Goal: Complete application form

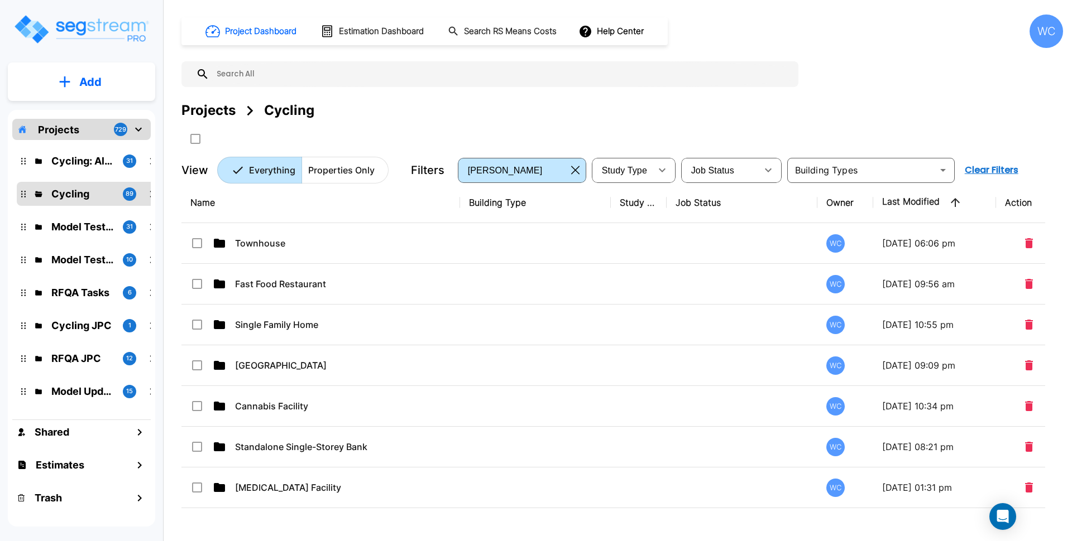
click at [440, 143] on div at bounding box center [398, 138] width 435 height 18
click at [951, 30] on div "Project Dashboard Estimation Dashboard Search RS Means Costs Help Center WC" at bounding box center [621, 31] width 881 height 33
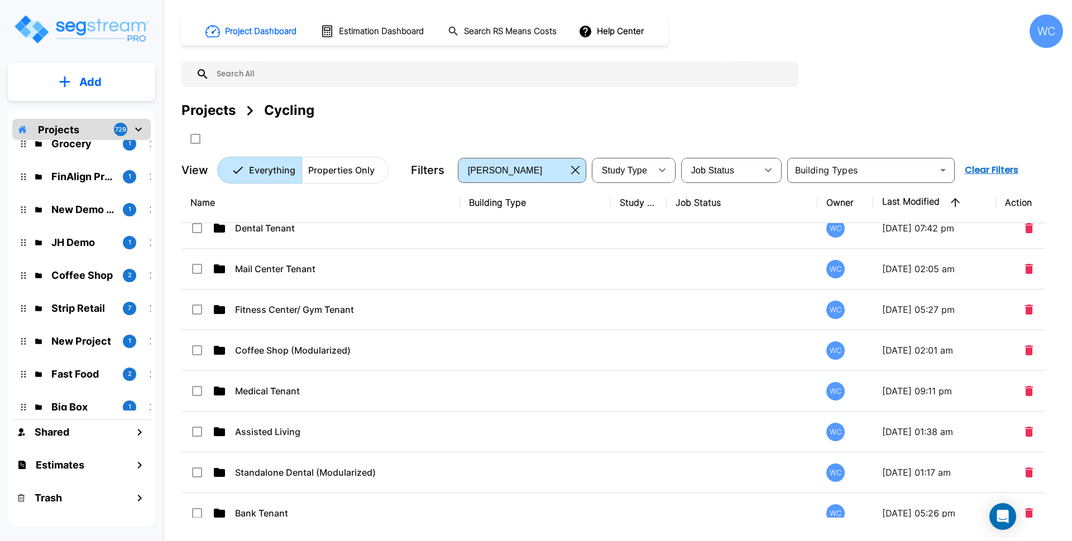
scroll to position [1930, 0]
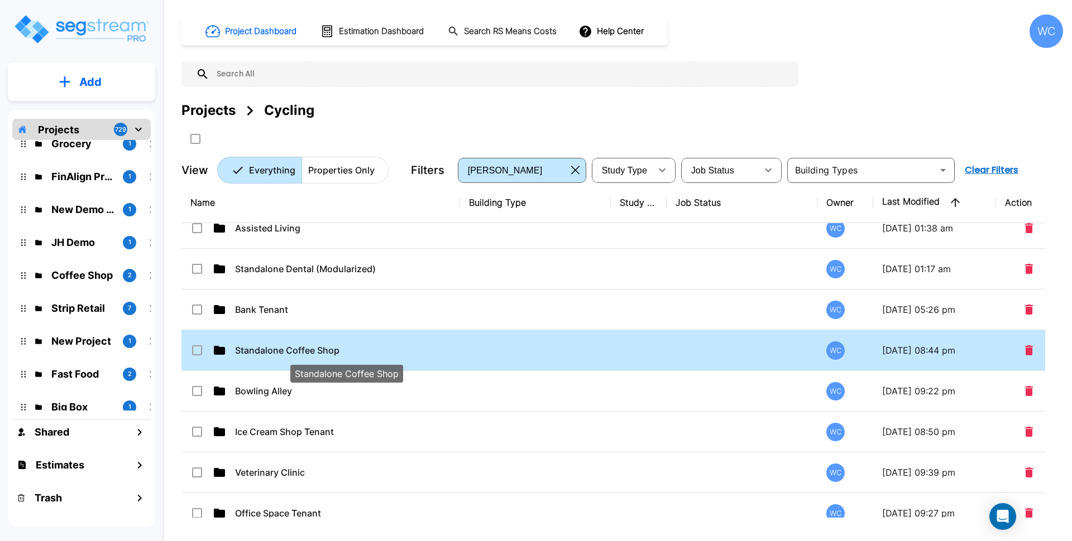
click at [340, 350] on p "Standalone Coffee Shop" at bounding box center [346, 350] width 223 height 13
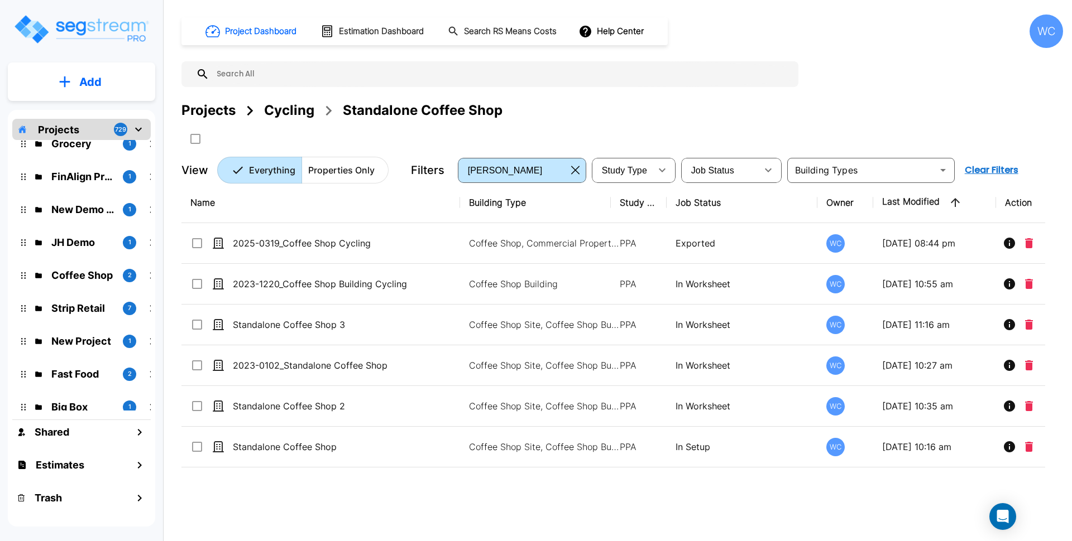
scroll to position [0, 0]
click at [135, 86] on button "Add" at bounding box center [81, 82] width 147 height 32
drag, startPoint x: 98, startPoint y: 117, endPoint x: 675, endPoint y: 81, distance: 578.2
click at [98, 116] on p "Add Folder" at bounding box center [88, 112] width 46 height 13
click at [571, 306] on td "Coffee Shop Site, Coffee Shop Building" at bounding box center [535, 325] width 151 height 41
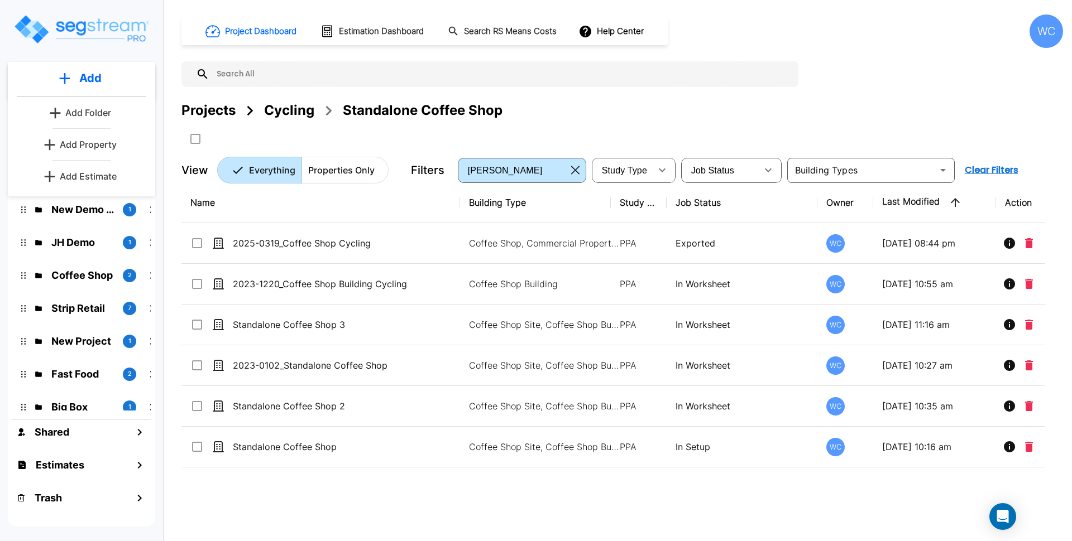
click at [574, 290] on p "Coffee Shop Building" at bounding box center [544, 283] width 151 height 13
click at [572, 303] on td "Coffee Shop Building" at bounding box center [535, 284] width 151 height 41
click at [560, 309] on td "Coffee Shop Site, Coffee Shop Building" at bounding box center [535, 325] width 151 height 41
click at [655, 81] on input "text" at bounding box center [500, 74] width 583 height 26
click at [90, 92] on button "Add" at bounding box center [81, 82] width 147 height 32
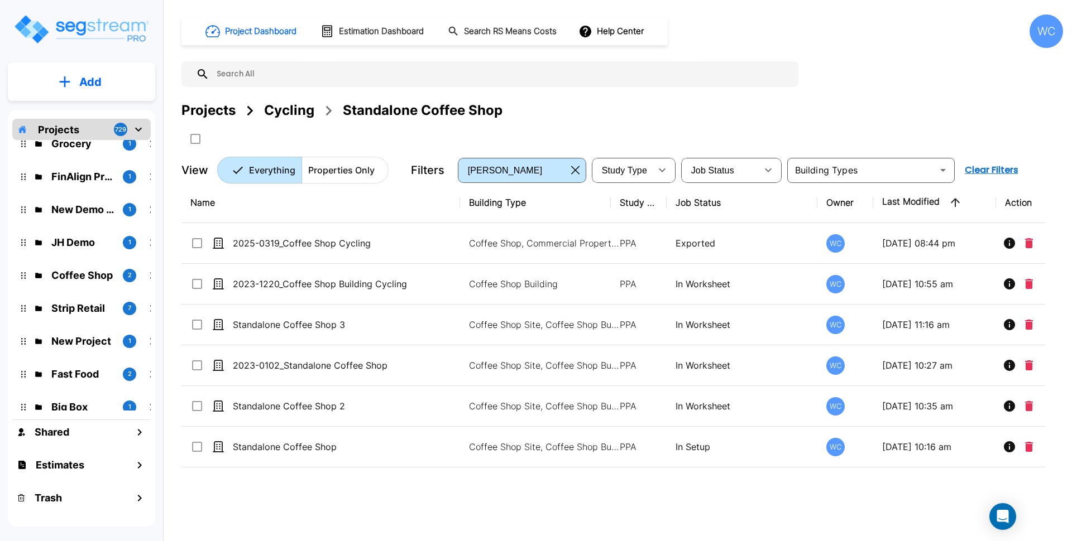
click at [805, 124] on div "Projects Cycling Standalone Coffee Shop" at bounding box center [621, 123] width 881 height 47
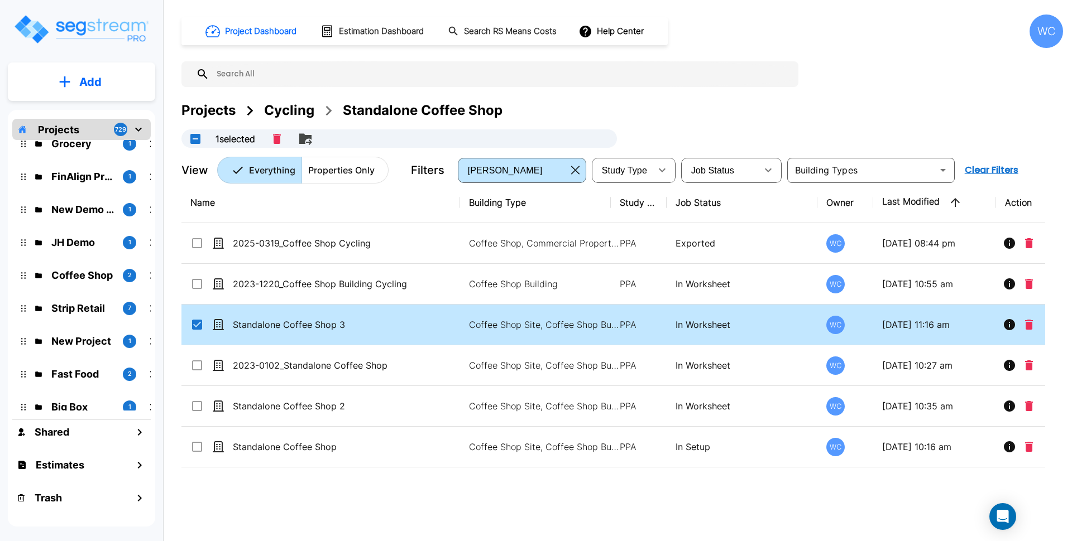
checkbox input "true"
click at [81, 83] on p "Add" at bounding box center [90, 82] width 22 height 17
click at [83, 145] on p "Add Property" at bounding box center [88, 144] width 57 height 13
click at [965, 76] on div "Project Dashboard Estimation Dashboard Search RS Means Costs Help Center WC Pro…" at bounding box center [621, 99] width 881 height 169
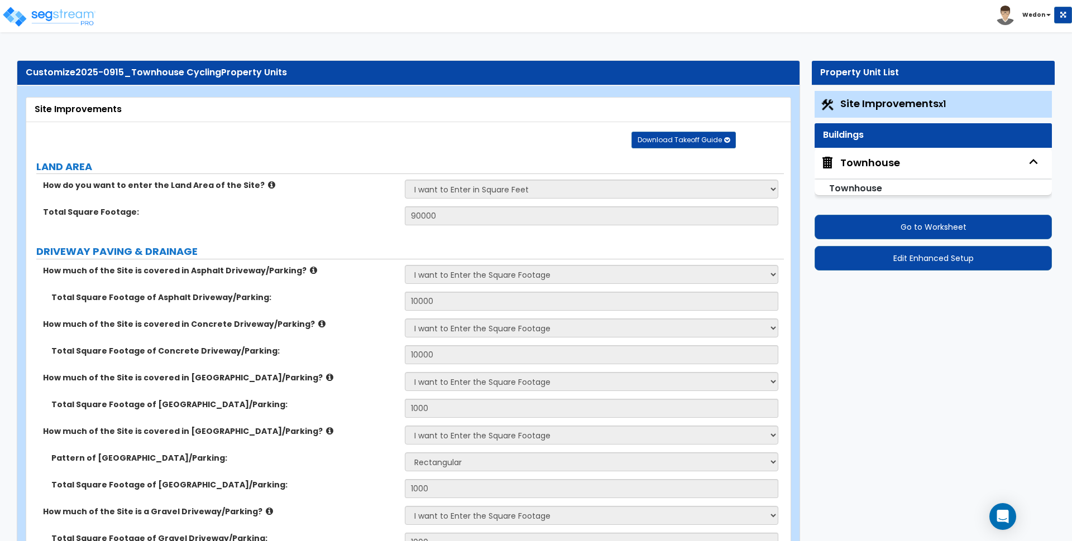
select select "2"
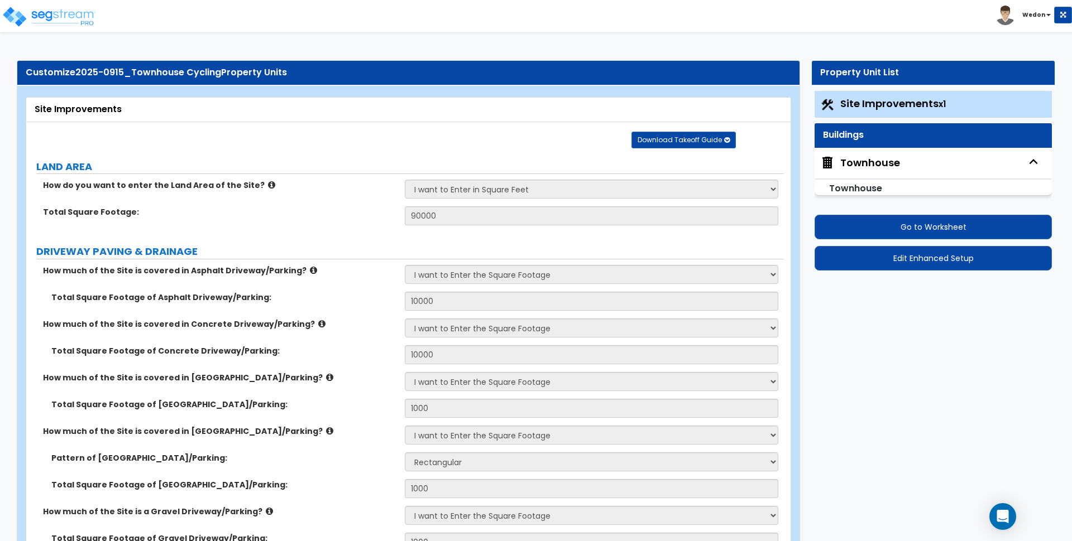
select select "2"
select select "4"
select select "5"
select select "6"
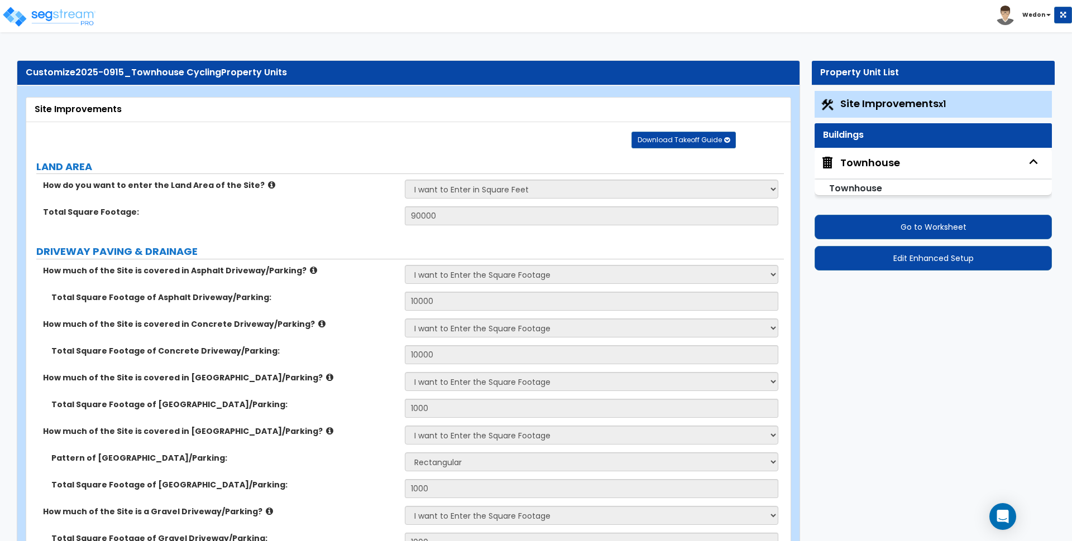
select select "3"
select select "2"
select select "4"
select select "2"
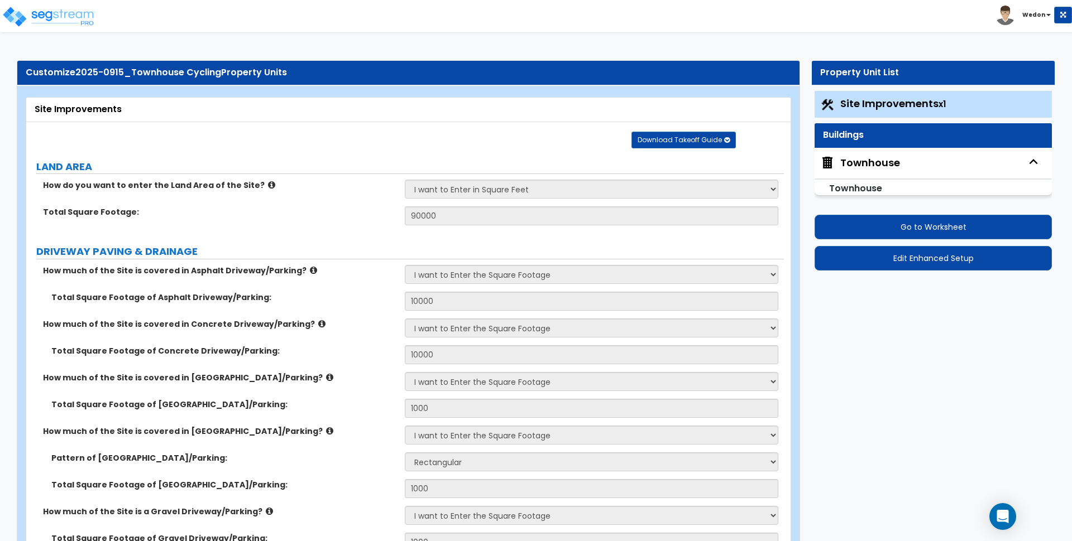
select select "1"
select select "3"
select select "1"
select select "4"
select select "10"
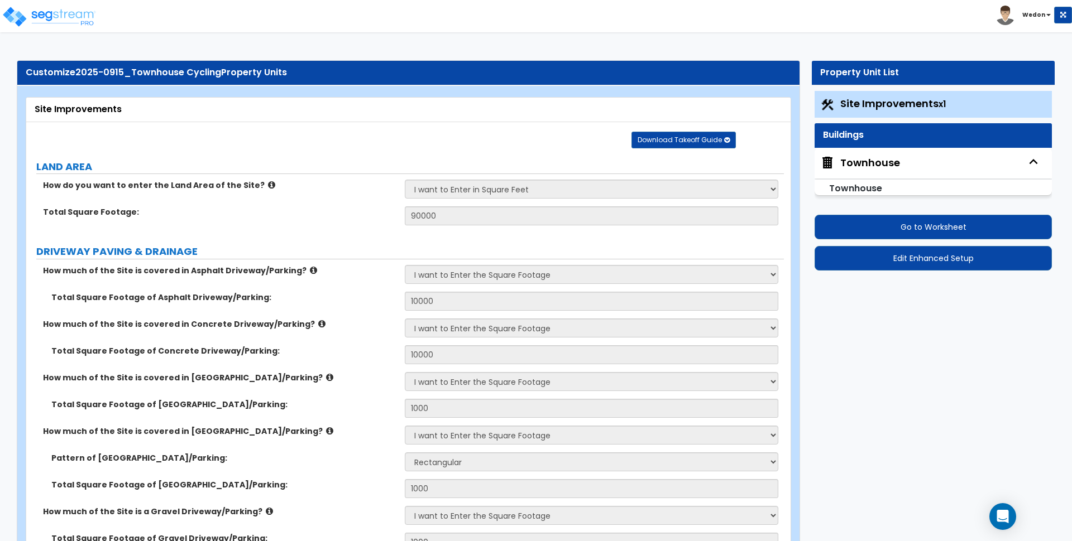
select select "2"
select select "4"
select select "2"
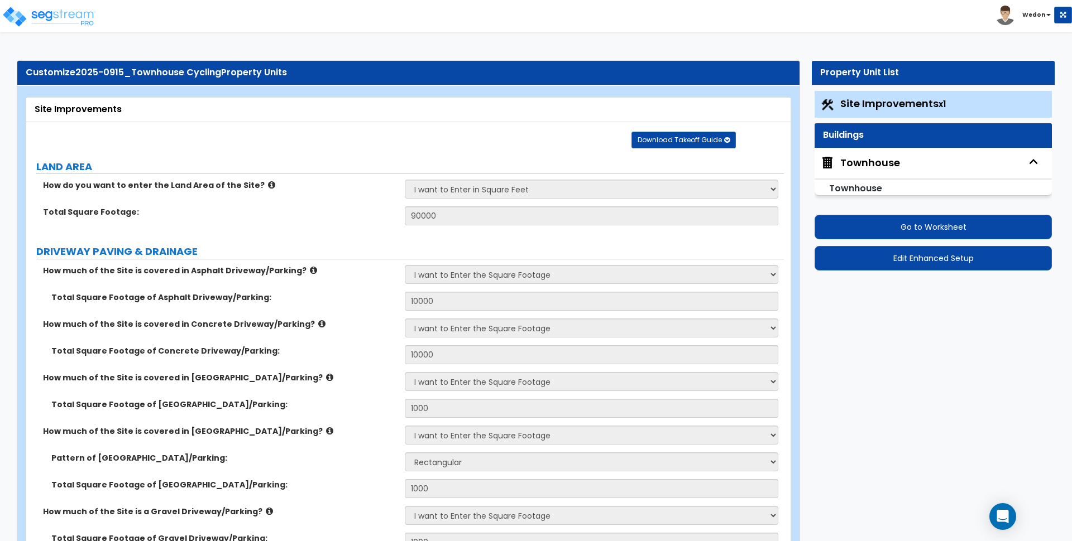
select select "1"
select select "3"
select select "2"
select select "1"
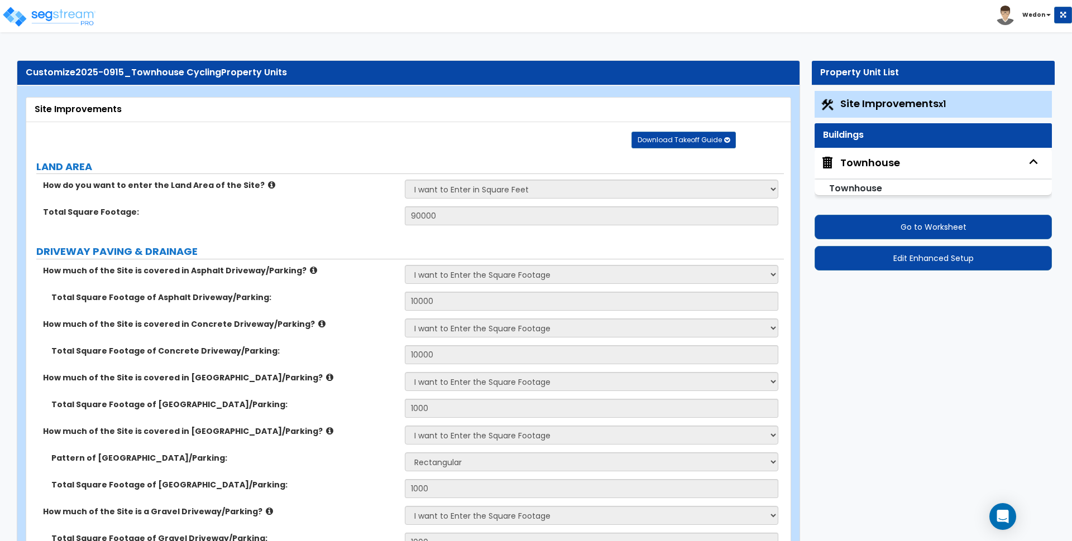
select select "1"
select select "2"
select select "1"
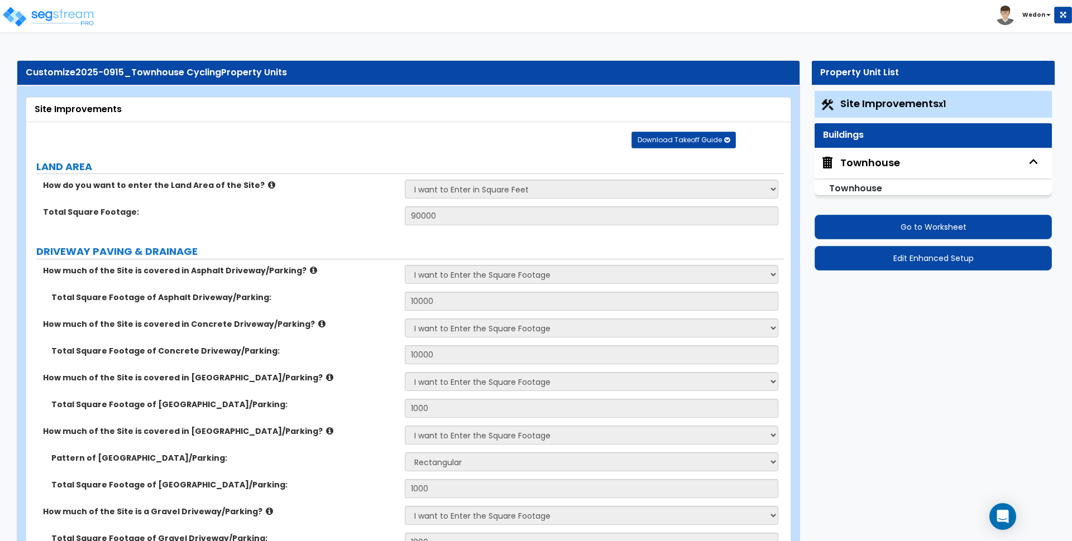
select select "2"
select select "1"
select select "9"
select select "1"
select select "3"
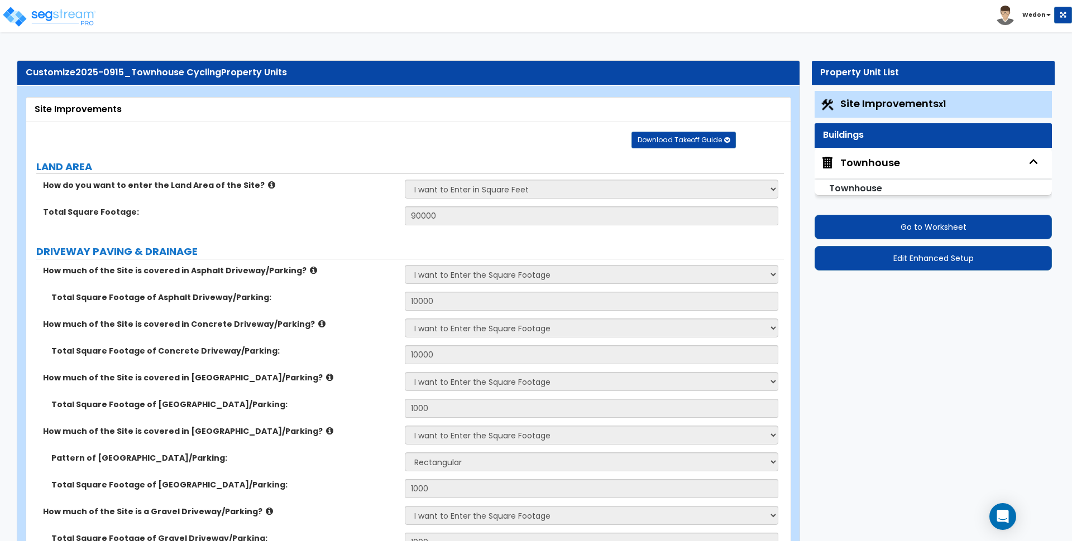
select select "2"
select select "1"
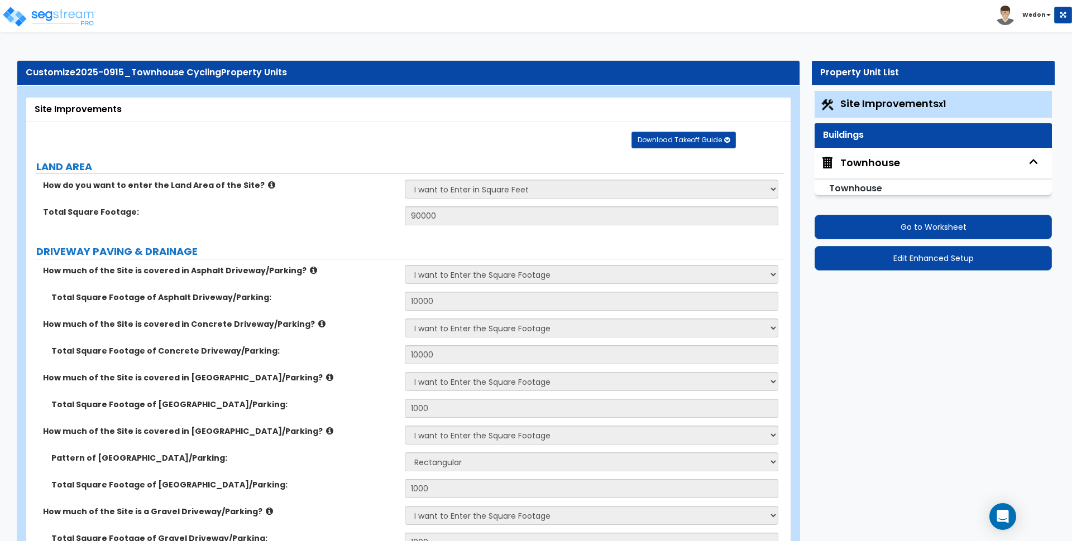
select select "2"
select select "4"
select select "2"
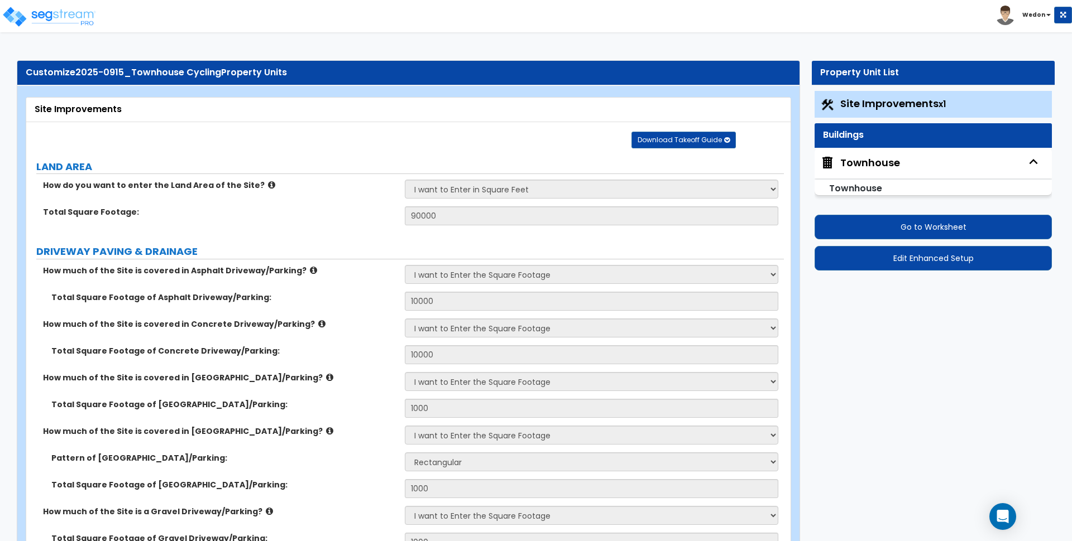
select select "2"
select select "1"
select select "2"
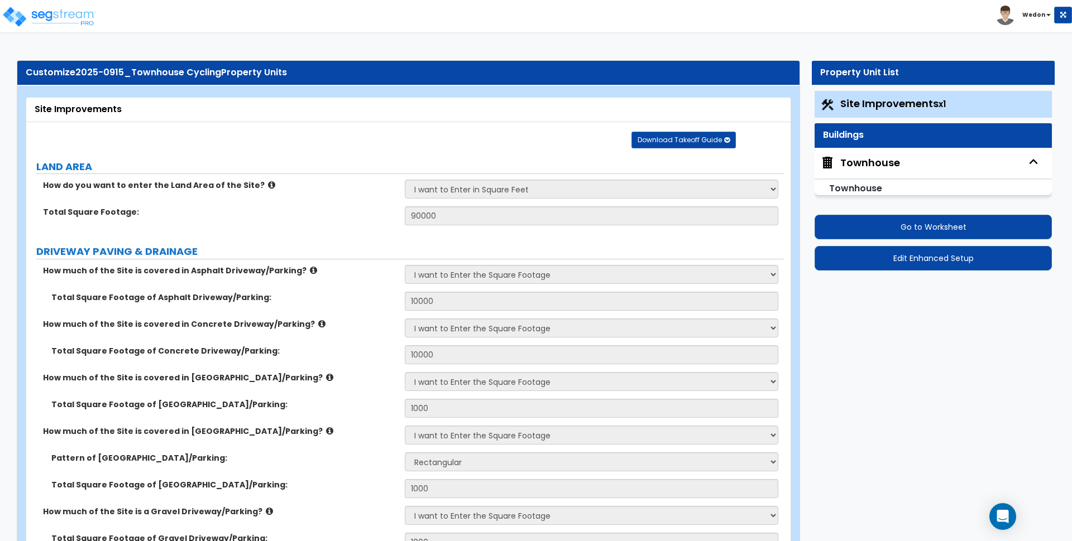
select select "2"
select select "1"
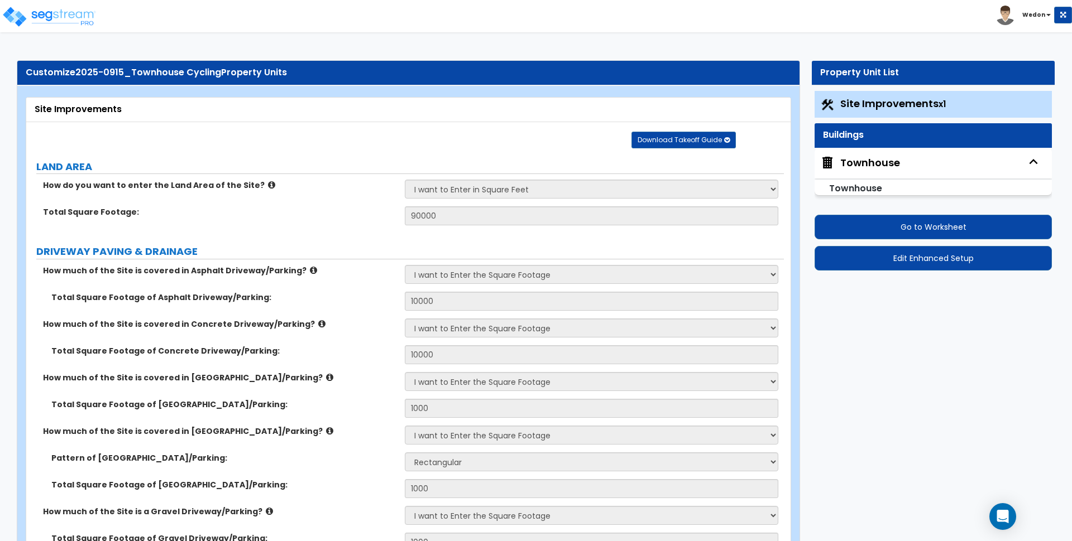
select select "2"
select select "1"
select select "2"
select select "3"
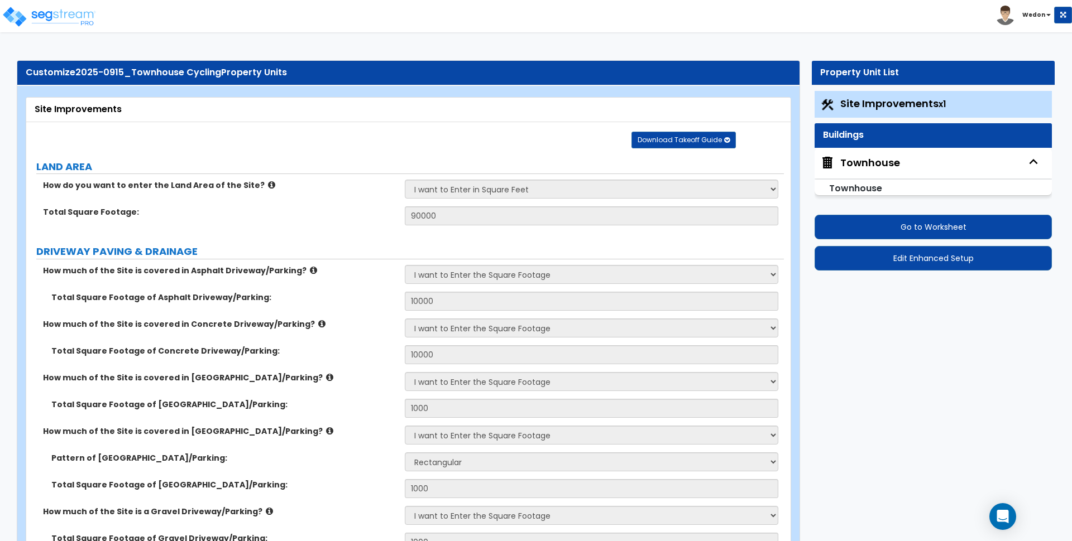
select select "1"
select select "2"
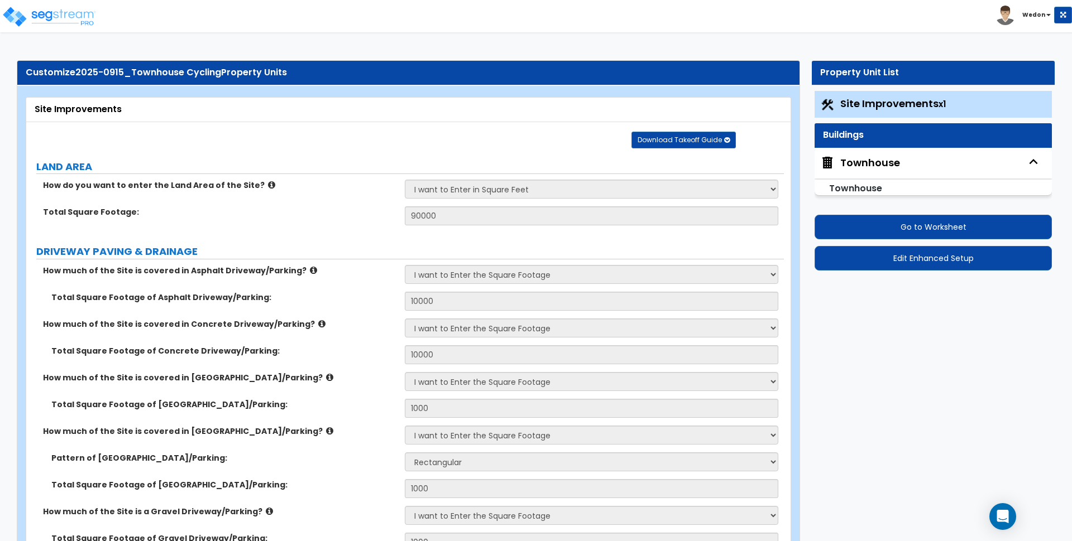
select select "2"
select select "3"
select select "1"
select select "2"
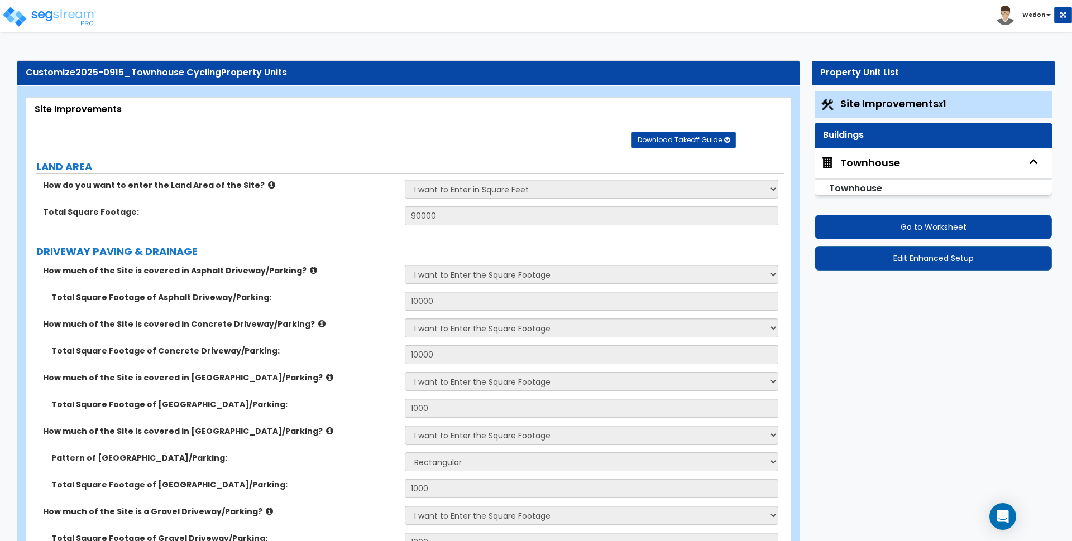
select select "6"
select select "3"
select select "1"
select select "2"
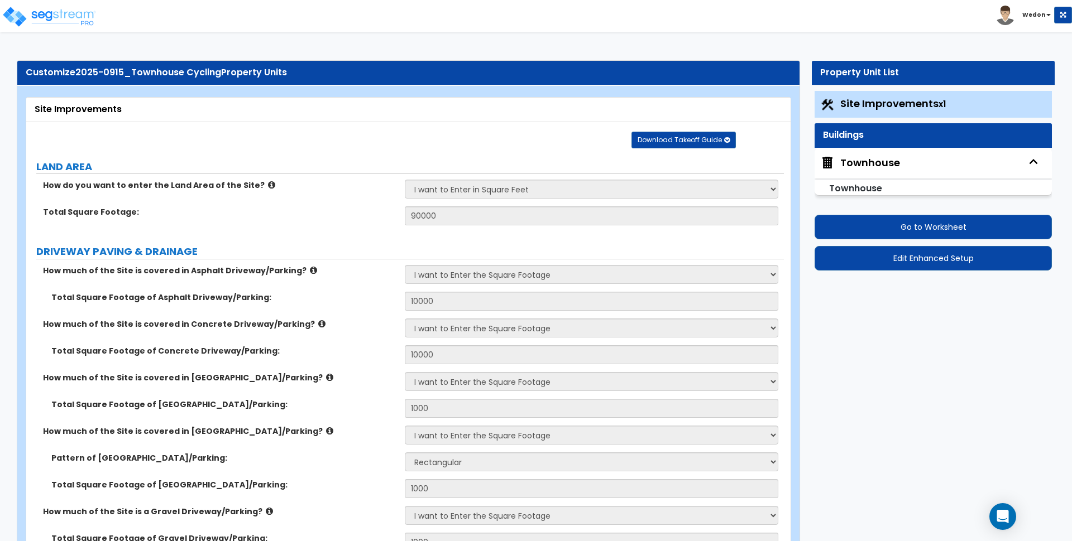
select select "1"
select select "2"
select select "3"
select select "2"
select select "1"
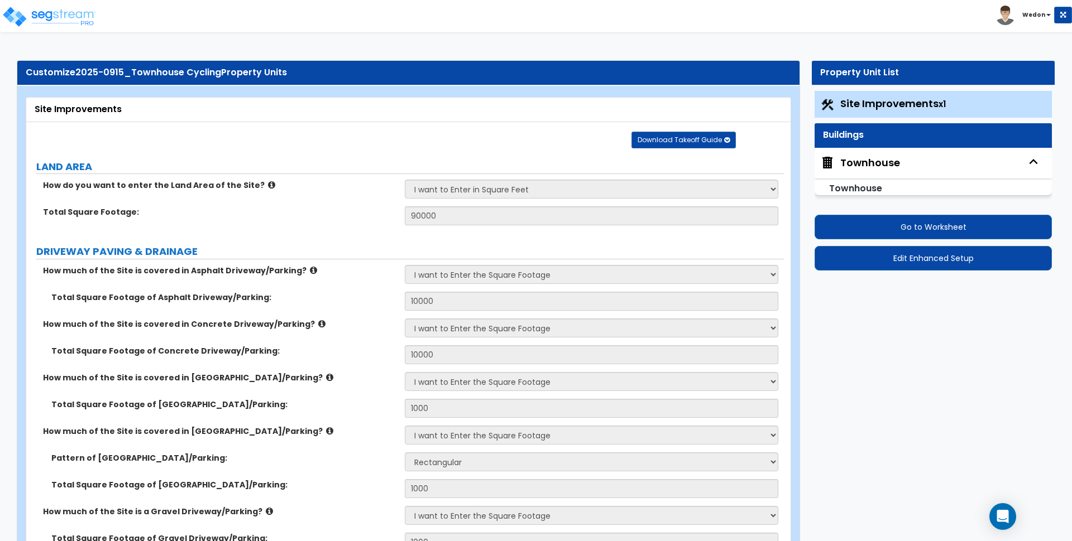
select select "3"
select select "1"
select select "2"
select select "3"
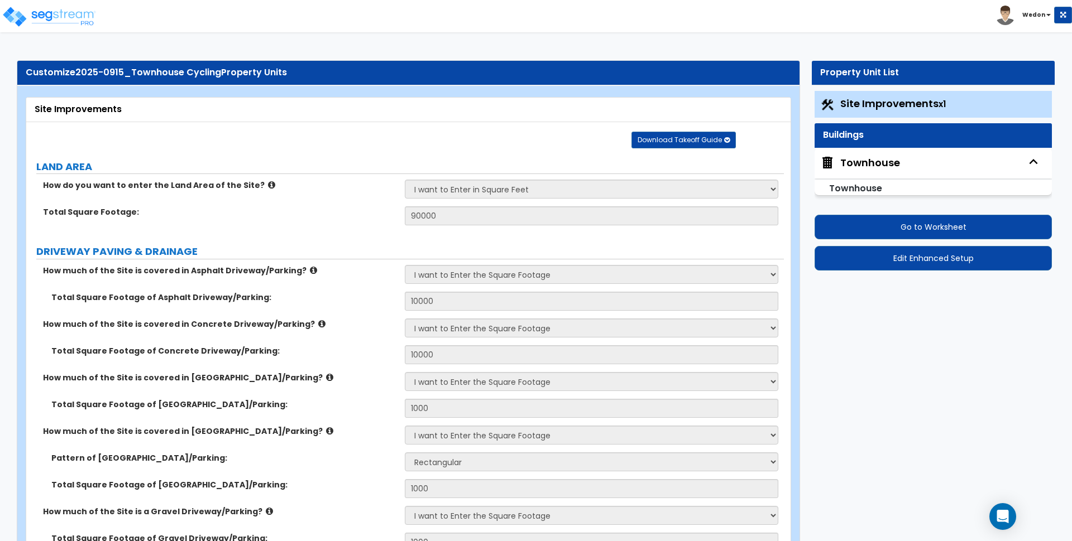
select select "1"
select select "2"
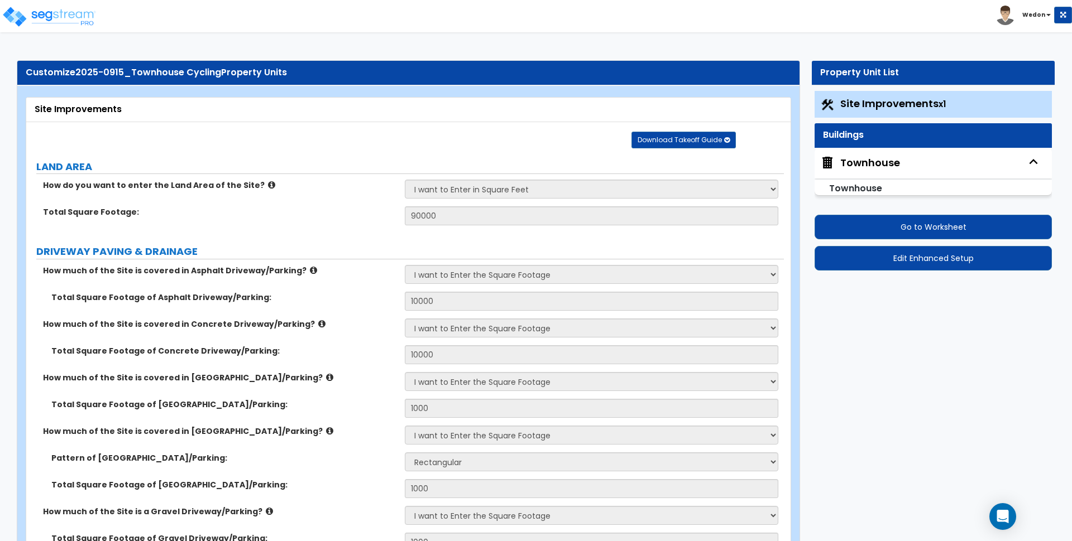
select select "1"
select select "3"
select select "11"
select select "10"
select select "9"
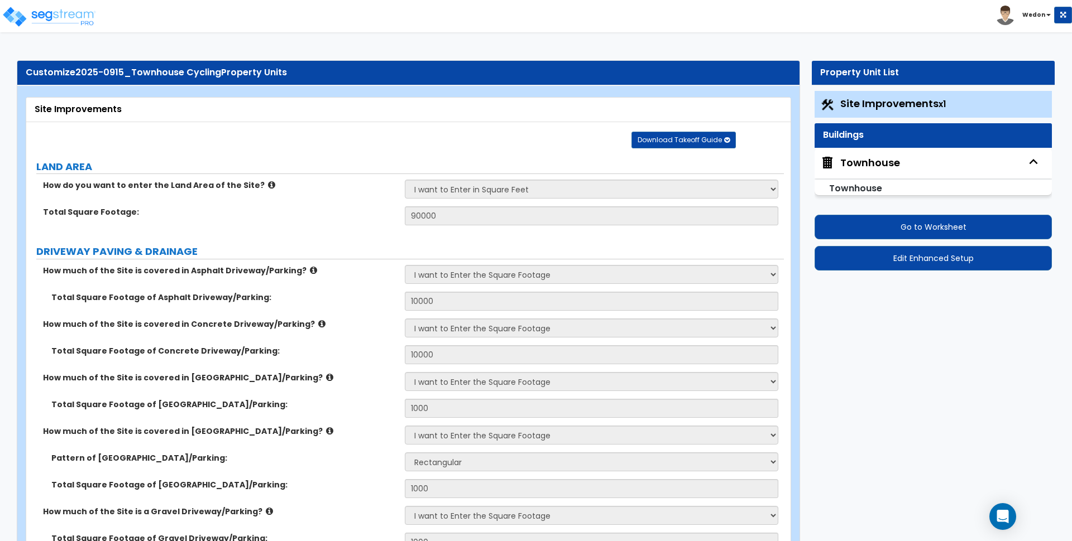
select select "3"
select select "6"
select select "4"
select select "2"
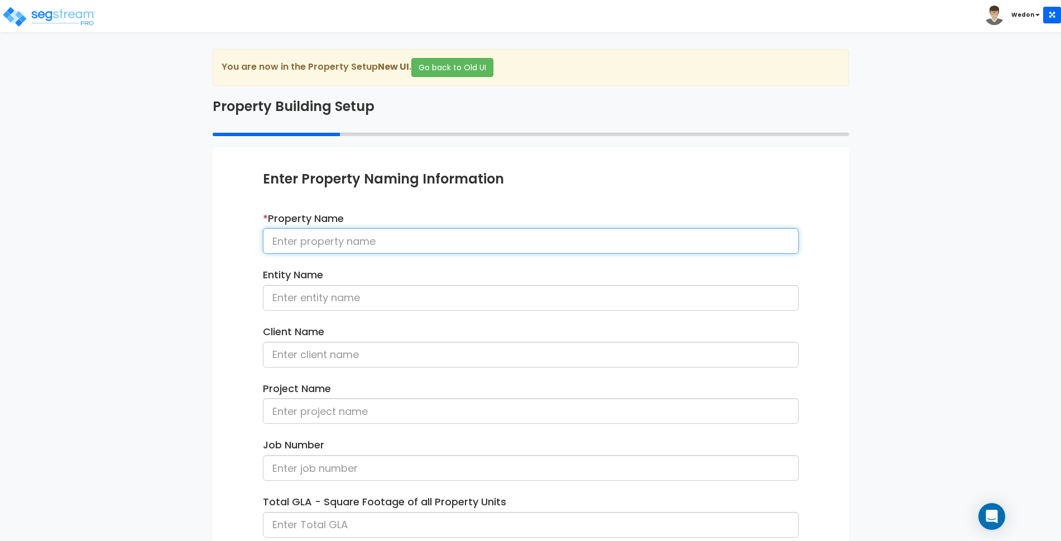
click at [509, 233] on input at bounding box center [531, 241] width 536 height 26
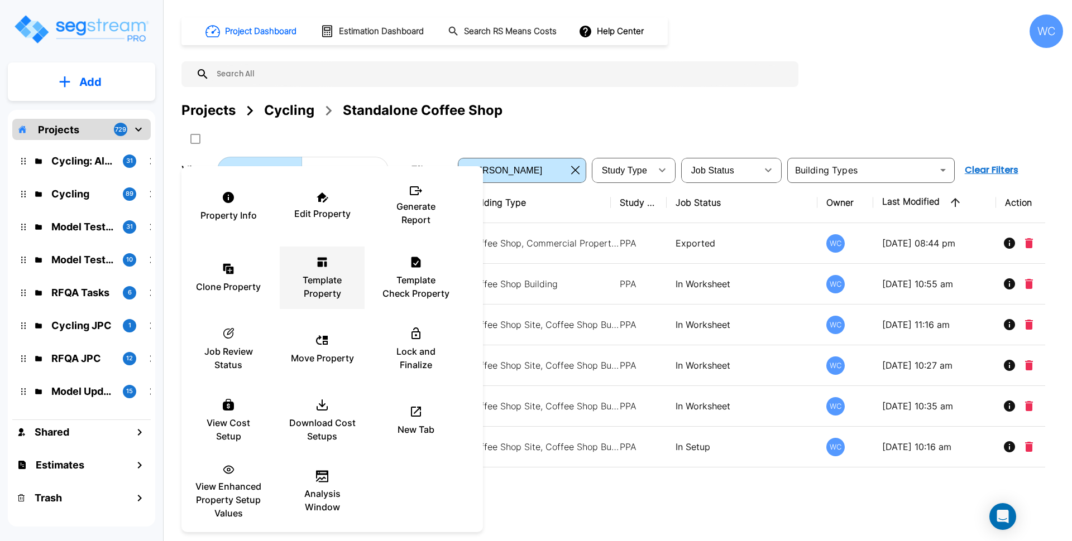
click at [311, 260] on div "Template Property" at bounding box center [322, 278] width 67 height 56
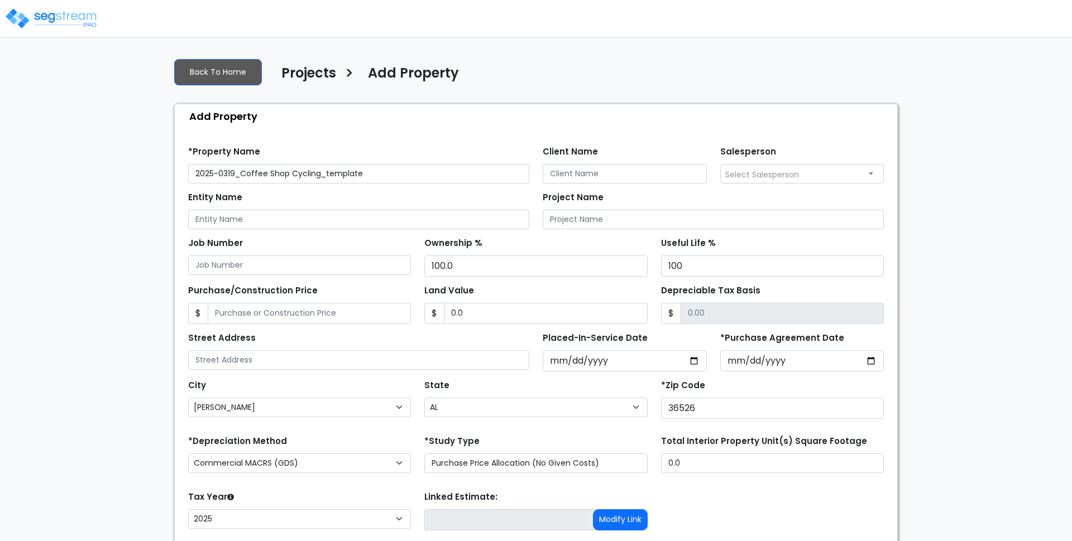
select select "[PERSON_NAME]"
select select "AL"
select select "2025"
drag, startPoint x: 440, startPoint y: 172, endPoint x: 320, endPoint y: 173, distance: 120.6
click at [320, 173] on input "2025-0319_Coffee Shop Cycling_template" at bounding box center [353, 174] width 341 height 20
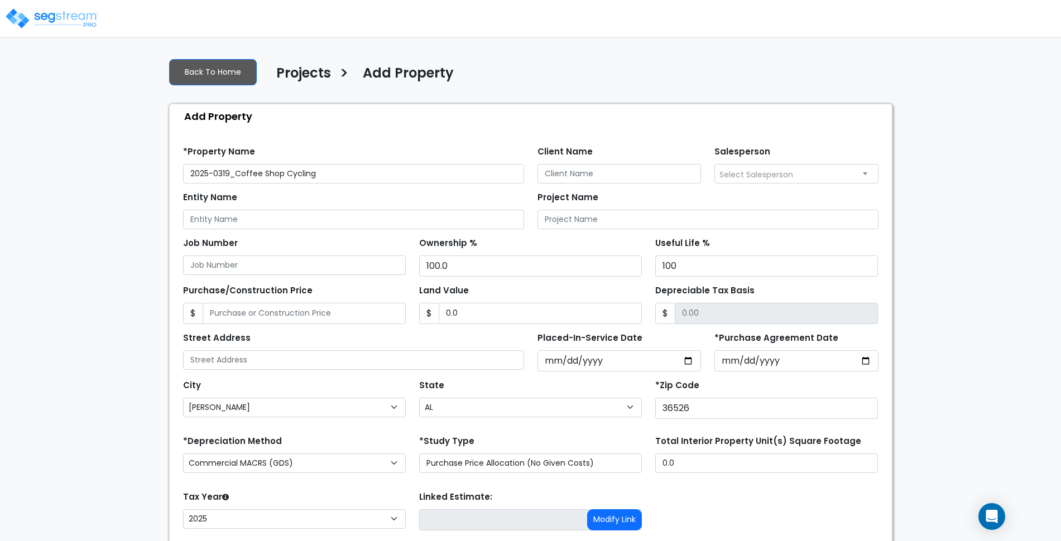
drag, startPoint x: 219, startPoint y: 170, endPoint x: 230, endPoint y: 171, distance: 10.7
click at [230, 171] on input "2025-0319_Coffee Shop Cycling" at bounding box center [353, 174] width 341 height 20
type input "2025-0909_Coffee Shop Cycling"
click at [861, 363] on input "*Purchase Agreement Date" at bounding box center [796, 361] width 164 height 21
type input "2025-09-17"
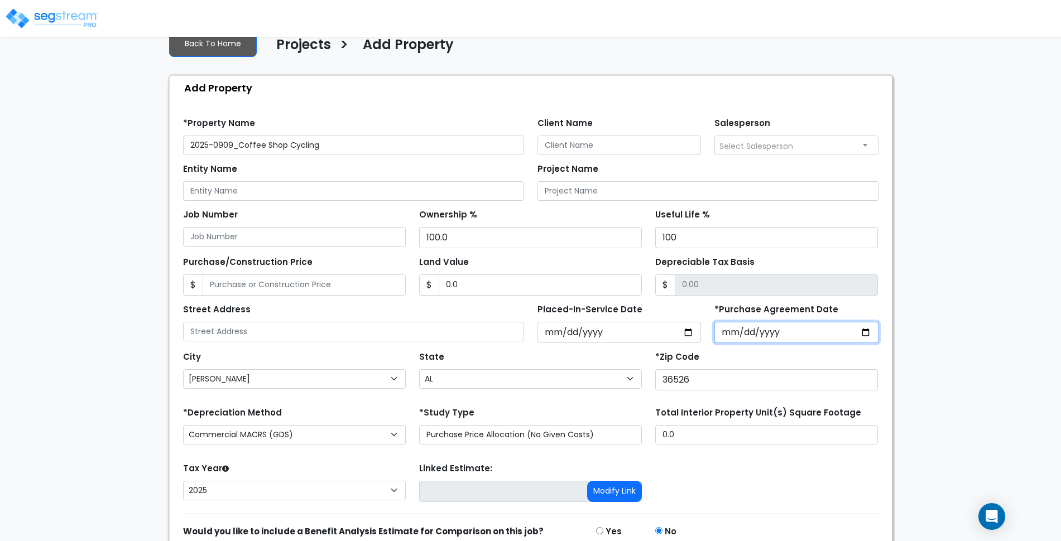
scroll to position [80, 0]
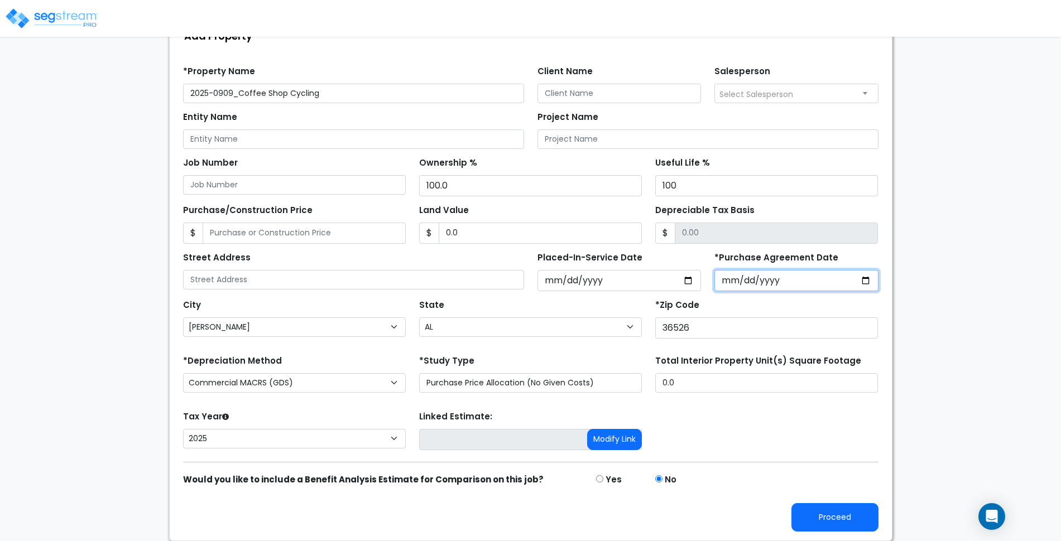
click at [869, 282] on input "2025-09-17" at bounding box center [796, 280] width 164 height 21
click at [645, 256] on div "Placed-In-Service Date 2025-03-14" at bounding box center [620, 271] width 178 height 42
click at [851, 516] on button "Proceed" at bounding box center [834, 517] width 87 height 28
type input "0"
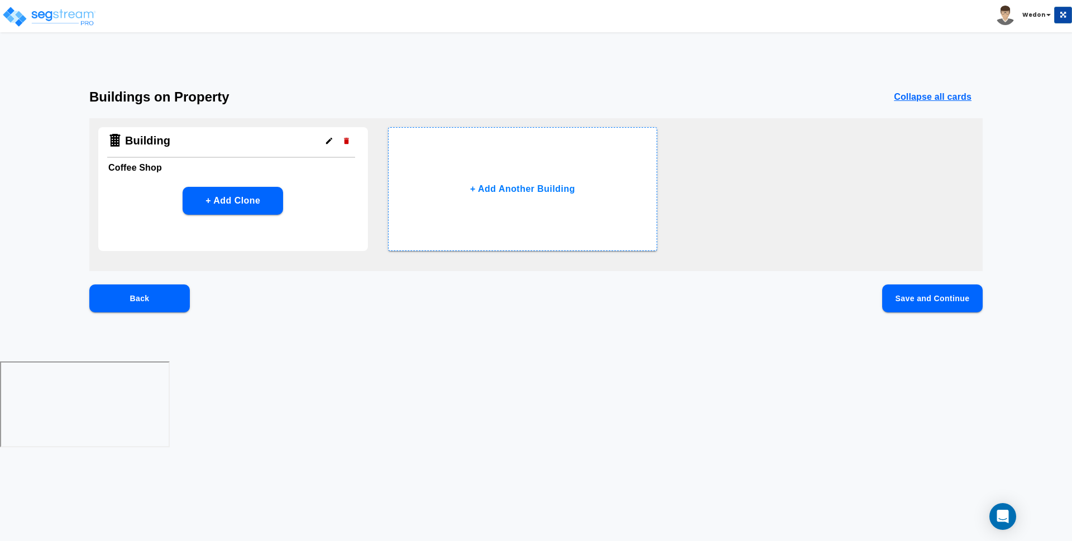
click at [942, 306] on button "Save and Continue" at bounding box center [932, 299] width 100 height 28
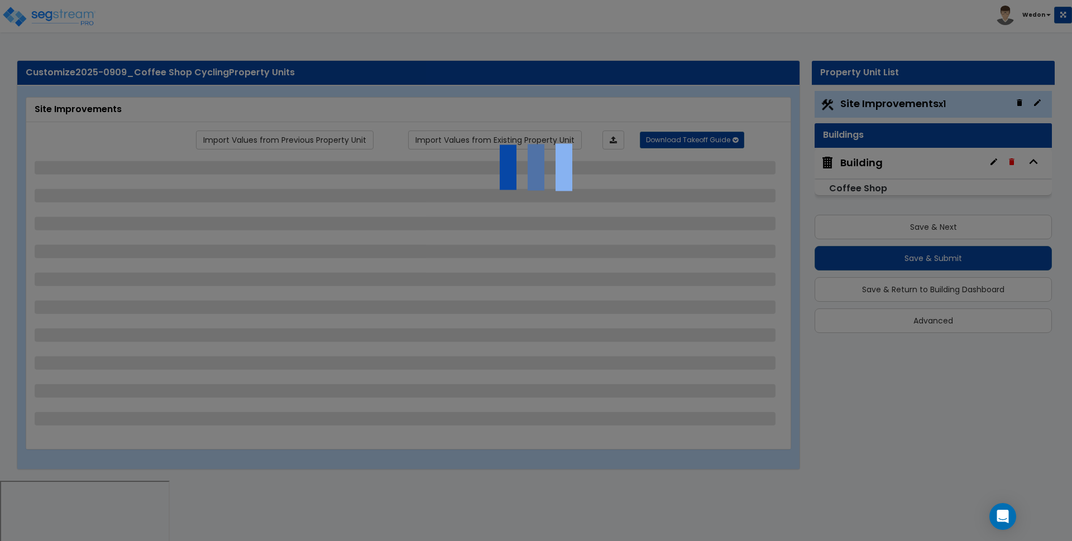
click at [116, 136] on div at bounding box center [536, 270] width 1072 height 541
select select "2"
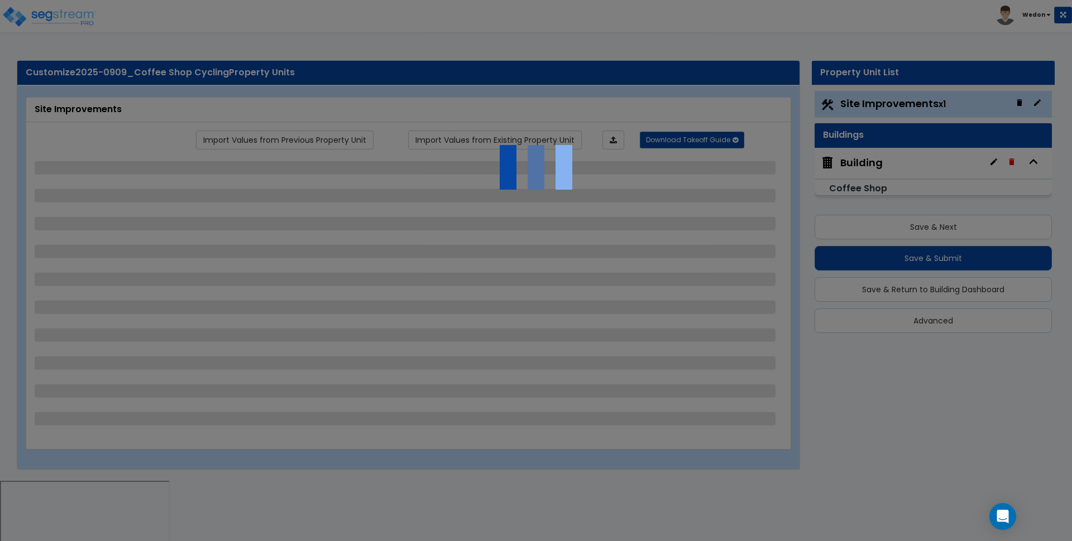
select select "2"
select select "1"
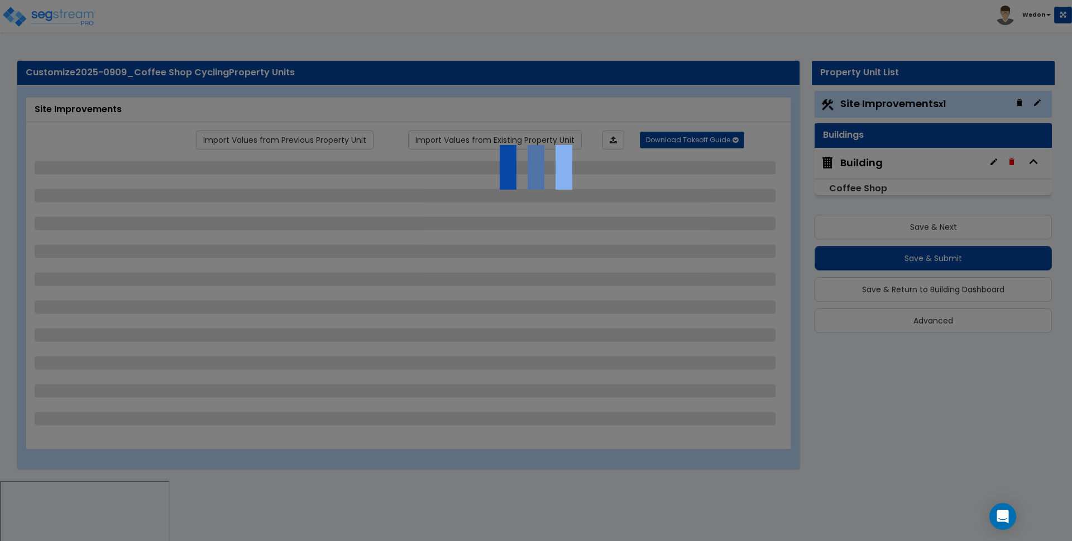
select select "3"
select select "1"
select select "2"
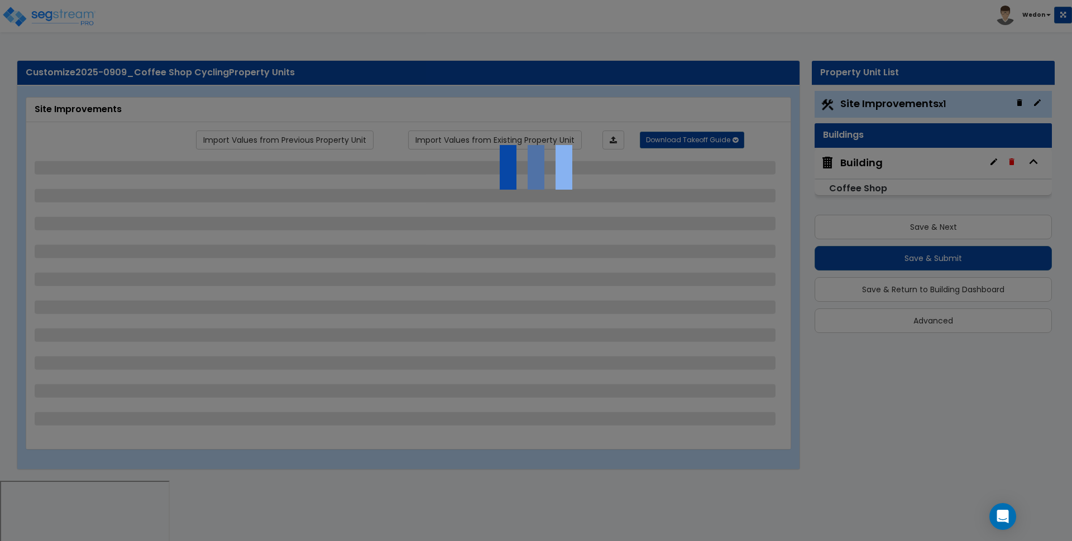
select select "1"
select select "2"
select select "1"
select select "2"
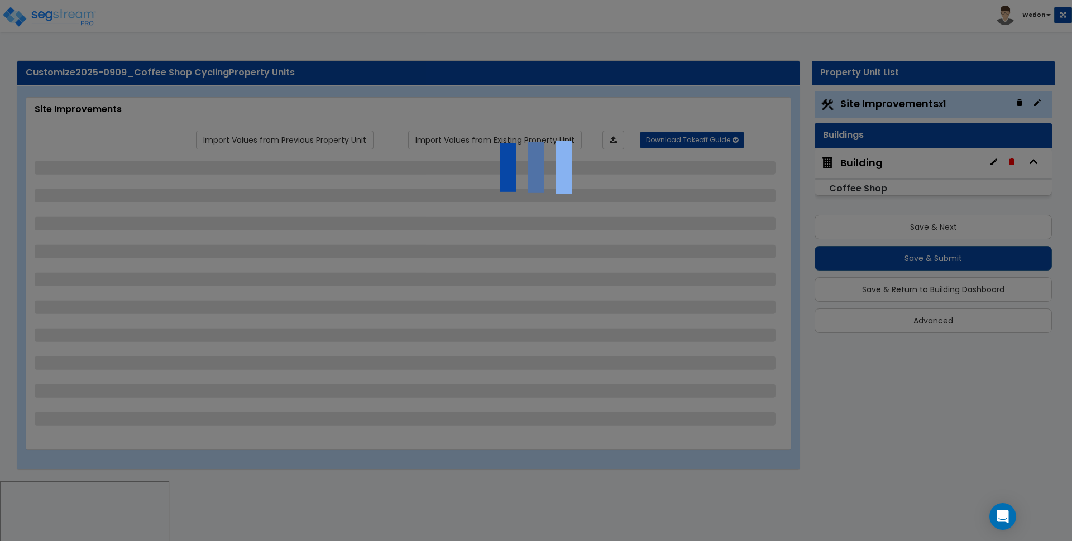
select select "2"
select select "1"
select select "3"
select select "1"
select select "2"
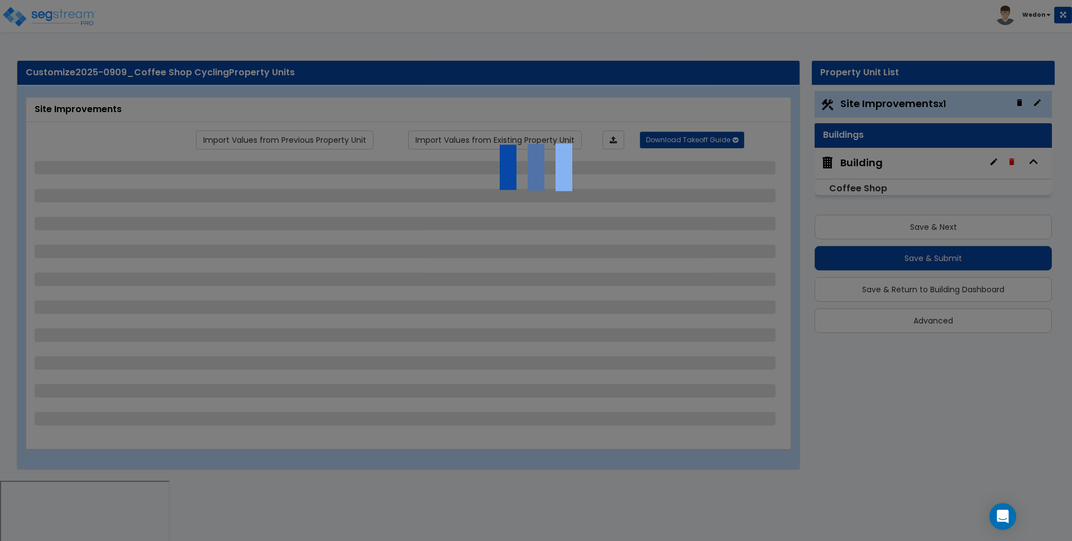
select select "3"
select select "2"
select select "3"
select select "7"
select select "9"
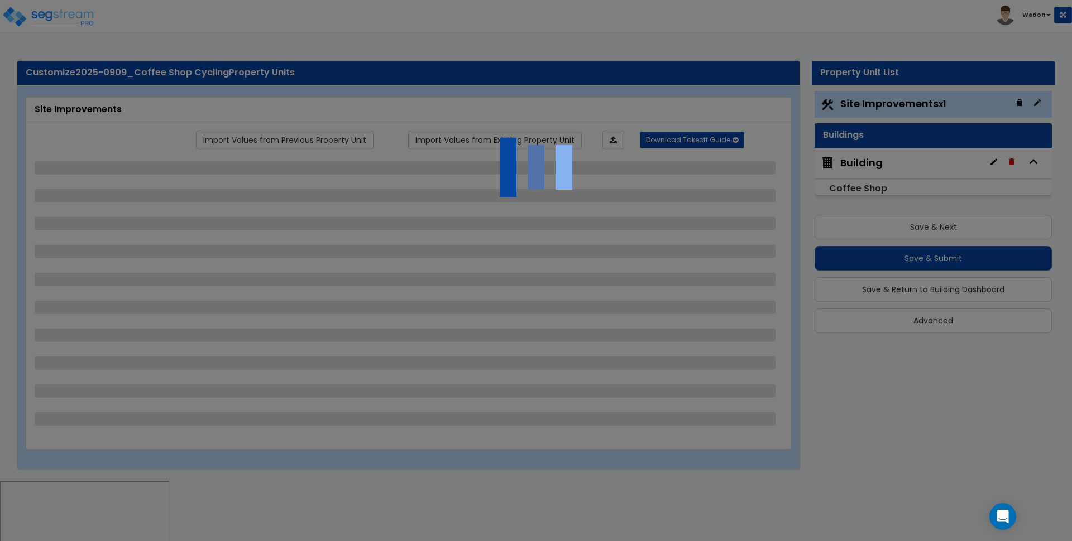
select select "2"
select select "3"
select select "2"
select select "7"
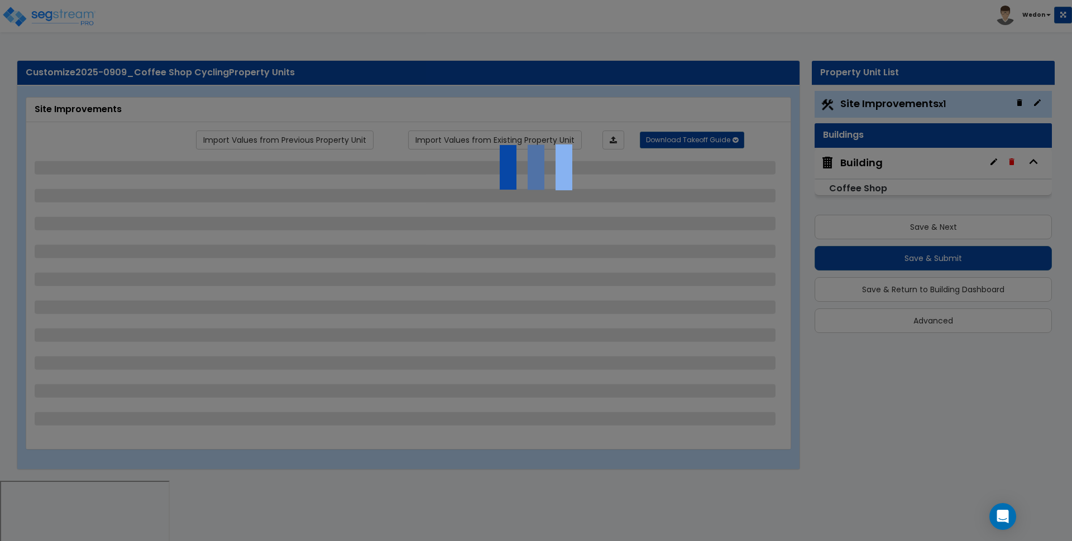
select select "3"
select select "2"
select select "4"
select select "1"
select select "2"
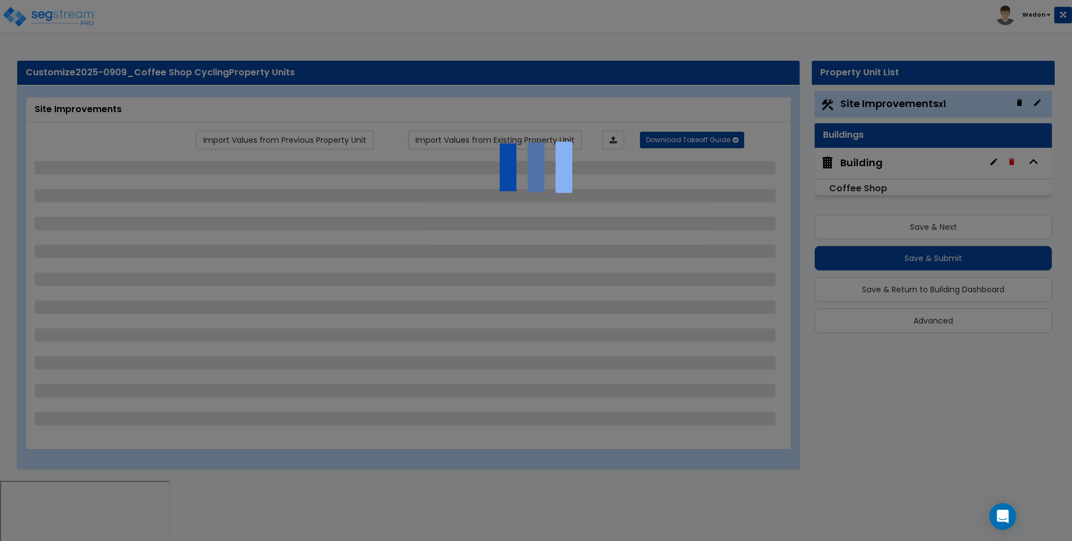
select select "2"
select select "8"
select select "1"
select select "3"
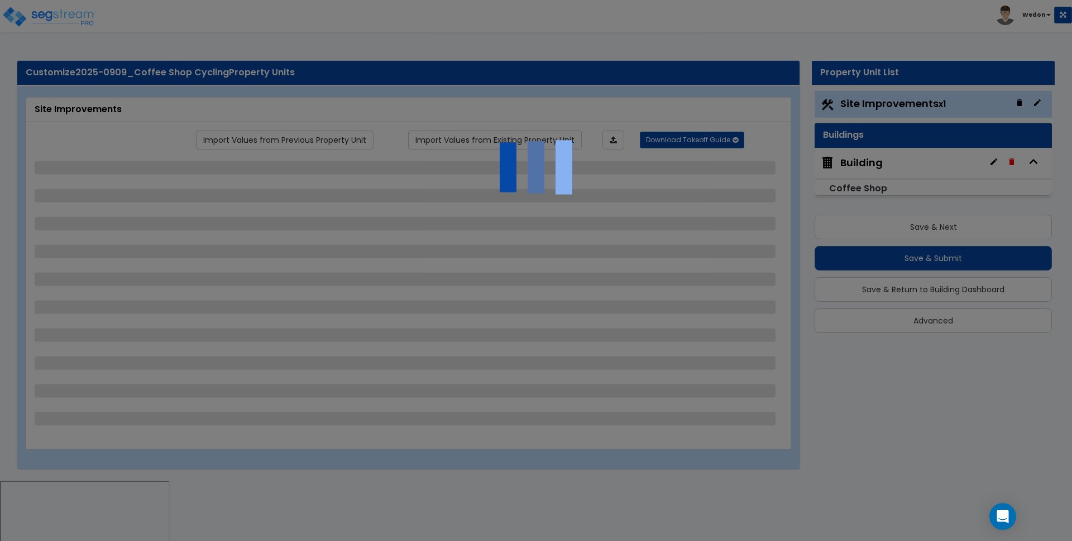
select select "13"
select select "14"
select select "16"
select select "2"
select select "1"
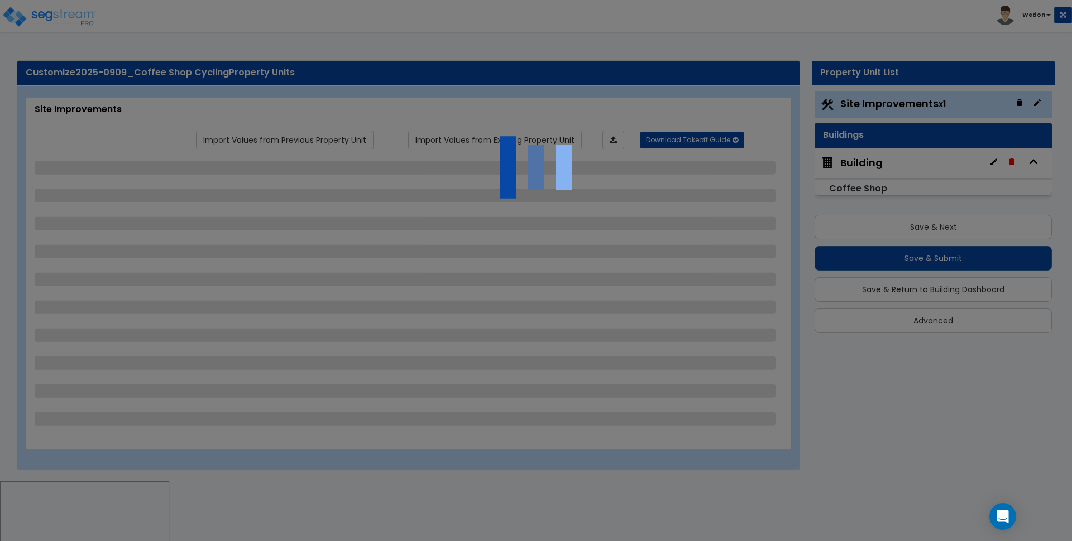
select select "3"
select select "1"
select select "2"
select select "3"
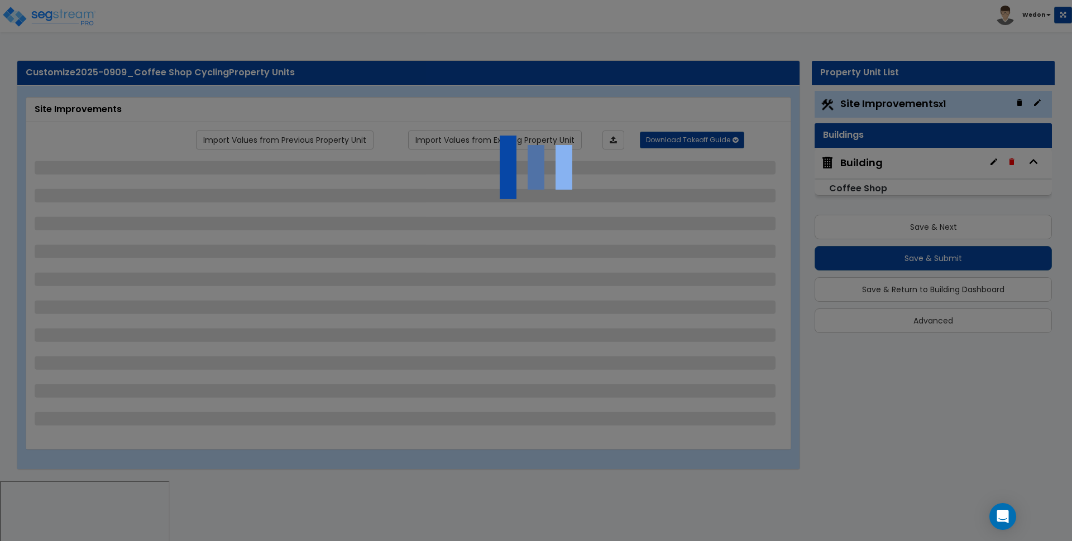
select select "4"
select select "2"
select select "1"
select select "2"
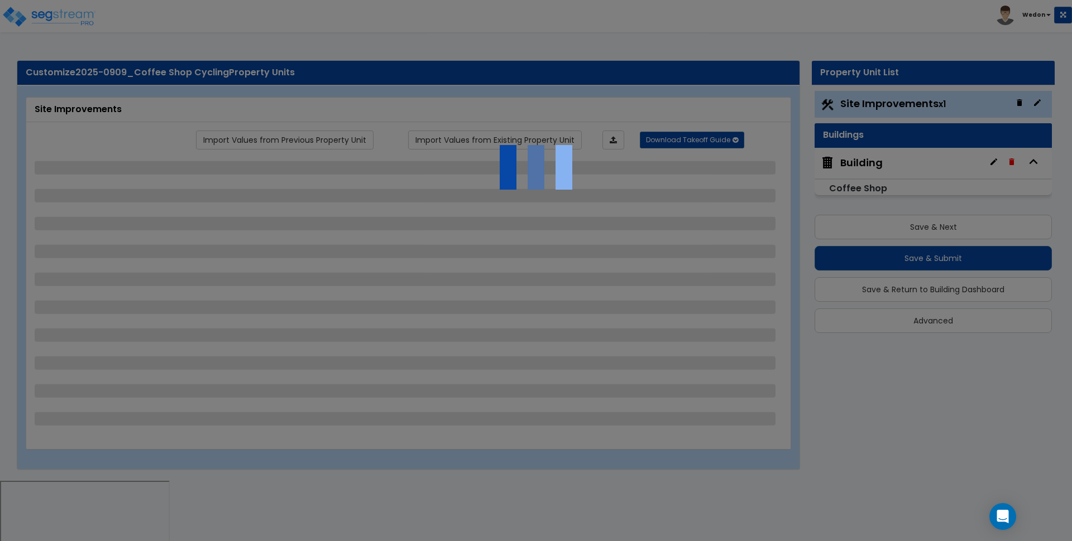
select select "2"
select select "1"
select select "3"
select select "1"
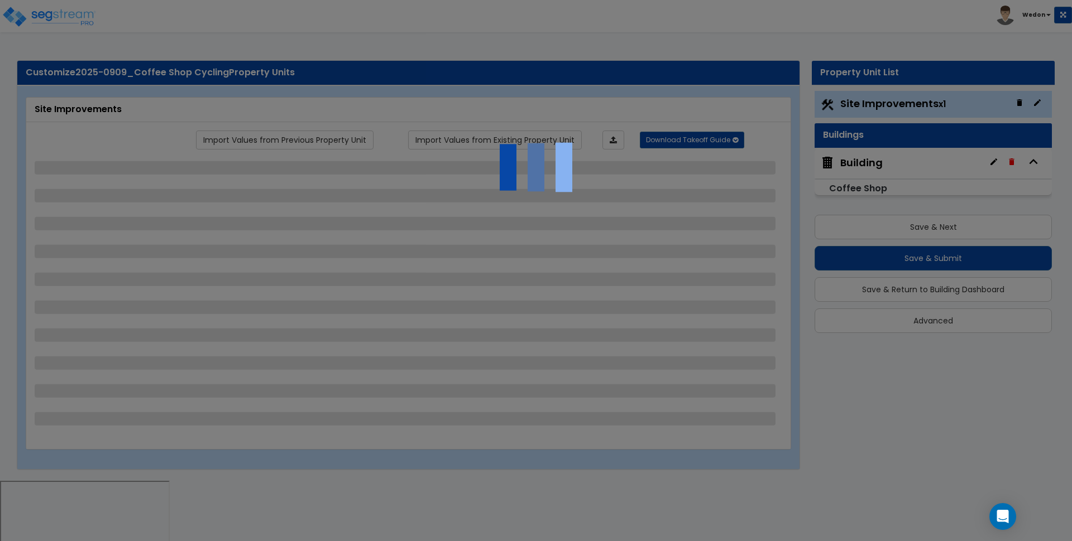
select select "1"
select select "3"
select select "1"
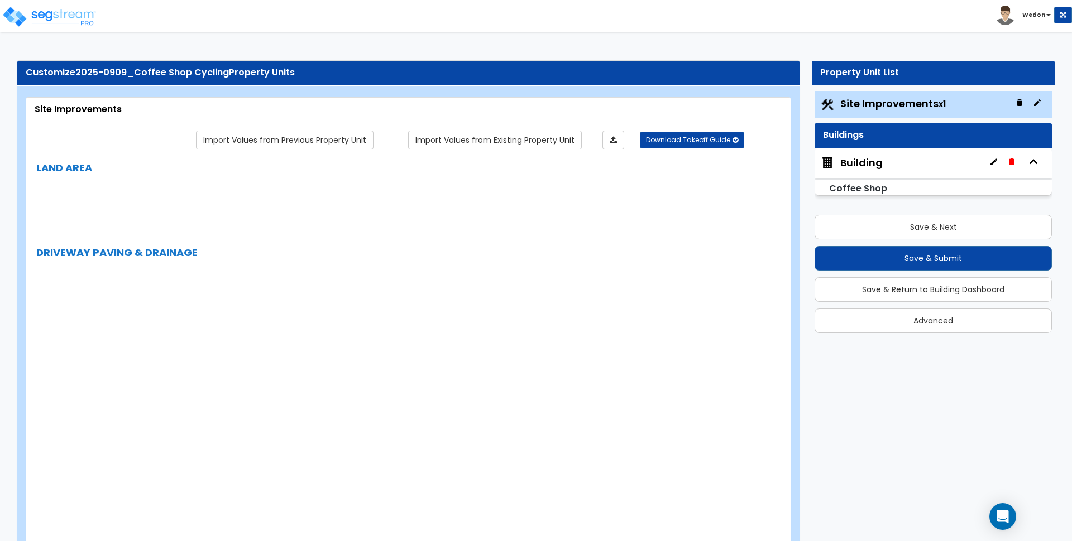
radio input "true"
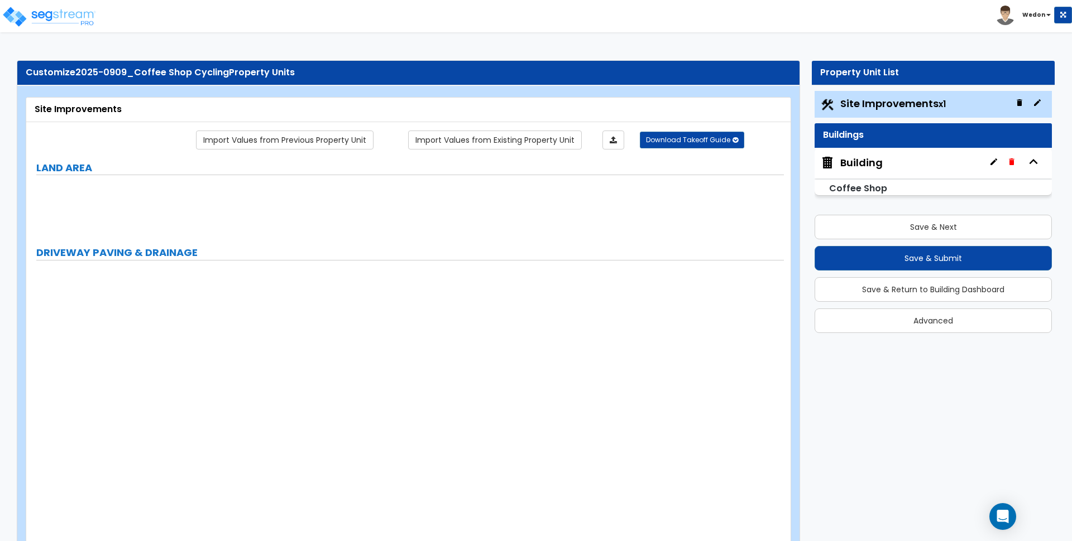
radio input "true"
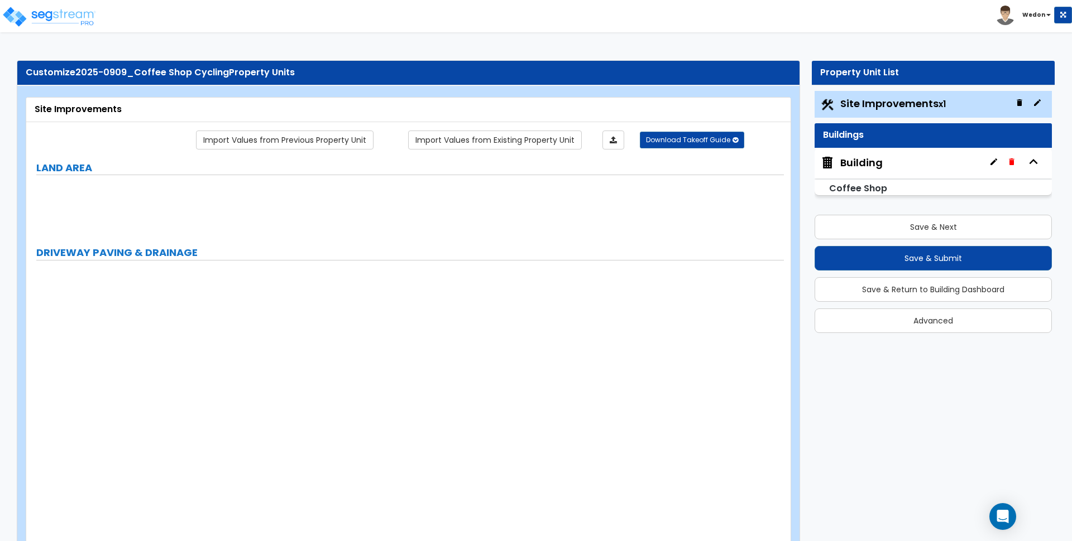
radio input "true"
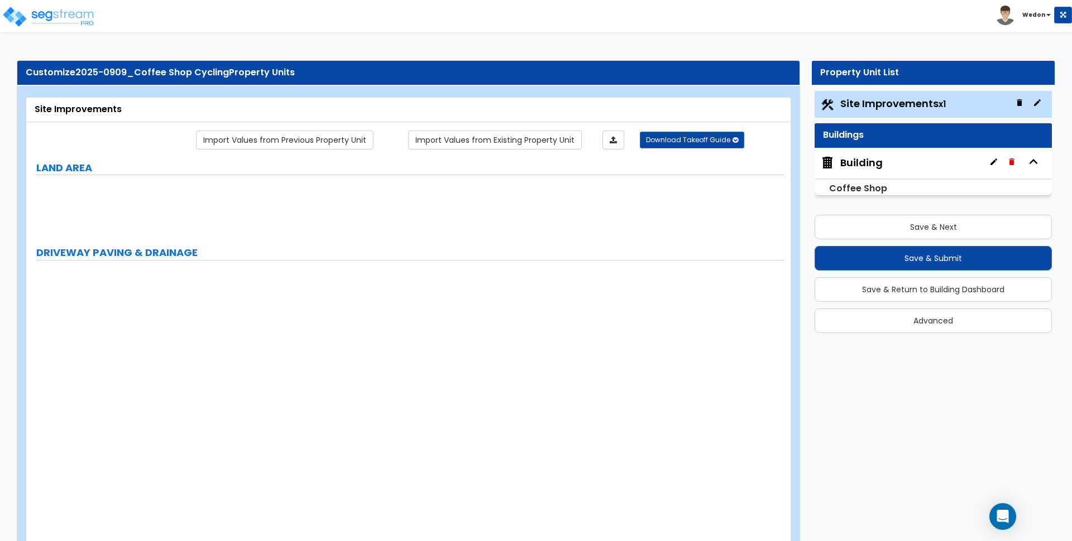
radio input "true"
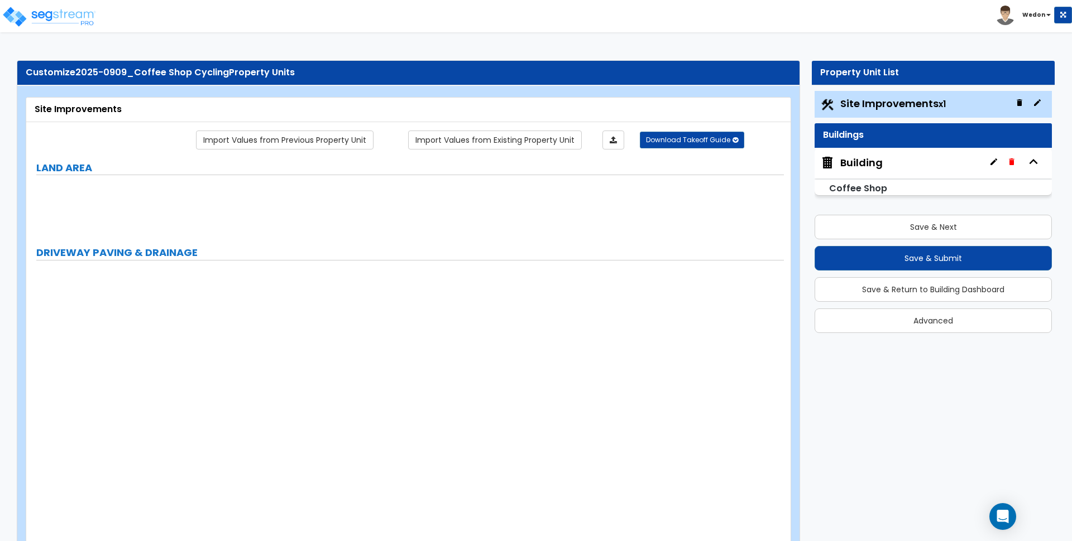
radio input "true"
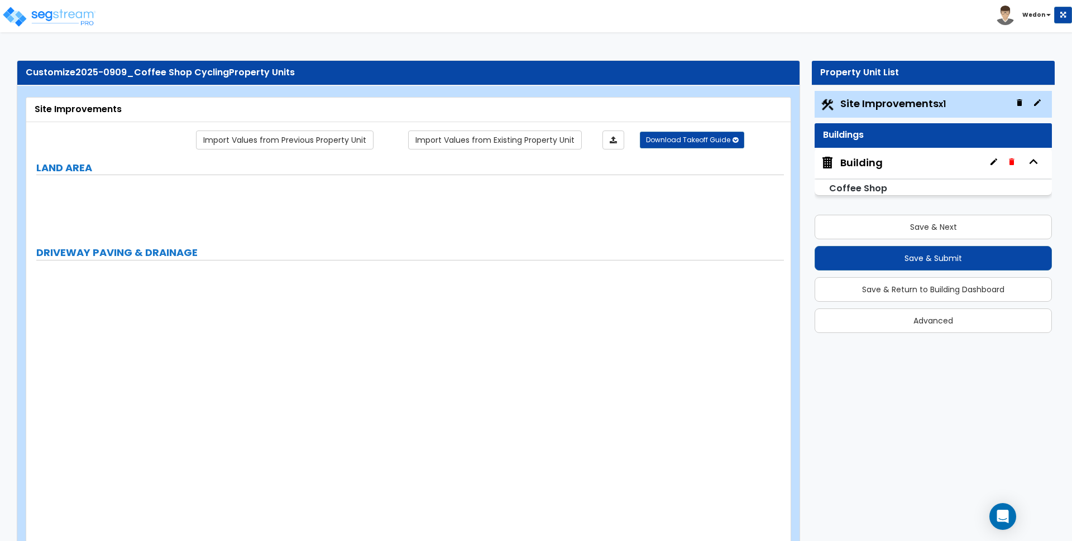
radio input "true"
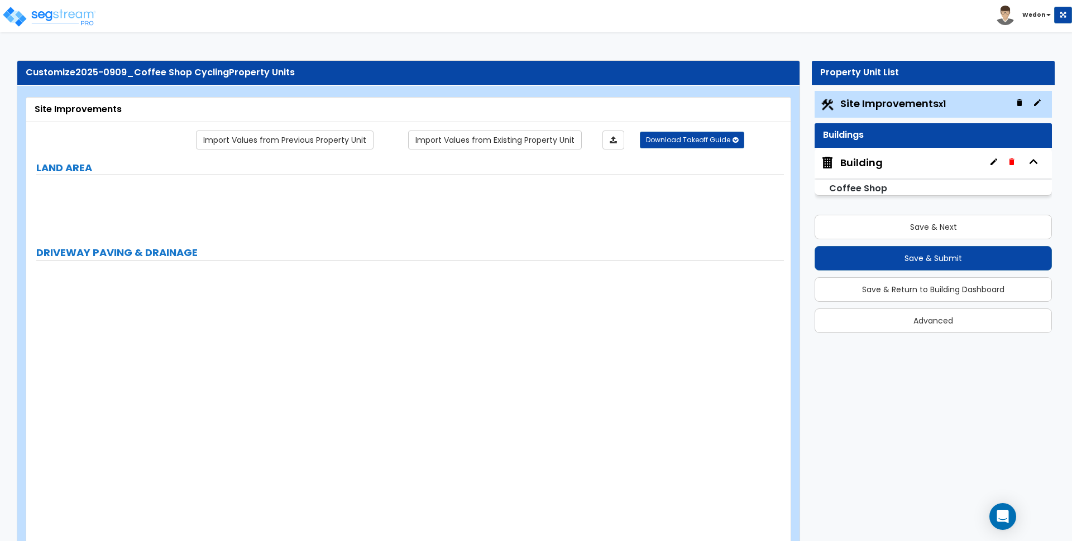
radio input "true"
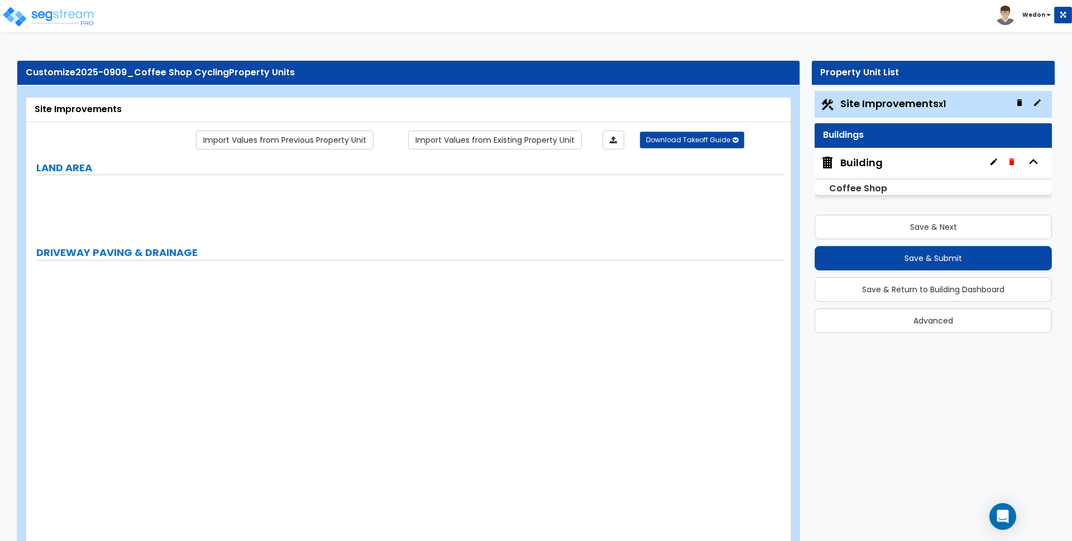
radio input "true"
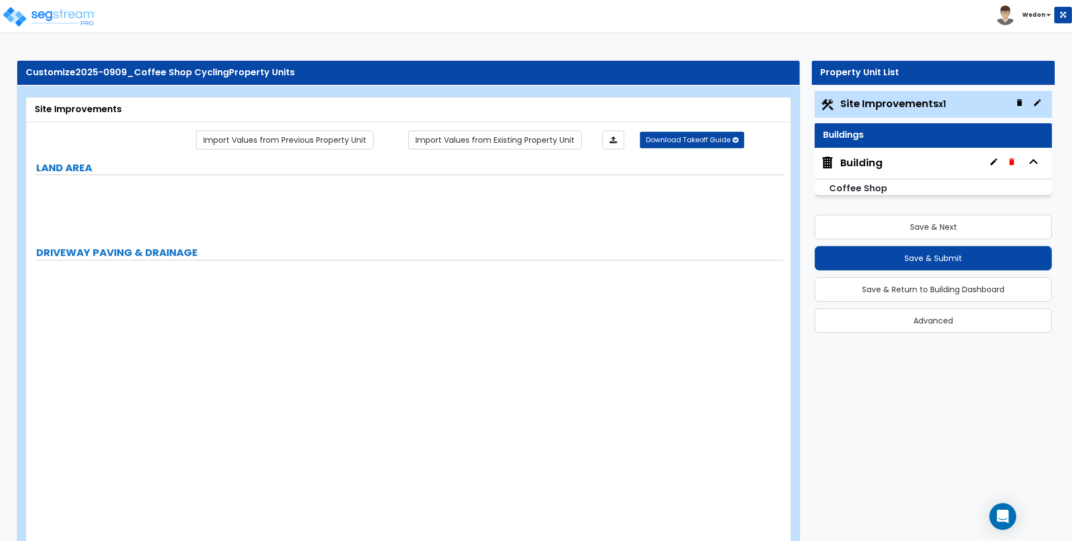
radio input "true"
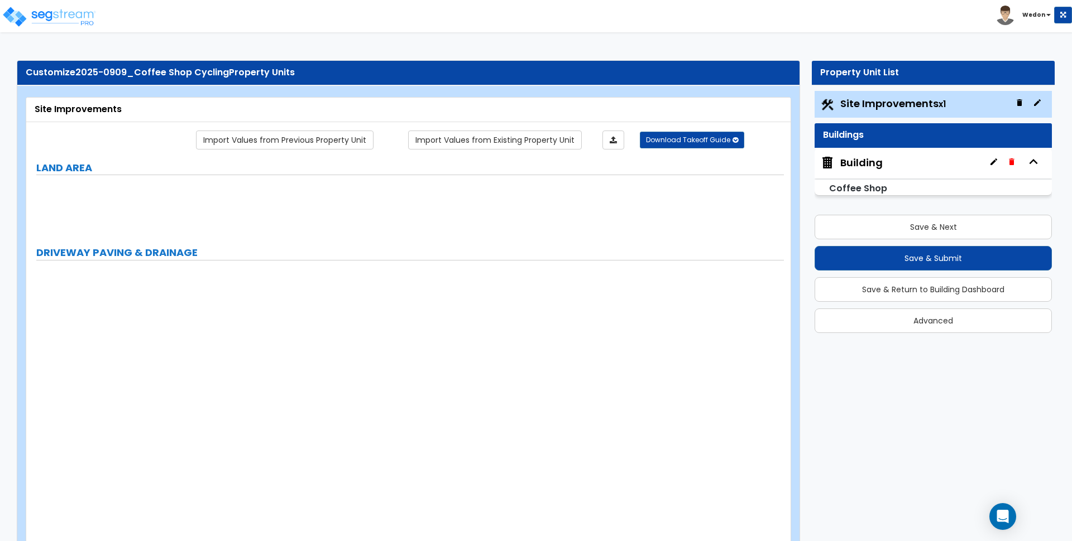
radio input "true"
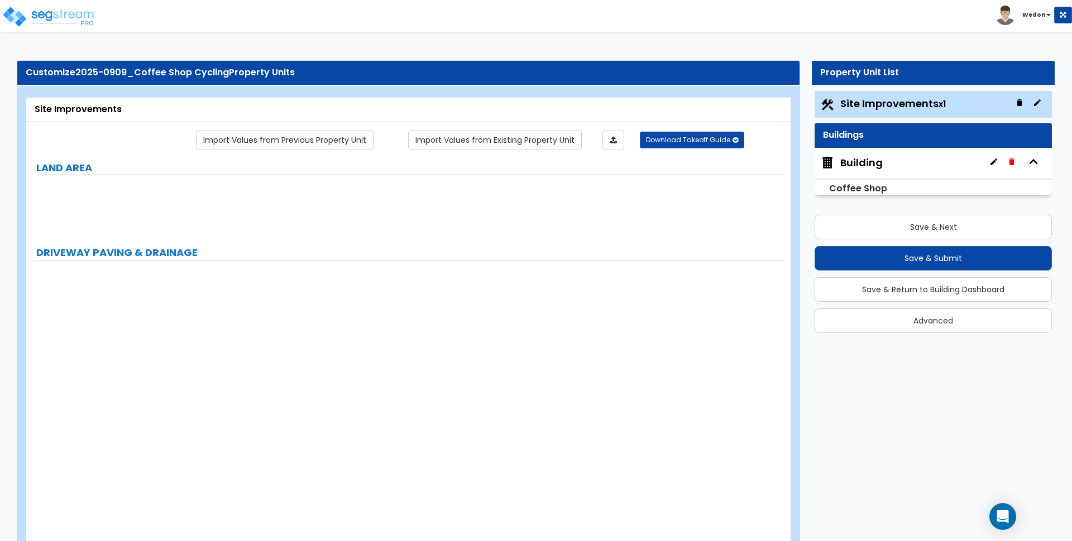
radio input "true"
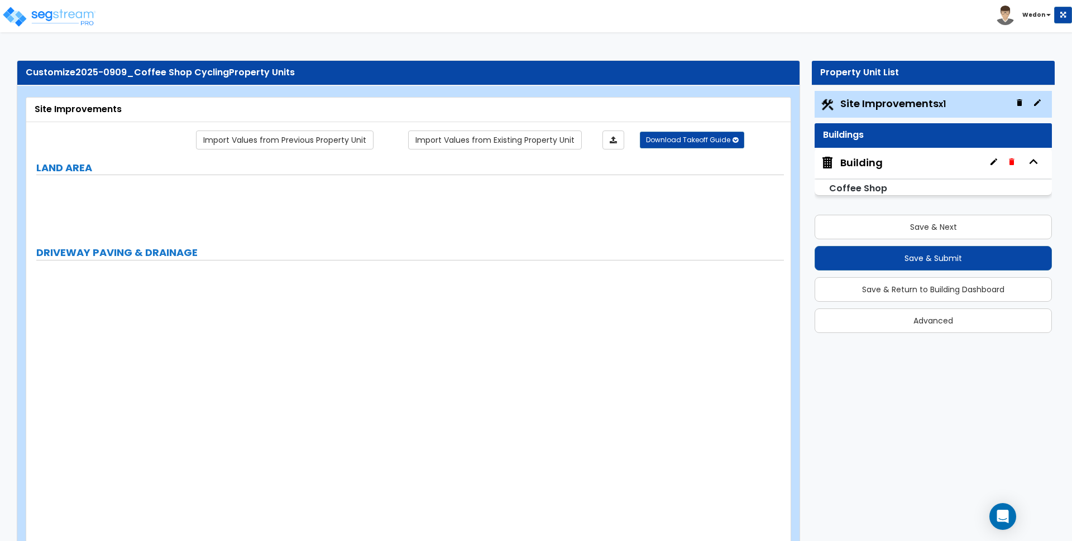
radio input "true"
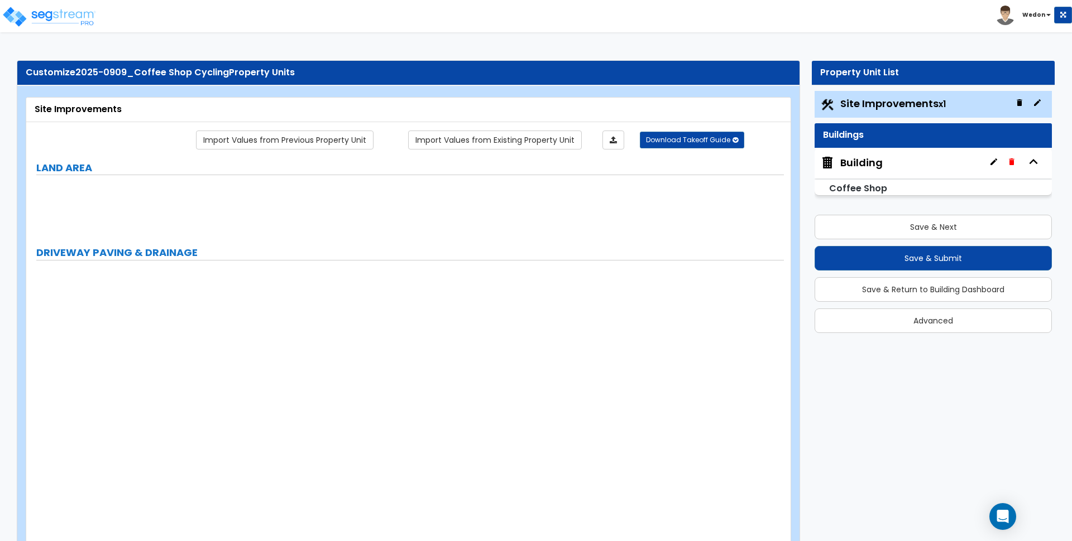
radio input "true"
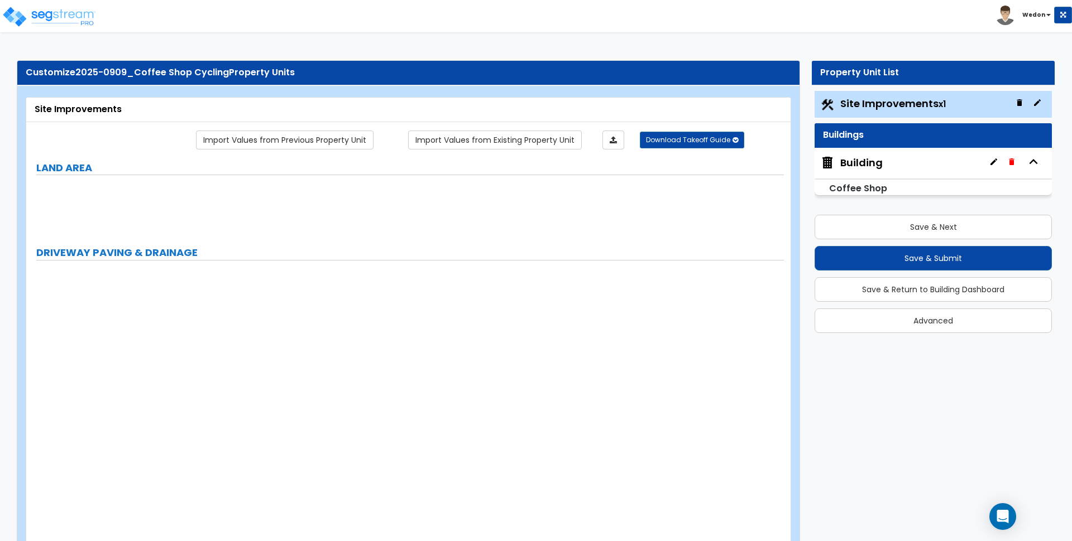
radio input "true"
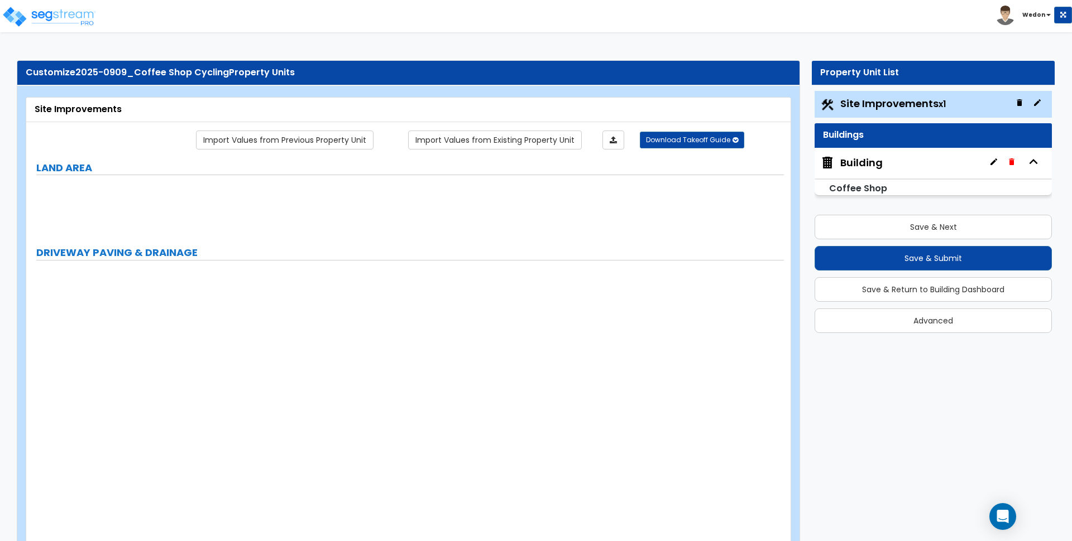
radio input "true"
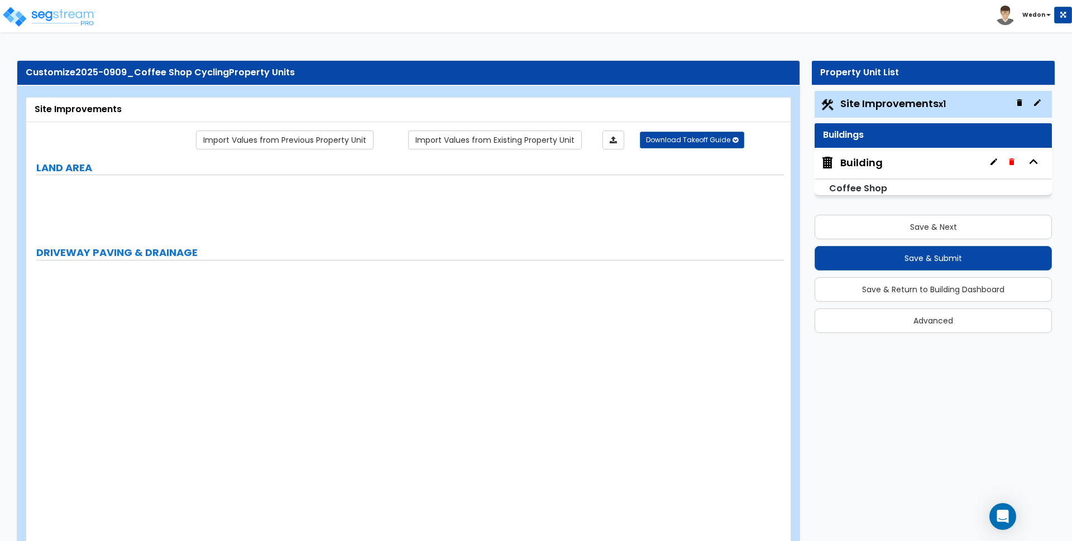
radio input "true"
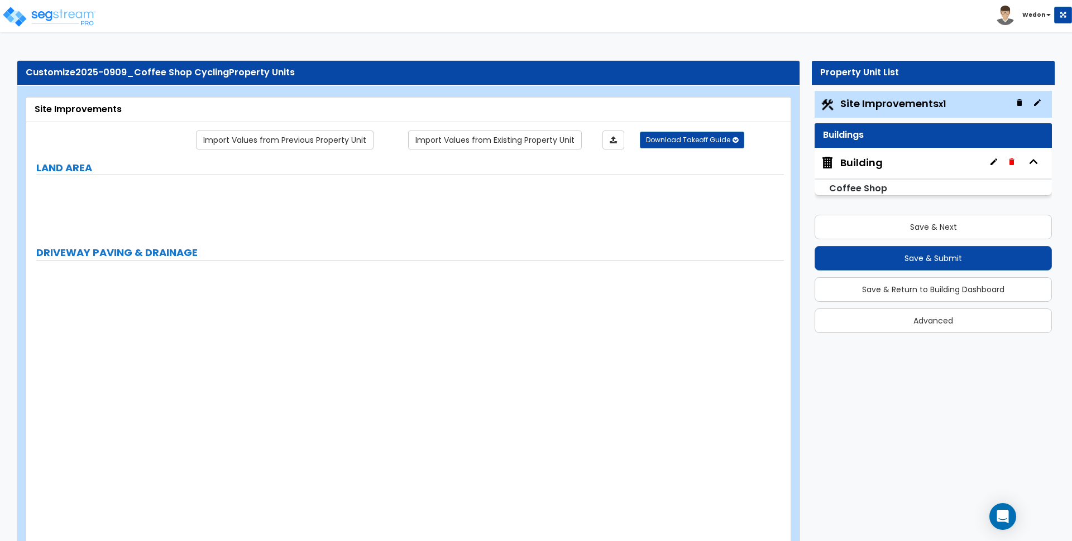
radio input "true"
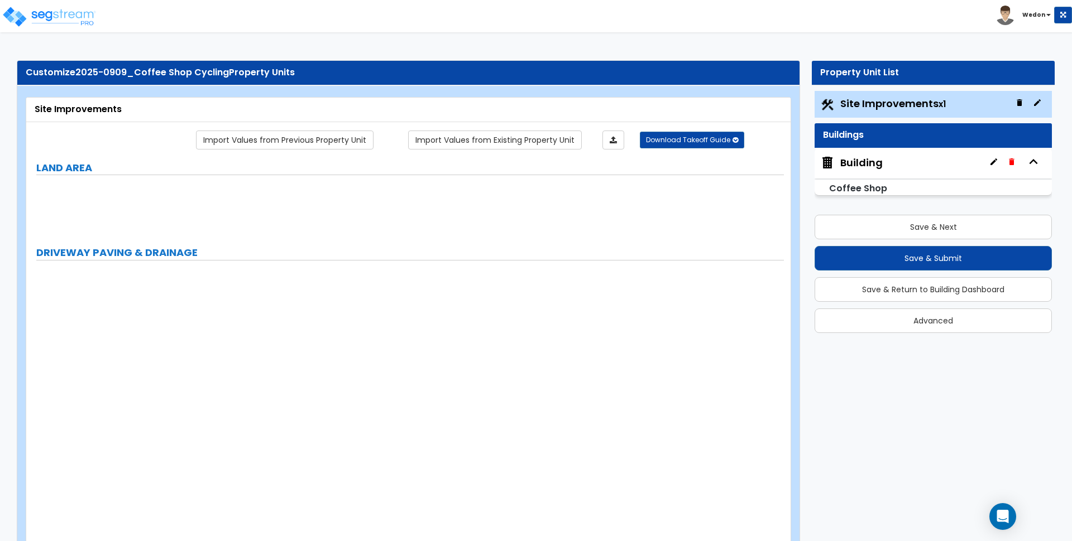
radio input "true"
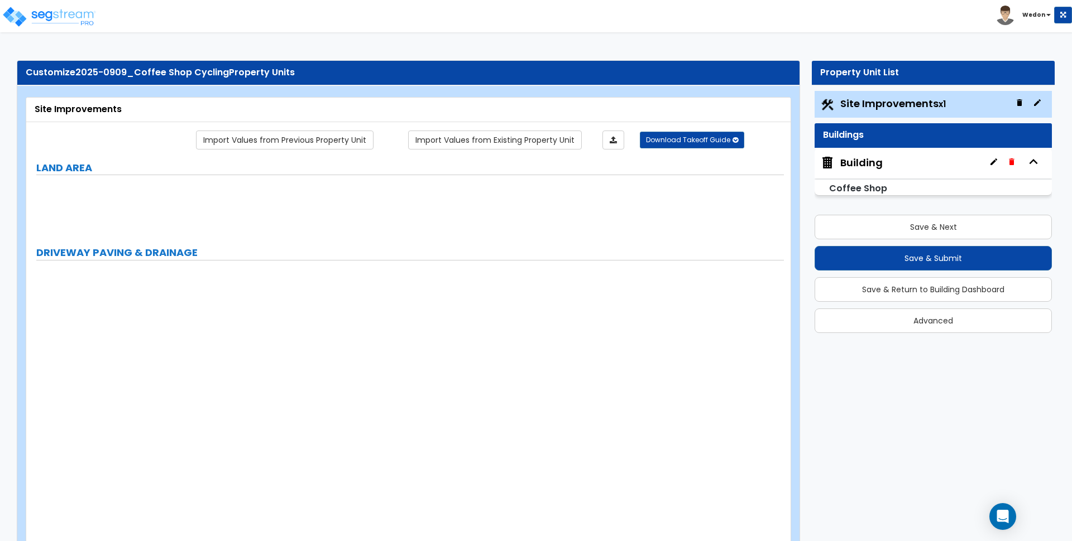
radio input "true"
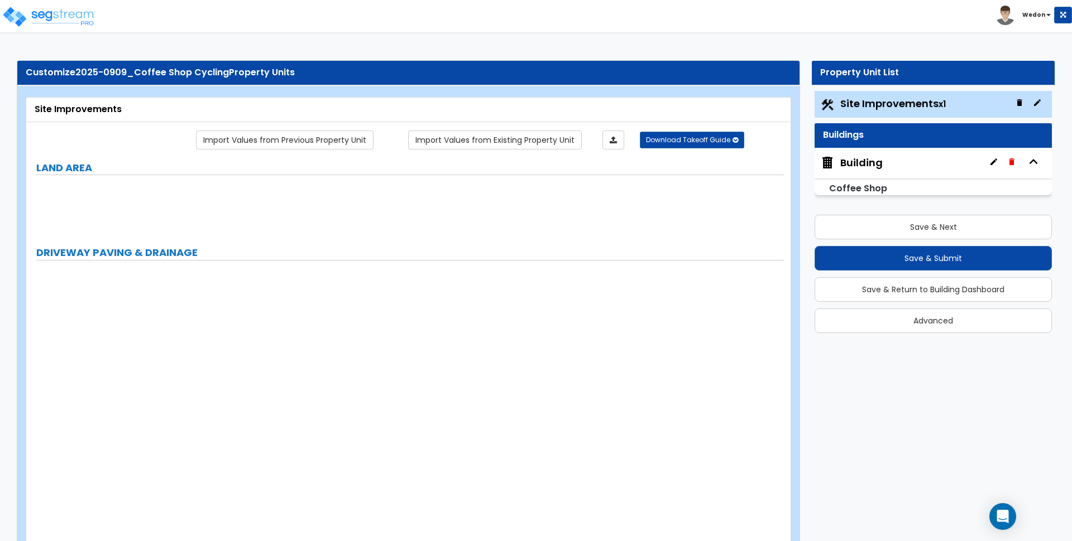
radio input "true"
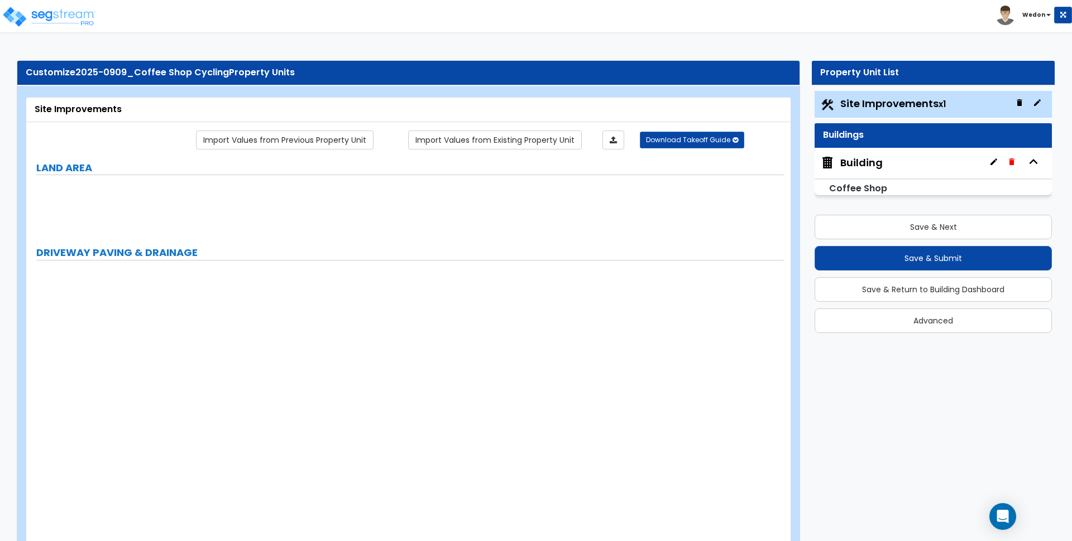
radio input "true"
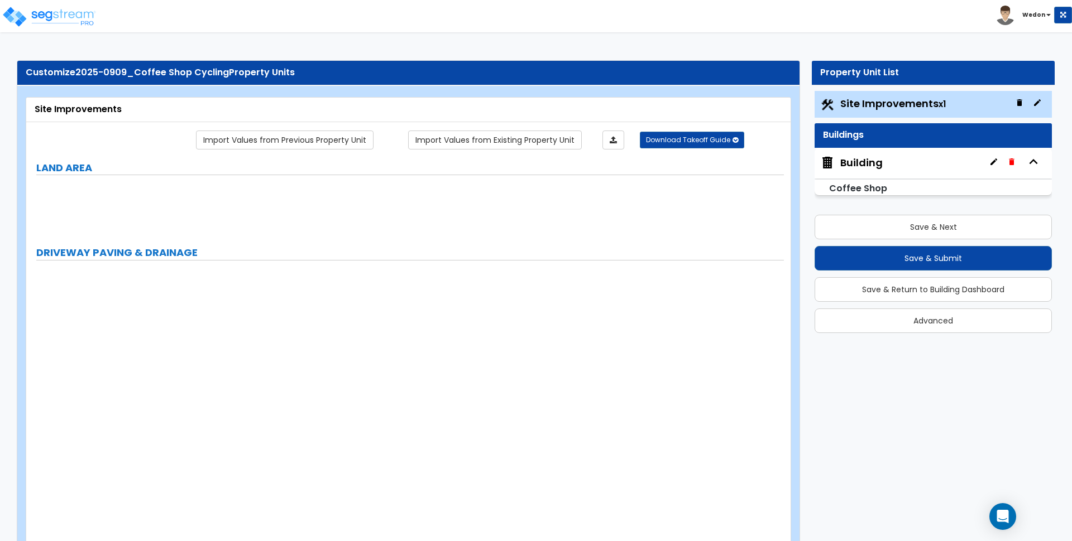
radio input "true"
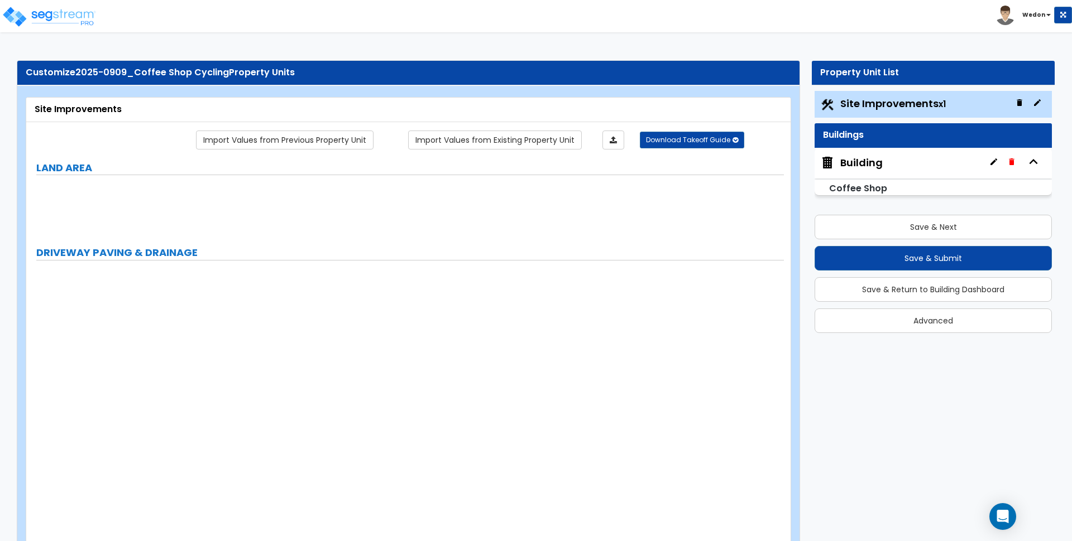
radio input "true"
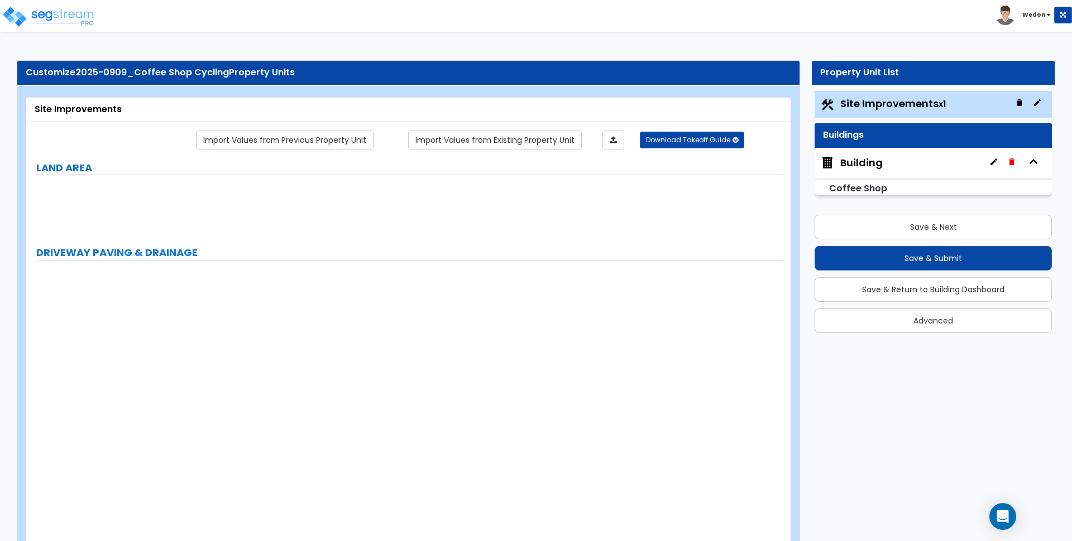
radio input "true"
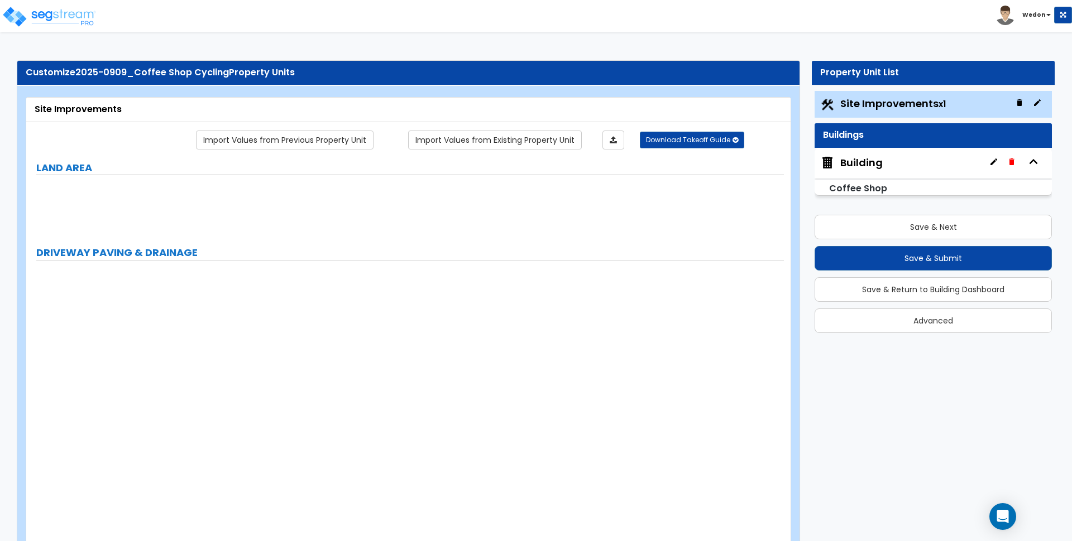
radio input "true"
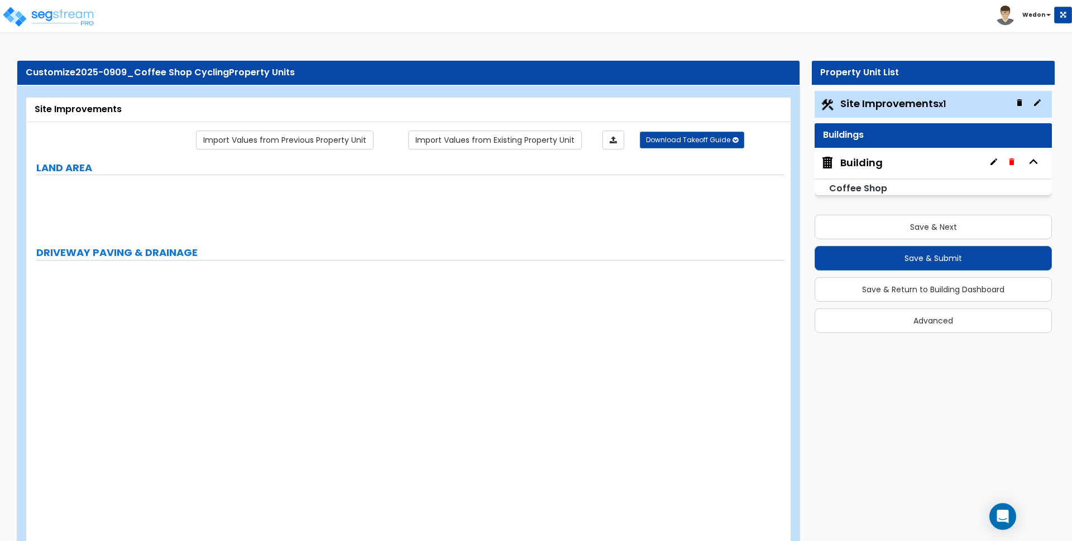
radio input "true"
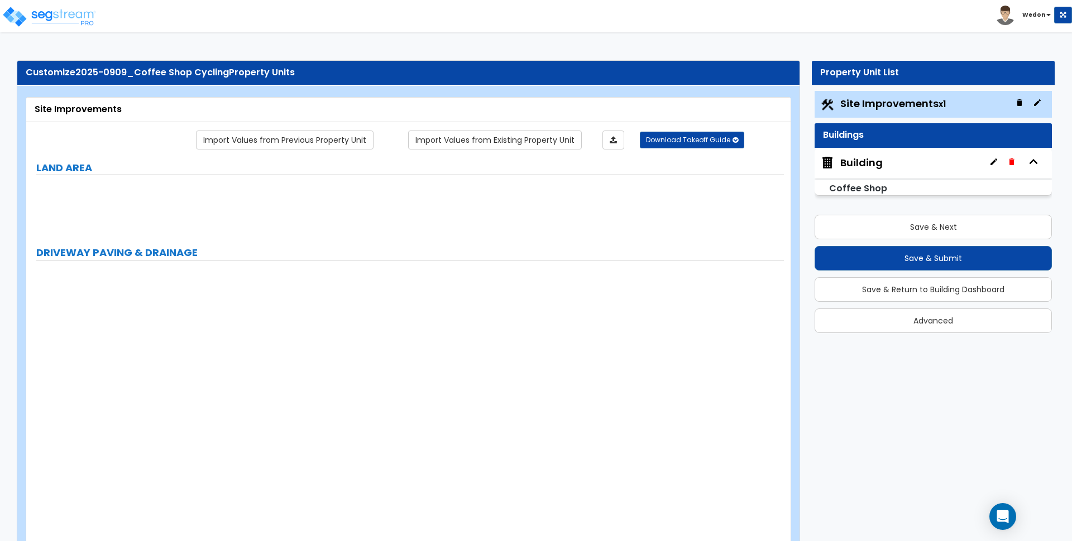
radio input "true"
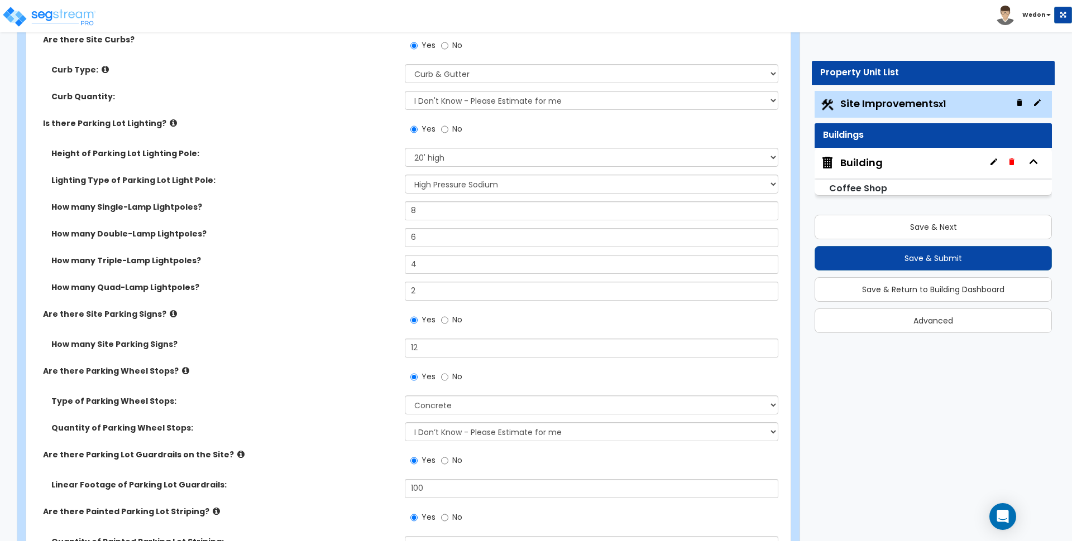
scroll to position [907, 0]
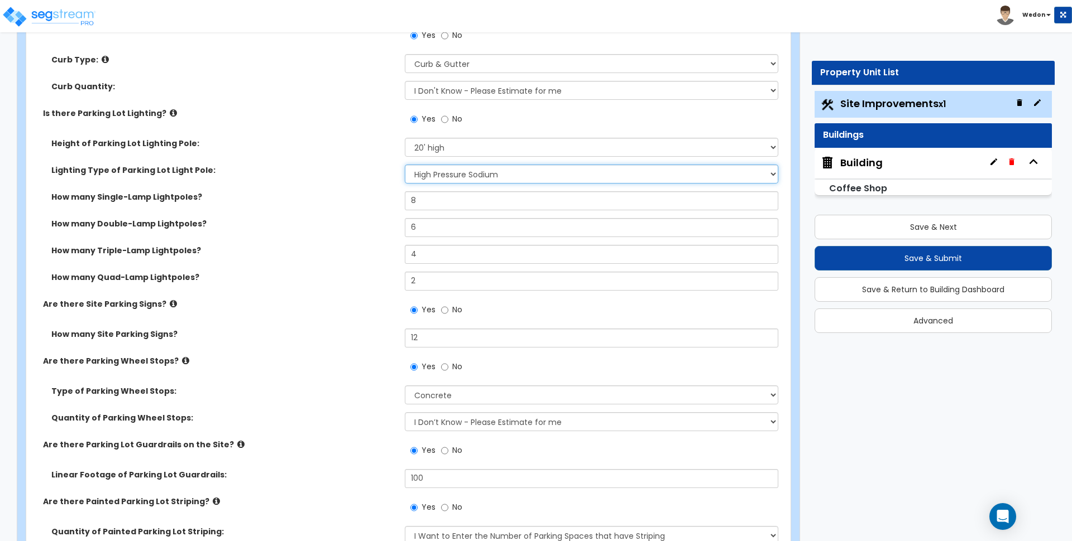
click at [463, 173] on select "Please Choose One LED Metal Halide High Pressure Sodium Please Choose for me" at bounding box center [591, 174] width 373 height 19
click at [405, 165] on select "Please Choose One LED Metal Halide High Pressure Sodium Please Choose for me" at bounding box center [591, 174] width 373 height 19
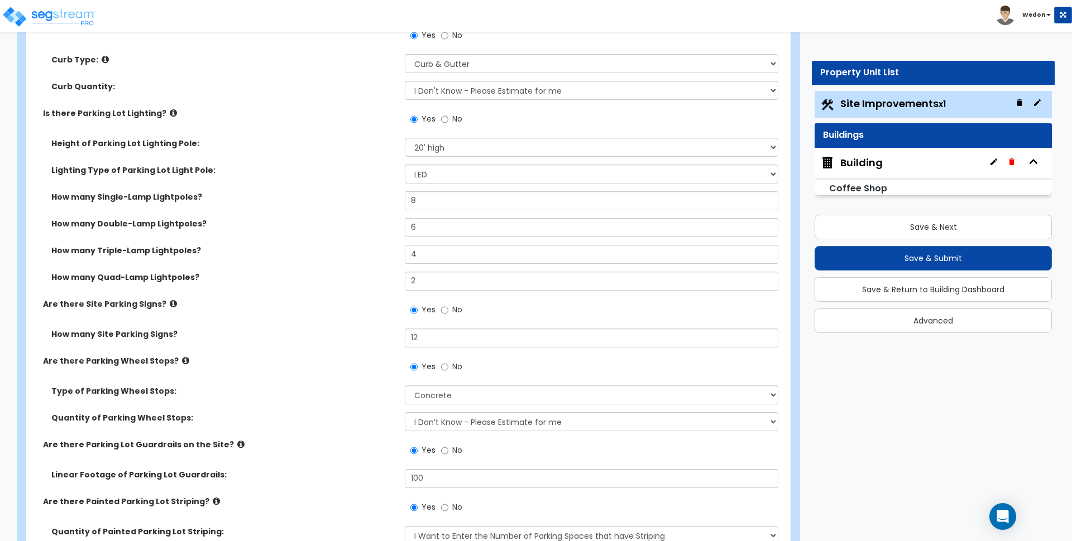
click at [339, 220] on label "How many Double-Lamp Lightpoles?" at bounding box center [223, 223] width 345 height 11
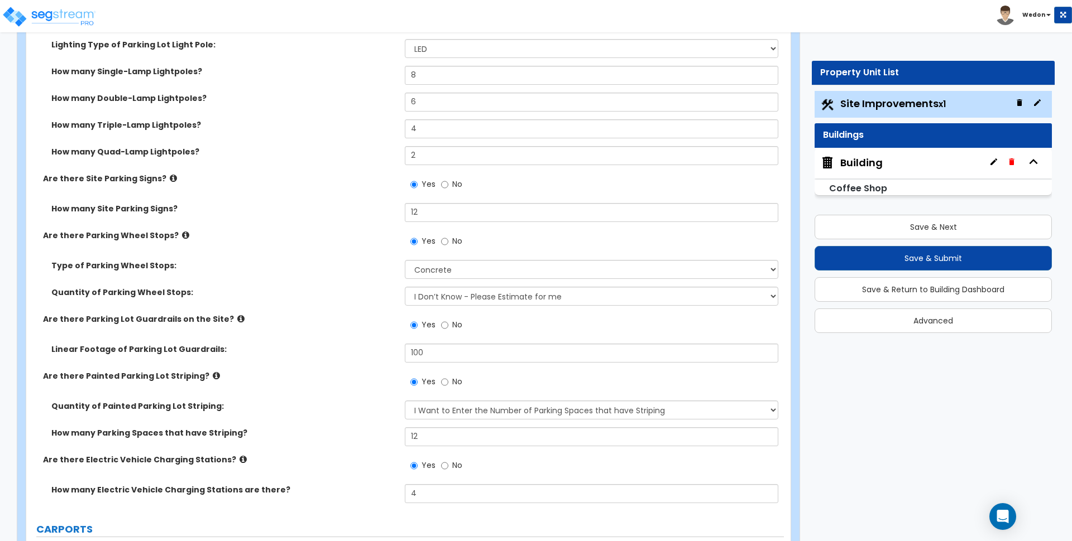
scroll to position [1047, 0]
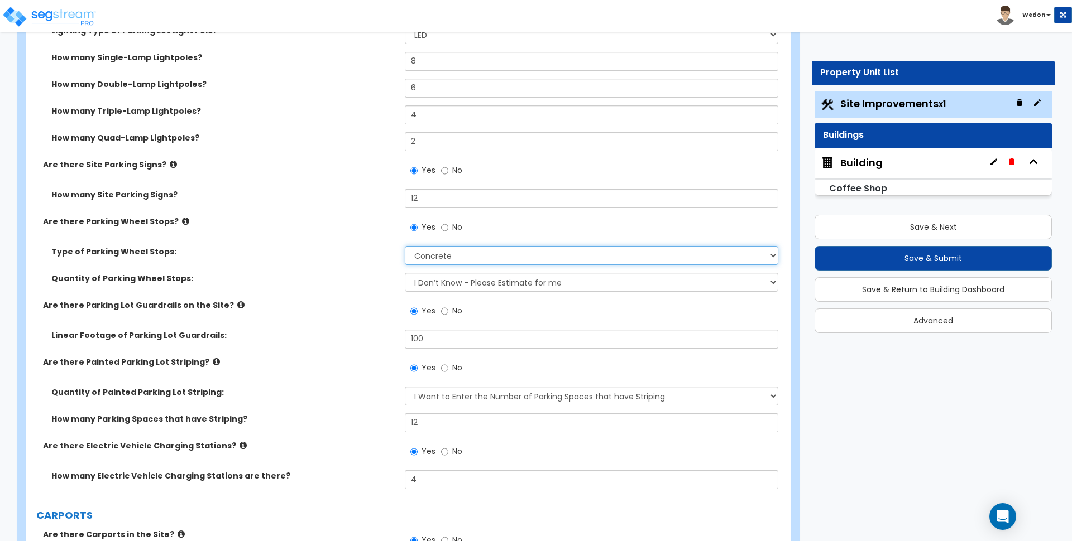
click at [479, 261] on select "Concrete Rubber/Plastic" at bounding box center [591, 255] width 373 height 19
click at [405, 246] on select "Concrete Rubber/Plastic" at bounding box center [591, 255] width 373 height 19
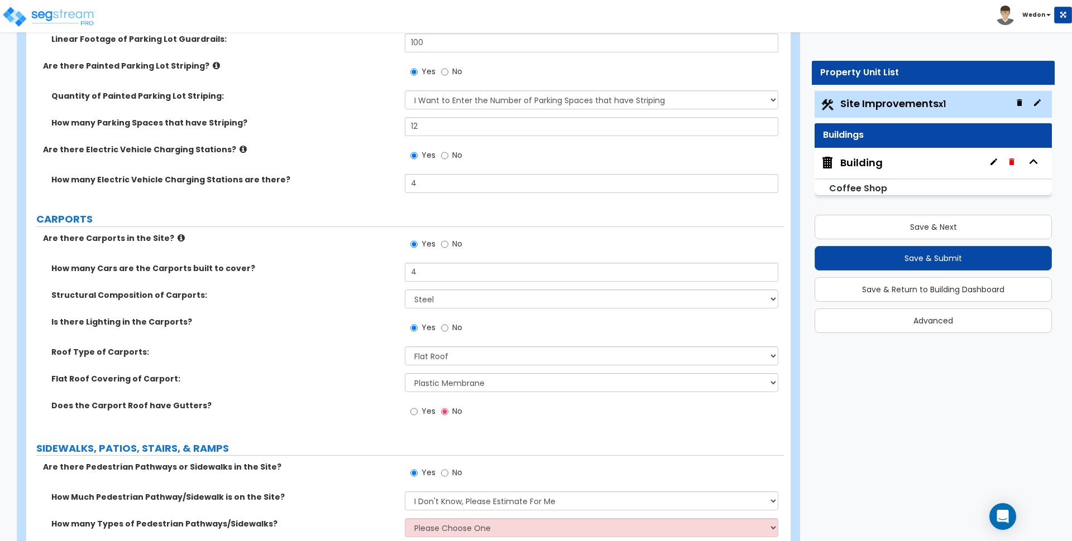
scroll to position [1395, 0]
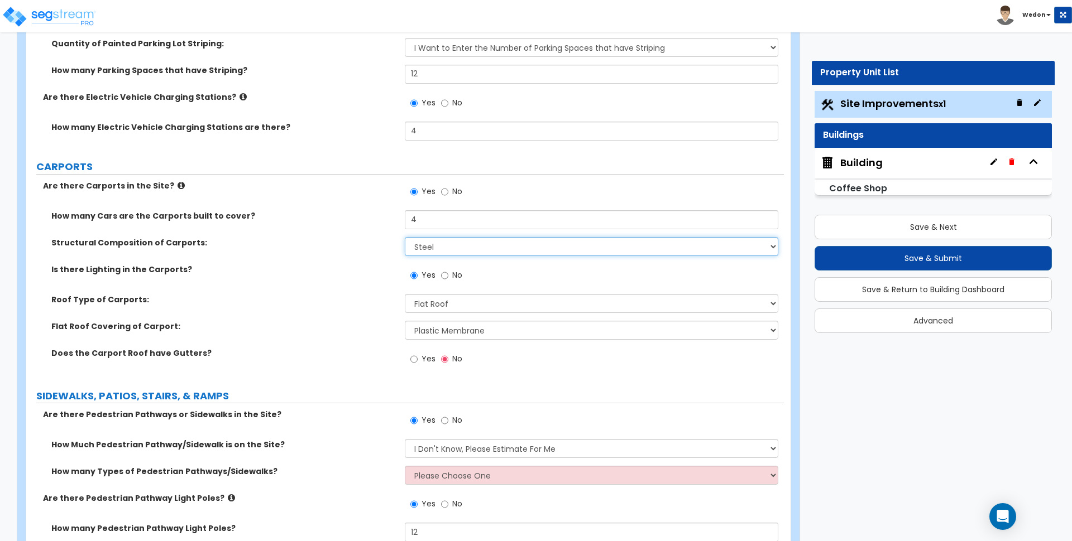
click at [555, 244] on select "Please Choose One Steel Wood" at bounding box center [591, 246] width 373 height 19
click at [405, 237] on select "Please Choose One Steel Wood" at bounding box center [591, 246] width 373 height 19
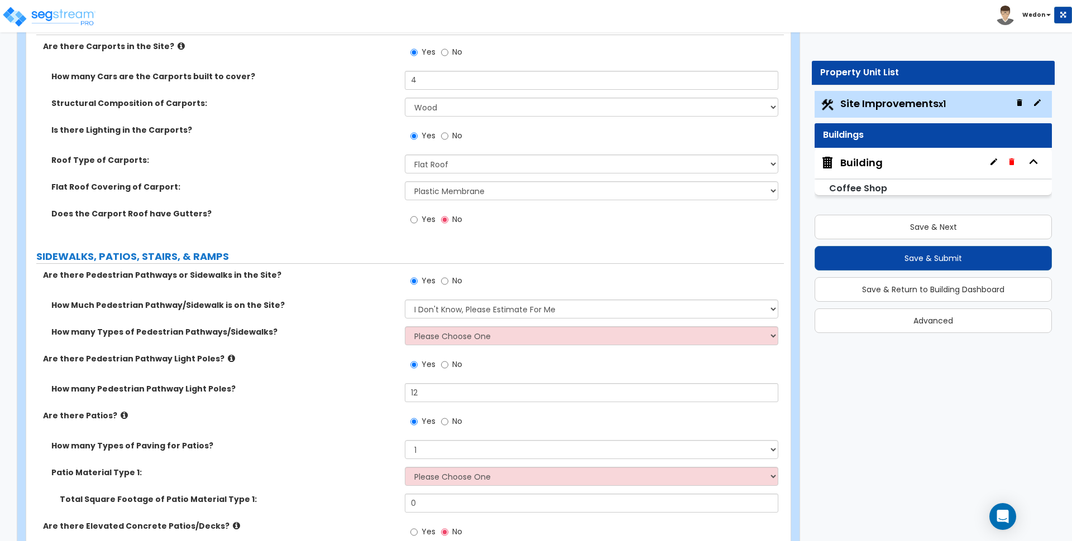
click at [477, 150] on div "Yes No" at bounding box center [594, 139] width 378 height 30
click at [476, 169] on select "Please Choose One Gabled Roof Flat Roof" at bounding box center [591, 164] width 373 height 19
click at [405, 155] on select "Please Choose One Gabled Roof Flat Roof" at bounding box center [591, 164] width 373 height 19
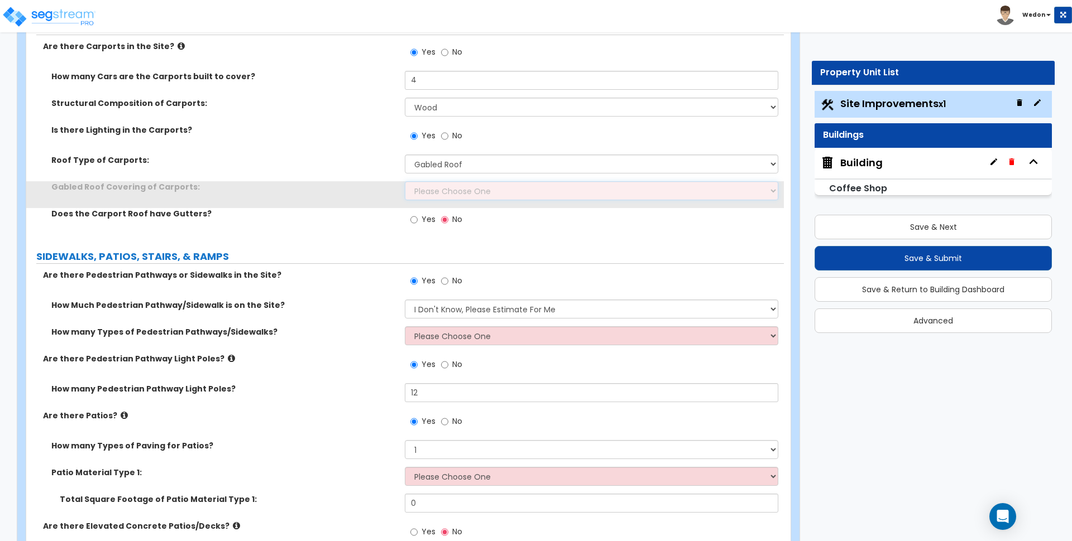
click at [469, 187] on select "Please Choose One Asphalt Shingle Clay Tile Wood Shingle Metal Shingle Standing…" at bounding box center [591, 190] width 373 height 19
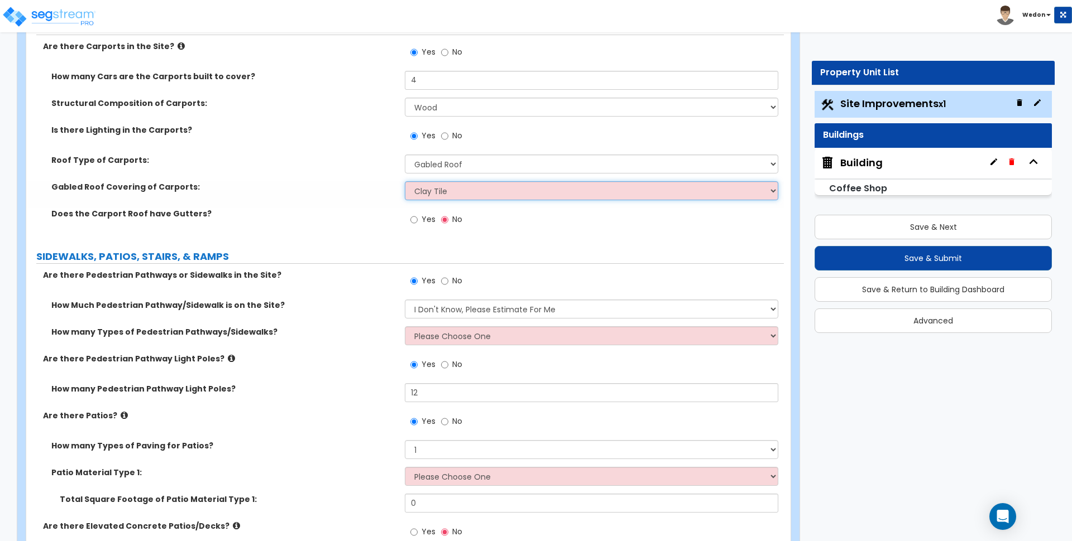
click at [405, 181] on select "Please Choose One Asphalt Shingle Clay Tile Wood Shingle Metal Shingle Standing…" at bounding box center [591, 190] width 373 height 19
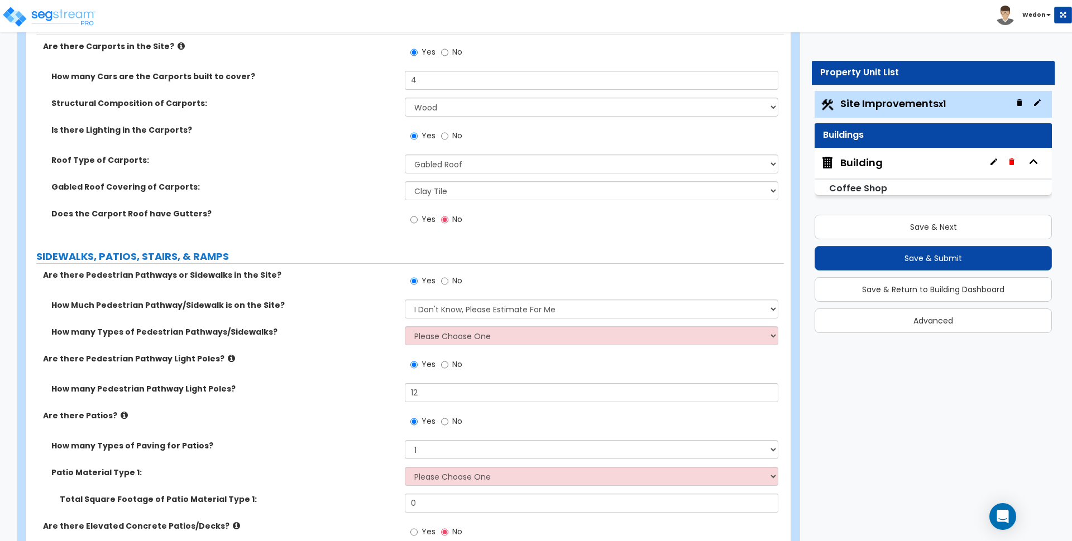
click at [418, 226] on label "Yes" at bounding box center [422, 221] width 25 height 19
click at [418, 226] on input "Yes" at bounding box center [413, 220] width 7 height 12
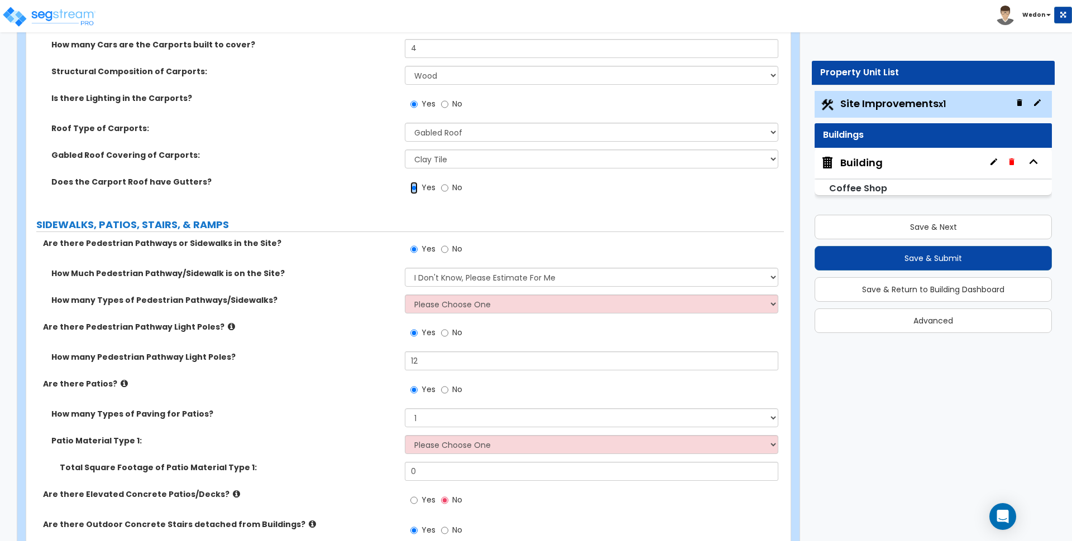
scroll to position [1744, 0]
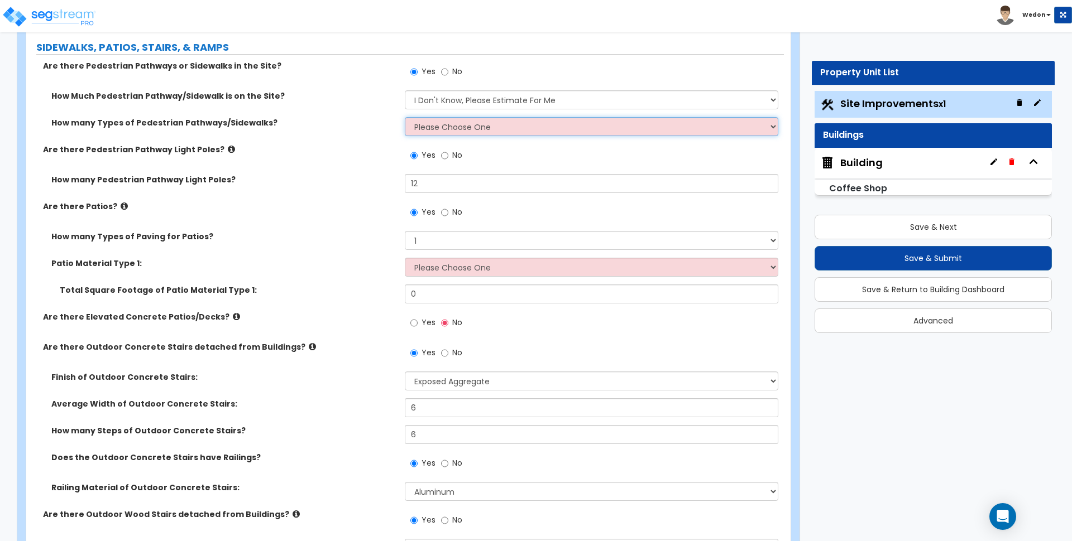
click at [510, 133] on select "Please Choose One 1 2 3" at bounding box center [591, 126] width 373 height 19
click at [405, 117] on select "Please Choose One 1 2 3" at bounding box center [591, 126] width 373 height 19
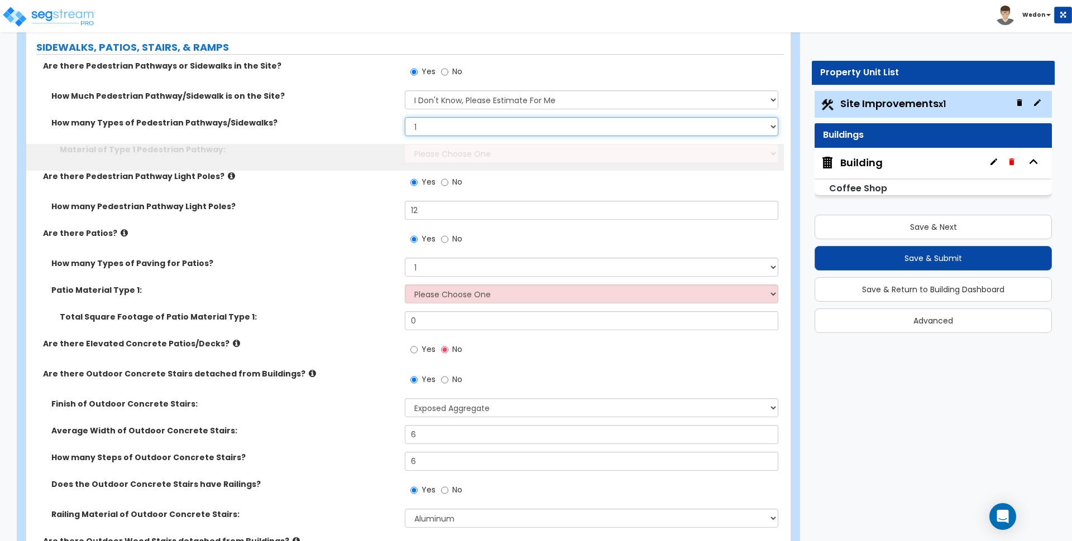
click at [507, 128] on select "Please Choose One 1 2 3" at bounding box center [591, 126] width 373 height 19
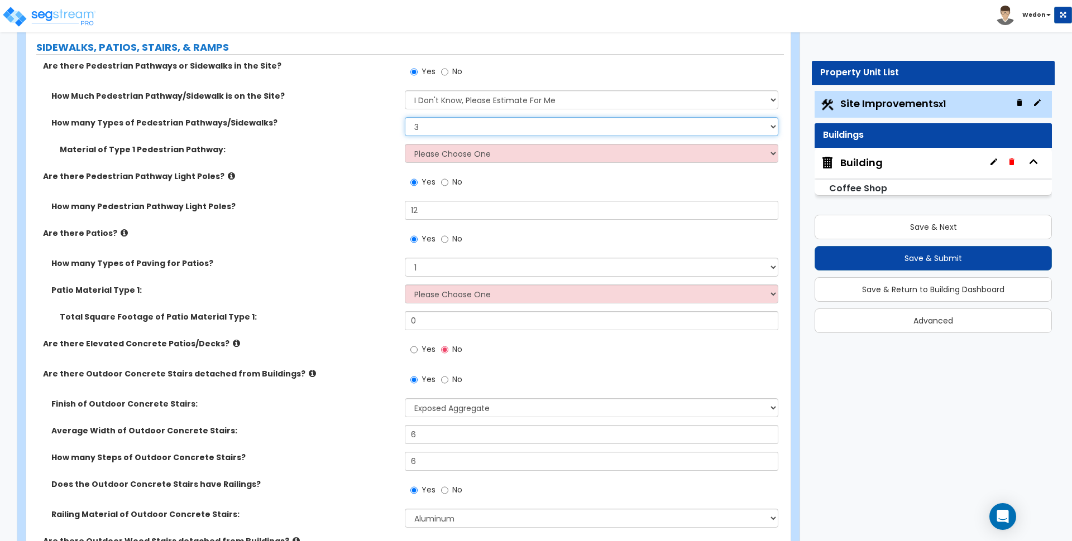
click at [405, 117] on select "Please Choose One 1 2 3" at bounding box center [591, 126] width 373 height 19
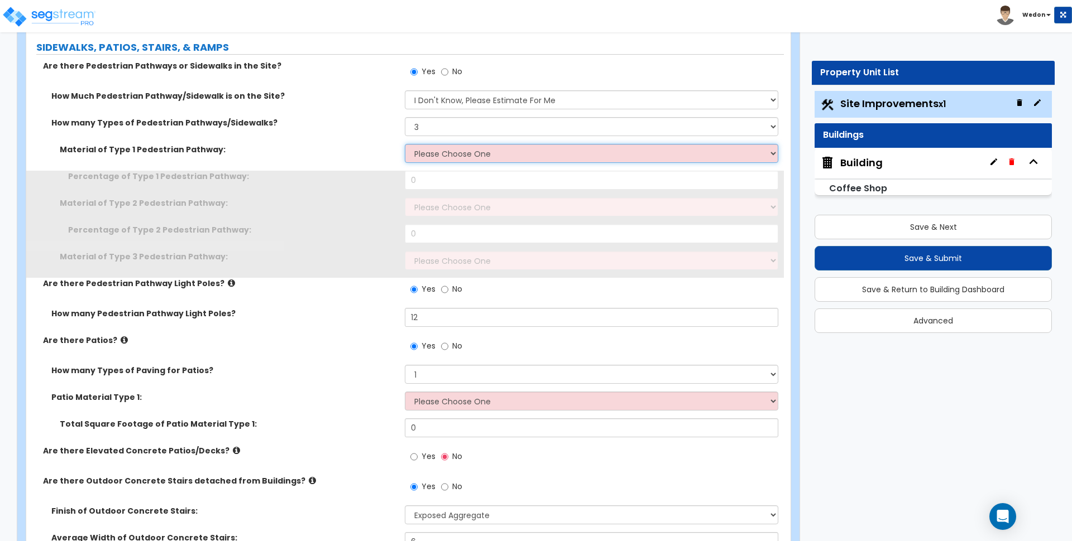
click at [455, 151] on select "Please Choose One Bare Concrete Stamped Concrete Brick Pavers Stone Pavers Wood…" at bounding box center [591, 153] width 373 height 19
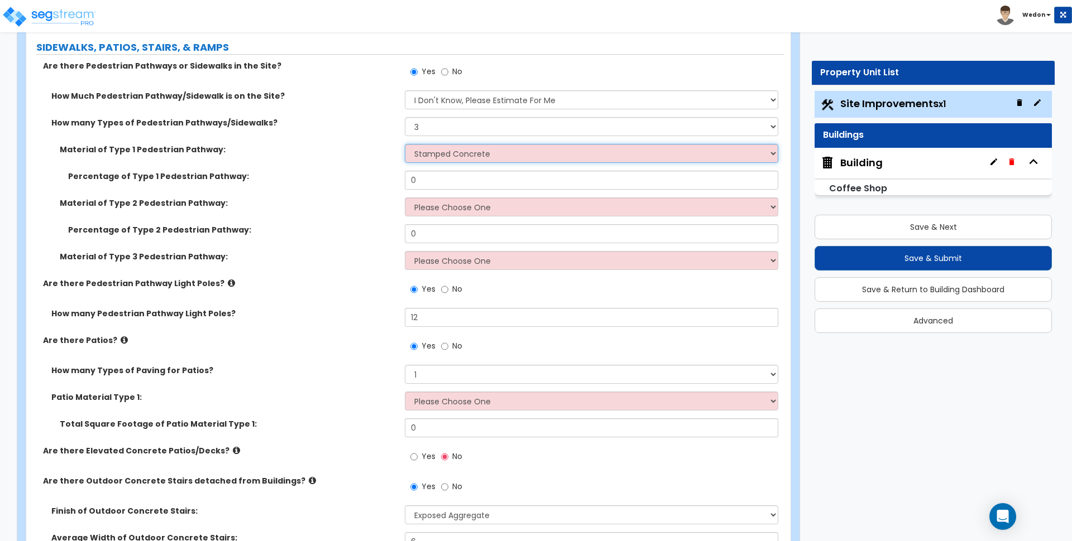
click at [405, 144] on select "Please Choose One Bare Concrete Stamped Concrete Brick Pavers Stone Pavers Wood…" at bounding box center [591, 153] width 373 height 19
click at [447, 196] on div "Percentage of Type 1 Pedestrian Pathway: 0" at bounding box center [404, 184] width 757 height 27
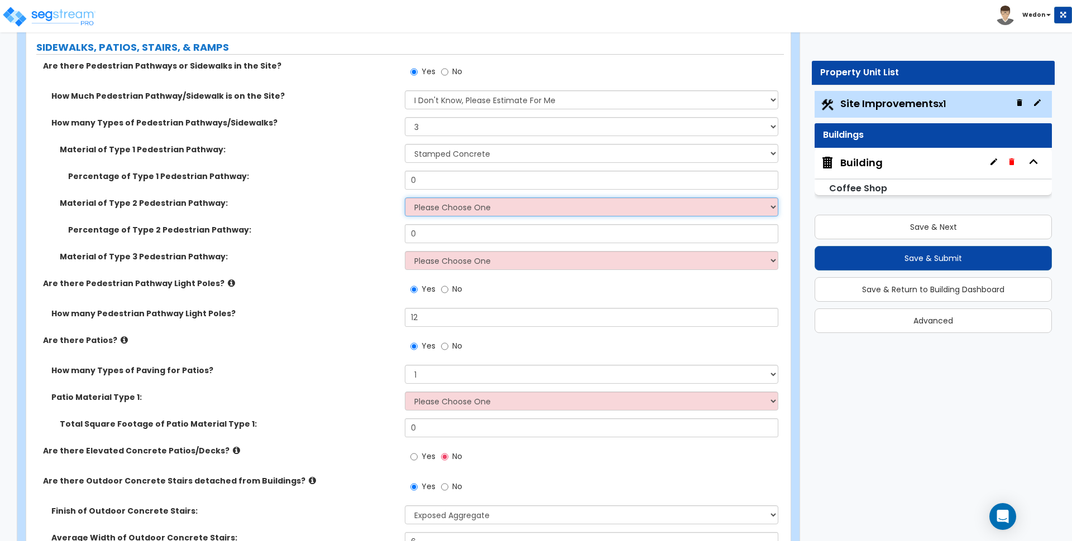
drag, startPoint x: 446, startPoint y: 206, endPoint x: 453, endPoint y: 209, distance: 7.5
click at [446, 206] on select "Please Choose One Bare Concrete Stamped Concrete Brick Pavers Stone Pavers Wood…" at bounding box center [591, 207] width 373 height 19
click at [405, 198] on select "Please Choose One Bare Concrete Stamped Concrete Brick Pavers Stone Pavers Wood…" at bounding box center [591, 207] width 373 height 19
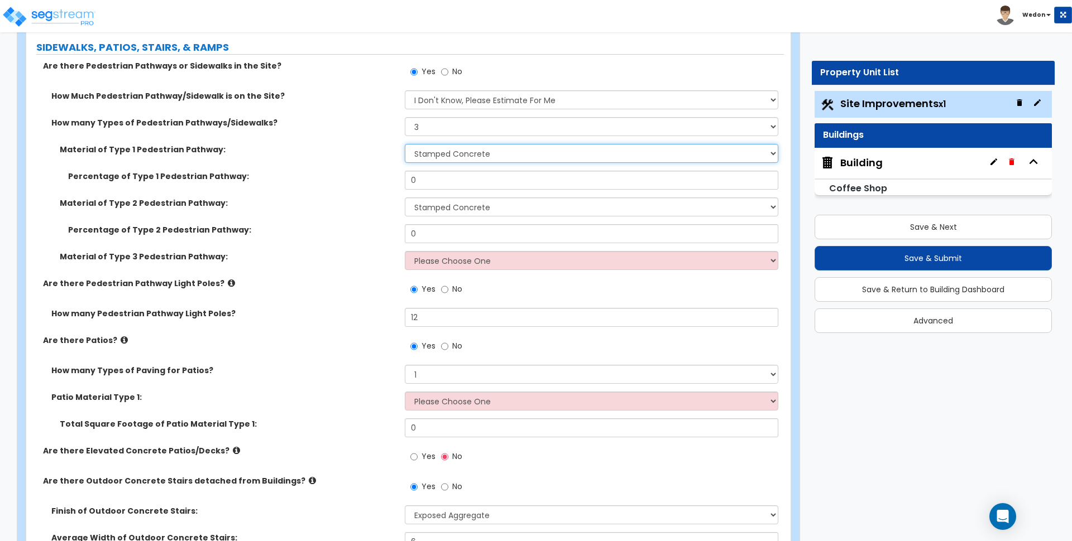
click at [464, 146] on select "Please Choose One Bare Concrete Stamped Concrete Brick Pavers Stone Pavers Wood…" at bounding box center [591, 153] width 373 height 19
click at [405, 144] on select "Please Choose One Bare Concrete Stamped Concrete Brick Pavers Stone Pavers Wood…" at bounding box center [591, 153] width 373 height 19
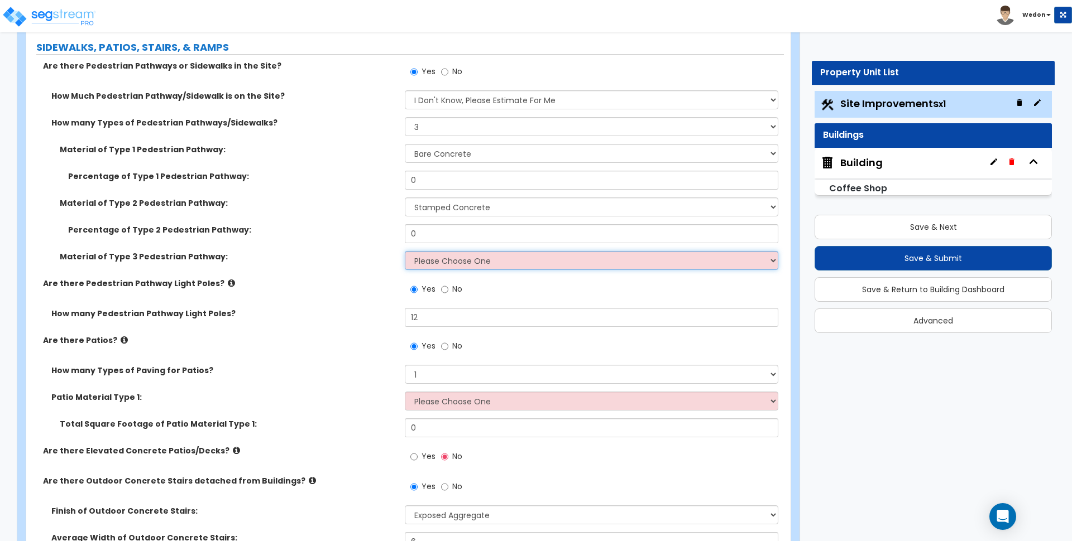
click at [445, 265] on select "Please Choose One Bare Concrete Stamped Concrete Brick Pavers Stone Pavers Wood…" at bounding box center [591, 260] width 373 height 19
click at [405, 251] on select "Please Choose One Bare Concrete Stamped Concrete Brick Pavers Stone Pavers Wood…" at bounding box center [591, 260] width 373 height 19
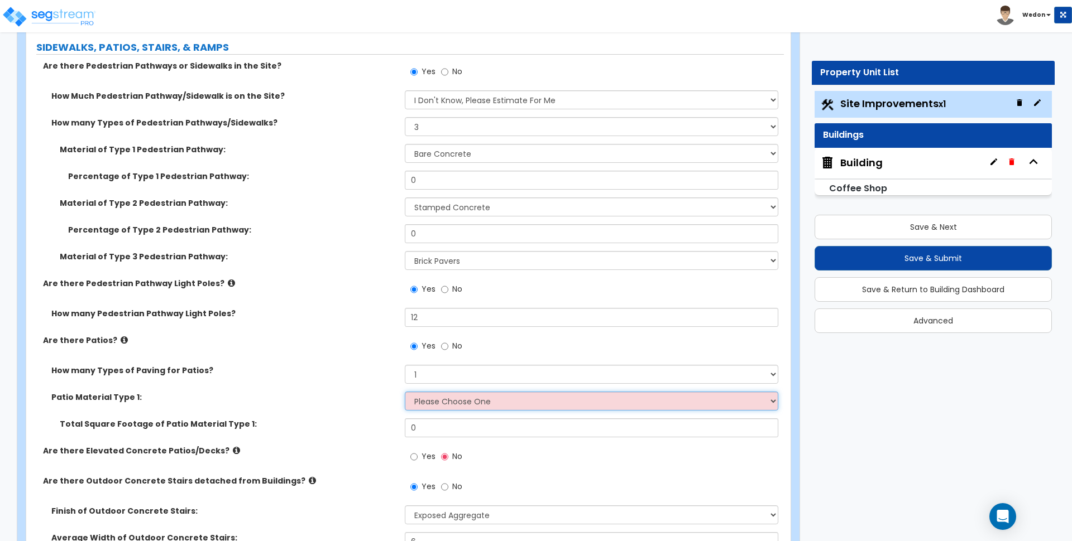
drag, startPoint x: 444, startPoint y: 402, endPoint x: 452, endPoint y: 395, distance: 11.5
click at [444, 402] on select "Please Choose One Bare Concrete Stamped Concrete Brick Pavers Stone Pavers Tile…" at bounding box center [591, 401] width 373 height 19
click at [405, 392] on select "Please Choose One Bare Concrete Stamped Concrete Brick Pavers Stone Pavers Tile…" at bounding box center [591, 401] width 373 height 19
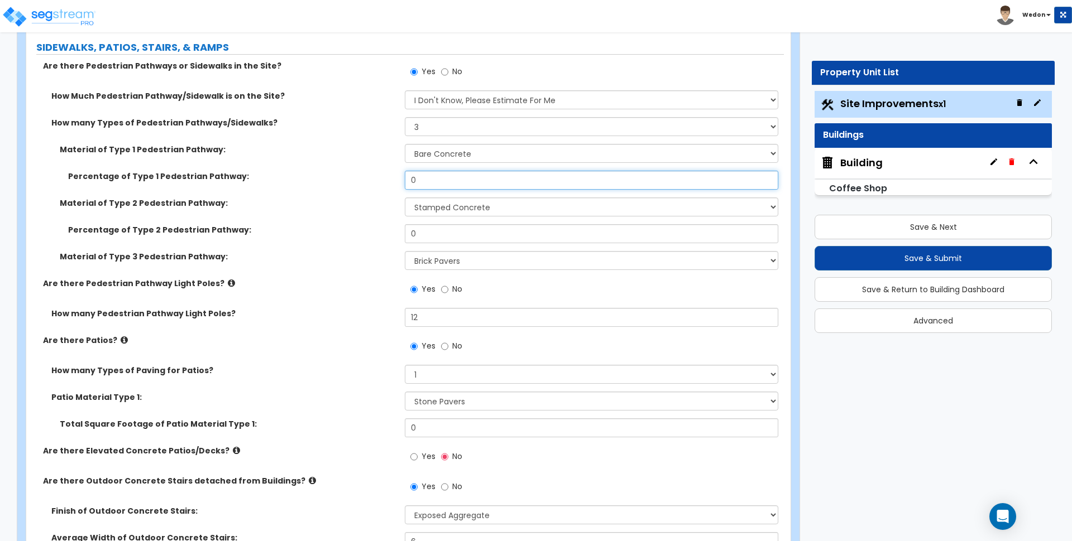
click at [443, 180] on input "0" at bounding box center [591, 180] width 373 height 19
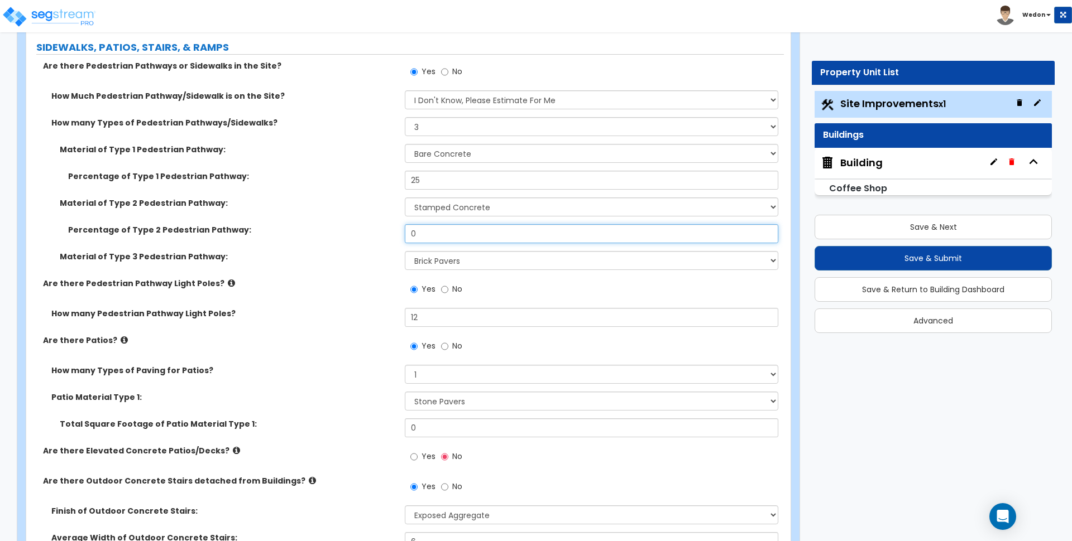
drag, startPoint x: 428, startPoint y: 236, endPoint x: 292, endPoint y: 261, distance: 137.9
click at [296, 236] on div "Percentage of Type 2 Pedestrian Pathway: 0" at bounding box center [404, 237] width 757 height 27
click at [313, 285] on label "Are there Pedestrian Pathway Light Poles?" at bounding box center [219, 283] width 353 height 11
drag, startPoint x: 408, startPoint y: 229, endPoint x: 333, endPoint y: 226, distance: 74.9
click at [339, 226] on div "Percentage of Type 2 Pedestrian Pathway: 5" at bounding box center [404, 237] width 757 height 27
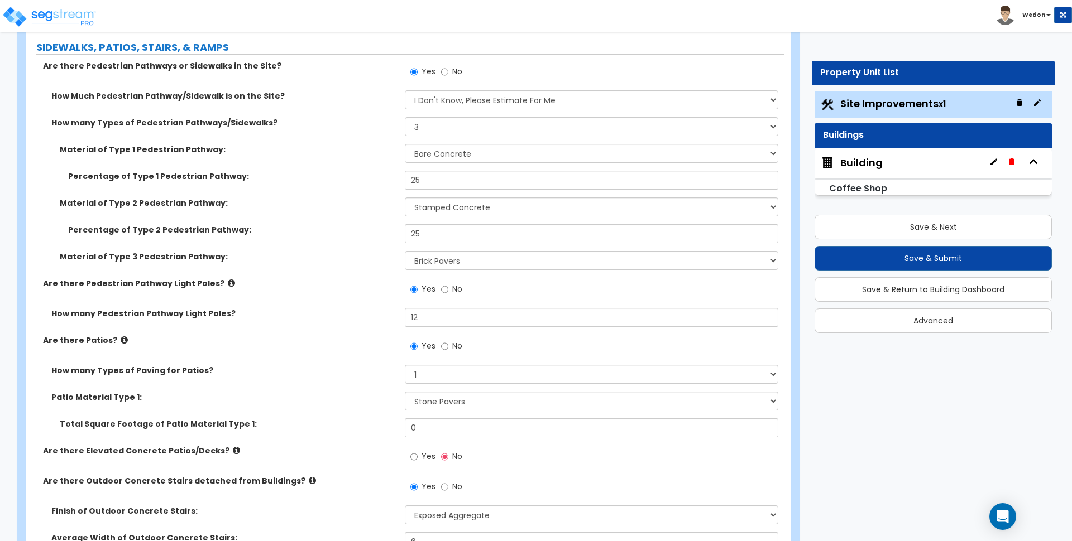
click at [243, 240] on div "Percentage of Type 2 Pedestrian Pathway: 25" at bounding box center [404, 237] width 757 height 27
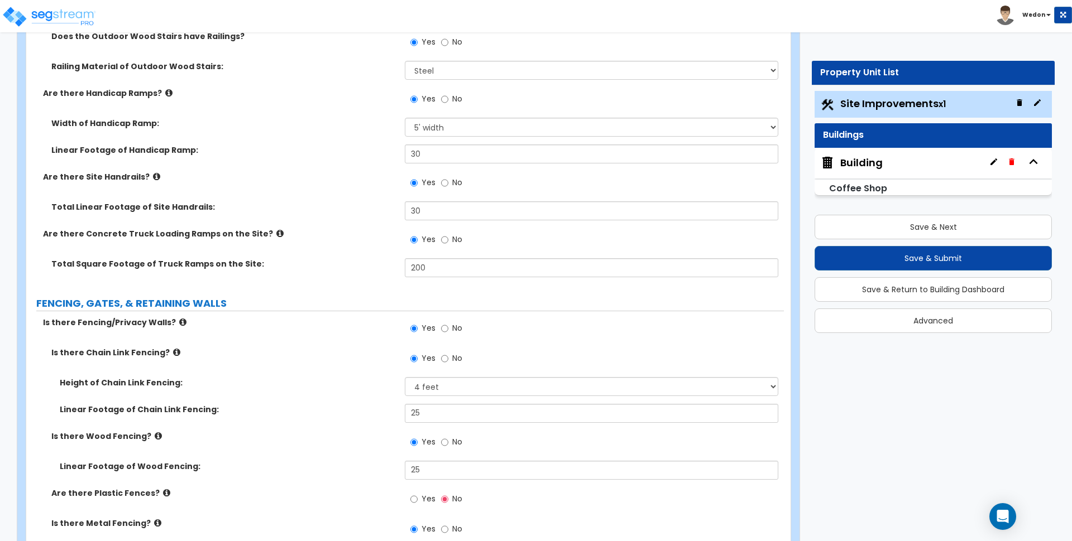
scroll to position [2442, 0]
click at [491, 66] on select "Please Choose for me Wood Steel Aluminum" at bounding box center [591, 68] width 373 height 19
click at [512, 148] on input "30" at bounding box center [591, 152] width 373 height 19
click at [495, 66] on select "Please Choose for me Wood Steel Aluminum" at bounding box center [591, 68] width 373 height 19
click at [405, 59] on select "Please Choose for me Wood Steel Aluminum" at bounding box center [591, 68] width 373 height 19
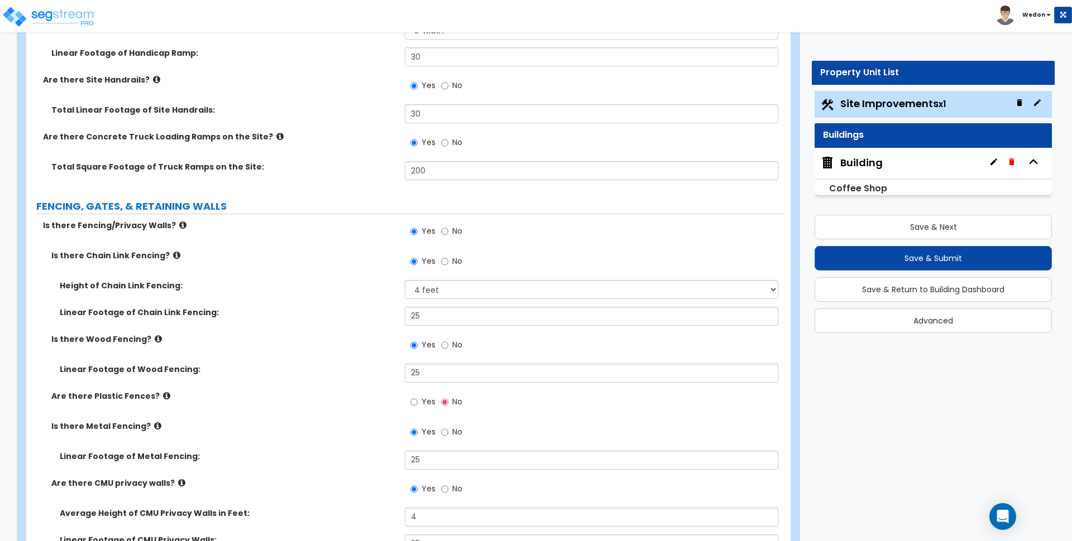
scroll to position [2651, 0]
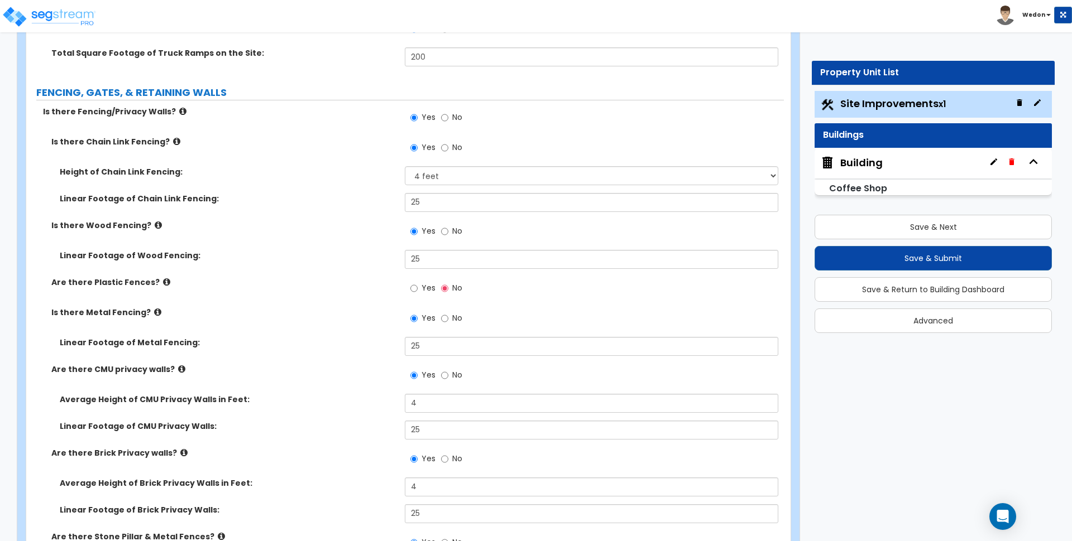
click at [432, 289] on span "Yes" at bounding box center [428, 287] width 14 height 11
click at [418, 289] on input "Yes" at bounding box center [413, 288] width 7 height 12
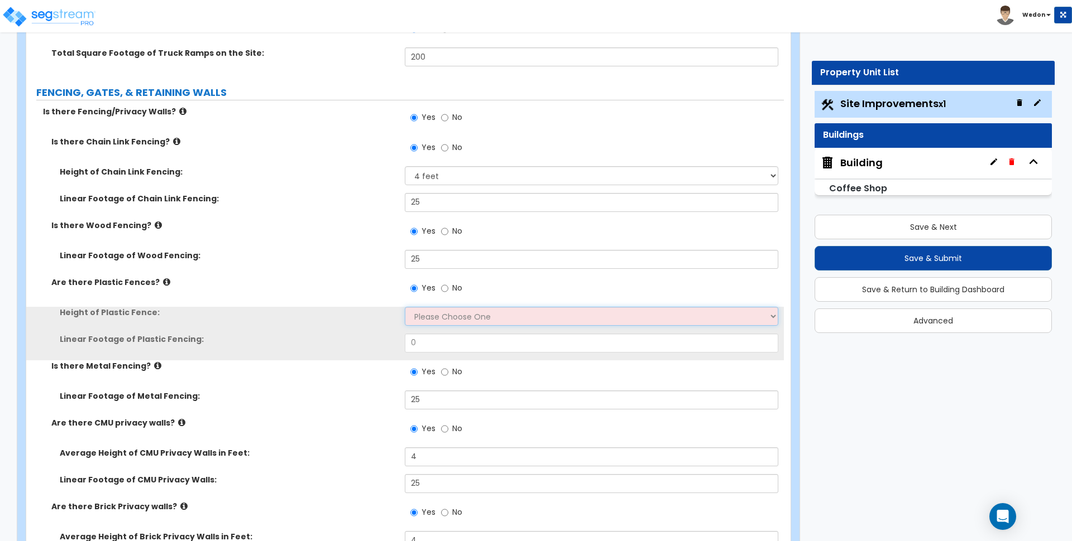
click at [433, 318] on select "Please Choose One 3 feet 4 feet 5 feet 6 feet" at bounding box center [591, 316] width 373 height 19
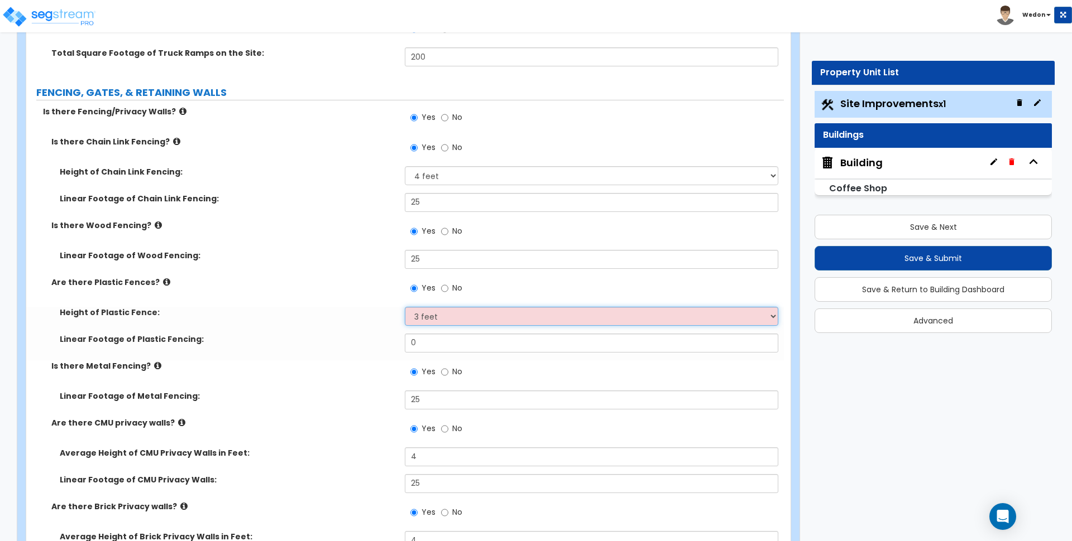
click at [405, 307] on select "Please Choose One 3 feet 4 feet 5 feet 6 feet" at bounding box center [591, 316] width 373 height 19
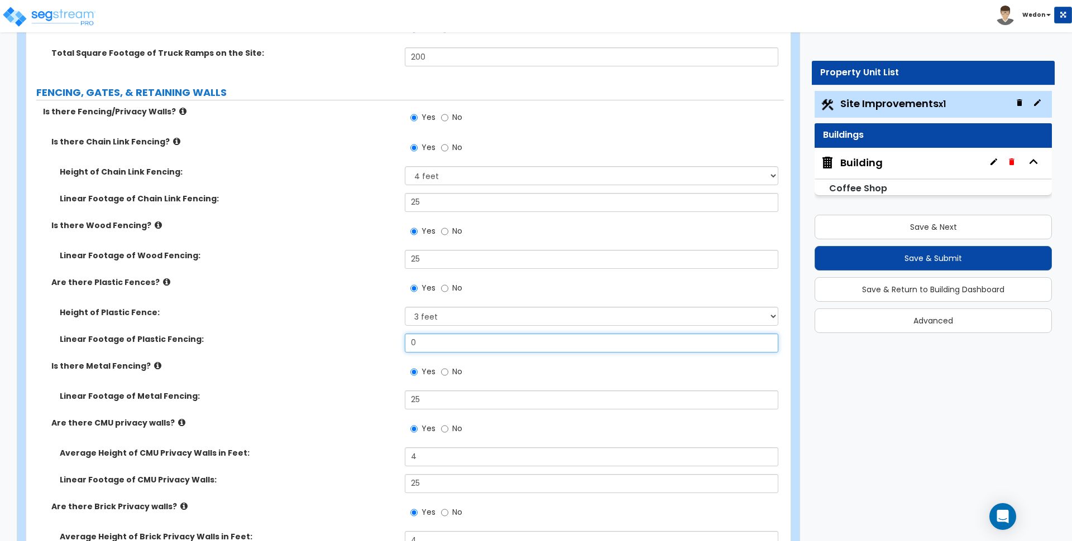
click at [449, 348] on input "0" at bounding box center [591, 343] width 373 height 19
click at [447, 345] on input "0" at bounding box center [591, 343] width 373 height 19
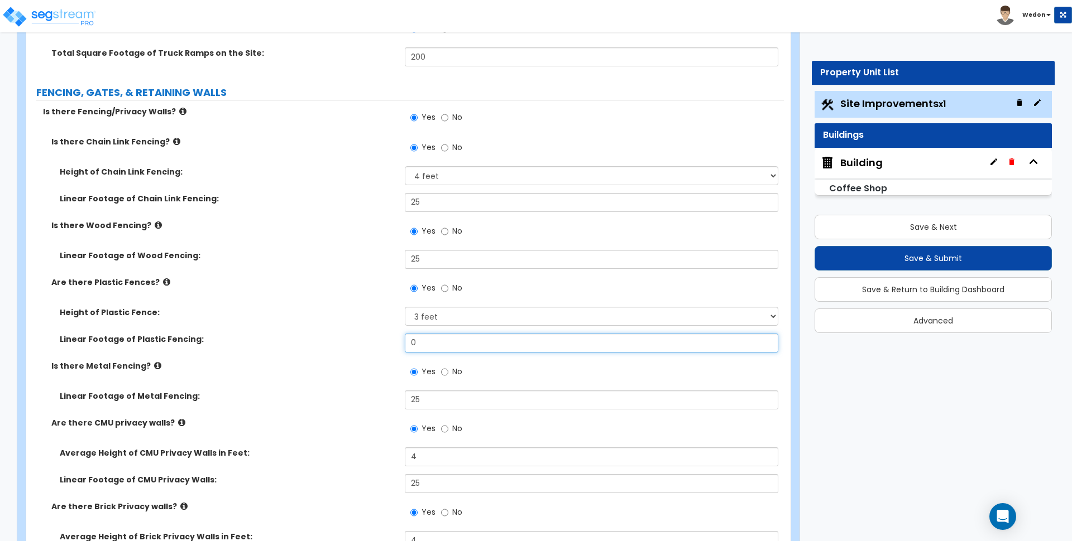
click at [447, 345] on input "0" at bounding box center [591, 343] width 373 height 19
click at [366, 343] on label "Linear Footage of Plastic Fencing:" at bounding box center [228, 339] width 337 height 11
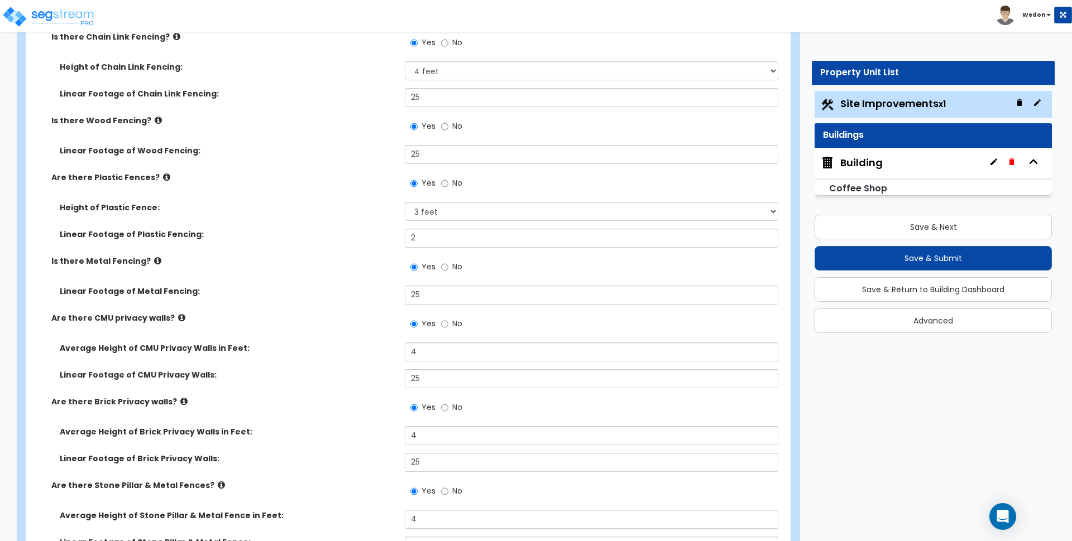
scroll to position [2791, 0]
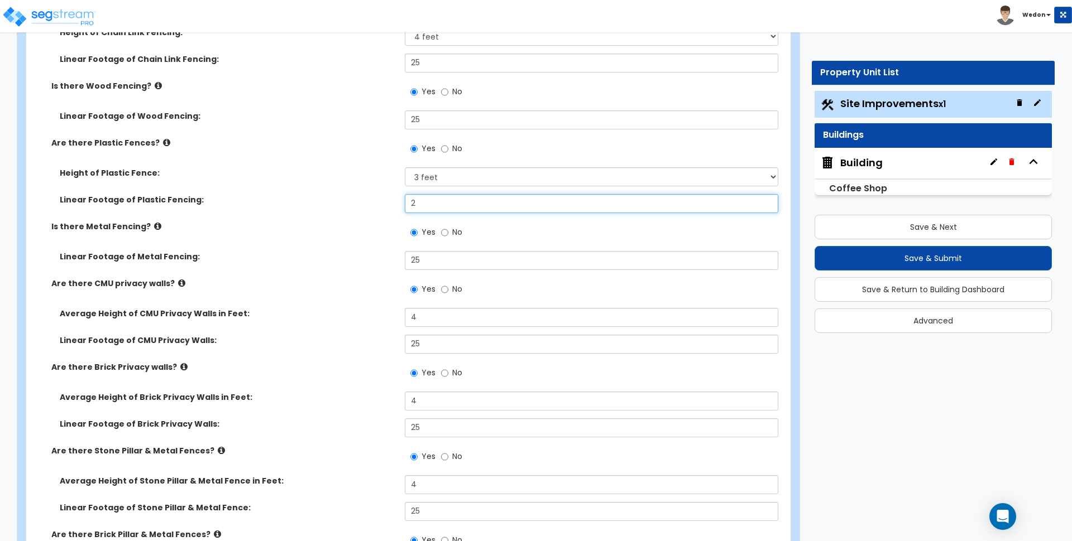
drag, startPoint x: 458, startPoint y: 196, endPoint x: 344, endPoint y: 224, distance: 116.6
click at [346, 199] on div "Linear Footage of Plastic Fencing: 2" at bounding box center [404, 207] width 757 height 27
drag, startPoint x: 429, startPoint y: 200, endPoint x: 359, endPoint y: 192, distance: 70.8
click at [359, 192] on div "Height of Plastic Fence: Please Choose One 3 feet 4 feet 5 feet 6 feet Linear F…" at bounding box center [405, 194] width 741 height 54
click at [425, 181] on select "Please Choose One 3 feet 4 feet 5 feet 6 feet" at bounding box center [591, 176] width 373 height 19
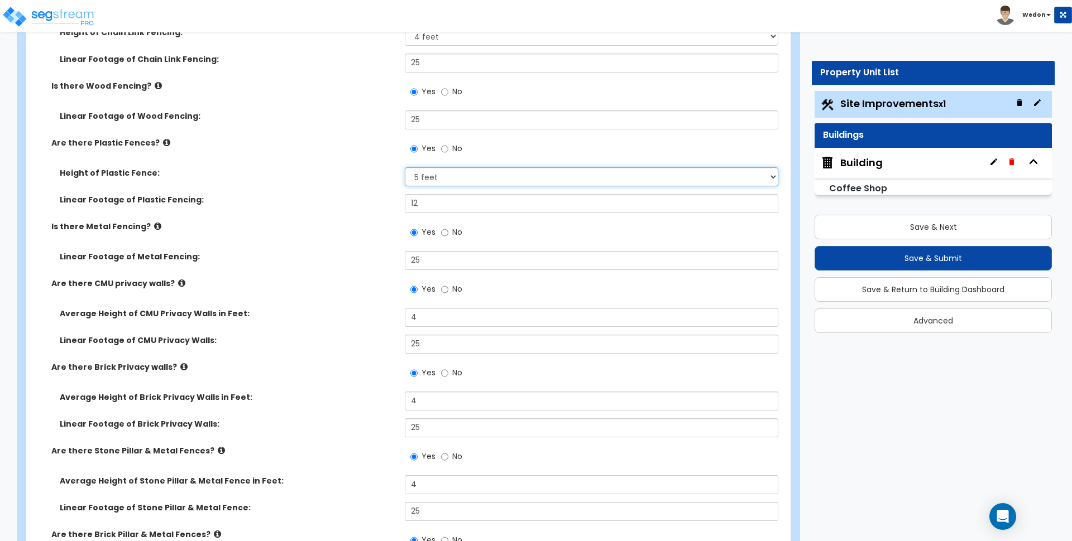
click at [405, 167] on select "Please Choose One 3 feet 4 feet 5 feet 6 feet" at bounding box center [591, 176] width 373 height 19
click at [438, 185] on select "Please Choose One 3 feet 4 feet 5 feet 6 feet" at bounding box center [591, 176] width 373 height 19
click at [405, 167] on select "Please Choose One 3 feet 4 feet 5 feet 6 feet" at bounding box center [591, 176] width 373 height 19
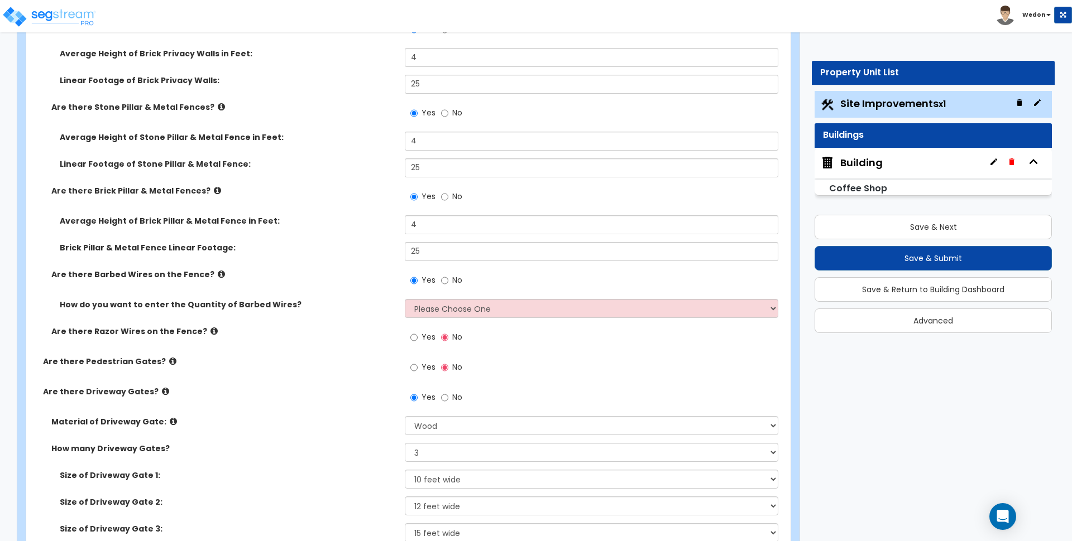
scroll to position [3140, 0]
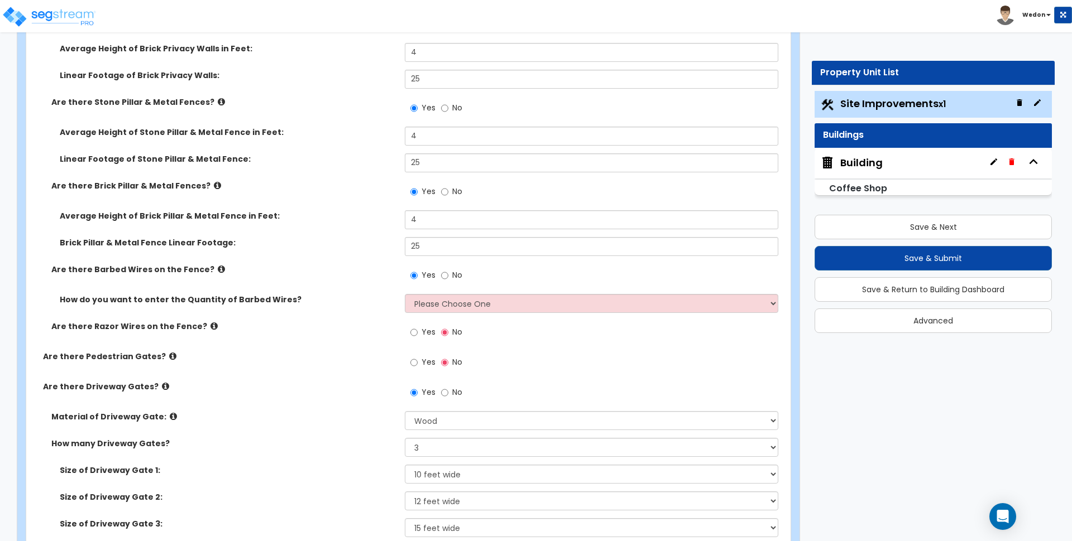
click at [529, 291] on div "Yes No" at bounding box center [594, 279] width 378 height 30
click at [529, 299] on select "Please Choose One Enter Linear Footage Enter Percentage I Don't Know - Please e…" at bounding box center [591, 303] width 373 height 19
click at [405, 294] on select "Please Choose One Enter Linear Footage Enter Percentage I Don't Know - Please e…" at bounding box center [591, 303] width 373 height 19
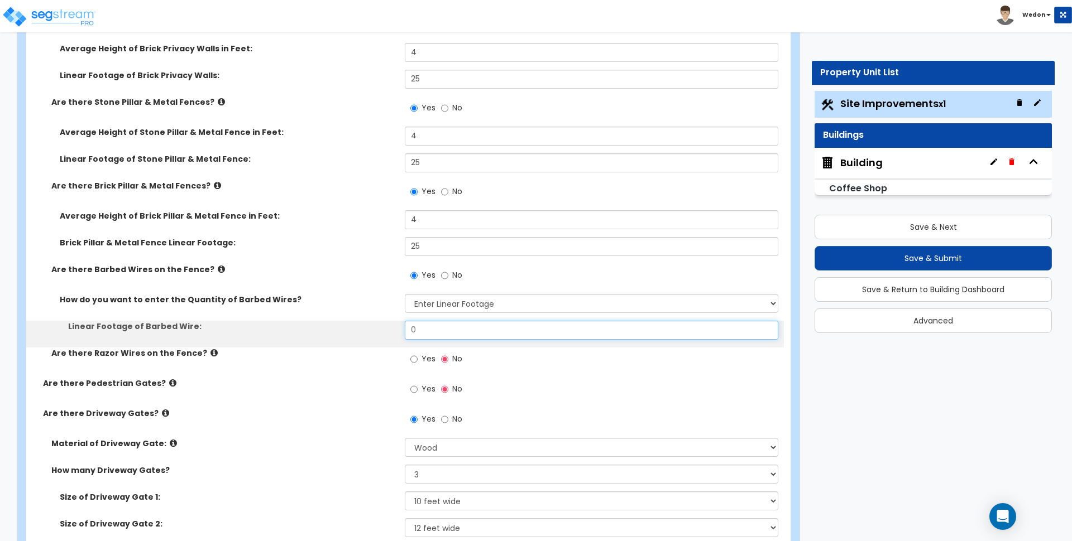
click at [435, 327] on input "0" at bounding box center [591, 330] width 373 height 19
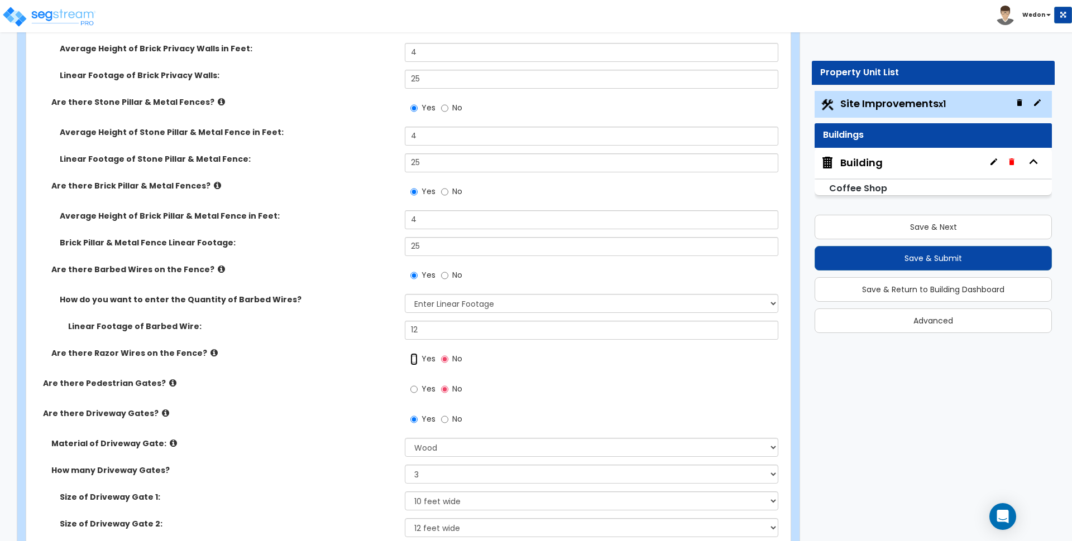
click at [416, 362] on input "Yes" at bounding box center [413, 359] width 7 height 12
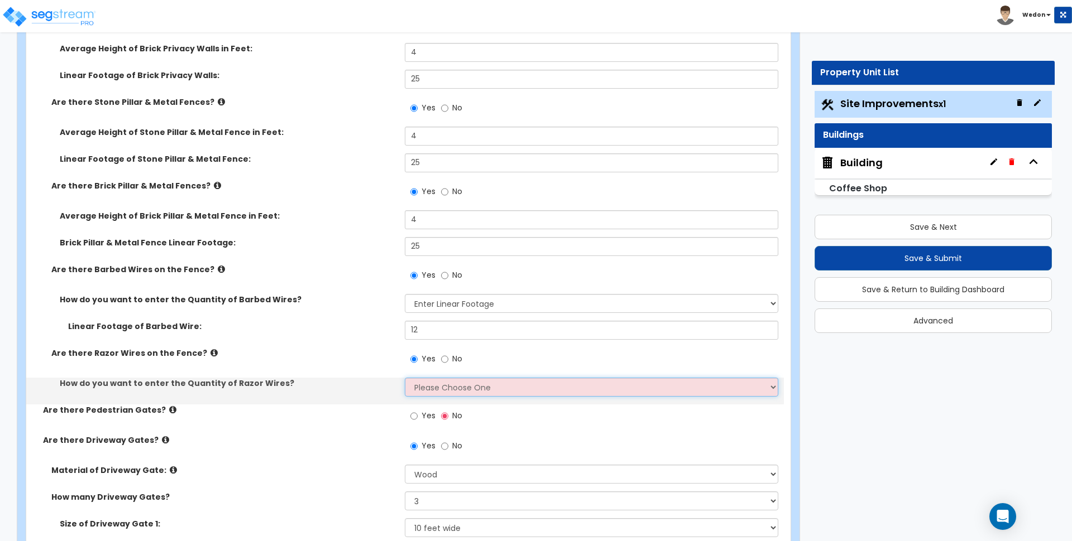
click at [436, 387] on select "Please Choose One Enter Linear Footage Enter Percentage I Don't Know - Please e…" at bounding box center [591, 387] width 373 height 19
click at [405, 378] on select "Please Choose One Enter Linear Footage Enter Percentage I Don't Know - Please e…" at bounding box center [591, 387] width 373 height 19
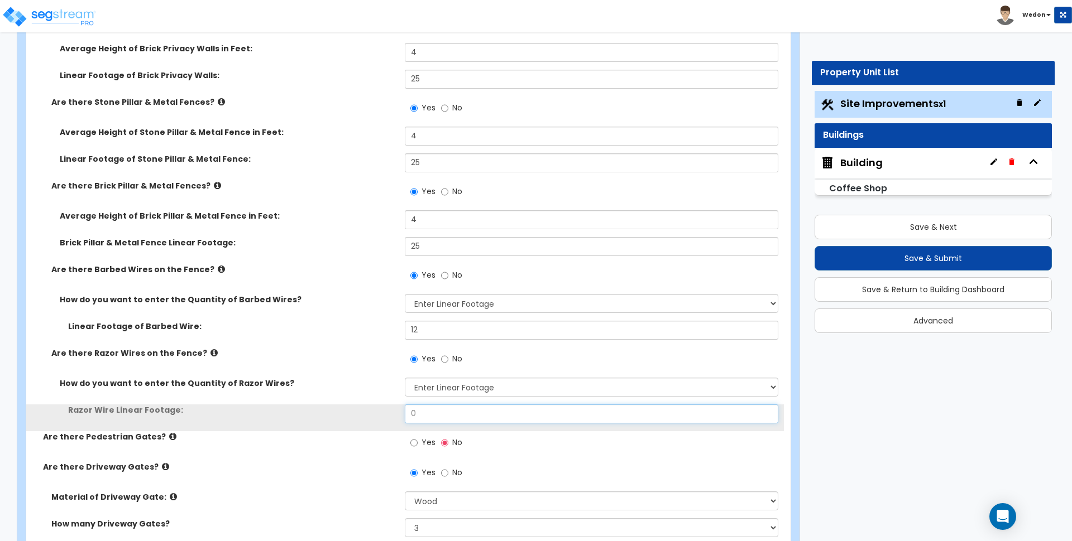
drag, startPoint x: 428, startPoint y: 411, endPoint x: 353, endPoint y: 418, distance: 75.6
click at [356, 418] on div "Razor Wire Linear Footage: 0" at bounding box center [404, 418] width 757 height 27
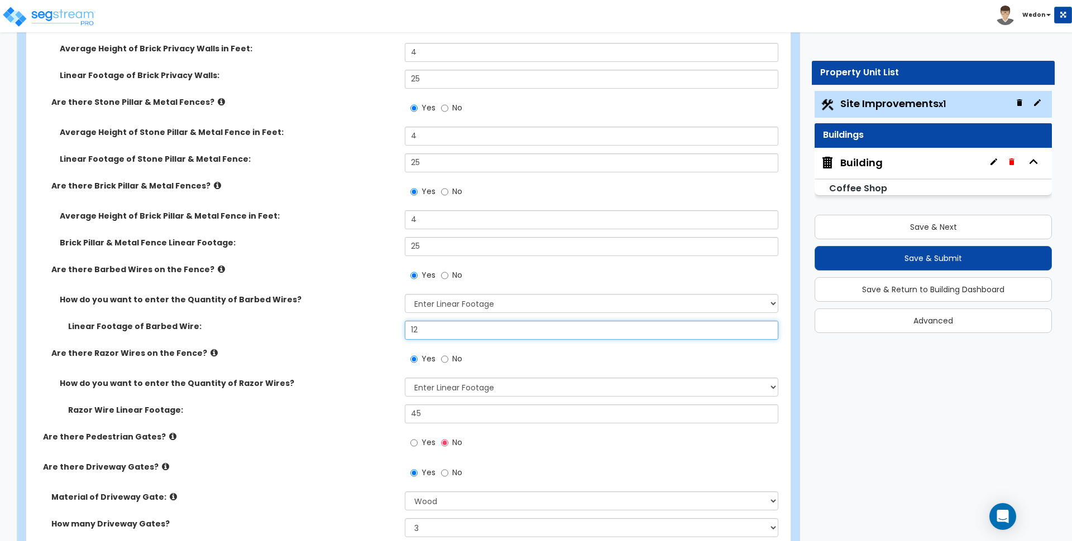
drag, startPoint x: 455, startPoint y: 331, endPoint x: 270, endPoint y: 316, distance: 185.9
click at [270, 316] on div "How do you want to enter the Quantity of Barbed Wires? Please Choose One Enter …" at bounding box center [405, 321] width 741 height 54
click at [359, 362] on div "Are there Razor Wires on the Fence? Yes No" at bounding box center [404, 363] width 757 height 30
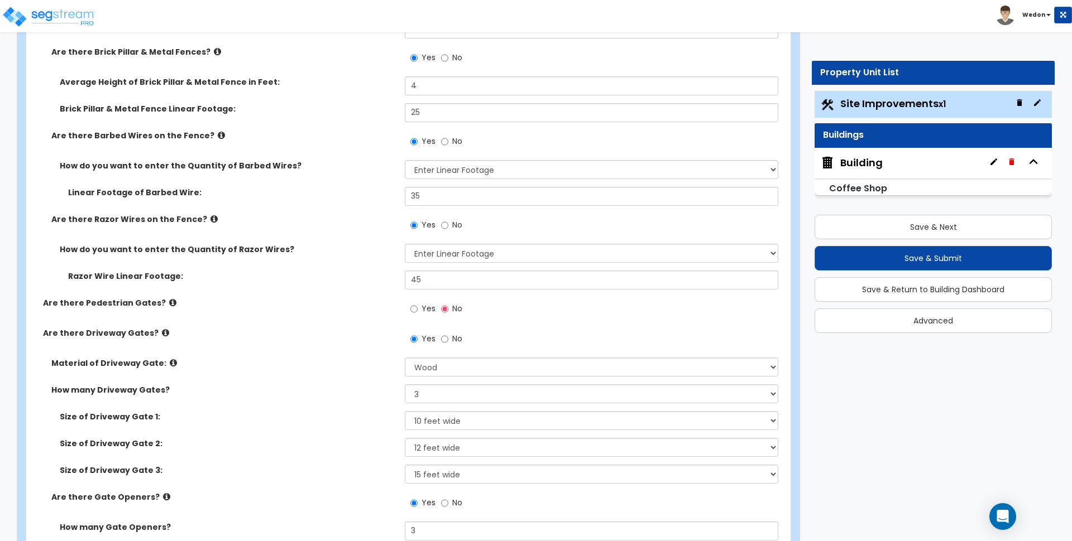
scroll to position [3279, 0]
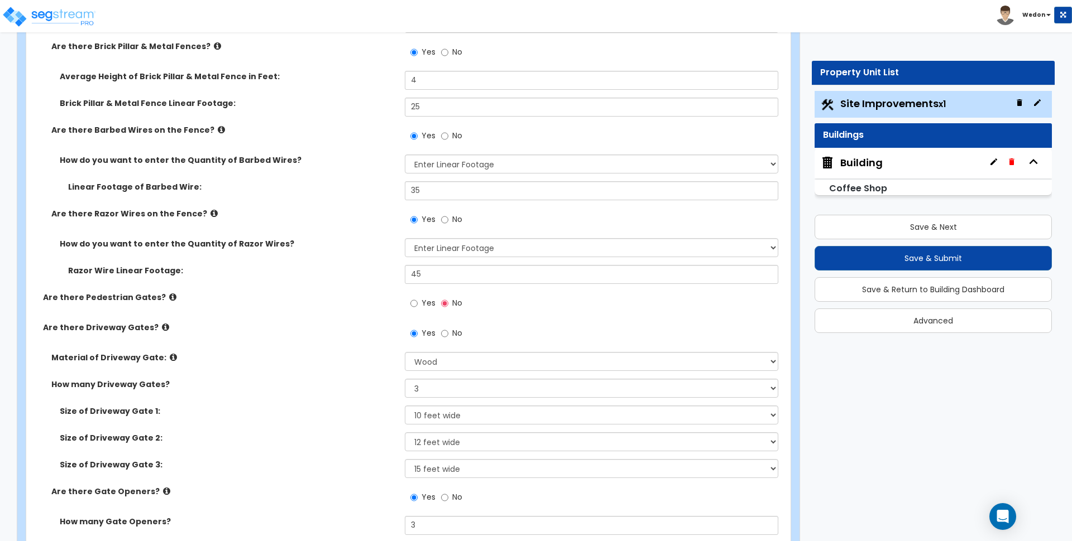
click at [418, 301] on label "Yes" at bounding box center [422, 304] width 25 height 19
click at [418, 301] on input "Yes" at bounding box center [413, 304] width 7 height 12
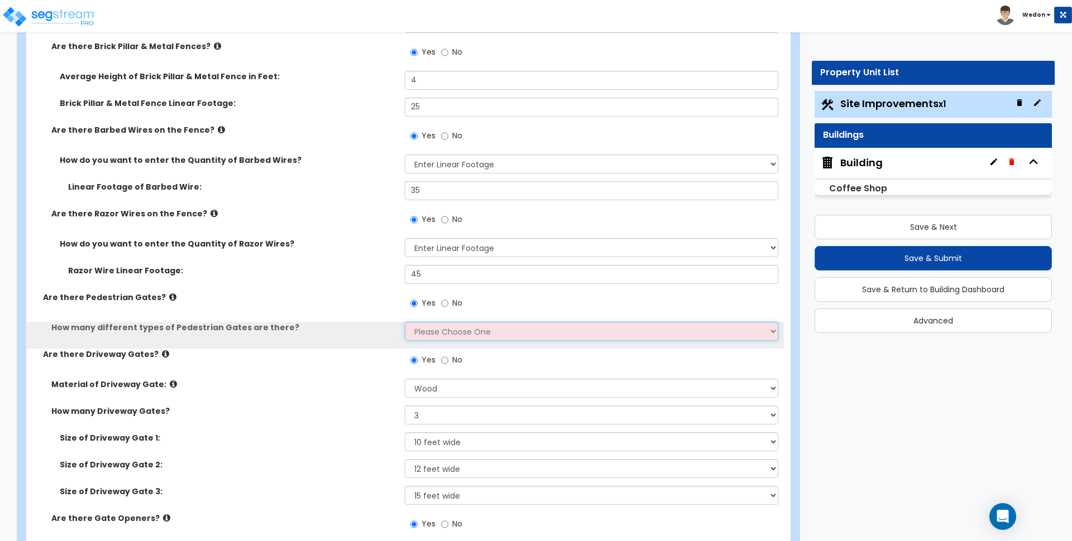
click at [447, 325] on select "Please Choose One 1 2 3" at bounding box center [591, 331] width 373 height 19
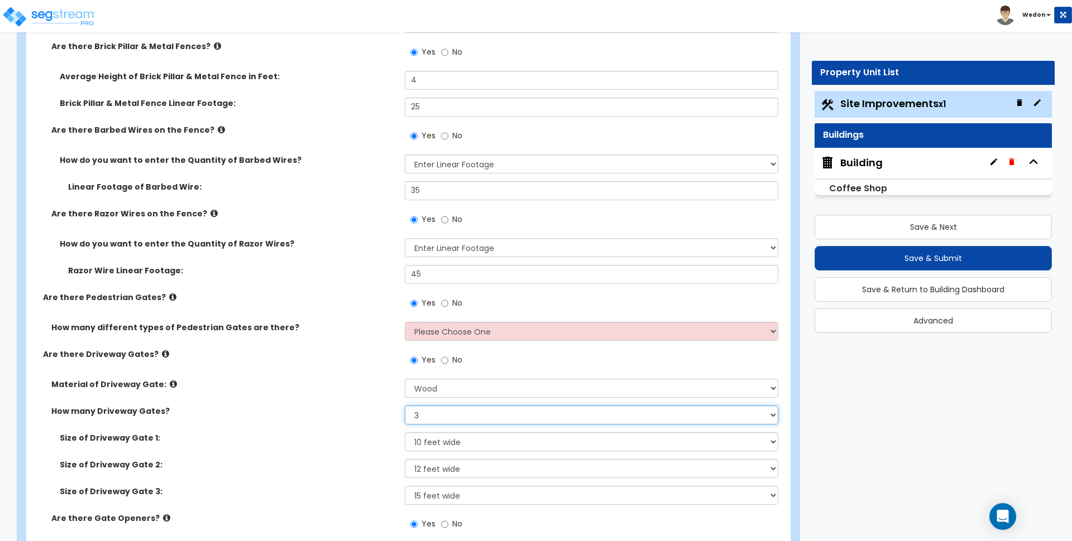
click at [471, 411] on select "Please Choose One 1 2 3" at bounding box center [591, 415] width 373 height 19
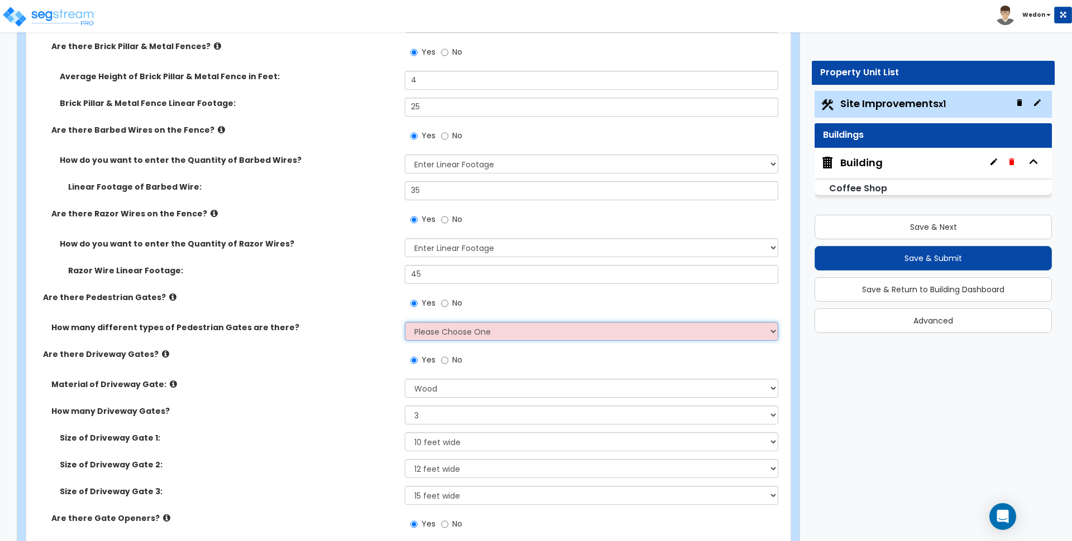
click at [450, 329] on select "Please Choose One 1 2 3" at bounding box center [591, 331] width 373 height 19
click at [405, 322] on select "Please Choose One 1 2 3" at bounding box center [591, 331] width 373 height 19
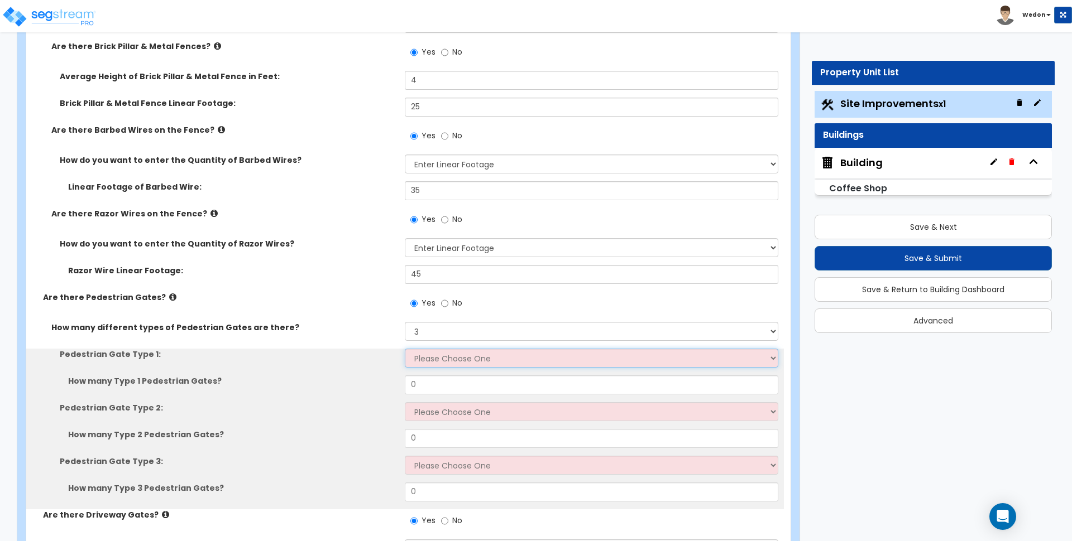
click at [433, 354] on select "Please Choose One Chain Link, 3 ft Height Chain Link, 4 ft Height Chain Link, 6…" at bounding box center [591, 358] width 373 height 19
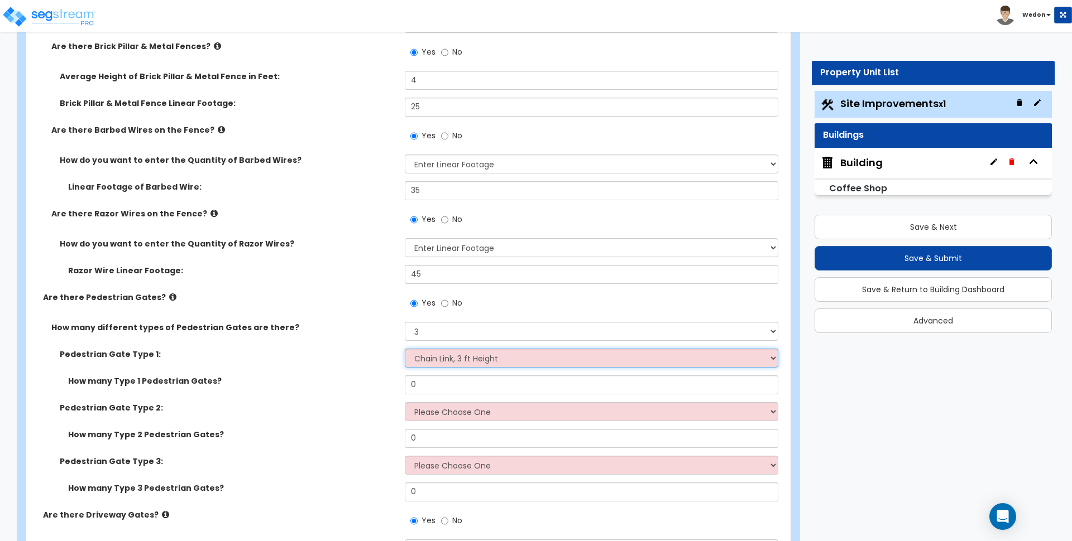
click at [405, 349] on select "Please Choose One Chain Link, 3 ft Height Chain Link, 4 ft Height Chain Link, 6…" at bounding box center [591, 358] width 373 height 19
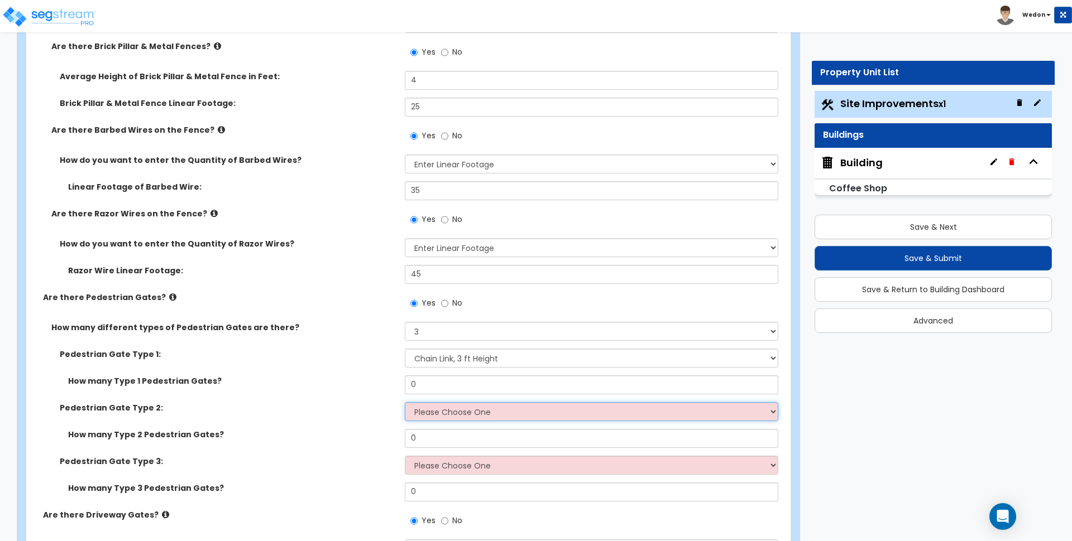
drag, startPoint x: 448, startPoint y: 414, endPoint x: 453, endPoint y: 402, distance: 12.8
click at [448, 414] on select "Please Choose One Chain Link, 3 ft Height Chain Link, 4 ft Height Chain Link, 6…" at bounding box center [591, 411] width 373 height 19
click at [405, 402] on select "Please Choose One Chain Link, 3 ft Height Chain Link, 4 ft Height Chain Link, 6…" at bounding box center [591, 411] width 373 height 19
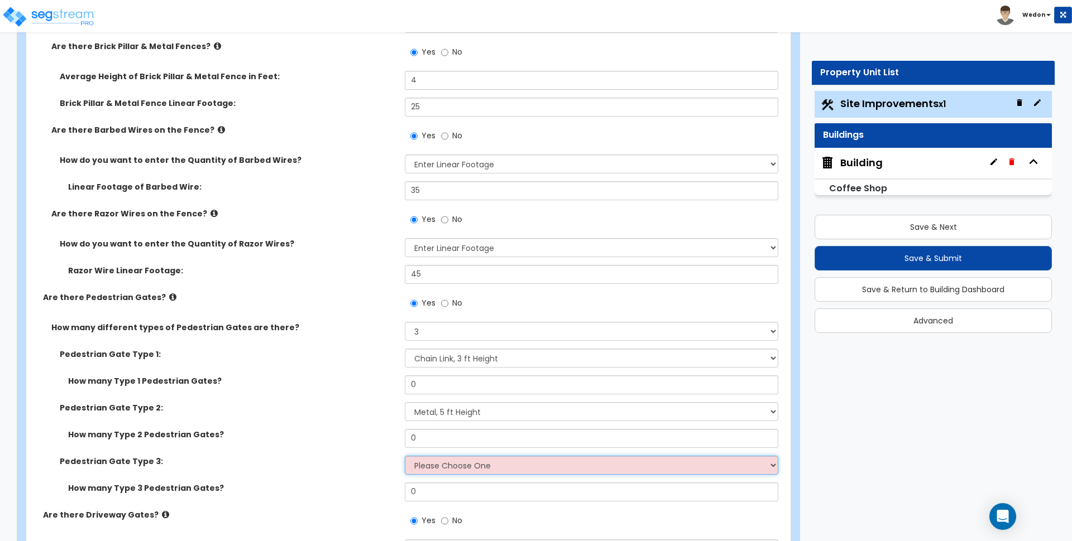
click at [449, 470] on select "Please Choose One Chain Link, 3 ft Height Chain Link, 4 ft Height Chain Link, 6…" at bounding box center [591, 465] width 373 height 19
click at [405, 456] on select "Please Choose One Chain Link, 3 ft Height Chain Link, 4 ft Height Chain Link, 6…" at bounding box center [591, 465] width 373 height 19
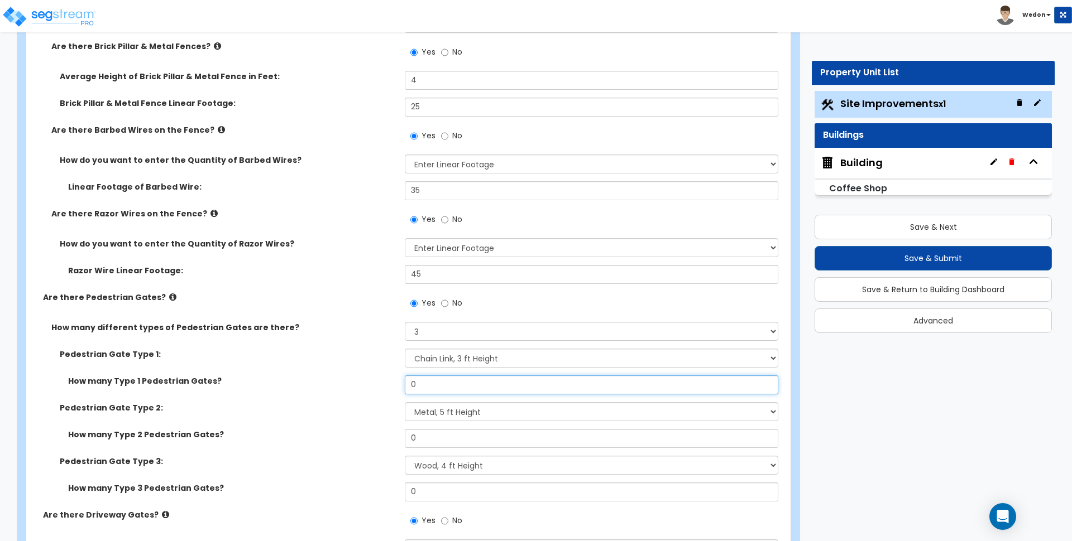
click at [465, 386] on input "0" at bounding box center [591, 385] width 373 height 19
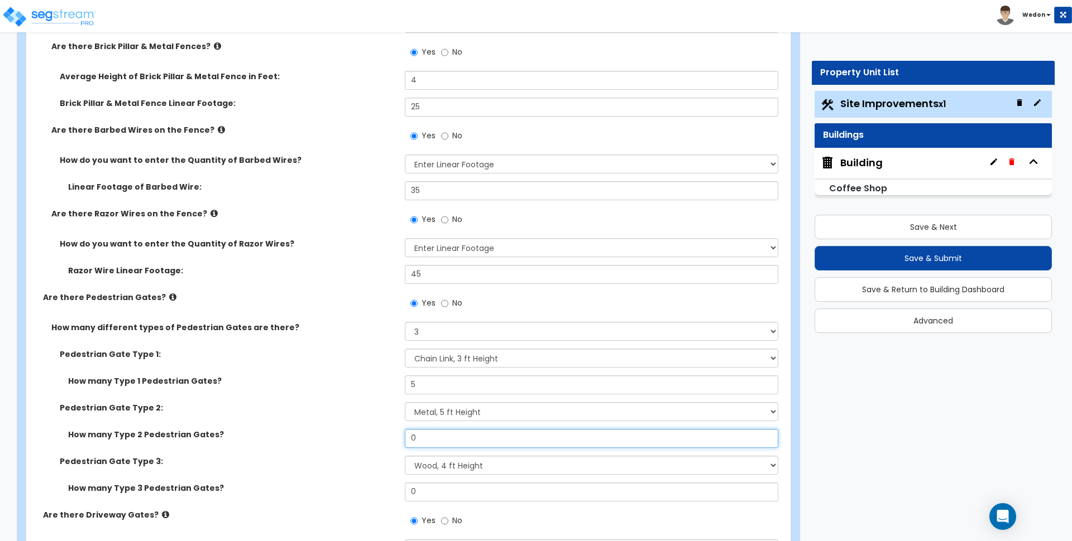
click at [448, 442] on input "0" at bounding box center [591, 438] width 373 height 19
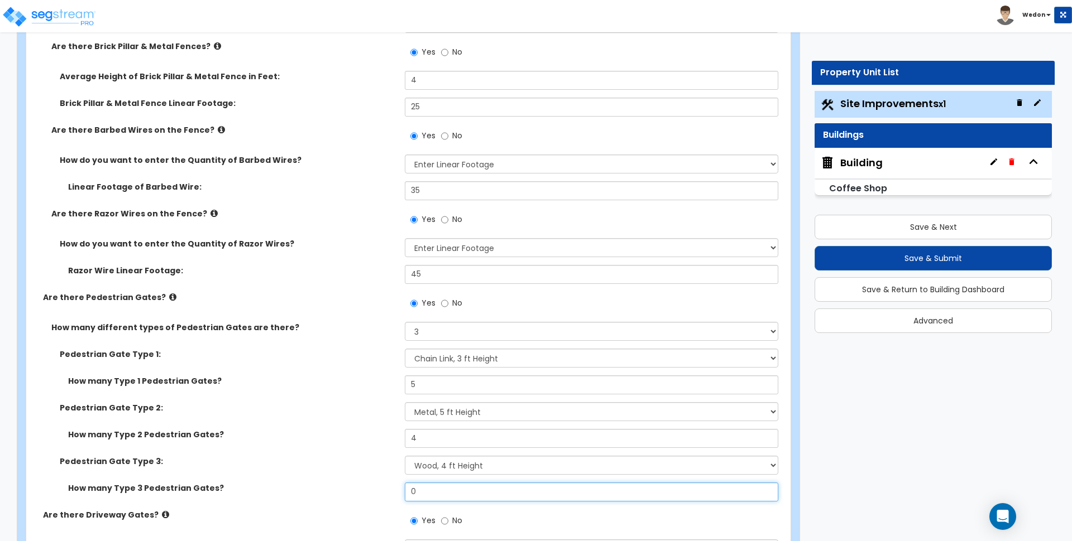
click at [440, 486] on input "0" at bounding box center [591, 492] width 373 height 19
click at [360, 442] on div "How many Type 2 Pedestrian Gates? 4" at bounding box center [404, 442] width 757 height 27
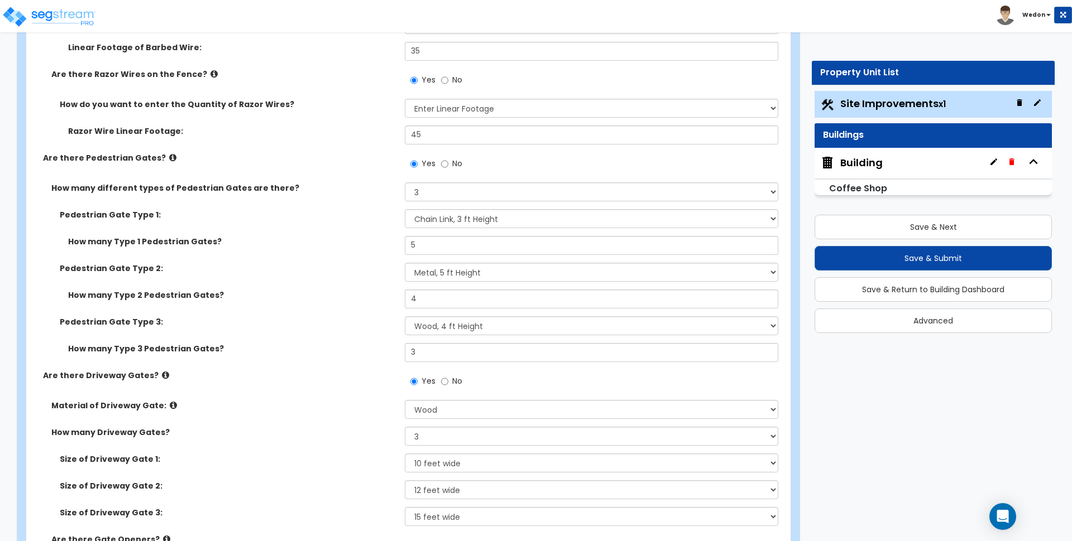
click at [340, 375] on label "Are there Driveway Gates?" at bounding box center [219, 375] width 353 height 11
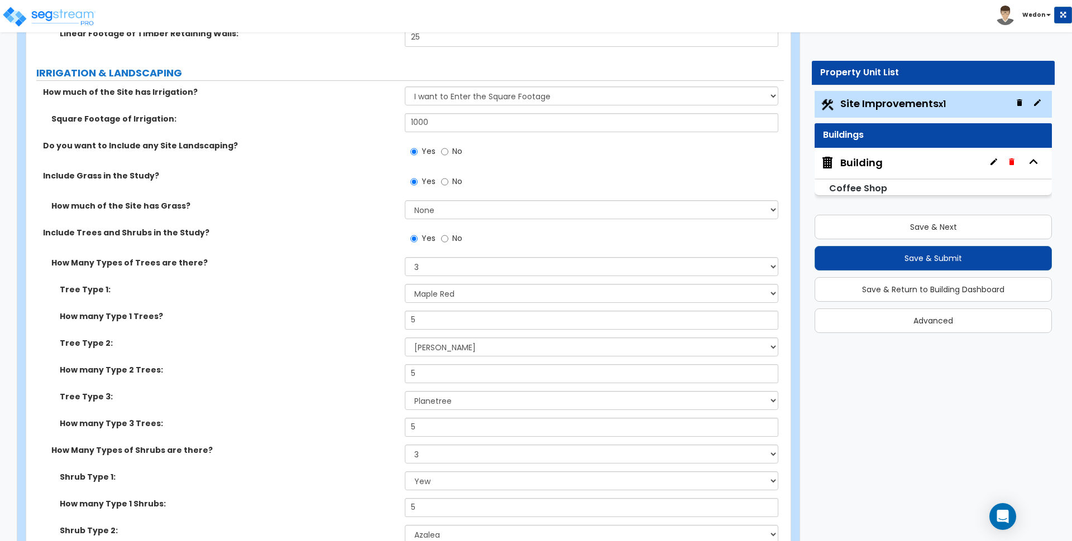
scroll to position [4326, 0]
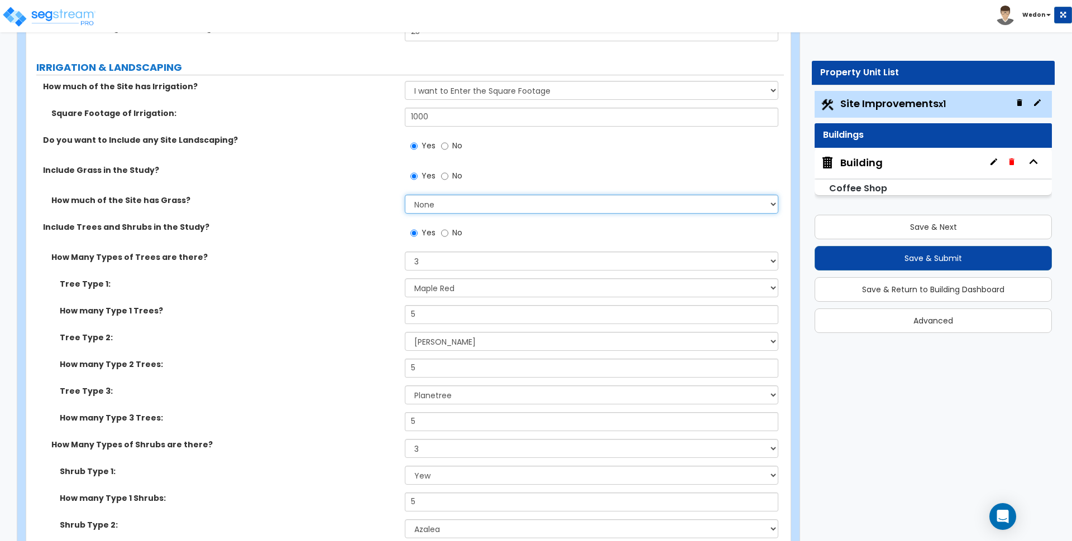
click at [531, 203] on select "None I want to Enter an Approximate Percentage I want to Enter the Square Foota…" at bounding box center [591, 204] width 373 height 19
click at [405, 195] on select "None I want to Enter an Approximate Percentage I want to Enter the Square Foota…" at bounding box center [591, 204] width 373 height 19
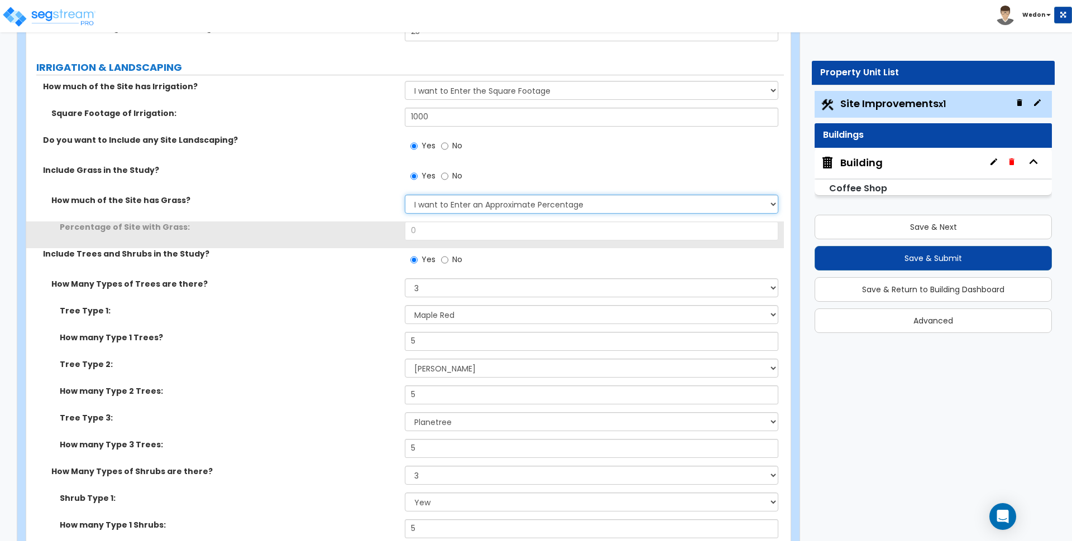
click at [467, 208] on select "None I want to Enter an Approximate Percentage I want to Enter the Square Foota…" at bounding box center [591, 204] width 373 height 19
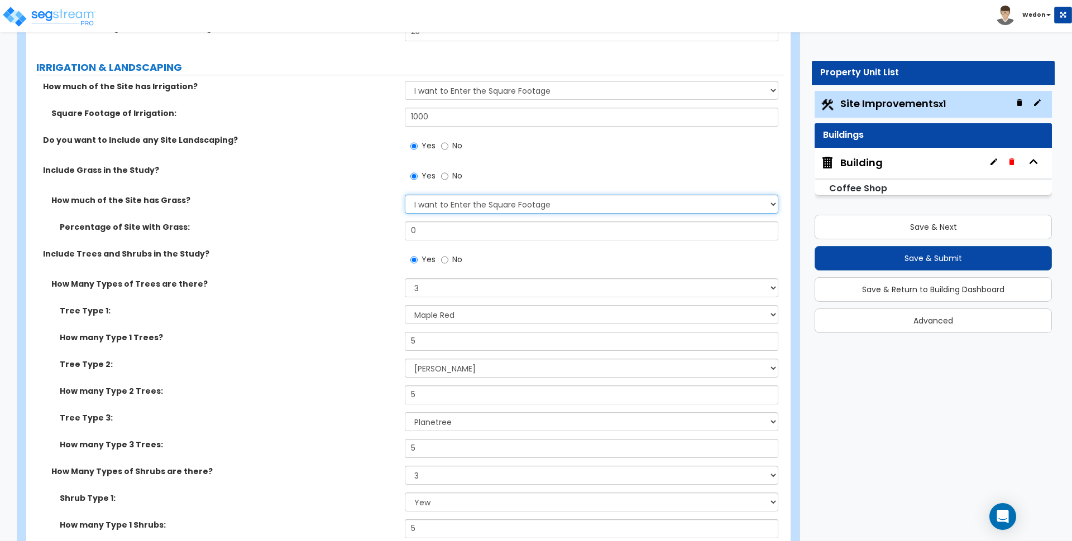
click at [405, 195] on select "None I want to Enter an Approximate Percentage I want to Enter the Square Foota…" at bounding box center [591, 204] width 373 height 19
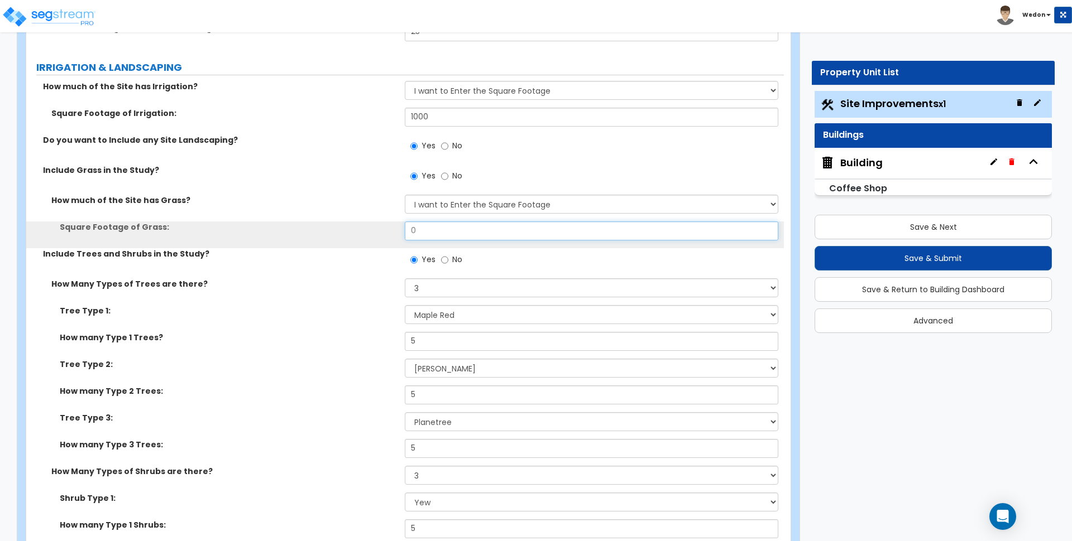
drag, startPoint x: 356, startPoint y: 228, endPoint x: 333, endPoint y: 224, distance: 22.6
click at [353, 227] on div "Square Footage of Grass: 0" at bounding box center [404, 235] width 757 height 27
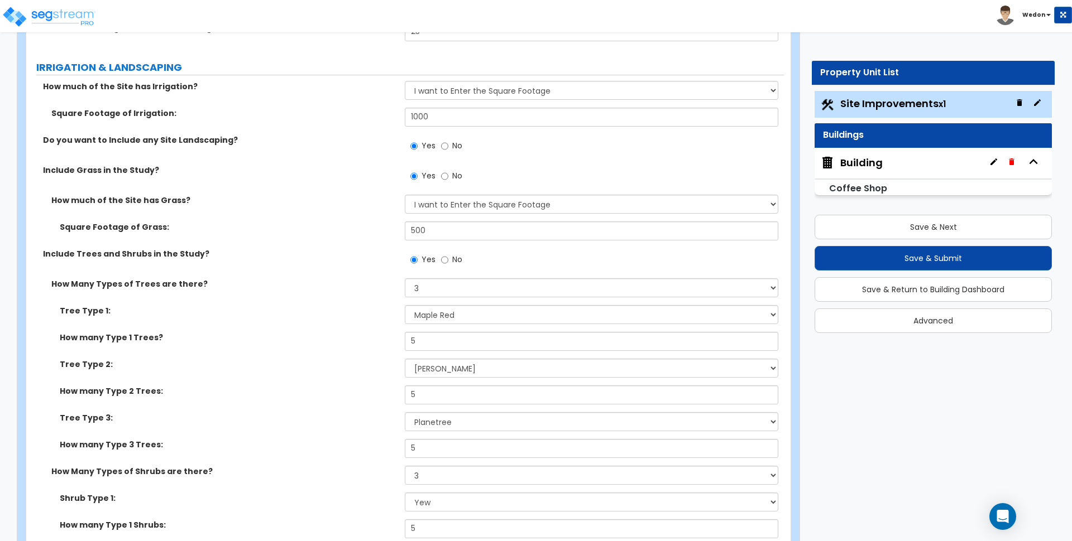
click at [334, 219] on div "How much of the Site has Grass? None I want to Enter an Approximate Percentage …" at bounding box center [404, 208] width 757 height 27
click at [364, 274] on div "Include Trees and Shrubs in the Study? Yes No" at bounding box center [404, 263] width 757 height 30
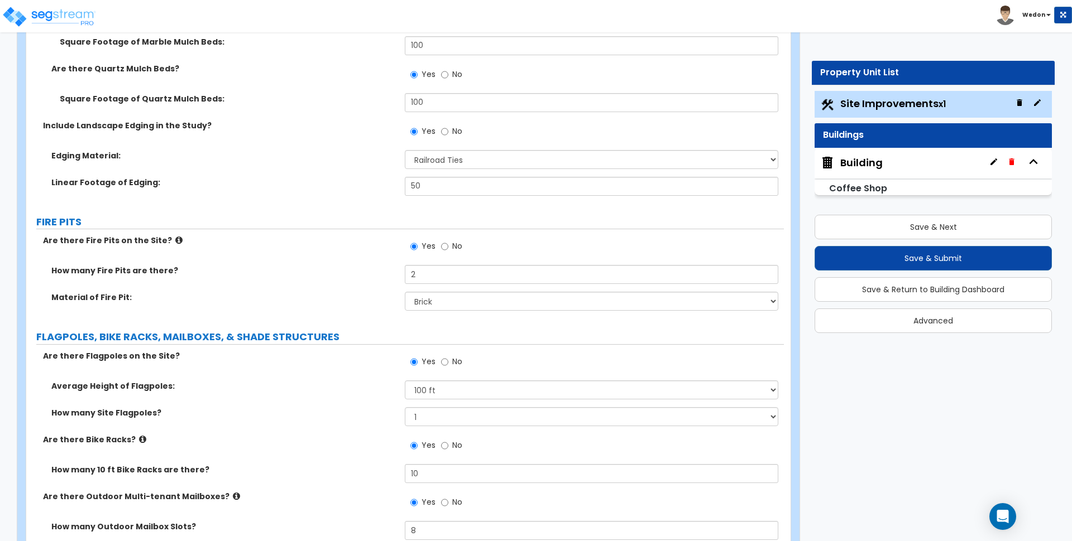
scroll to position [5233, 0]
click at [316, 260] on div "Are there Fire Pits on the Site? Yes No" at bounding box center [404, 248] width 757 height 30
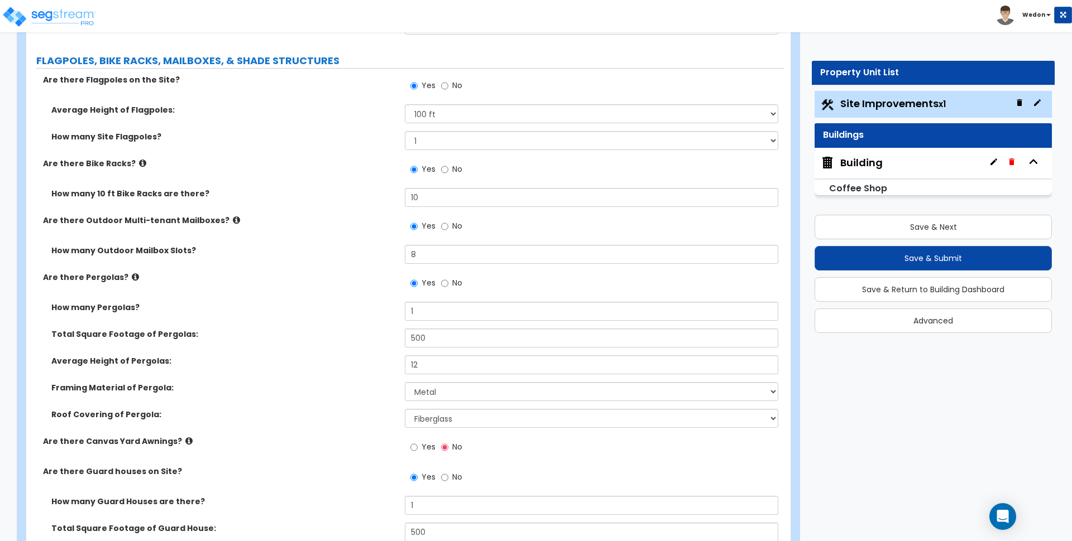
scroll to position [5512, 0]
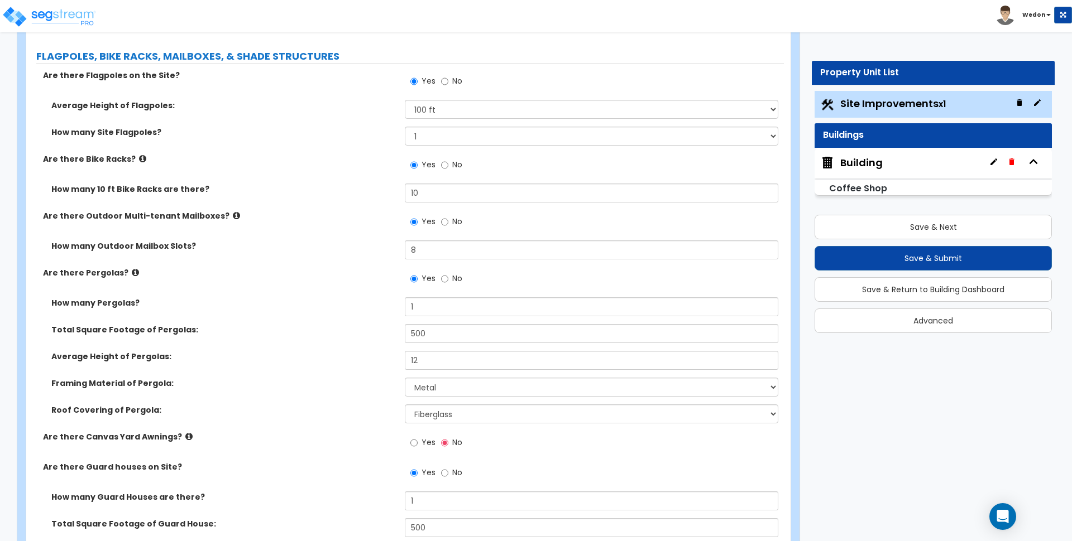
click at [323, 276] on label "Are there Pergolas?" at bounding box center [219, 272] width 353 height 11
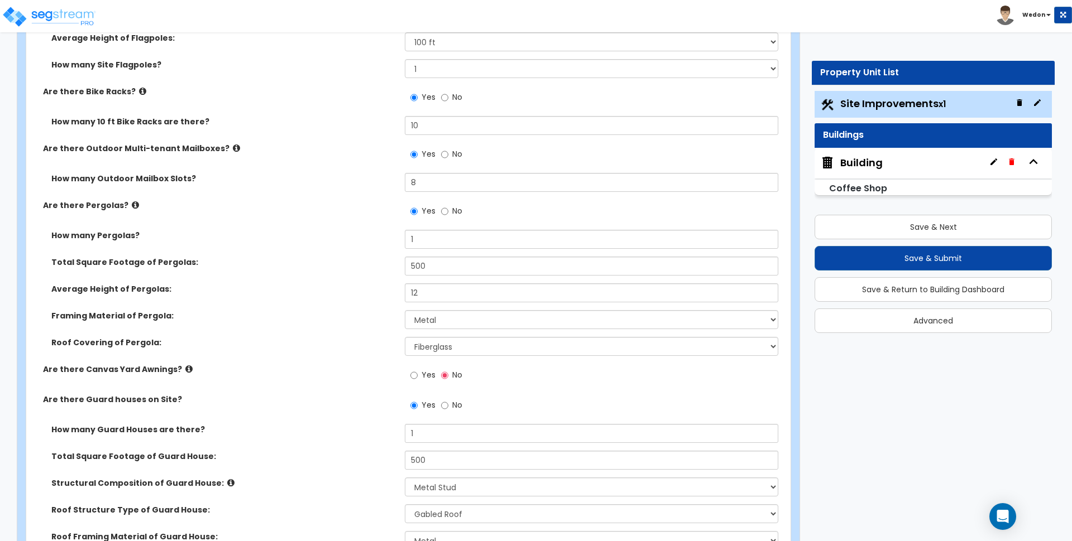
scroll to position [5582, 0]
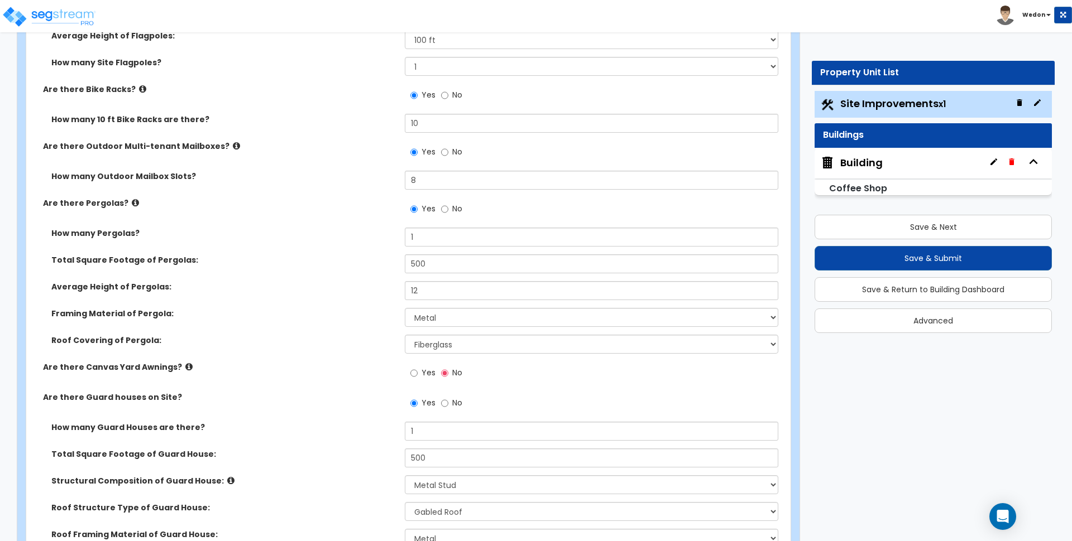
click at [429, 372] on span "Yes" at bounding box center [428, 372] width 14 height 11
click at [418, 372] on input "Yes" at bounding box center [413, 373] width 7 height 12
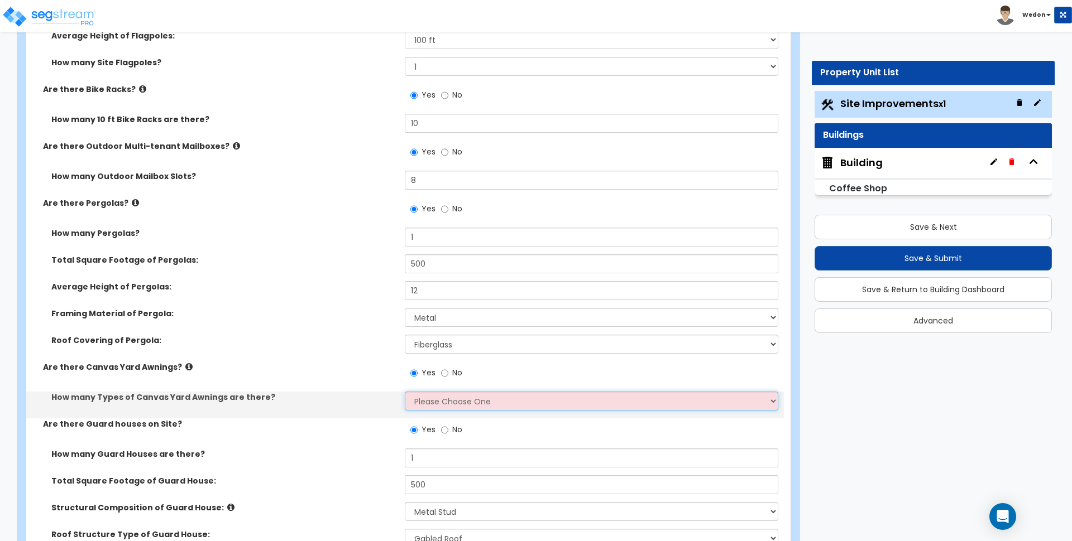
drag, startPoint x: 440, startPoint y: 399, endPoint x: 514, endPoint y: 409, distance: 74.4
click at [440, 399] on select "Please Choose One 1 2" at bounding box center [591, 401] width 373 height 19
click at [405, 392] on select "Please Choose One 1 2" at bounding box center [591, 401] width 373 height 19
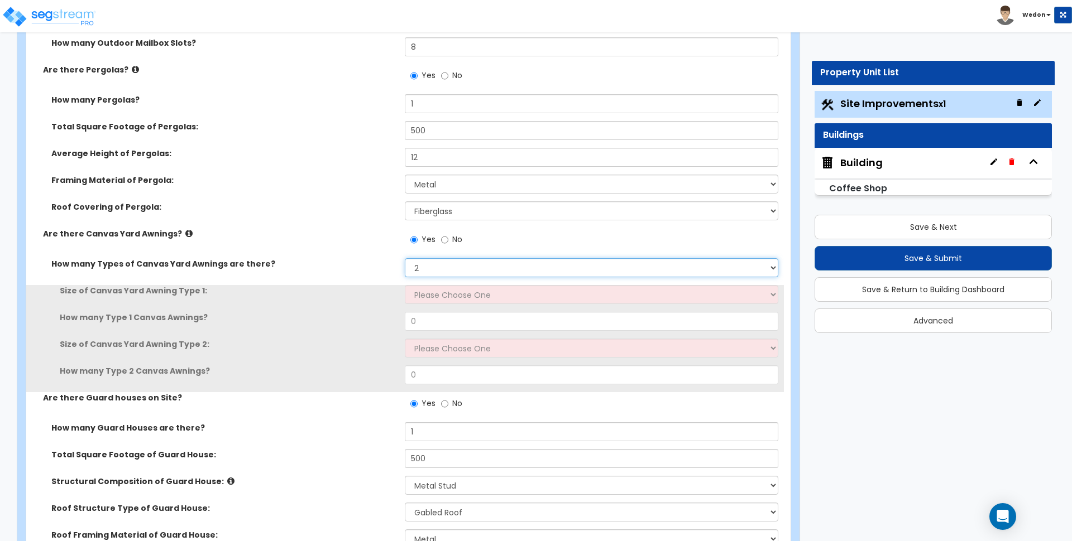
scroll to position [5721, 0]
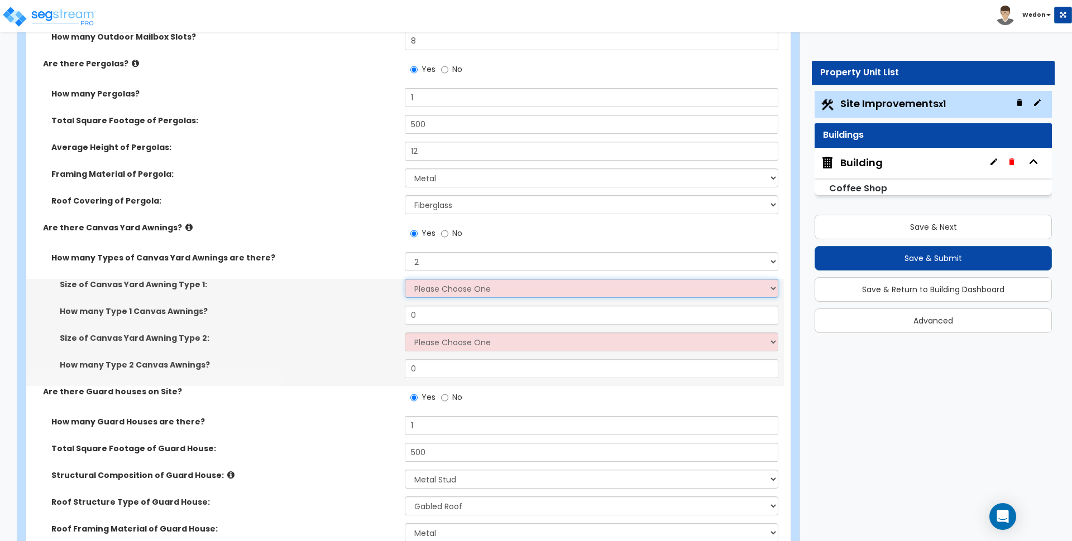
click at [463, 287] on select "Please Choose One 12' x 12' 16' x 14'" at bounding box center [591, 288] width 373 height 19
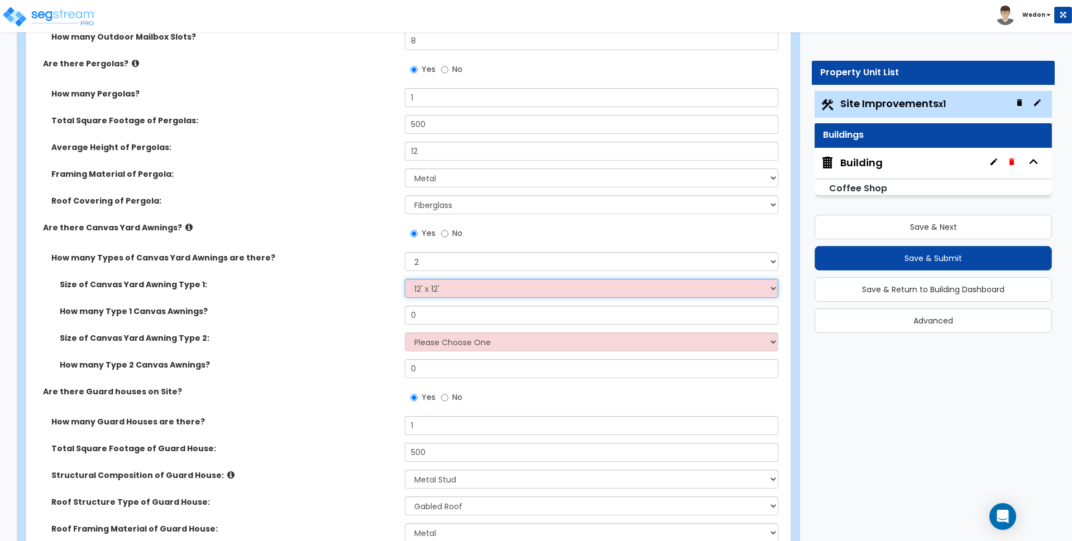
click at [405, 279] on select "Please Choose One 12' x 12' 16' x 14'" at bounding box center [591, 288] width 373 height 19
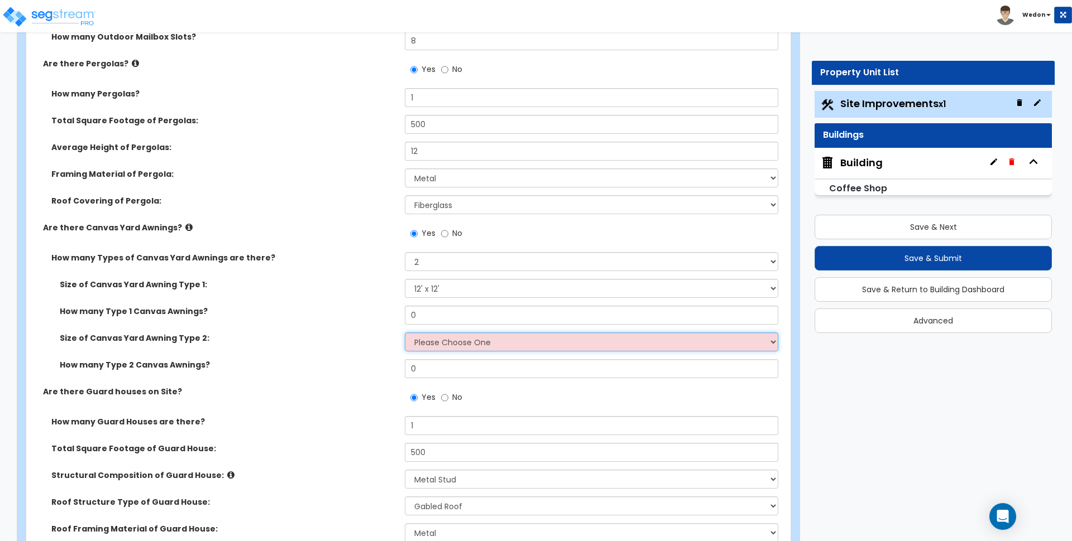
drag, startPoint x: 446, startPoint y: 341, endPoint x: 447, endPoint y: 347, distance: 5.6
click at [446, 342] on select "Please Choose One 12' x 12' 16' x 14'" at bounding box center [591, 342] width 373 height 19
click at [405, 333] on select "Please Choose One 12' x 12' 16' x 14'" at bounding box center [591, 342] width 373 height 19
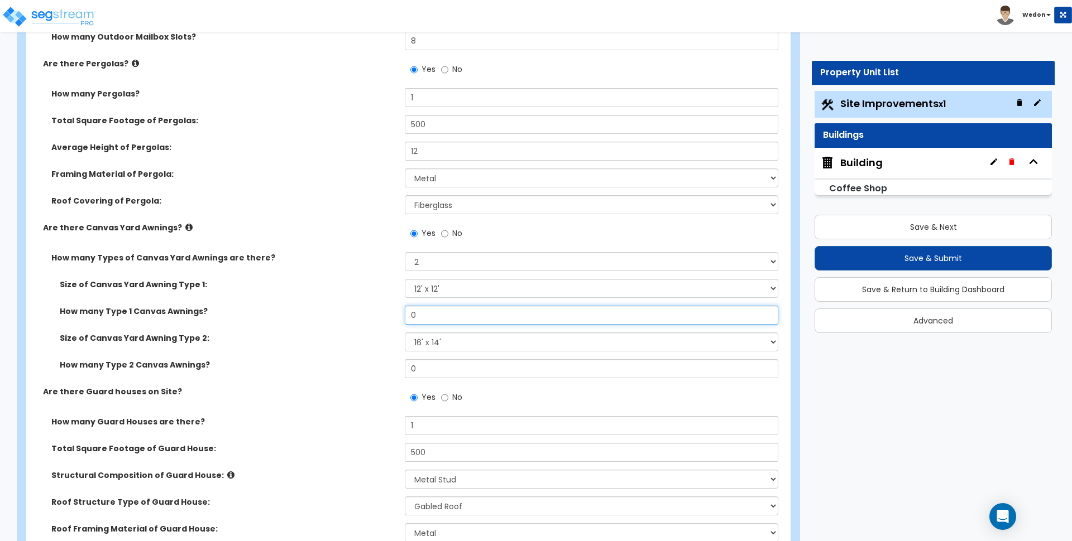
click at [423, 312] on input "0" at bounding box center [591, 315] width 373 height 19
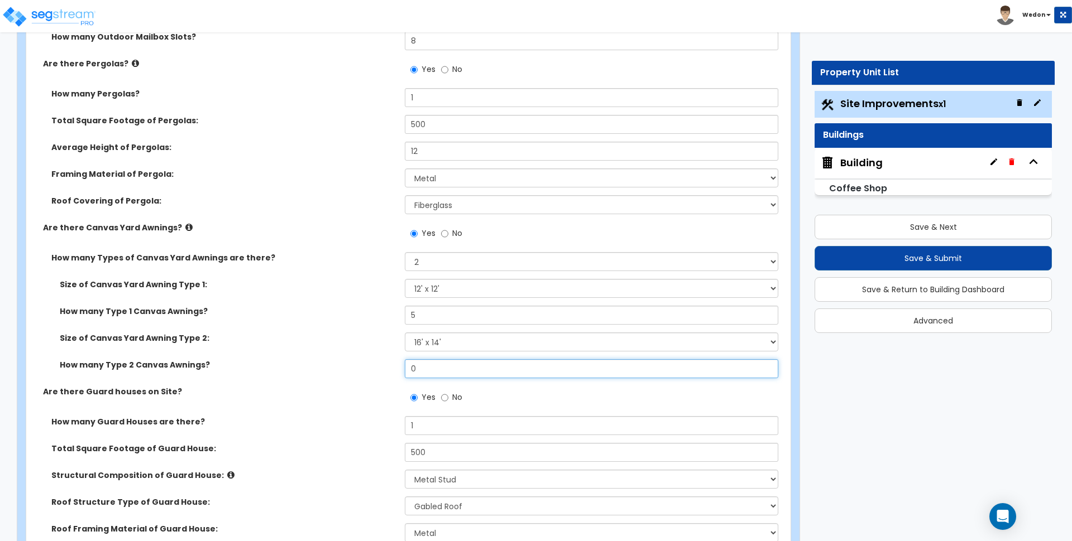
click at [434, 364] on input "0" at bounding box center [591, 368] width 373 height 19
click at [342, 370] on label "How many Type 2 Canvas Awnings?" at bounding box center [228, 364] width 337 height 11
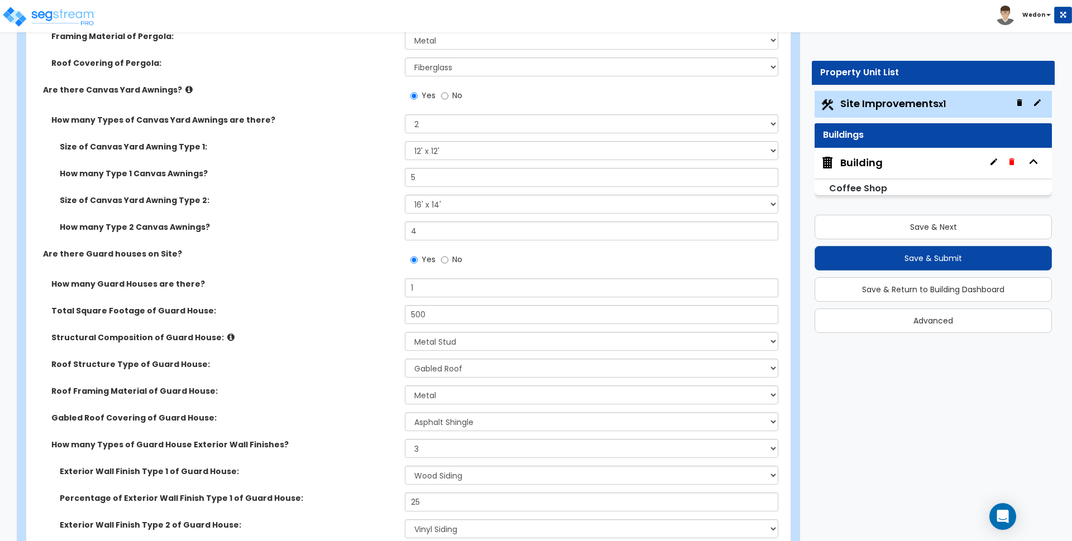
click at [361, 260] on div "Are there Guard houses on Site? Yes No" at bounding box center [404, 263] width 757 height 30
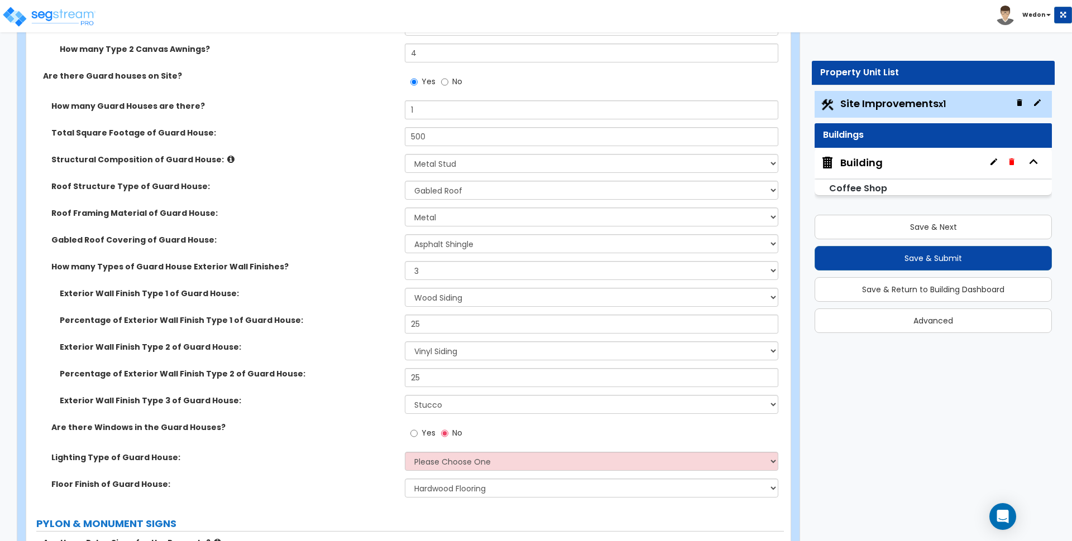
click at [357, 315] on div "Percentage of Exterior Wall Finish Type 1 of Guard House: 25" at bounding box center [404, 328] width 757 height 27
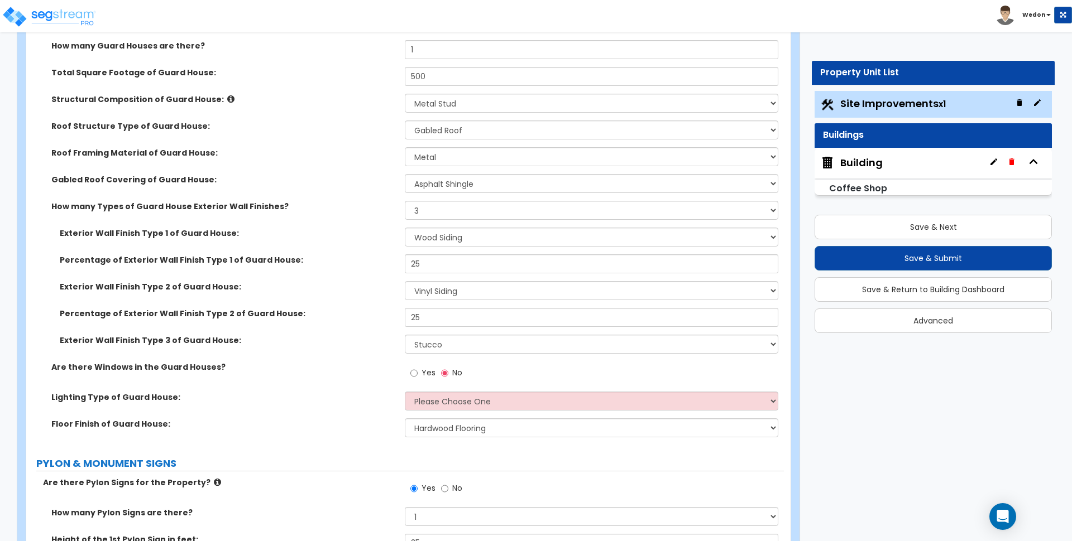
scroll to position [6140, 0]
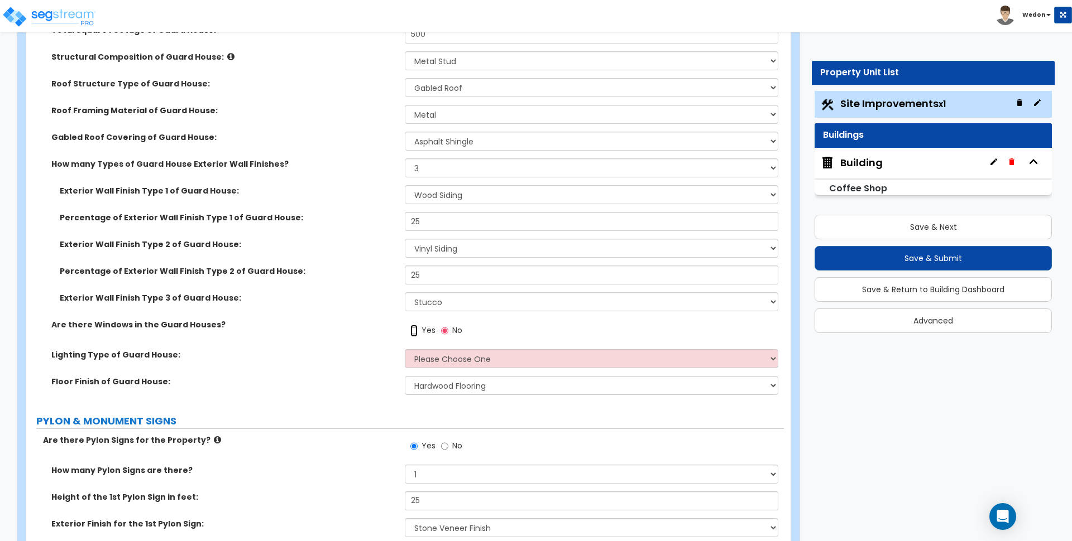
click at [415, 329] on input "Yes" at bounding box center [413, 331] width 7 height 12
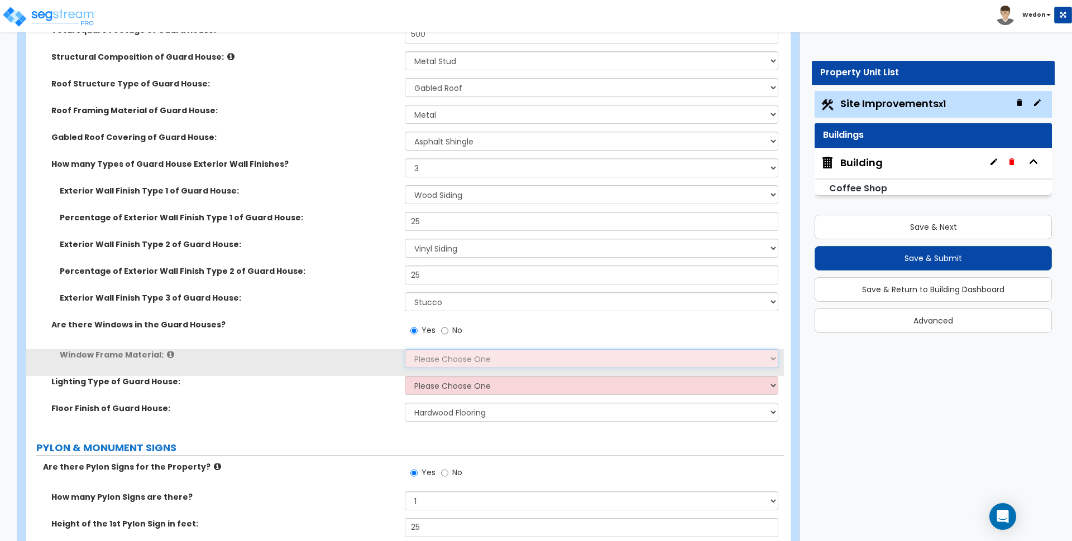
click at [443, 352] on select "Please Choose One Vinyl Aluminum Wood" at bounding box center [591, 358] width 373 height 19
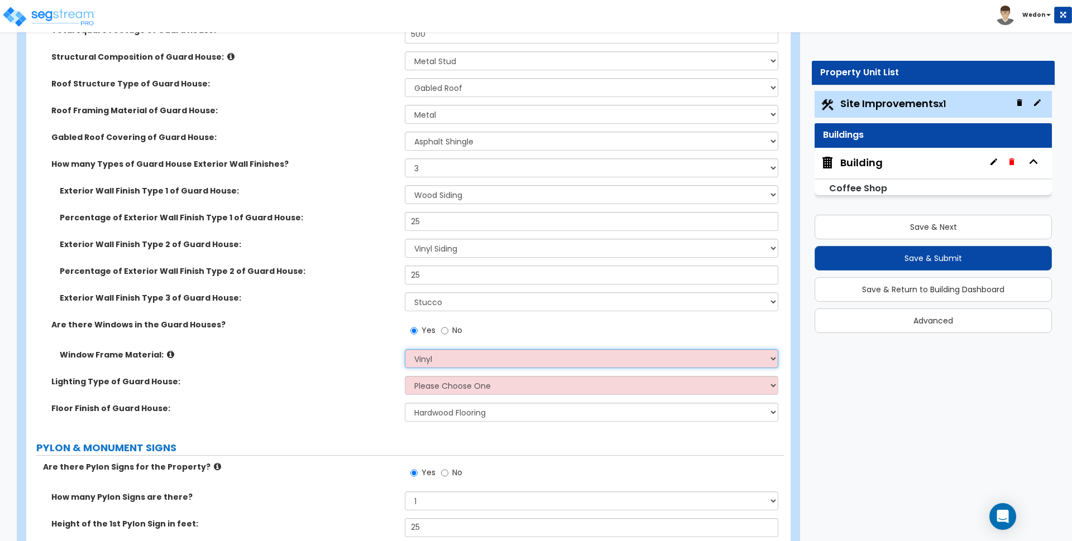
click at [405, 349] on select "Please Choose One Vinyl Aluminum Wood" at bounding box center [591, 358] width 373 height 19
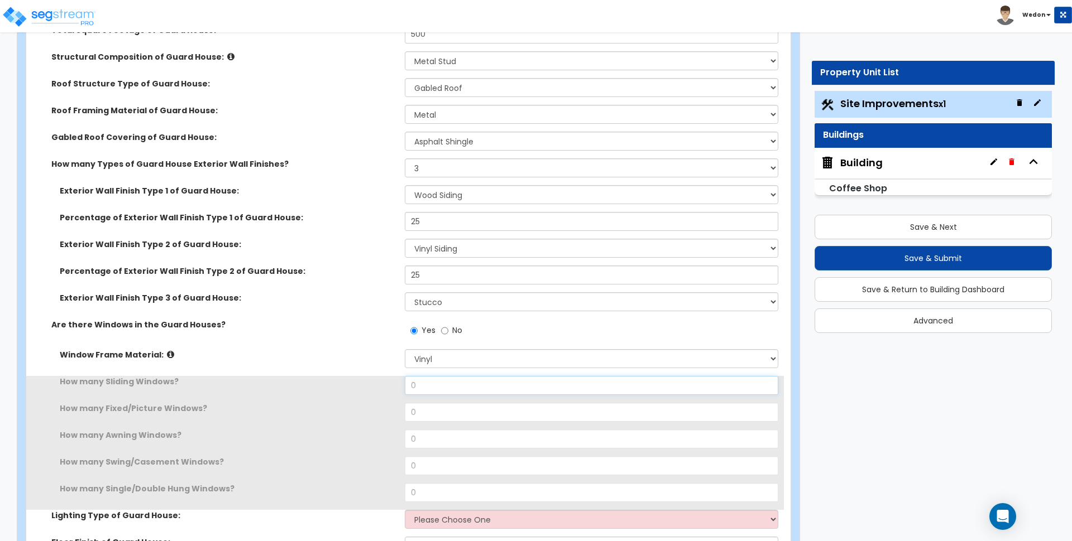
click at [442, 386] on input "0" at bounding box center [591, 385] width 373 height 19
click at [442, 385] on input "0" at bounding box center [591, 385] width 373 height 19
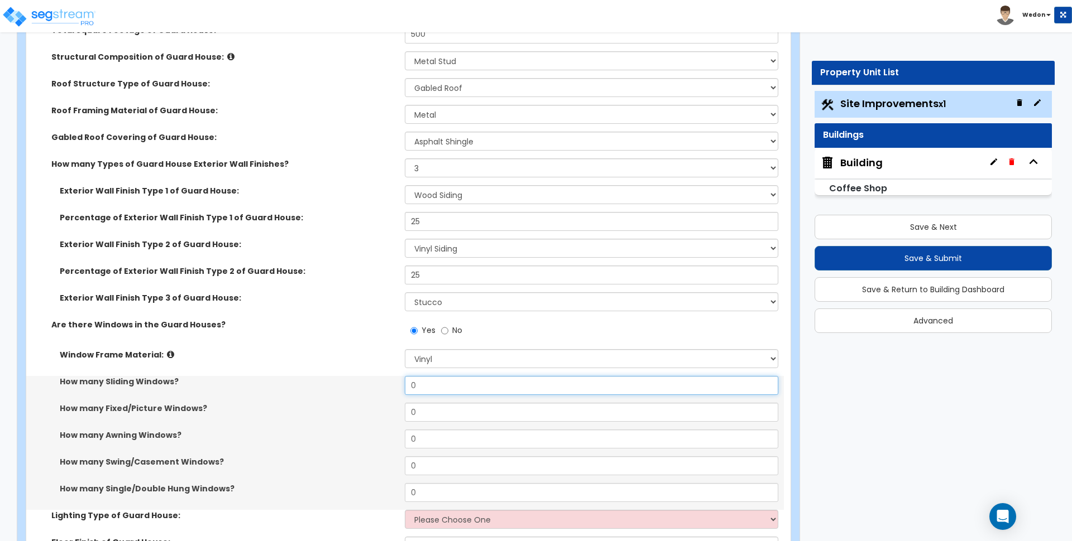
click at [442, 385] on input "0" at bounding box center [591, 385] width 373 height 19
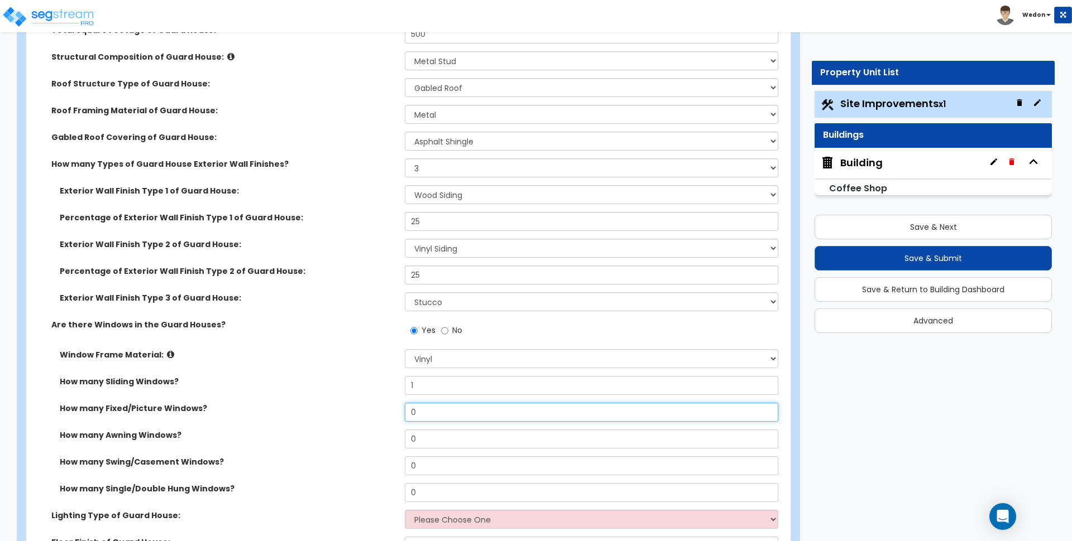
click at [434, 416] on input "0" at bounding box center [591, 412] width 373 height 19
drag, startPoint x: 389, startPoint y: 424, endPoint x: 382, endPoint y: 425, distance: 7.3
click at [382, 425] on div "How many Fixed/Picture Windows? 1" at bounding box center [404, 416] width 757 height 27
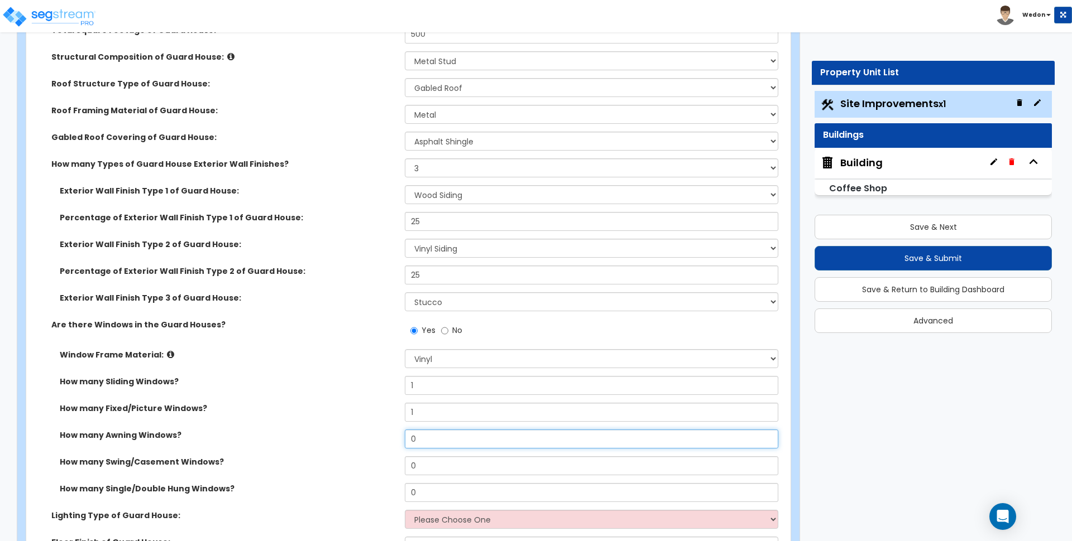
click at [474, 438] on input "0" at bounding box center [591, 439] width 373 height 19
click at [462, 464] on input "0" at bounding box center [591, 466] width 373 height 19
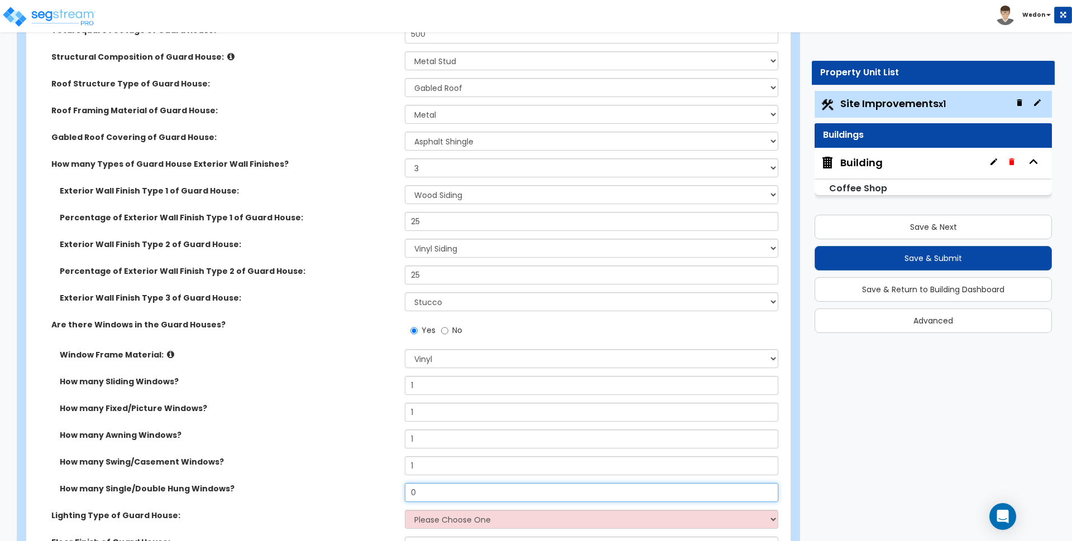
click at [462, 485] on input "0" at bounding box center [591, 492] width 373 height 19
click at [335, 449] on div "How many Awning Windows? 1" at bounding box center [404, 443] width 757 height 27
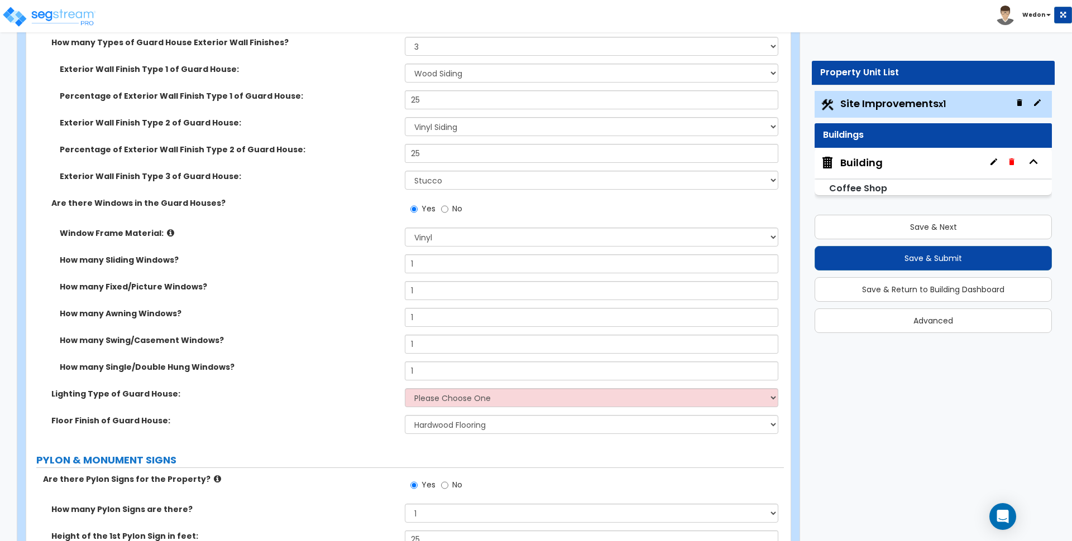
scroll to position [6280, 0]
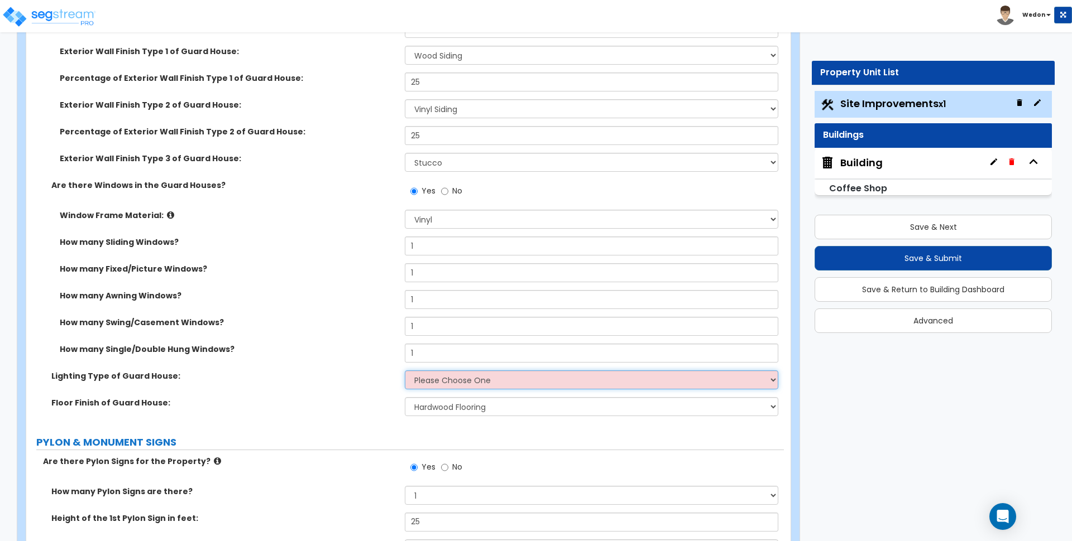
drag, startPoint x: 482, startPoint y: 380, endPoint x: 553, endPoint y: 381, distance: 70.9
click at [482, 380] on select "Please Choose One LED Surface-Mounted LED Recessed Fluorescent Surface-Mounted …" at bounding box center [591, 380] width 373 height 19
click at [405, 371] on select "Please Choose One LED Surface-Mounted LED Recessed Fluorescent Surface-Mounted …" at bounding box center [591, 380] width 373 height 19
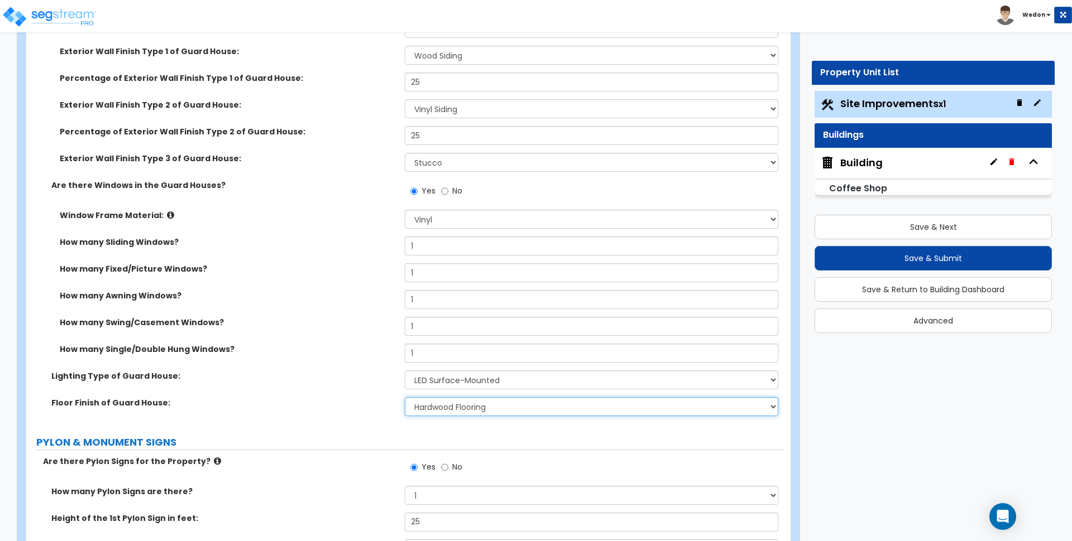
click at [450, 415] on select "None Tile Flooring Hardwood Flooring Resilient Laminate Flooring VCT Flooring S…" at bounding box center [591, 406] width 373 height 19
click at [277, 380] on label "Lighting Type of Guard House:" at bounding box center [223, 376] width 345 height 11
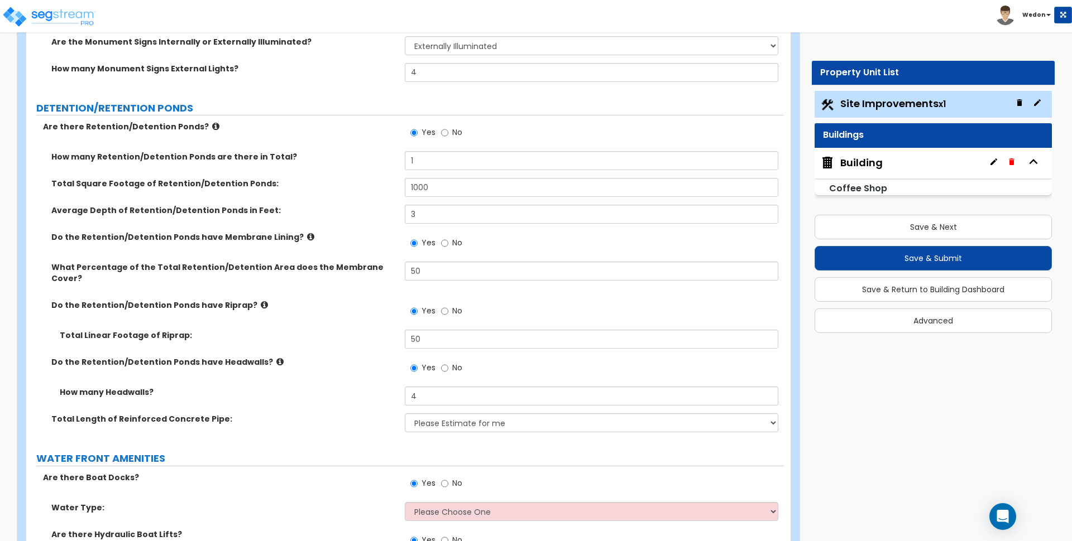
scroll to position [7117, 0]
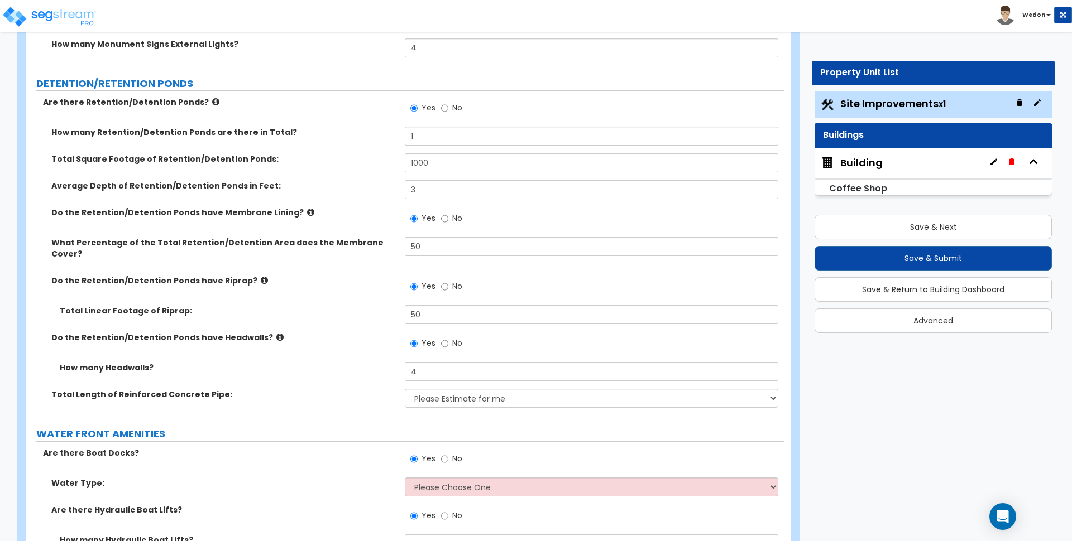
click at [384, 362] on div "How many Headwalls? 4" at bounding box center [404, 375] width 757 height 27
click at [473, 478] on select "Please Choose One Freshwater Saltwater" at bounding box center [591, 487] width 373 height 19
click at [405, 478] on select "Please Choose One Freshwater Saltwater" at bounding box center [591, 487] width 373 height 19
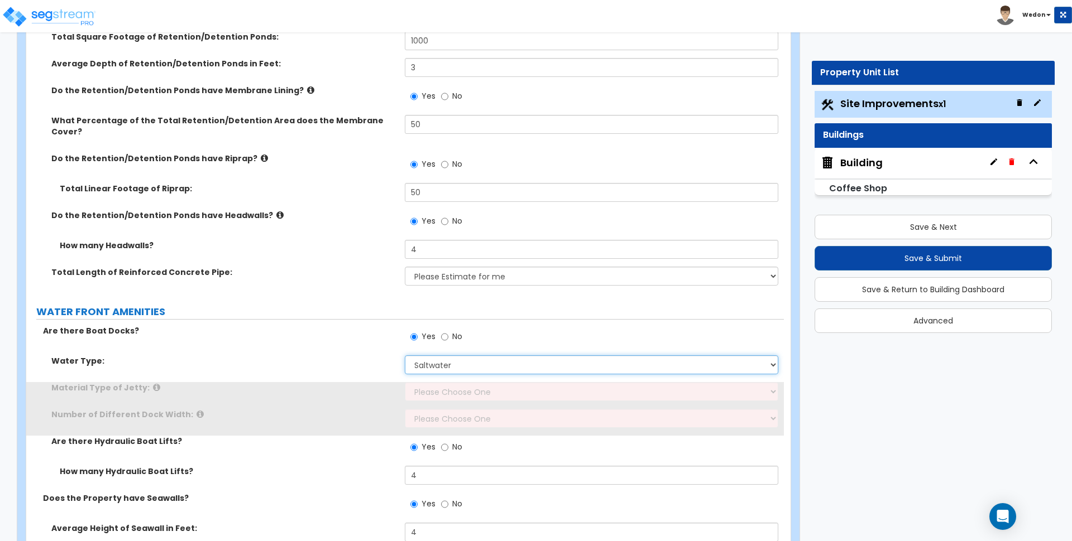
scroll to position [7326, 0]
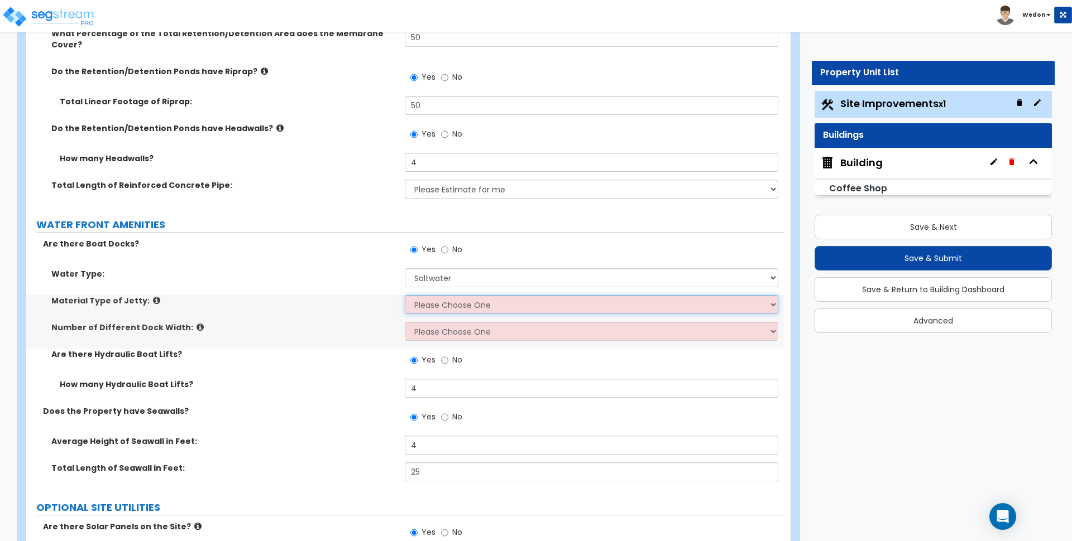
click at [420, 295] on select "Please Choose One Galvanized Steel Frame and Wood Deck Treated Wood Frame and W…" at bounding box center [591, 304] width 373 height 19
click at [405, 295] on select "Please Choose One Galvanized Steel Frame and Wood Deck Treated Wood Frame and W…" at bounding box center [591, 304] width 373 height 19
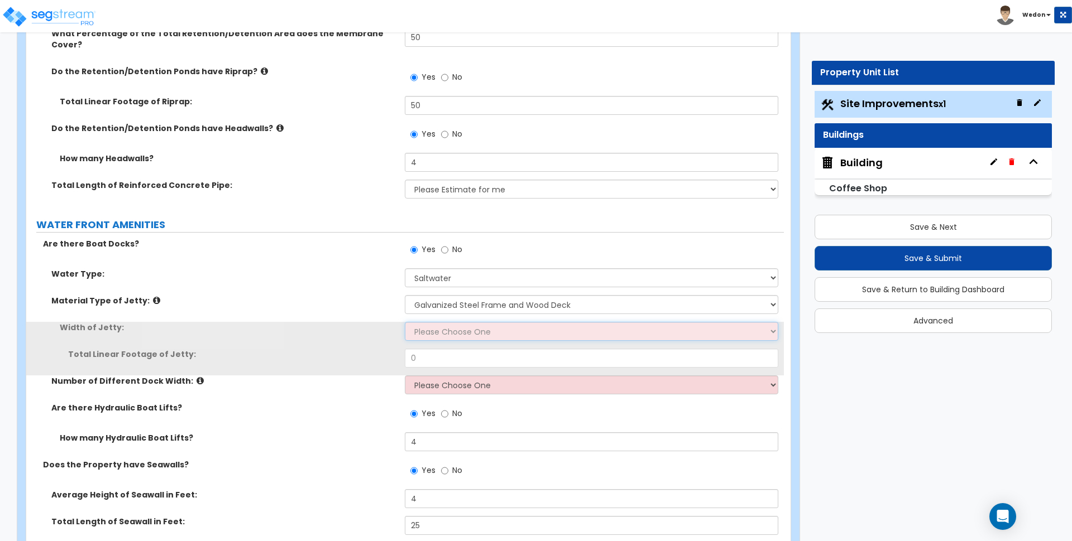
click at [489, 322] on select "Please Choose One 3 feet 4 feet 8 feet" at bounding box center [591, 331] width 373 height 19
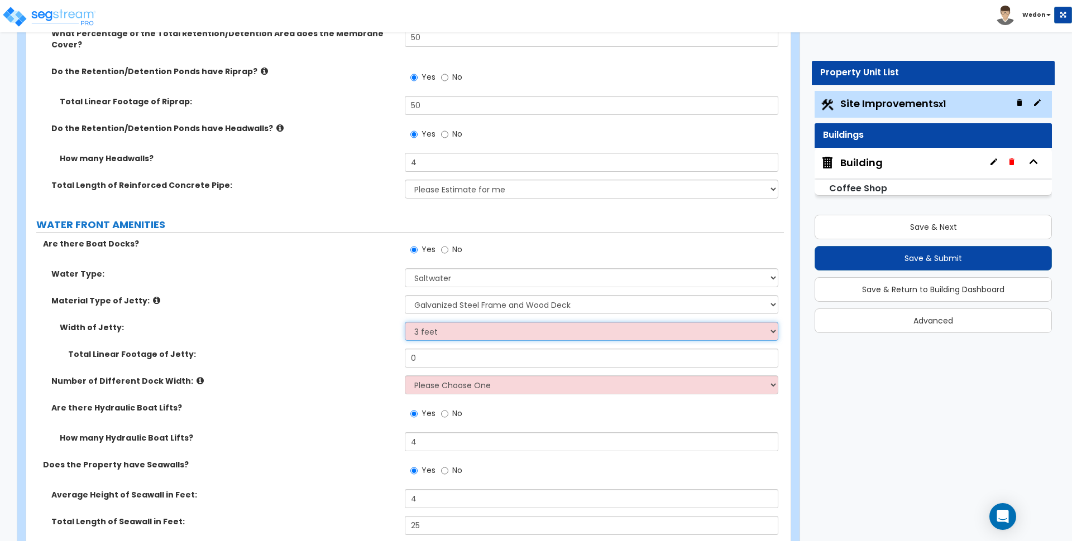
click at [405, 322] on select "Please Choose One 3 feet 4 feet 8 feet" at bounding box center [591, 331] width 373 height 19
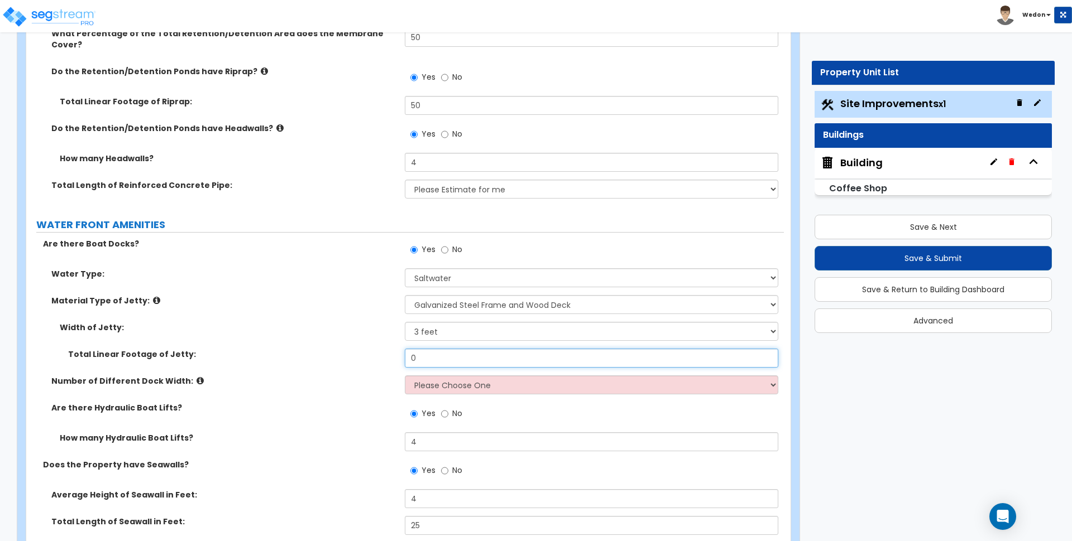
click at [452, 349] on input "0" at bounding box center [591, 358] width 373 height 19
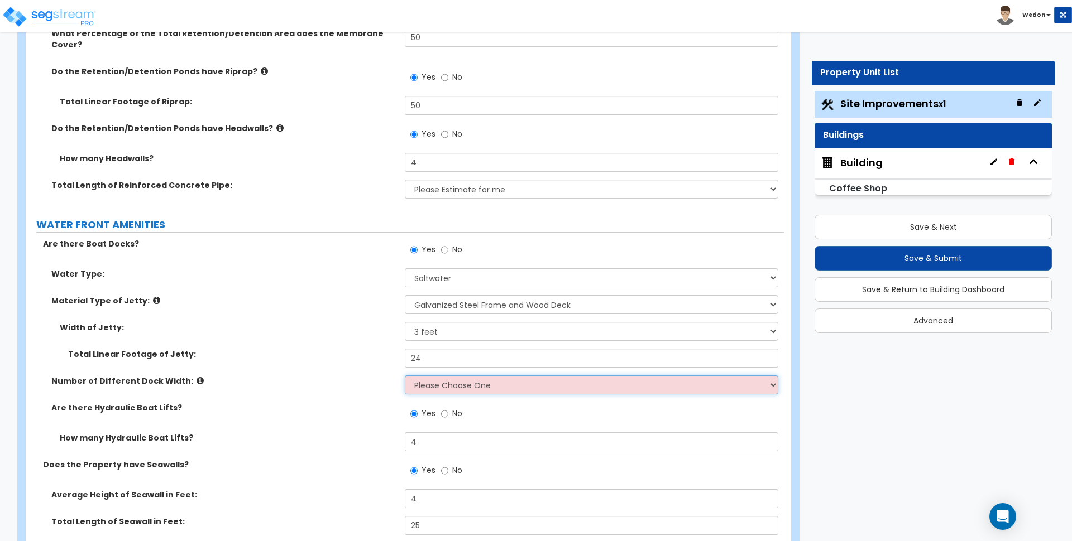
drag, startPoint x: 433, startPoint y: 359, endPoint x: 456, endPoint y: 371, distance: 26.2
click at [433, 376] on select "Please Choose One 1 2 3" at bounding box center [591, 385] width 373 height 19
click at [405, 376] on select "Please Choose One 1 2 3" at bounding box center [591, 385] width 373 height 19
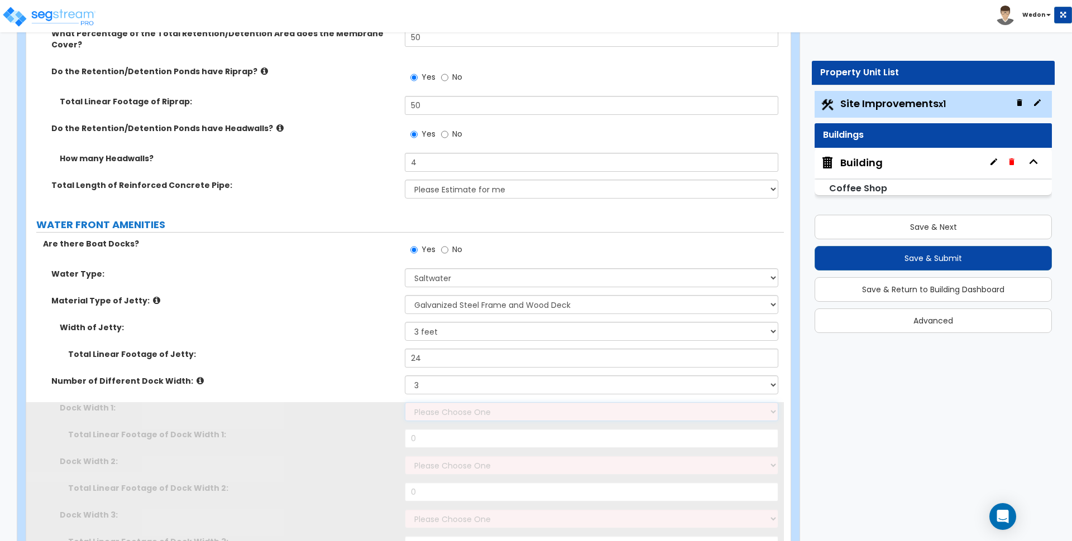
click at [432, 402] on select "Please Choose One 5 feet 6 feet 8 feet" at bounding box center [591, 411] width 373 height 19
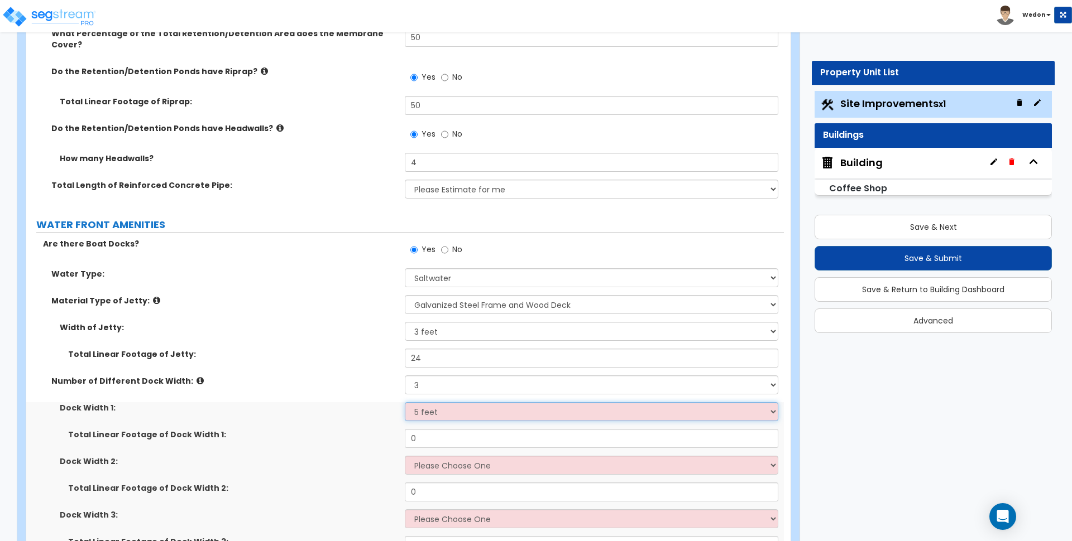
click at [405, 402] on select "Please Choose One 5 feet 6 feet 8 feet" at bounding box center [591, 411] width 373 height 19
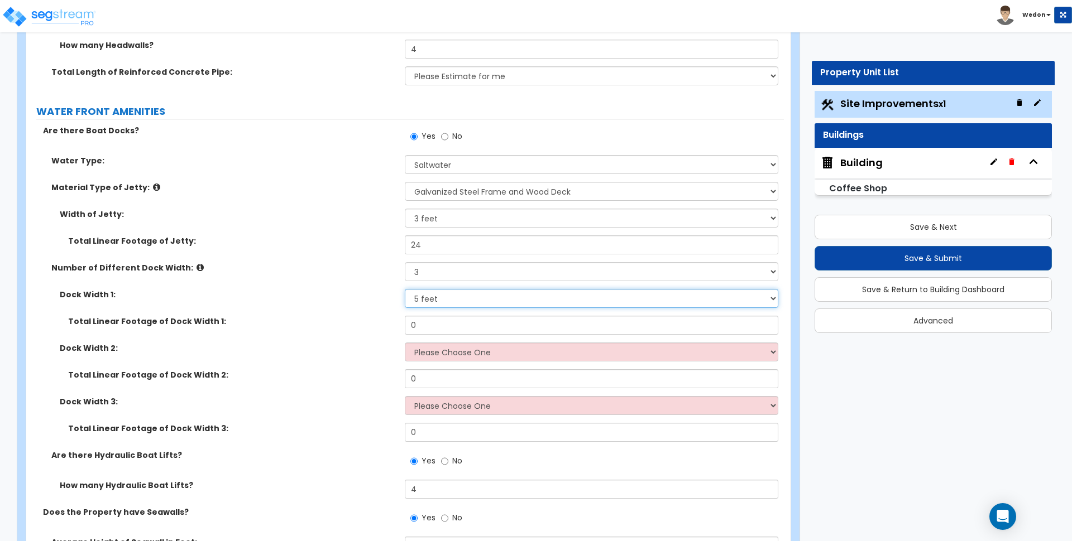
scroll to position [7466, 0]
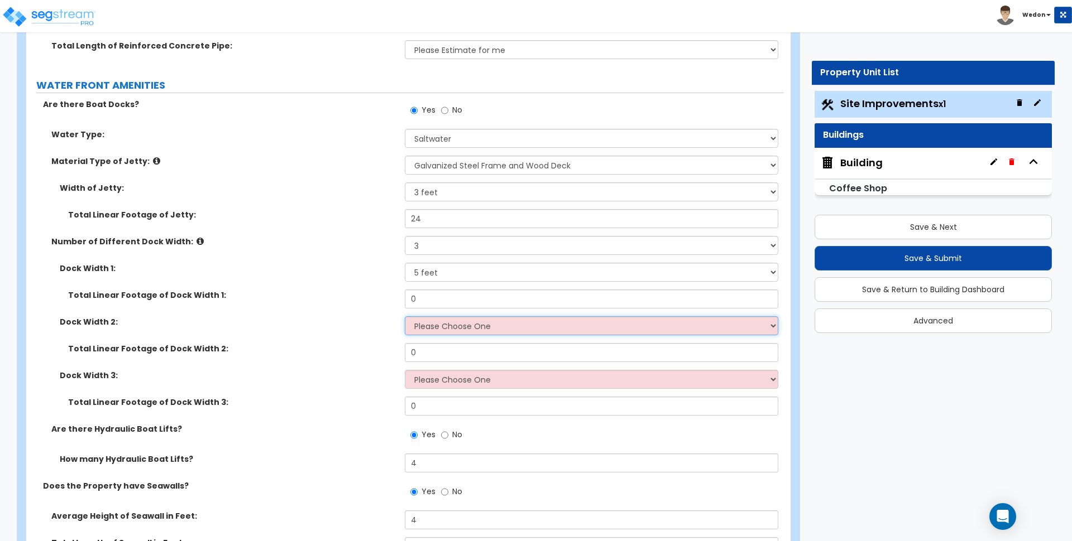
drag, startPoint x: 469, startPoint y: 295, endPoint x: 469, endPoint y: 308, distance: 12.8
click at [469, 316] on select "Please Choose One 5 feet 6 feet 8 feet" at bounding box center [591, 325] width 373 height 19
click at [405, 316] on select "Please Choose One 5 feet 6 feet 8 feet" at bounding box center [591, 325] width 373 height 19
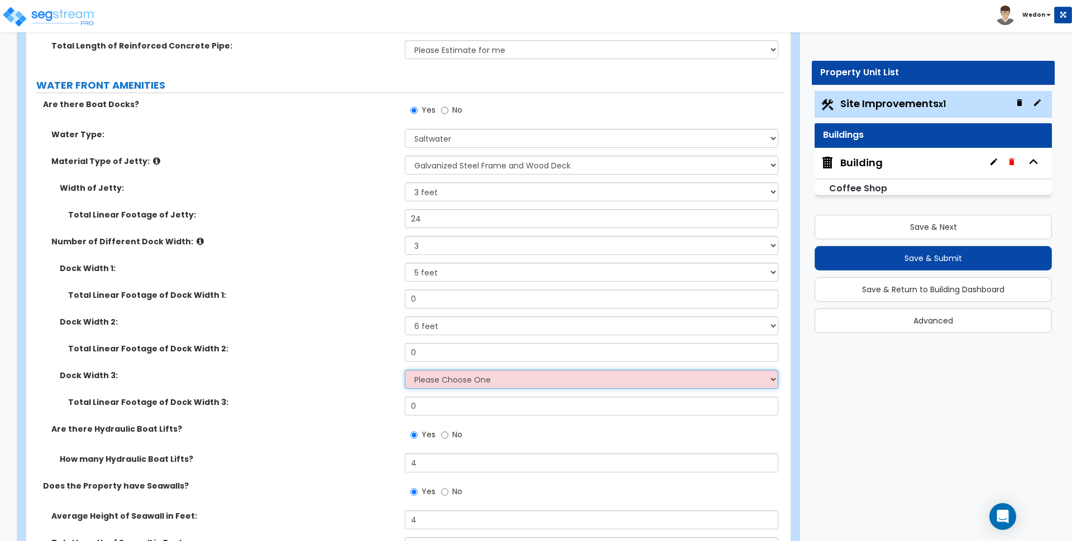
click at [454, 370] on select "Please Choose One 5 feet 6 feet 8 feet" at bounding box center [591, 379] width 373 height 19
click at [405, 370] on select "Please Choose One 5 feet 6 feet 8 feet" at bounding box center [591, 379] width 373 height 19
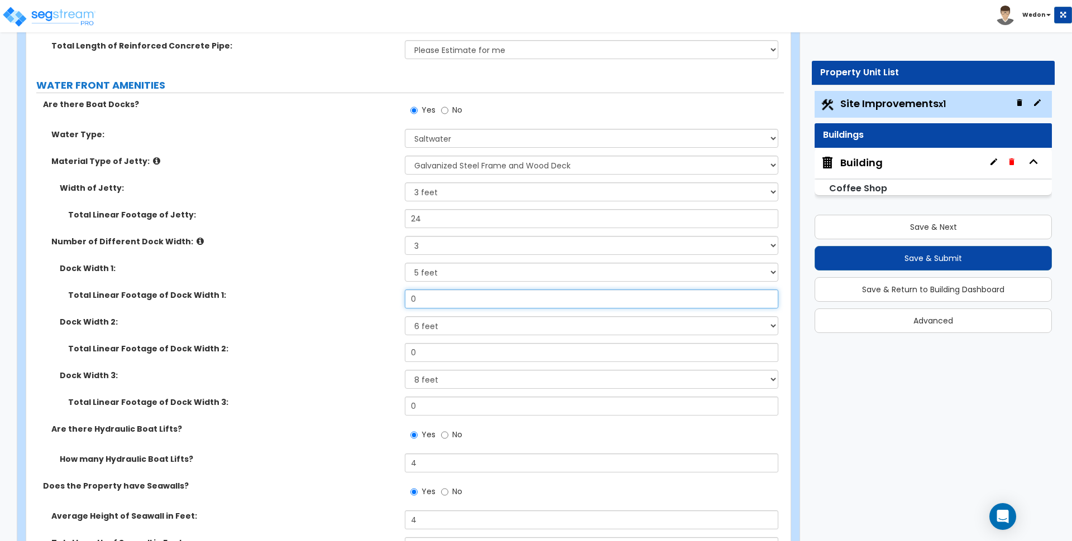
drag, startPoint x: 439, startPoint y: 275, endPoint x: 294, endPoint y: 281, distance: 144.7
click at [298, 290] on div "Total Linear Footage of Dock Width 1: 0" at bounding box center [404, 303] width 757 height 27
drag, startPoint x: 426, startPoint y: 279, endPoint x: 412, endPoint y: 301, distance: 26.2
click at [283, 290] on div "Total Linear Footage of Dock Width 1: 24" at bounding box center [404, 303] width 757 height 27
drag, startPoint x: 404, startPoint y: 331, endPoint x: 317, endPoint y: 329, distance: 86.5
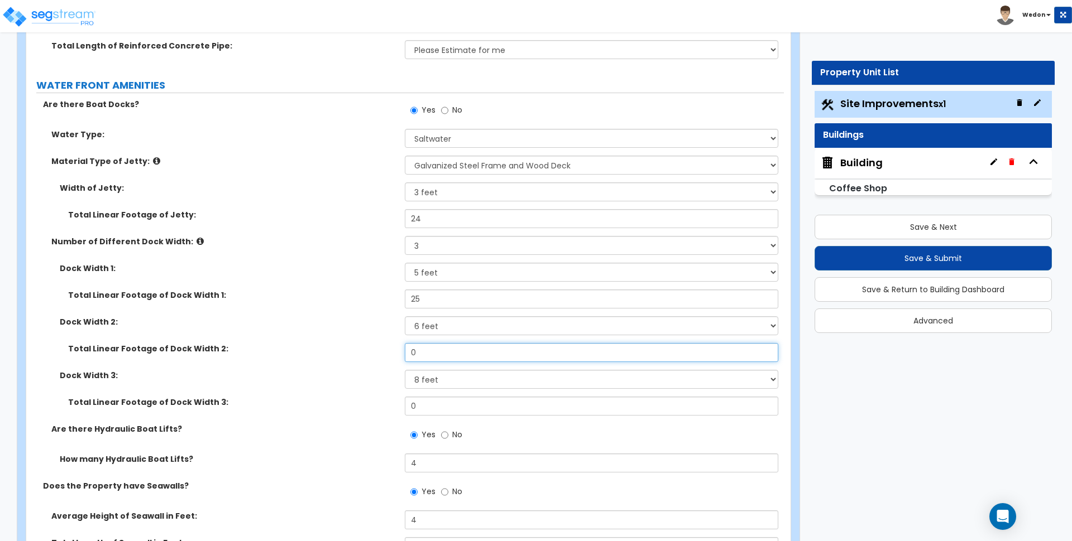
click at [320, 343] on div "Total Linear Footage of Dock Width 2: 0" at bounding box center [404, 356] width 757 height 27
click at [298, 263] on div "Dock Width 1: Please Choose One 5 feet 6 feet 8 feet" at bounding box center [404, 276] width 757 height 27
drag, startPoint x: 411, startPoint y: 274, endPoint x: 332, endPoint y: 275, distance: 78.7
click at [332, 290] on div "Total Linear Footage of Dock Width 1: 25" at bounding box center [404, 303] width 757 height 27
drag, startPoint x: 436, startPoint y: 333, endPoint x: 364, endPoint y: 333, distance: 72.0
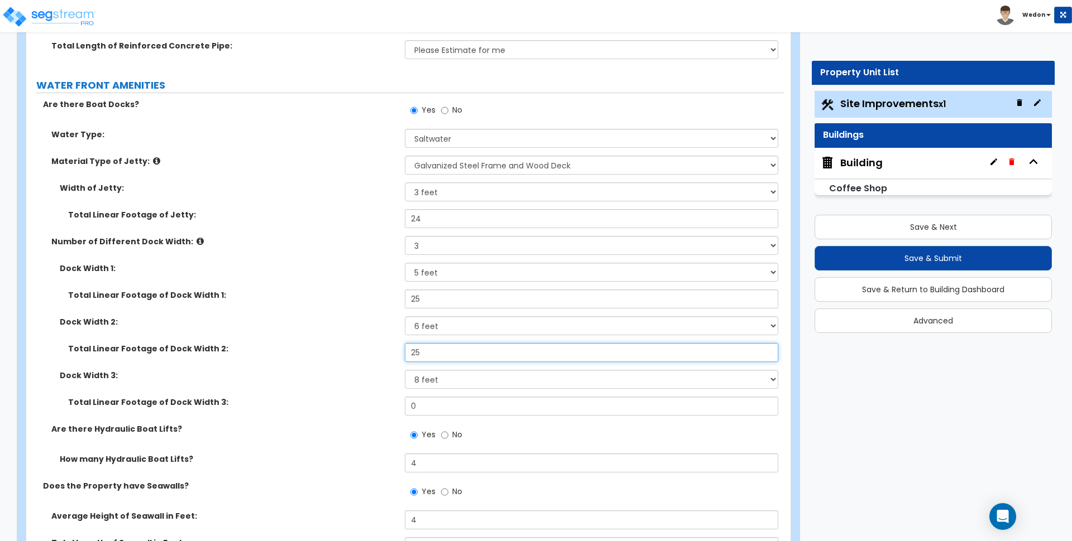
click at [364, 343] on div "Total Linear Footage of Dock Width 2: 25" at bounding box center [404, 356] width 757 height 27
drag, startPoint x: 361, startPoint y: 388, endPoint x: 327, endPoint y: 387, distance: 34.6
click at [327, 397] on div "Total Linear Footage of Dock Width 3: 0" at bounding box center [404, 410] width 757 height 27
drag, startPoint x: 431, startPoint y: 386, endPoint x: 311, endPoint y: 375, distance: 121.0
click at [313, 397] on div "Total Linear Footage of Dock Width 3: 32" at bounding box center [404, 410] width 757 height 27
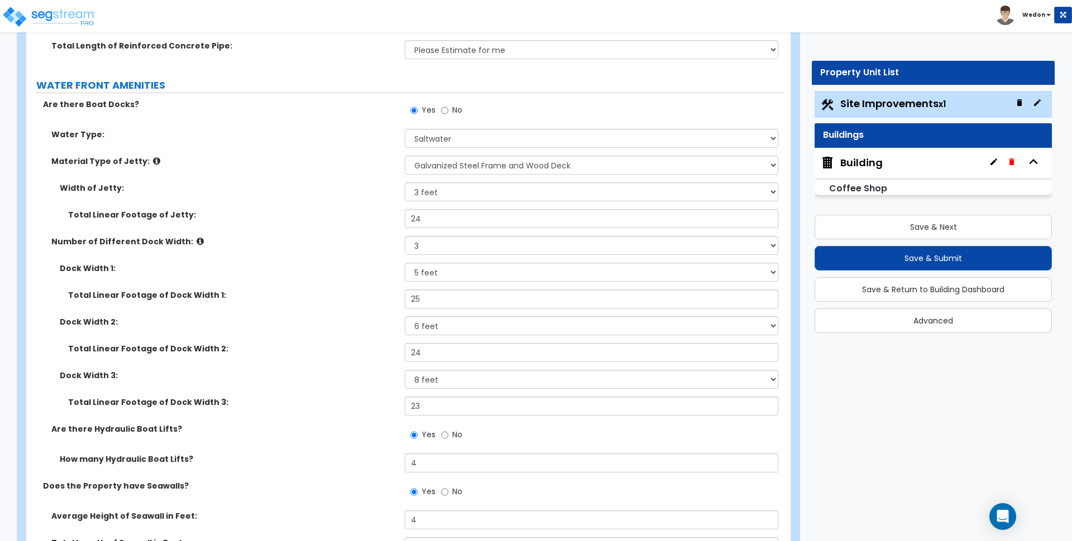
click at [309, 263] on div "Dock Width 1: Please Choose One 5 feet 6 feet 8 feet" at bounding box center [404, 276] width 757 height 27
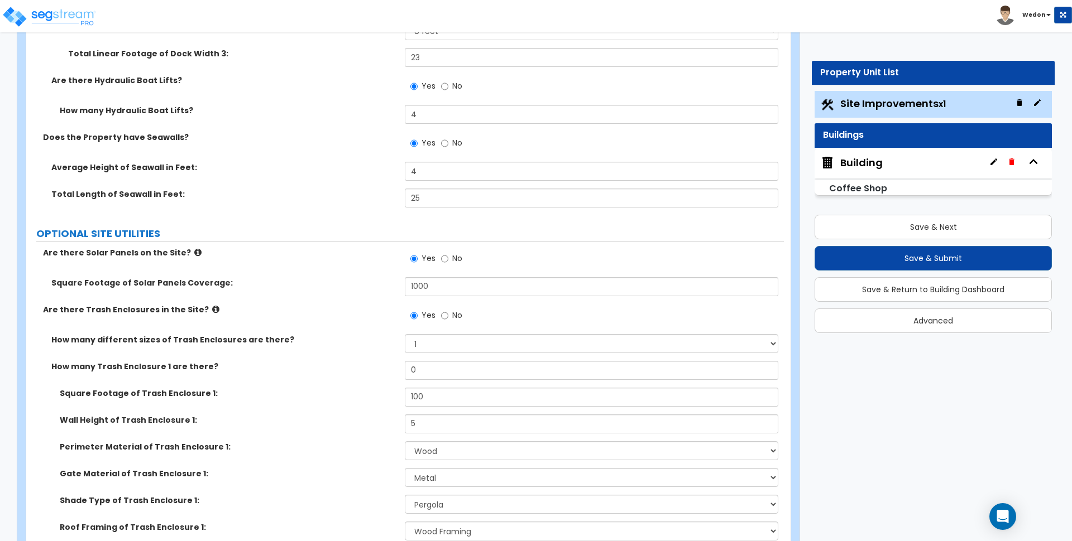
click at [346, 304] on div "Are there Trash Enclosures in the Site? Yes No" at bounding box center [404, 319] width 757 height 30
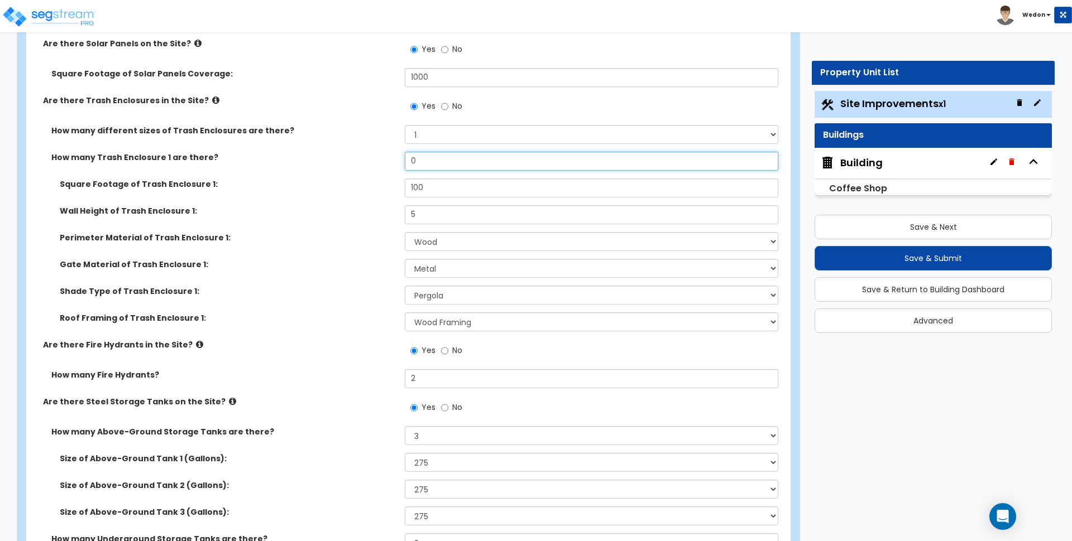
click at [422, 152] on input "0" at bounding box center [591, 161] width 373 height 19
click at [276, 313] on label "Roof Framing of Trash Enclosure 1:" at bounding box center [228, 318] width 337 height 11
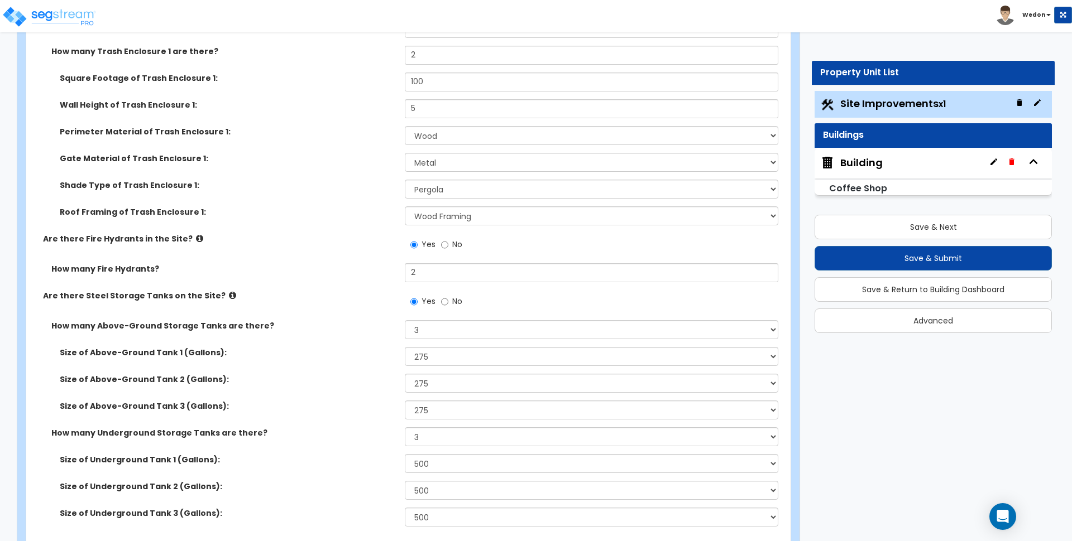
scroll to position [8152, 0]
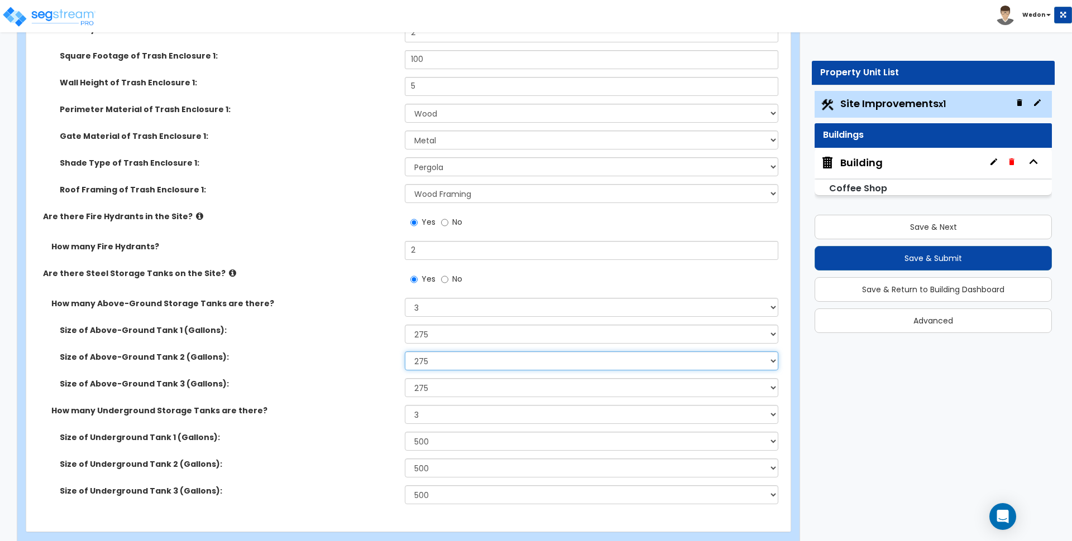
click at [429, 352] on select "Please Choose One 275 550 1,000 1,500 2,000 5,000 10,000 15,000 20,000 25,000 3…" at bounding box center [591, 361] width 373 height 19
click at [405, 352] on select "Please Choose One 275 550 1,000 1,500 2,000 5,000 10,000 15,000 20,000 25,000 3…" at bounding box center [591, 361] width 373 height 19
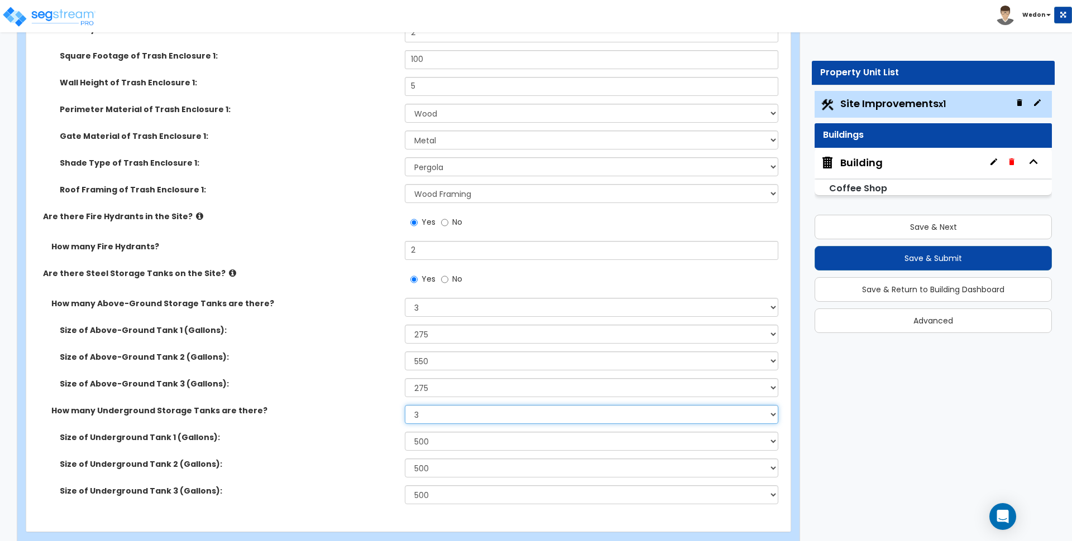
drag, startPoint x: 435, startPoint y: 394, endPoint x: 461, endPoint y: 374, distance: 32.6
click at [435, 405] on select "None 1 2 3" at bounding box center [591, 414] width 373 height 19
click at [318, 405] on label "How many Underground Storage Tanks are there?" at bounding box center [223, 410] width 345 height 11
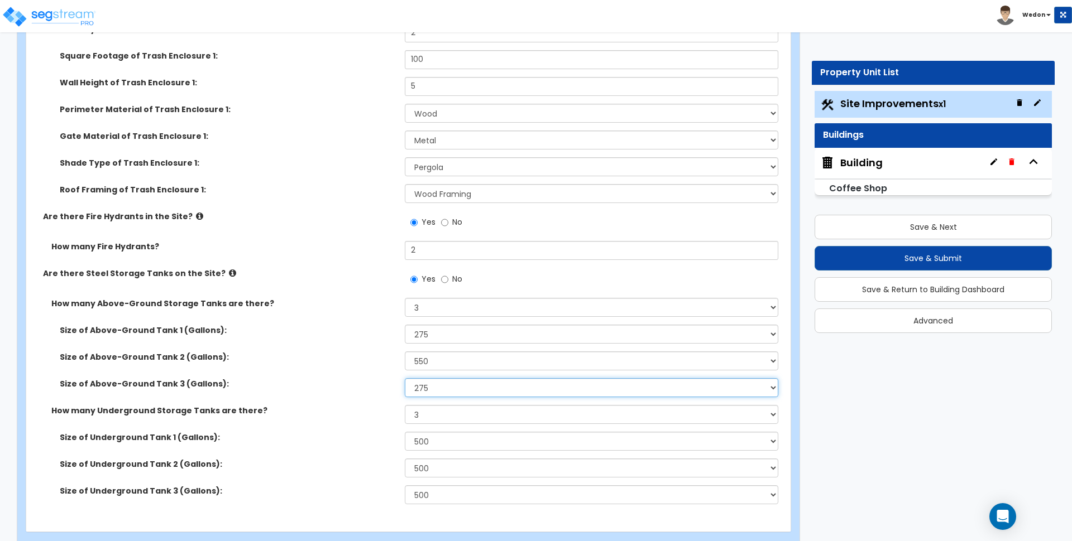
click at [439, 378] on select "Please Choose One 275 550 1,000 1,500 2,000 5,000 10,000 15,000 20,000 25,000 3…" at bounding box center [591, 387] width 373 height 19
click at [405, 378] on select "Please Choose One 275 550 1,000 1,500 2,000 5,000 10,000 15,000 20,000 25,000 3…" at bounding box center [591, 387] width 373 height 19
click at [433, 432] on select "Please Choose One 500 1,000 2,000 2,500 5,000 15,000 20,000 25,000 30,000" at bounding box center [591, 441] width 373 height 19
click at [354, 459] on div "Size of Underground Tank 2 (Gallons): Please Choose One 500 1,000 2,000 2,500 5…" at bounding box center [404, 472] width 757 height 27
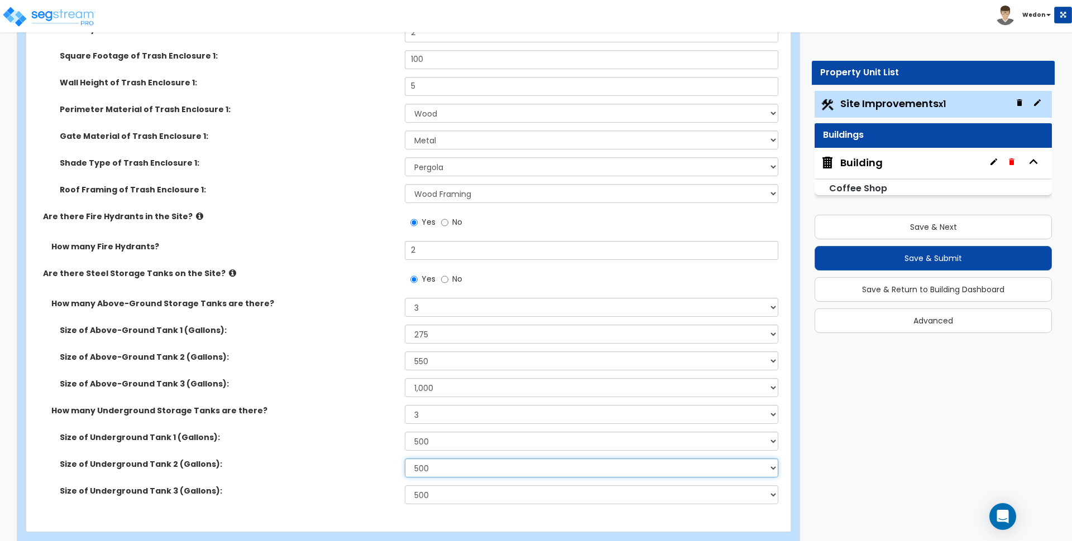
click at [454, 459] on select "Please Choose One 500 1,000 2,000 2,500 5,000 15,000 20,000 25,000 30,000" at bounding box center [591, 468] width 373 height 19
click at [405, 459] on select "Please Choose One 500 1,000 2,000 2,500 5,000 15,000 20,000 25,000 30,000" at bounding box center [591, 468] width 373 height 19
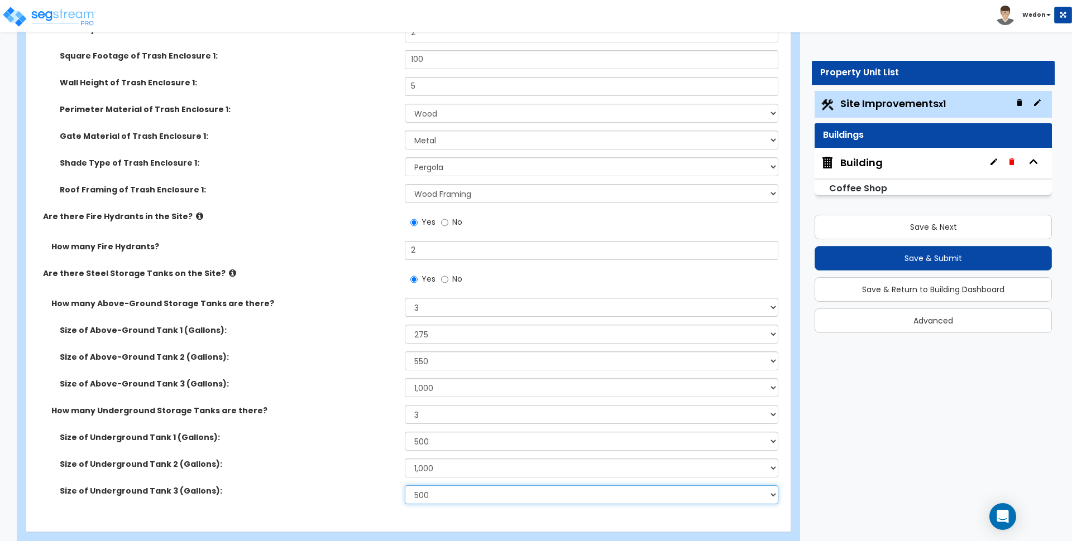
click at [460, 486] on select "Please Choose One 500 1,000 2,000 2,500 5,000 15,000 20,000 25,000 30,000" at bounding box center [591, 495] width 373 height 19
click at [405, 486] on select "Please Choose One 500 1,000 2,000 2,500 5,000 15,000 20,000 25,000 30,000" at bounding box center [591, 495] width 373 height 19
click at [329, 381] on div "Size of Above-Ground Tank 3 (Gallons): Please Choose One 275 550 1,000 1,500 2,…" at bounding box center [404, 391] width 757 height 27
drag, startPoint x: 951, startPoint y: 410, endPoint x: 954, endPoint y: 399, distance: 11.7
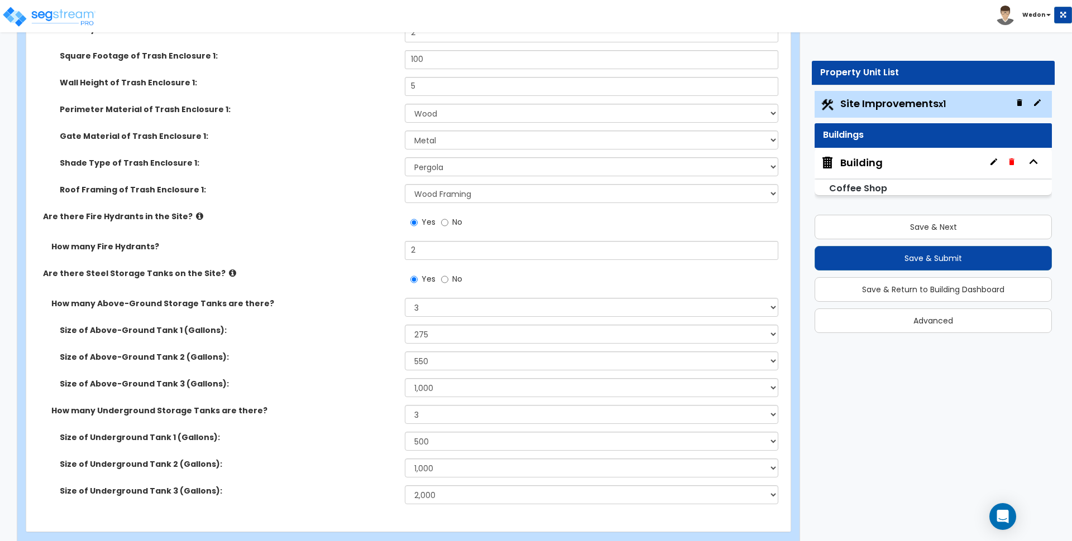
click at [795, 255] on div "Property Unit List Site Improvements x1 Buildings Building Coffee Shop Save & N…" at bounding box center [929, 202] width 268 height 283
click at [897, 229] on button "Save & Next" at bounding box center [932, 227] width 237 height 25
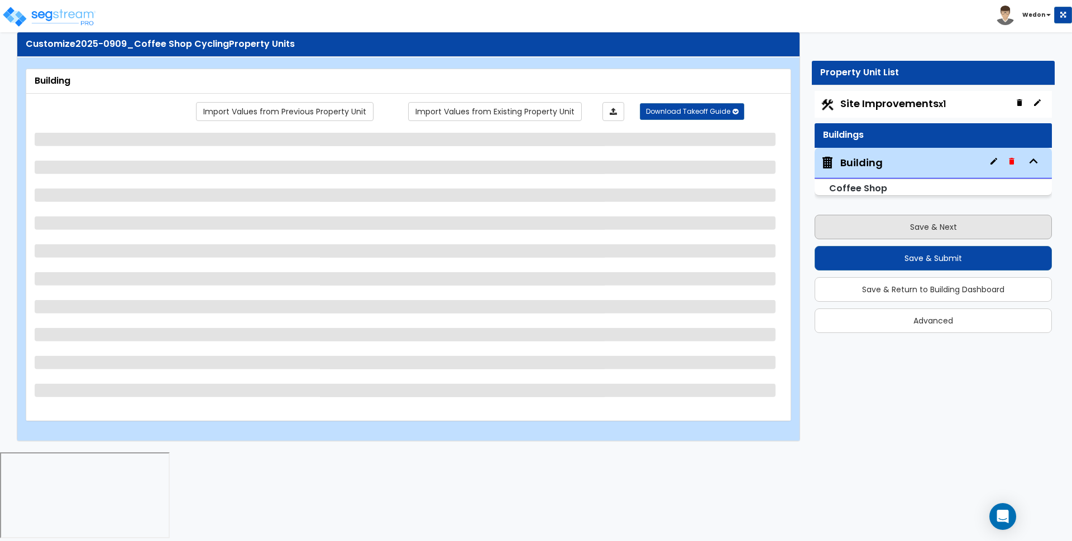
scroll to position [0, 0]
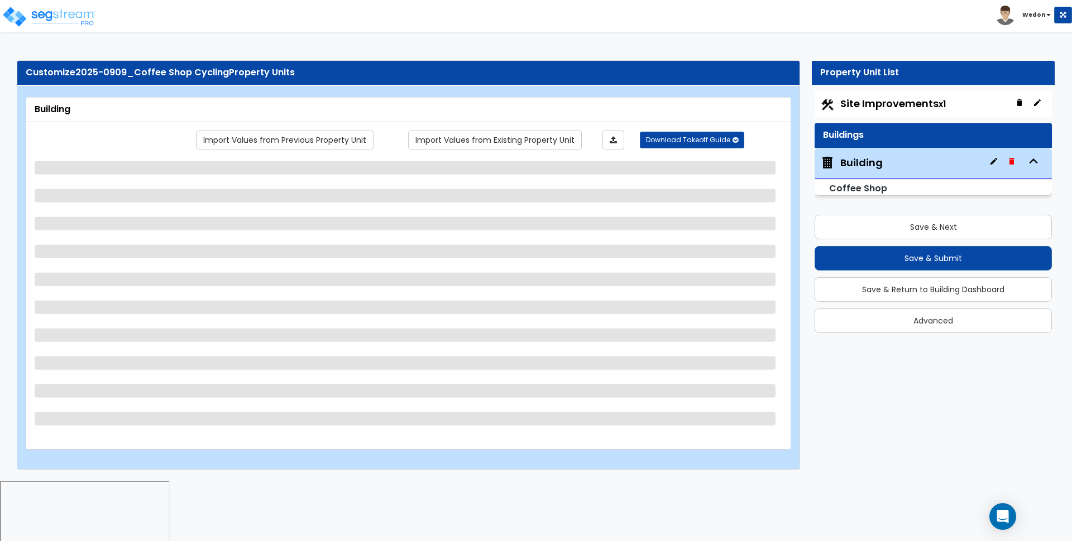
click at [989, 425] on div "Customize 2025-0909_Coffee Shop Cycling Property Units Building Import Values f…" at bounding box center [536, 265] width 1072 height 432
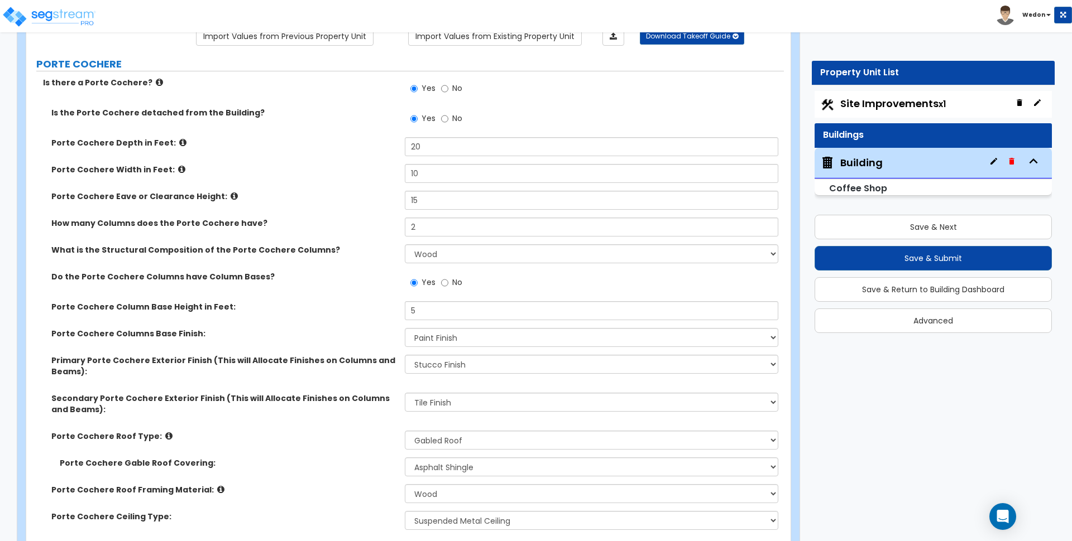
scroll to position [279, 0]
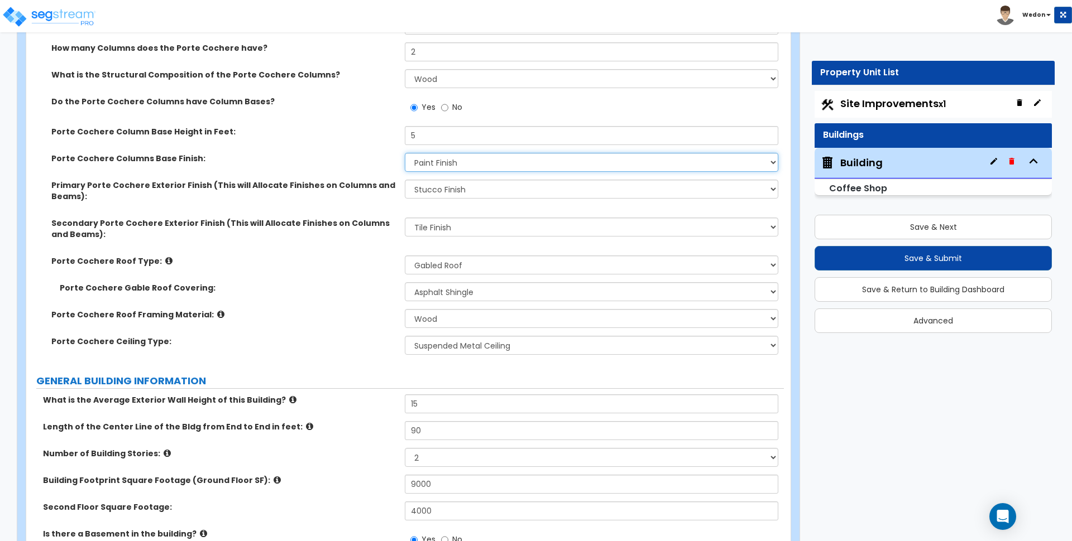
click at [471, 168] on select "None Paint Finish Stucco Finish Tile Finish Brick Veneer Stone Veneer Metal Com…" at bounding box center [591, 162] width 373 height 19
click at [405, 153] on select "None Paint Finish Stucco Finish Tile Finish Brick Veneer Stone Veneer Metal Com…" at bounding box center [591, 162] width 373 height 19
click at [454, 196] on select "None Paint Finish Stucco Finish Tile Finish Brick Veneer Stone Veneer Metal Com…" at bounding box center [591, 189] width 373 height 19
click at [405, 180] on select "None Paint Finish Stucco Finish Tile Finish Brick Veneer Stone Veneer Metal Com…" at bounding box center [591, 189] width 373 height 19
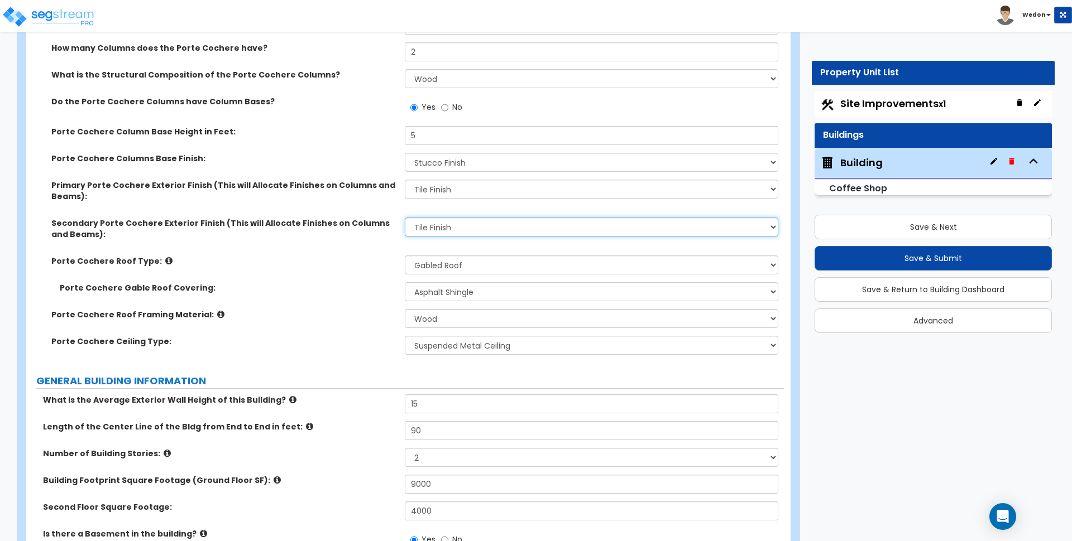
click at [443, 228] on select "None Paint Finish Stucco Finish Tile Finish Brick Veneer Stone Veneer Metal Com…" at bounding box center [591, 227] width 373 height 19
click at [405, 218] on select "None Paint Finish Stucco Finish Tile Finish Brick Veneer Stone Veneer Metal Com…" at bounding box center [591, 227] width 373 height 19
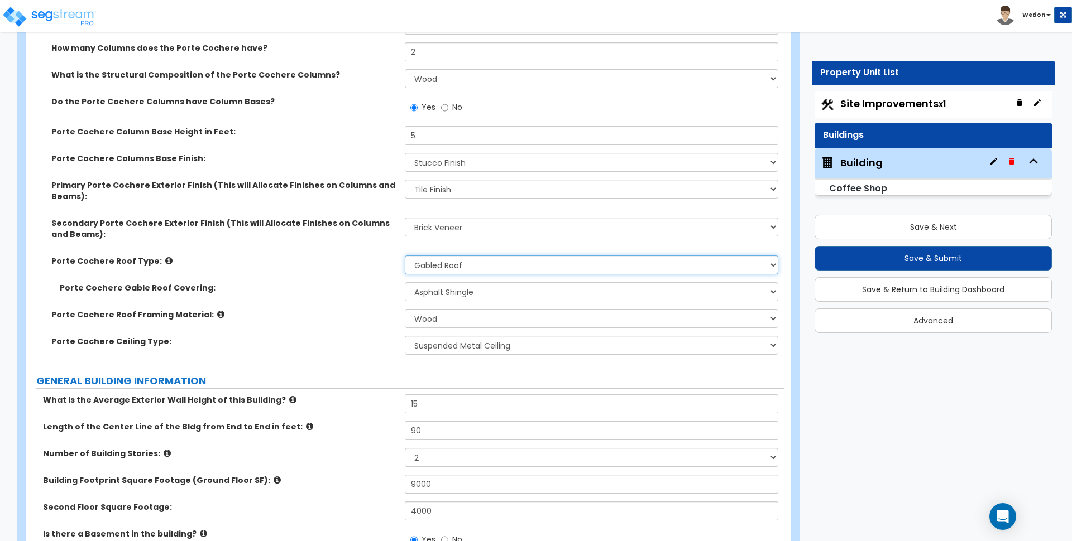
click at [439, 268] on select "Please Choose One Gabled Roof Flat Roof" at bounding box center [591, 265] width 373 height 19
click at [336, 288] on label "Porte Cochere Gable Roof Covering:" at bounding box center [228, 287] width 337 height 11
click at [463, 290] on select "Please Choose One Asphalt Shingle Clay Tile Wood Shingle Metal Shingle Standing…" at bounding box center [591, 291] width 373 height 19
click at [405, 282] on select "Please Choose One Asphalt Shingle Clay Tile Wood Shingle Metal Shingle Standing…" at bounding box center [591, 291] width 373 height 19
click at [445, 320] on select "Please Choose One Wood Metal" at bounding box center [591, 318] width 373 height 19
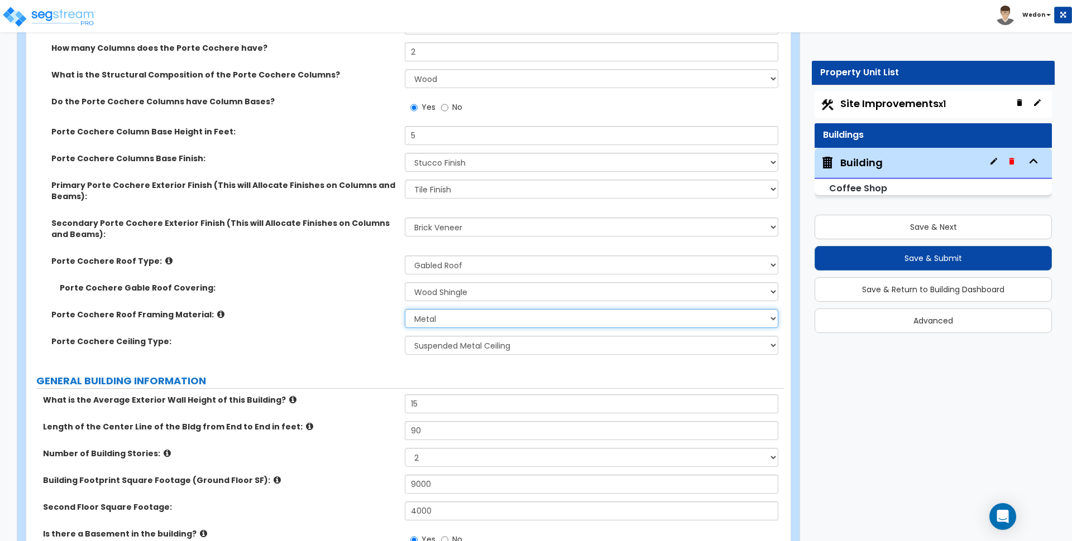
click at [405, 309] on select "Please Choose One Wood Metal" at bounding box center [591, 318] width 373 height 19
click at [464, 352] on select "None/Open Ceiling Drywall Ceiling Suspended Metal Ceiling" at bounding box center [591, 345] width 373 height 19
click at [405, 336] on select "None/Open Ceiling Drywall Ceiling Suspended Metal Ceiling" at bounding box center [591, 345] width 373 height 19
click at [364, 342] on label "Porte Cochere Ceiling Type:" at bounding box center [223, 341] width 345 height 11
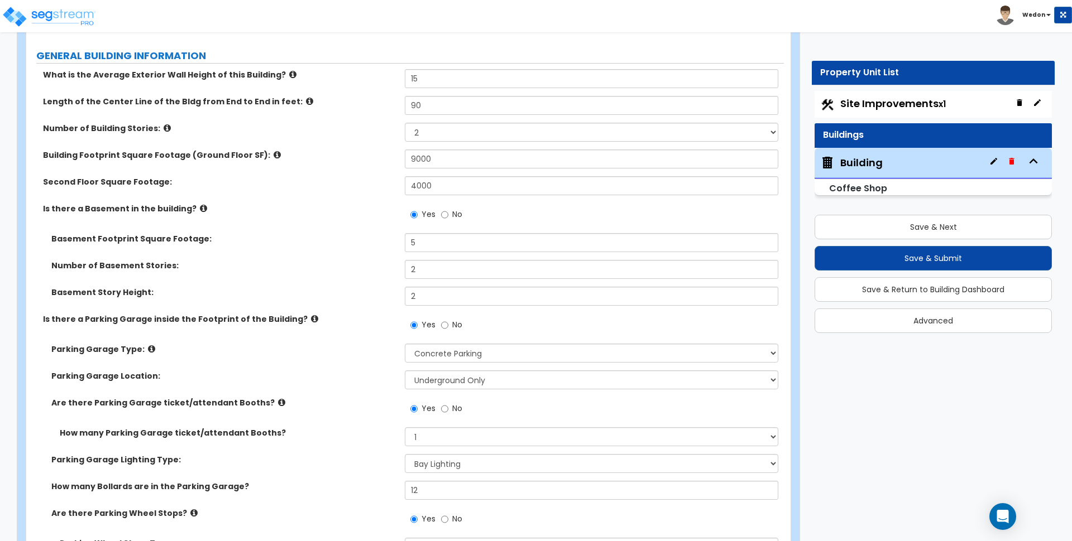
scroll to position [628, 0]
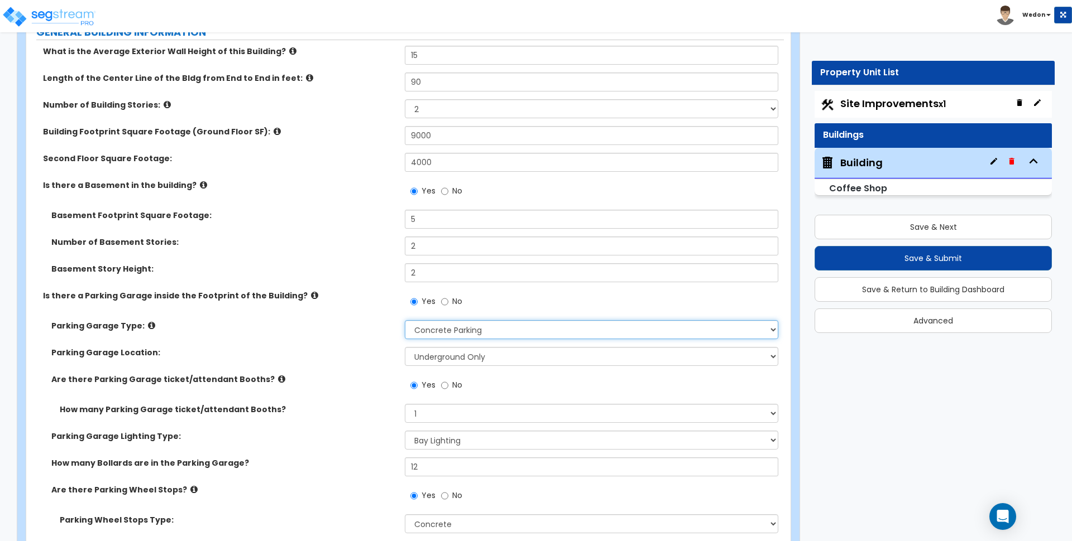
click at [540, 325] on select "Please Choose One Concrete Parking Stilt Parking Rooftop Parking" at bounding box center [591, 329] width 373 height 19
click at [405, 320] on select "Please Choose One Concrete Parking Stilt Parking Rooftop Parking" at bounding box center [591, 329] width 373 height 19
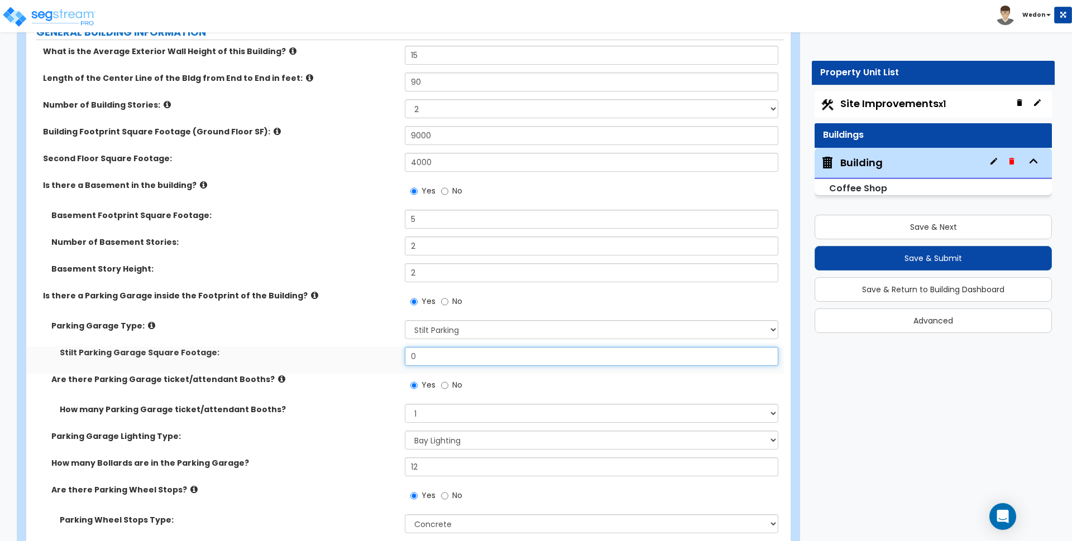
click at [440, 358] on input "0" at bounding box center [591, 356] width 373 height 19
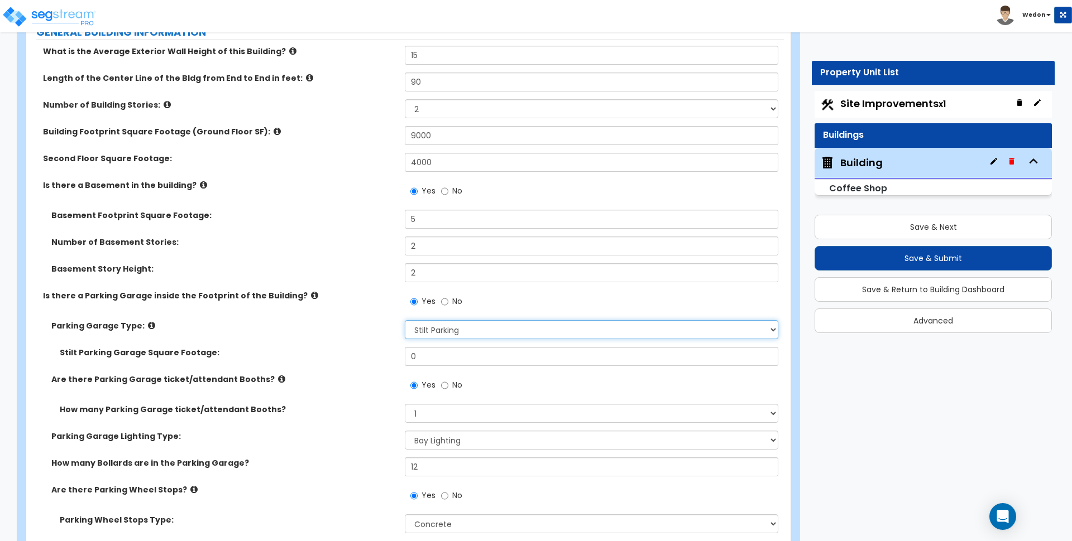
click at [458, 338] on select "Please Choose One Concrete Parking Stilt Parking Rooftop Parking" at bounding box center [591, 329] width 373 height 19
click at [405, 320] on select "Please Choose One Concrete Parking Stilt Parking Rooftop Parking" at bounding box center [591, 329] width 373 height 19
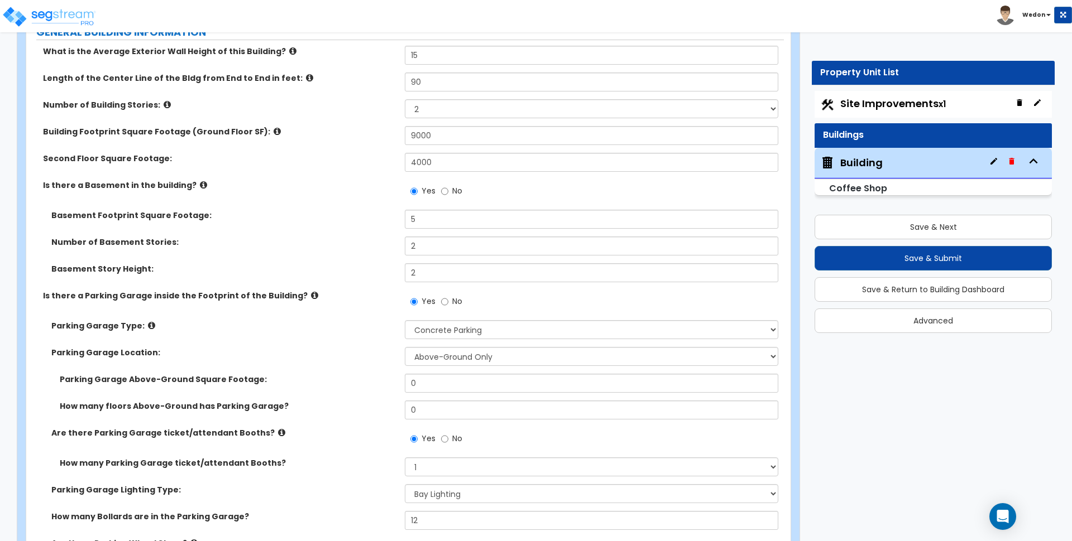
drag, startPoint x: 448, startPoint y: 317, endPoint x: 449, endPoint y: 323, distance: 5.7
click at [448, 316] on div "Yes No" at bounding box center [594, 305] width 378 height 30
click at [453, 329] on select "Please Choose One Concrete Parking Stilt Parking Rooftop Parking" at bounding box center [591, 329] width 373 height 19
click at [322, 357] on label "Parking Garage Location:" at bounding box center [223, 352] width 345 height 11
click at [450, 354] on select "Above-Ground Only Underground Only Both" at bounding box center [591, 356] width 373 height 19
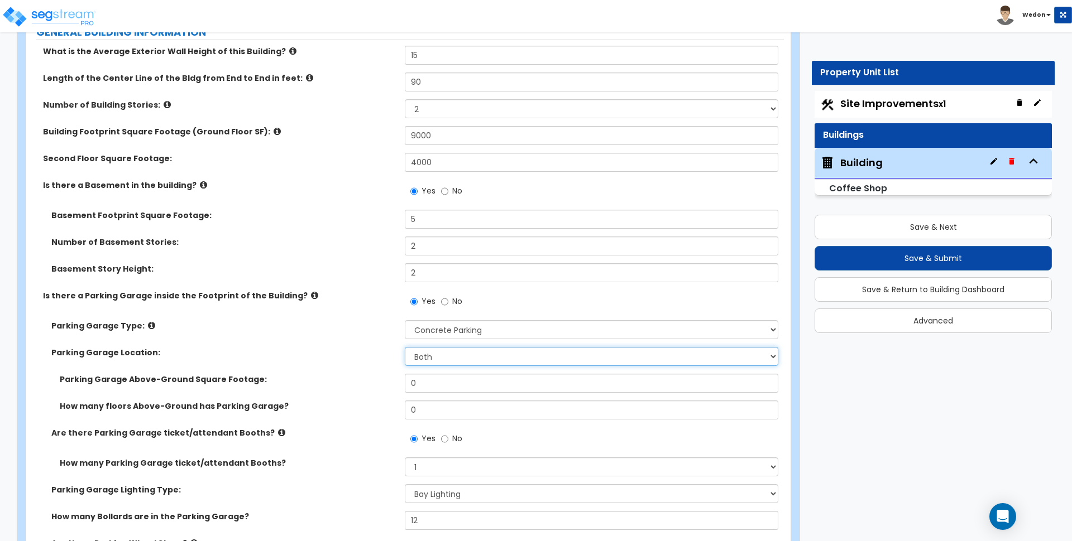
click at [405, 347] on select "Above-Ground Only Underground Only Both" at bounding box center [591, 356] width 373 height 19
click at [458, 363] on select "Above-Ground Only Underground Only Both" at bounding box center [591, 356] width 373 height 19
click at [405, 347] on select "Above-Ground Only Underground Only Both" at bounding box center [591, 356] width 373 height 19
click at [522, 331] on select "Please Choose One Concrete Parking Stilt Parking Rooftop Parking" at bounding box center [591, 329] width 373 height 19
click at [405, 320] on select "Please Choose One Concrete Parking Stilt Parking Rooftop Parking" at bounding box center [591, 329] width 373 height 19
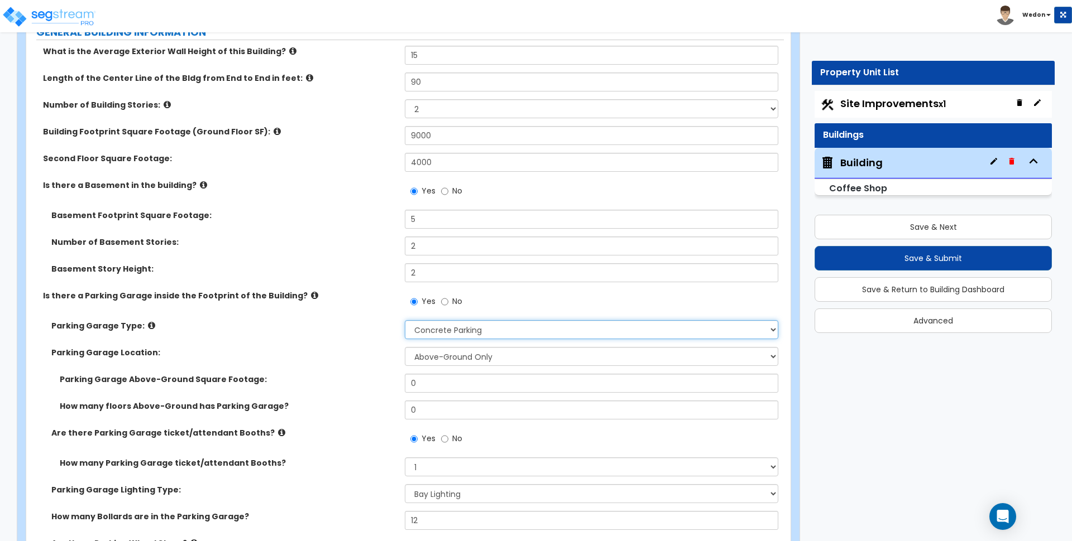
click at [546, 328] on select "Please Choose One Concrete Parking Stilt Parking Rooftop Parking" at bounding box center [591, 329] width 373 height 19
click at [405, 320] on select "Please Choose One Concrete Parking Stilt Parking Rooftop Parking" at bounding box center [591, 329] width 373 height 19
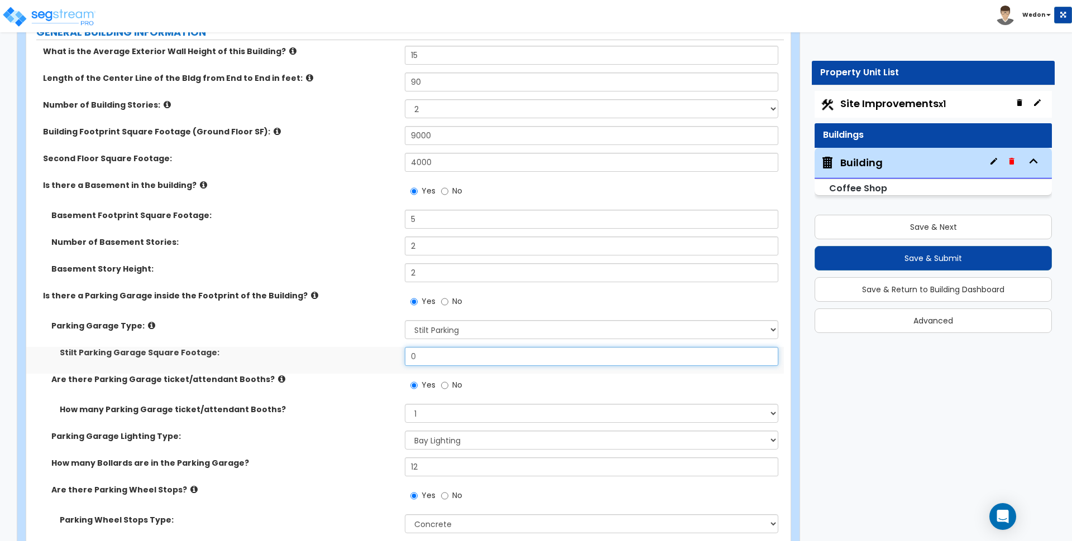
click at [499, 358] on input "0" at bounding box center [591, 356] width 373 height 19
click at [499, 357] on input "0" at bounding box center [591, 356] width 373 height 19
click at [317, 322] on label "Parking Garage Type:" at bounding box center [223, 325] width 345 height 11
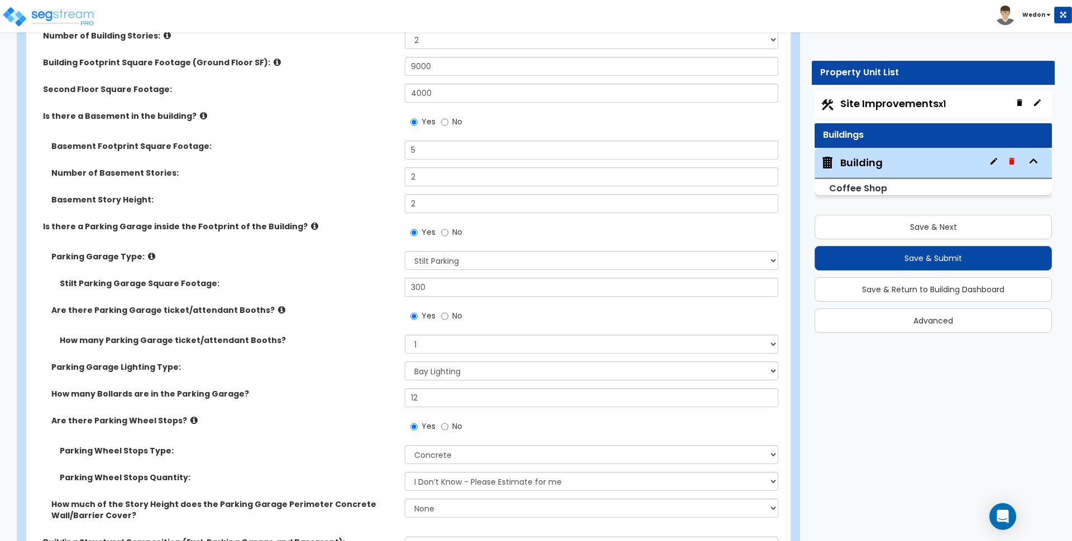
scroll to position [698, 0]
click at [439, 290] on input "300" at bounding box center [591, 286] width 373 height 19
click at [356, 274] on div "Parking Garage Type: Please Choose One Concrete Parking Stilt Parking Rooftop P…" at bounding box center [404, 264] width 757 height 27
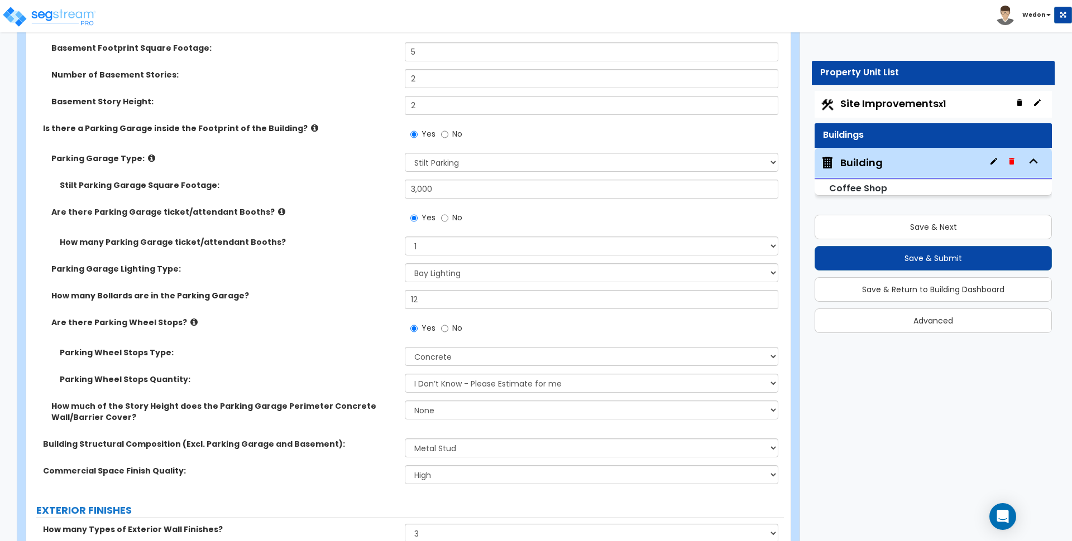
scroll to position [800, 0]
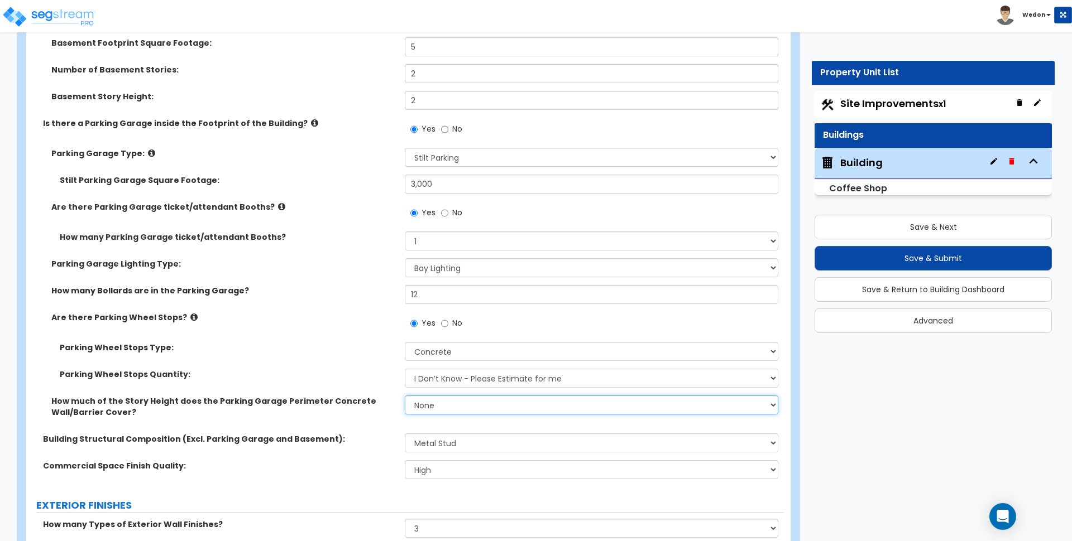
click at [432, 411] on select "None Only About Half of the Story Height Most of the Story Height is Covered Ea…" at bounding box center [591, 405] width 373 height 19
click at [405, 396] on select "None Only About Half of the Story Height Most of the Story Height is Covered Ea…" at bounding box center [591, 405] width 373 height 19
click at [375, 350] on label "Parking Wheel Stops Type:" at bounding box center [228, 347] width 337 height 11
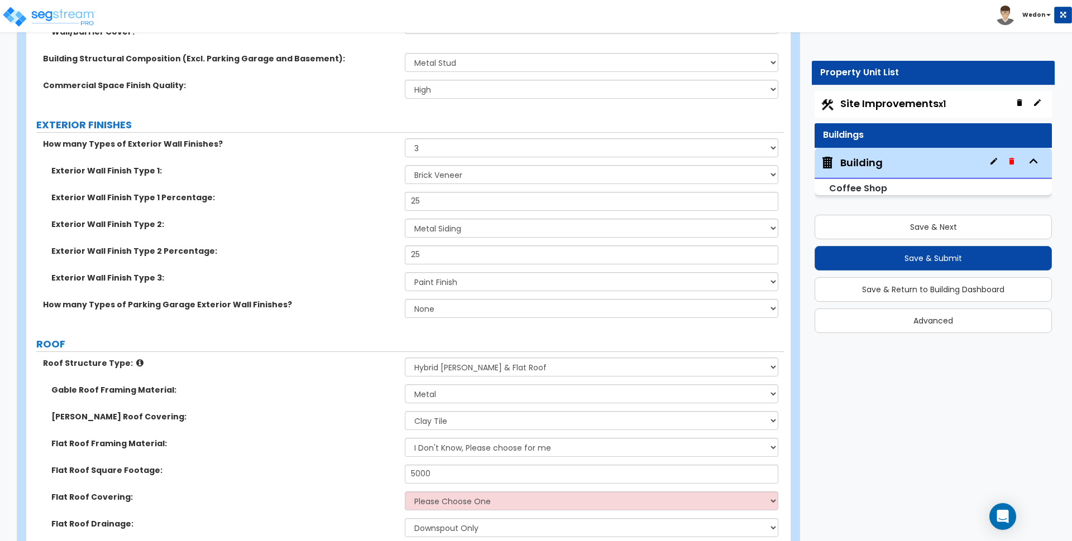
scroll to position [1390, 0]
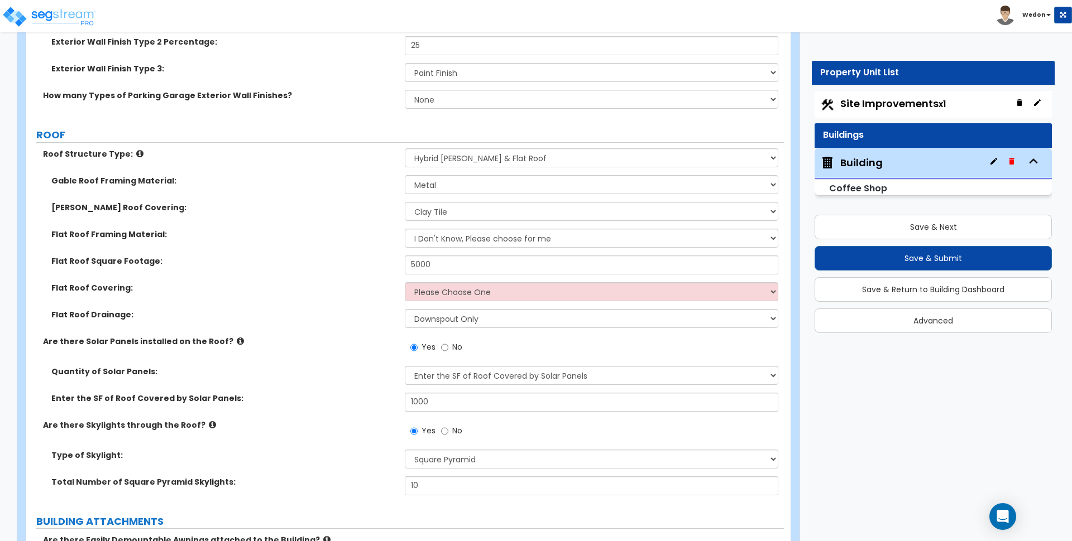
click at [488, 281] on div "Flat Roof Square Footage: 5000" at bounding box center [404, 269] width 757 height 27
click at [491, 290] on select "Please Choose One Rolled Asphalt PVC Membrane Plastic (EPDM) Membrane Asphalt F…" at bounding box center [591, 291] width 373 height 19
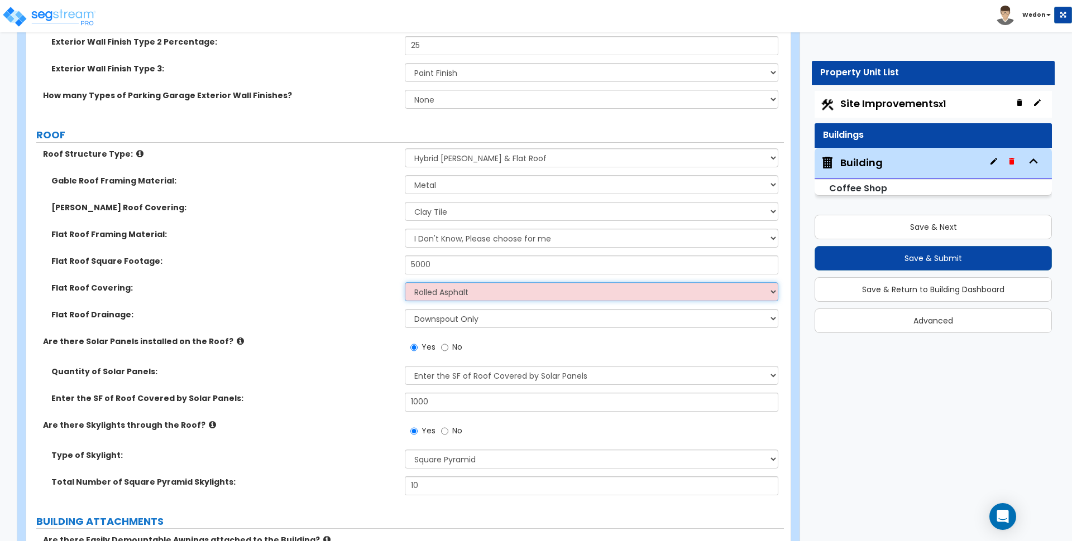
click at [405, 282] on select "Please Choose One Rolled Asphalt PVC Membrane Plastic (EPDM) Membrane Asphalt F…" at bounding box center [591, 291] width 373 height 19
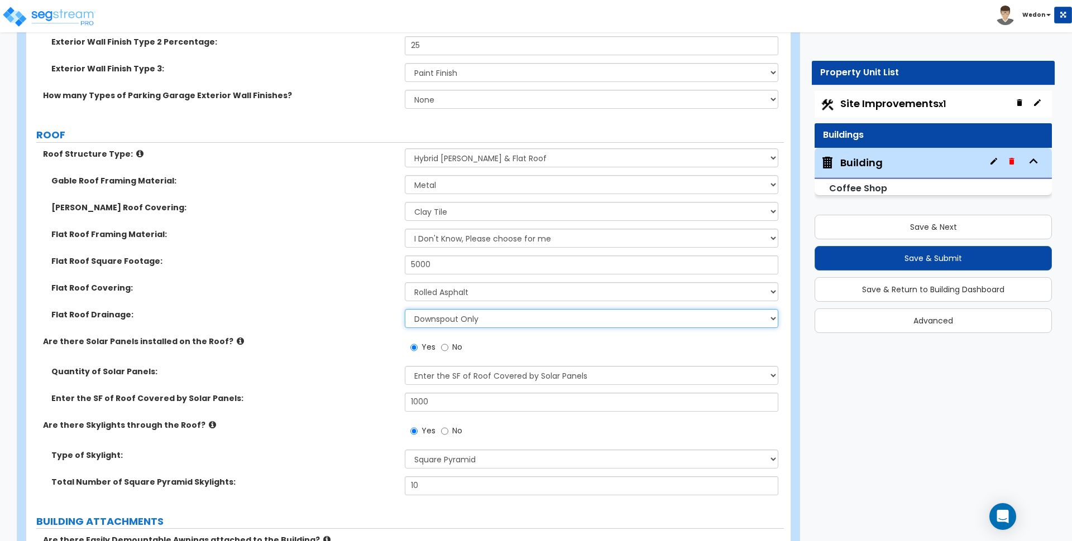
click at [405, 311] on select "Surface Drain (Typical) Gutters Downspout Only" at bounding box center [591, 318] width 373 height 19
click at [434, 319] on select "Surface Drain (Typical) Gutters Downspout Only" at bounding box center [591, 318] width 373 height 19
click at [447, 318] on select "Surface Drain (Typical) Gutters Downspout Only" at bounding box center [591, 318] width 373 height 19
click at [405, 309] on select "Surface Drain (Typical) Gutters Downspout Only" at bounding box center [591, 318] width 373 height 19
click at [341, 301] on div "Flat Roof Covering: Please Choose One Rolled Asphalt PVC Membrane Plastic (EPDM…" at bounding box center [404, 295] width 757 height 27
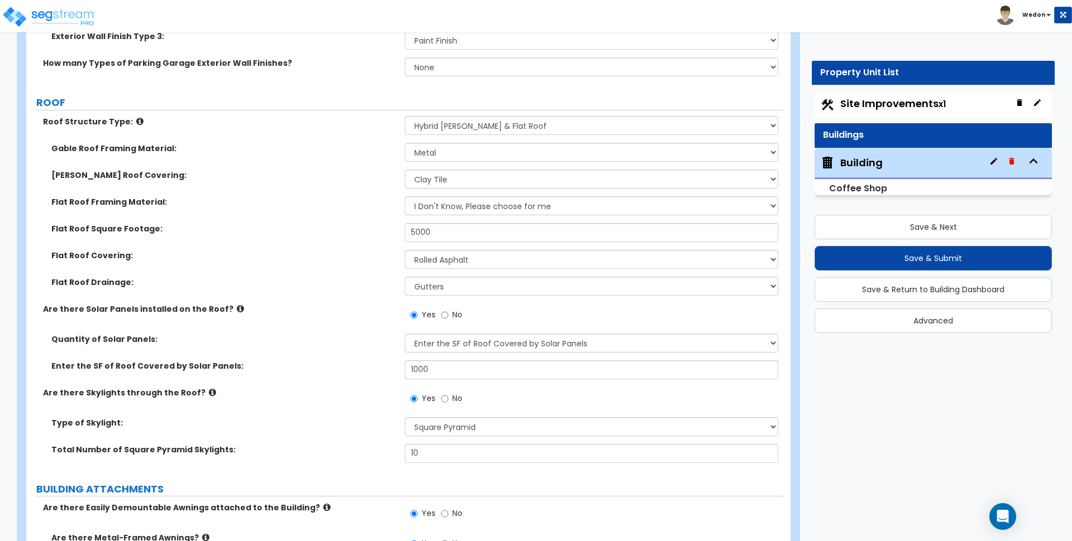
scroll to position [1530, 0]
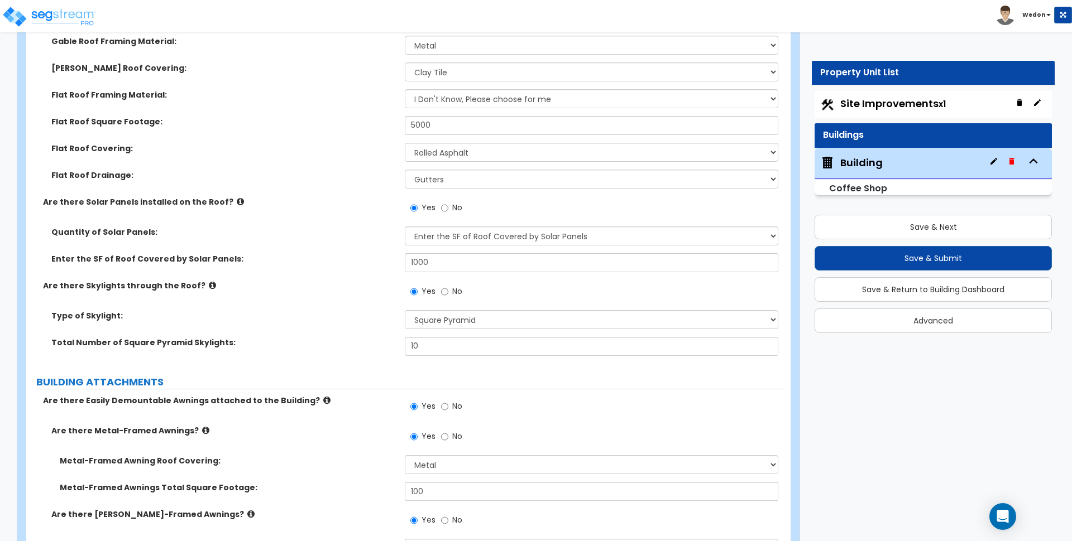
click at [336, 299] on div "Are there Skylights through the Roof? Yes No" at bounding box center [404, 295] width 757 height 30
click at [469, 322] on select "Please Choose One Sandwich Panels Fixed Rectangular Glass Barrel Vault Dome Squ…" at bounding box center [591, 319] width 373 height 19
click at [405, 310] on select "Please Choose One Sandwich Panels Fixed Rectangular Glass Barrel Vault Dome Squ…" at bounding box center [591, 319] width 373 height 19
click at [357, 343] on label "Total Number of Square Pyramid Skylights:" at bounding box center [223, 342] width 345 height 11
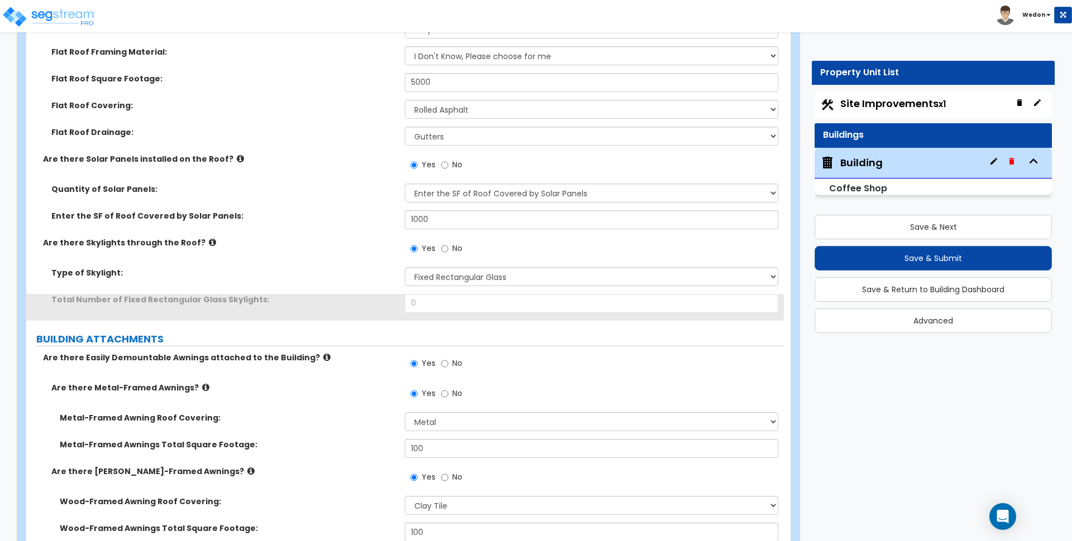
scroll to position [1600, 0]
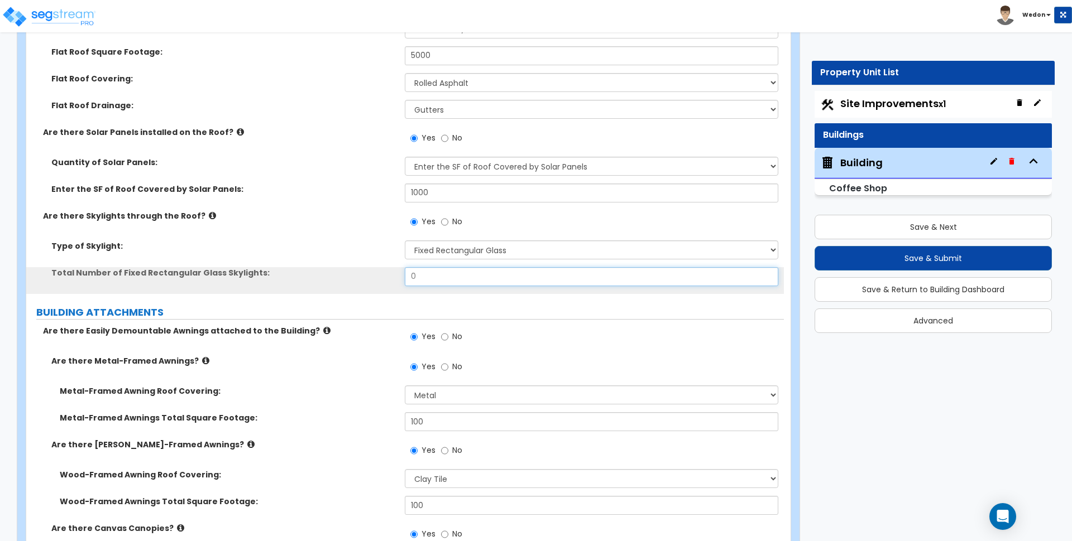
click at [427, 273] on input "0" at bounding box center [591, 276] width 373 height 19
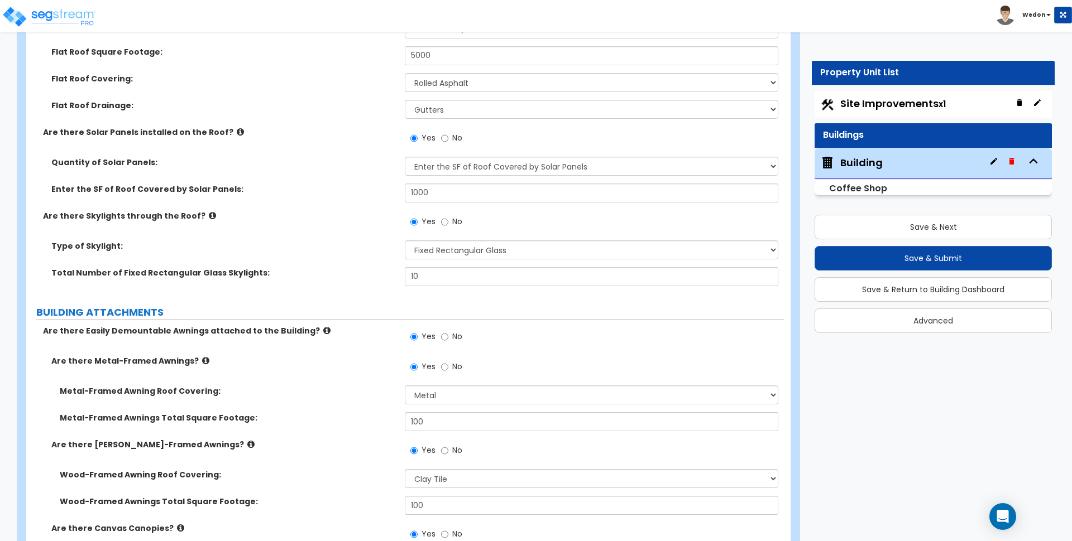
click at [338, 244] on label "Type of Skylight:" at bounding box center [223, 246] width 345 height 11
click at [332, 222] on div "Are there Skylights through the Roof? Yes No" at bounding box center [404, 225] width 757 height 30
click at [490, 394] on select "Please Choose One Plastic Metal Glass" at bounding box center [591, 395] width 373 height 19
click at [405, 386] on select "Please Choose One Plastic Metal Glass" at bounding box center [591, 395] width 373 height 19
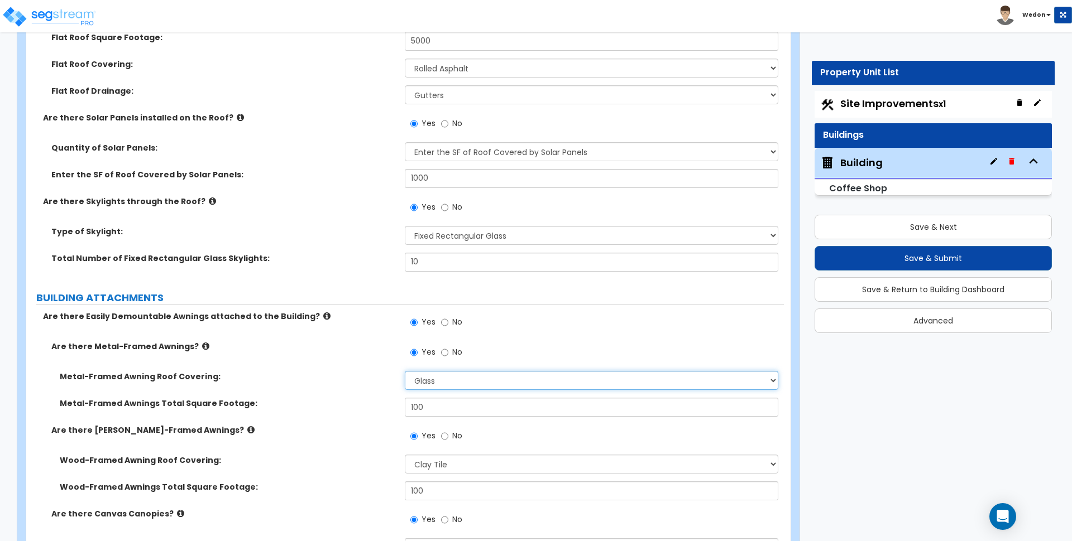
scroll to position [1739, 0]
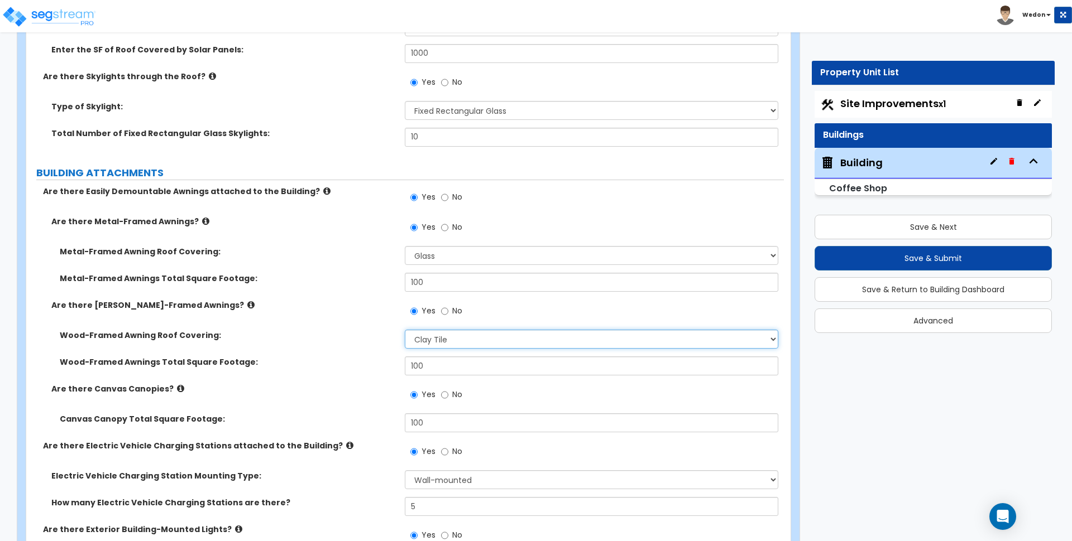
click at [438, 338] on select "Please Choose One Asphalt Shingle Clay Tile Wood Shingle Metal Shingle Standing…" at bounding box center [591, 339] width 373 height 19
click at [405, 330] on select "Please Choose One Asphalt Shingle Clay Tile Wood Shingle Metal Shingle Standing…" at bounding box center [591, 339] width 373 height 19
click at [375, 387] on label "Are there Canvas Canopies?" at bounding box center [223, 388] width 345 height 11
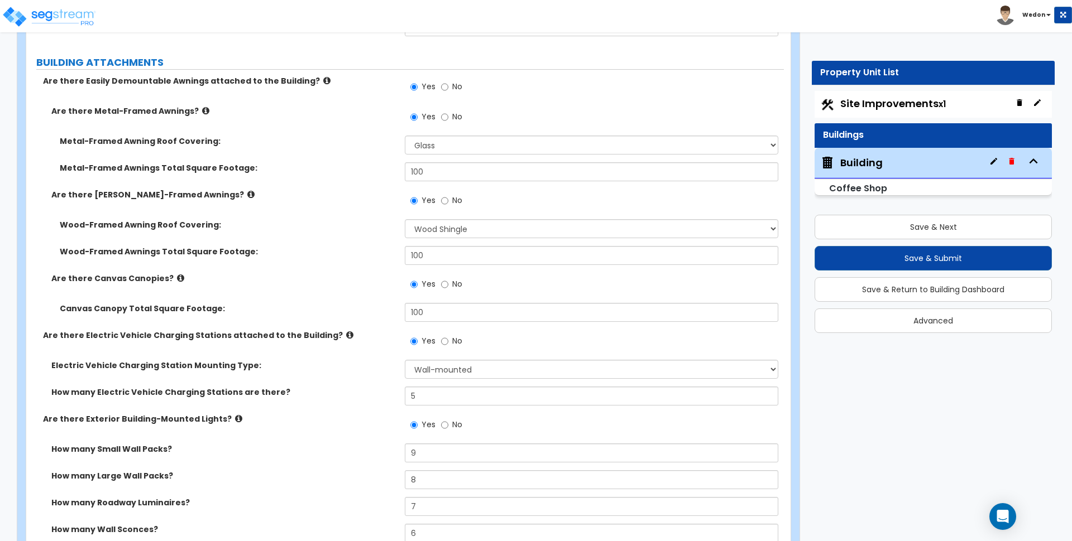
scroll to position [1879, 0]
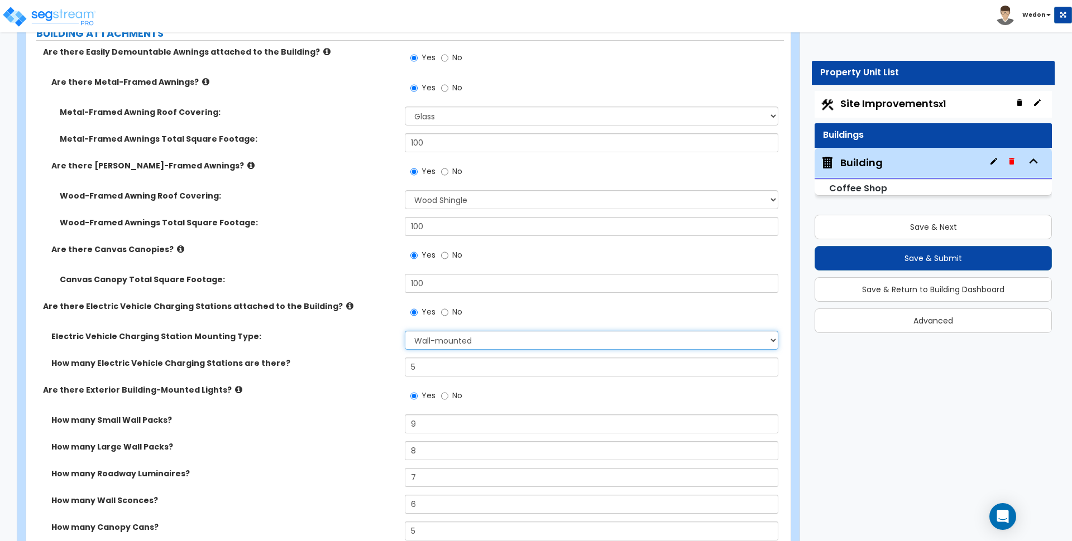
click at [477, 346] on select "Please Choose One Freestanding Wall-mounted" at bounding box center [591, 340] width 373 height 19
click at [405, 331] on select "Please Choose One Freestanding Wall-mounted" at bounding box center [591, 340] width 373 height 19
click at [361, 370] on div "How many Electric Vehicle Charging Stations are there? 5" at bounding box center [404, 371] width 757 height 27
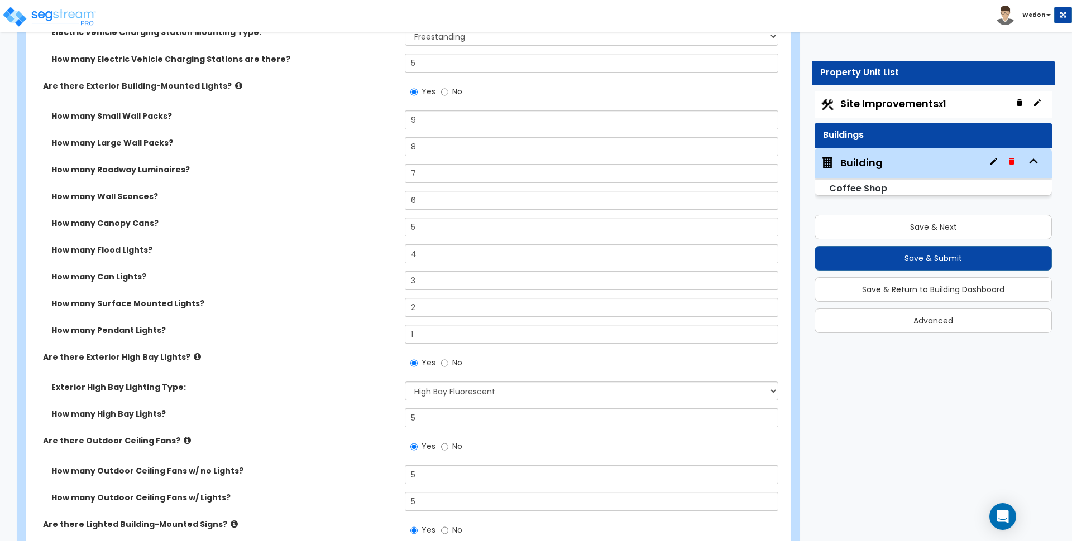
scroll to position [2228, 0]
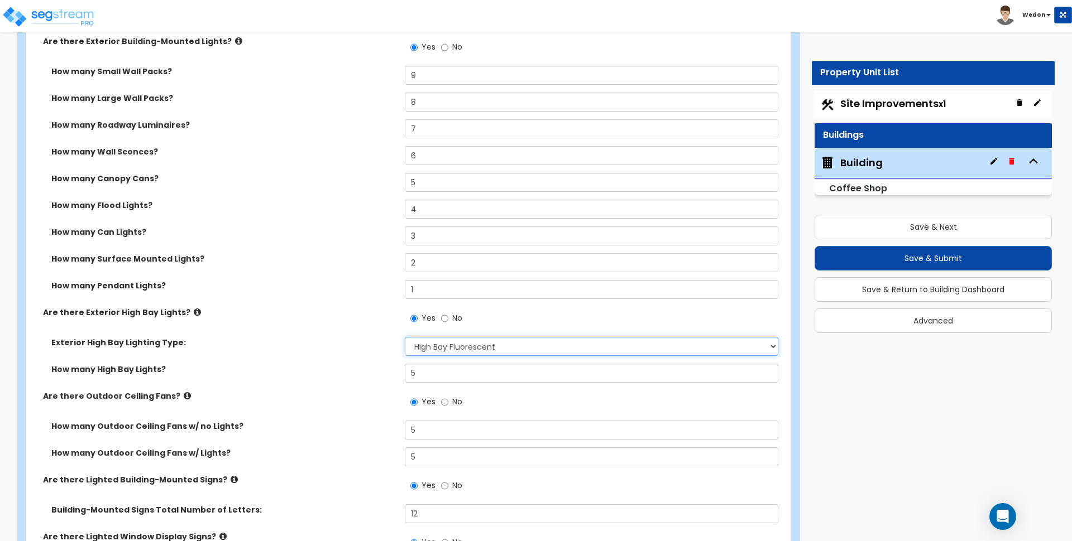
click at [482, 348] on select "Please Choose One High Intensity Discharge (HID) Lighting High Bay LED High Bay…" at bounding box center [591, 346] width 373 height 19
click at [405, 337] on select "Please Choose One High Intensity Discharge (HID) Lighting High Bay LED High Bay…" at bounding box center [591, 346] width 373 height 19
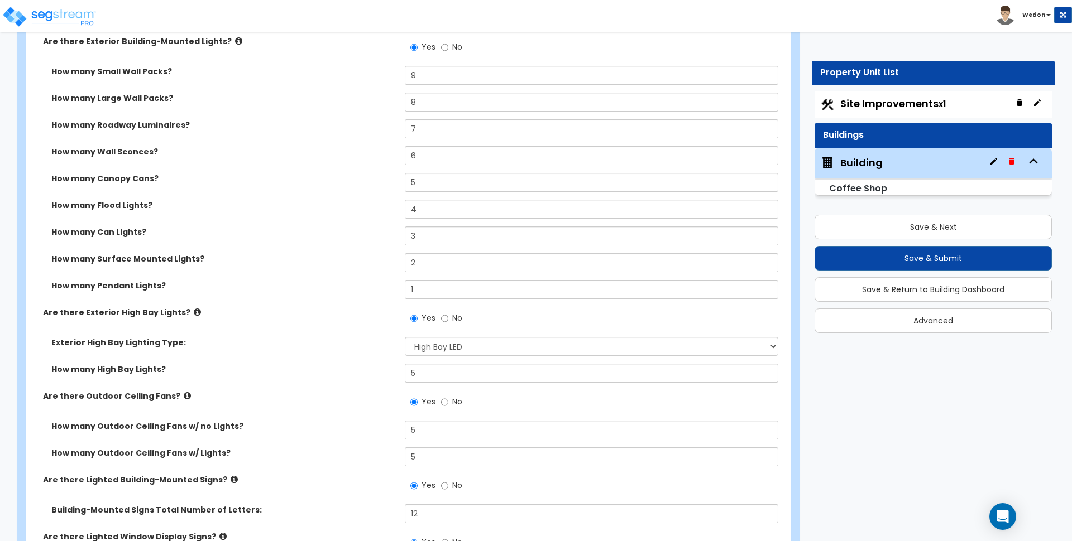
click at [319, 373] on label "How many High Bay Lights?" at bounding box center [223, 369] width 345 height 11
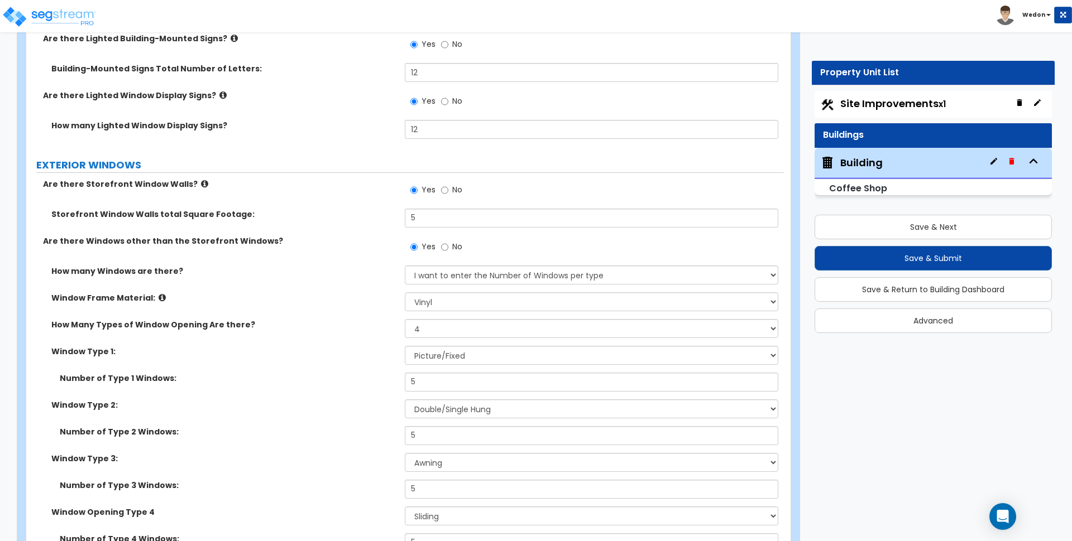
scroll to position [2786, 0]
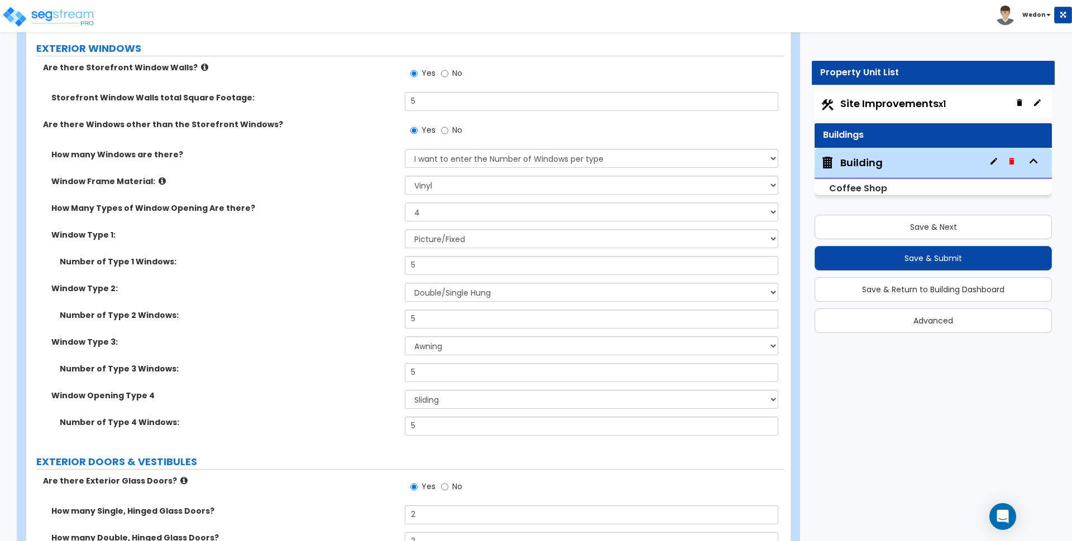
click at [342, 322] on div "Number of Type 2 Windows: 5" at bounding box center [404, 323] width 757 height 27
click at [425, 215] on select "Please Choose One 1 2 3 4" at bounding box center [591, 212] width 373 height 19
click at [341, 207] on label "How Many Types of Window Opening Are there?" at bounding box center [223, 208] width 345 height 11
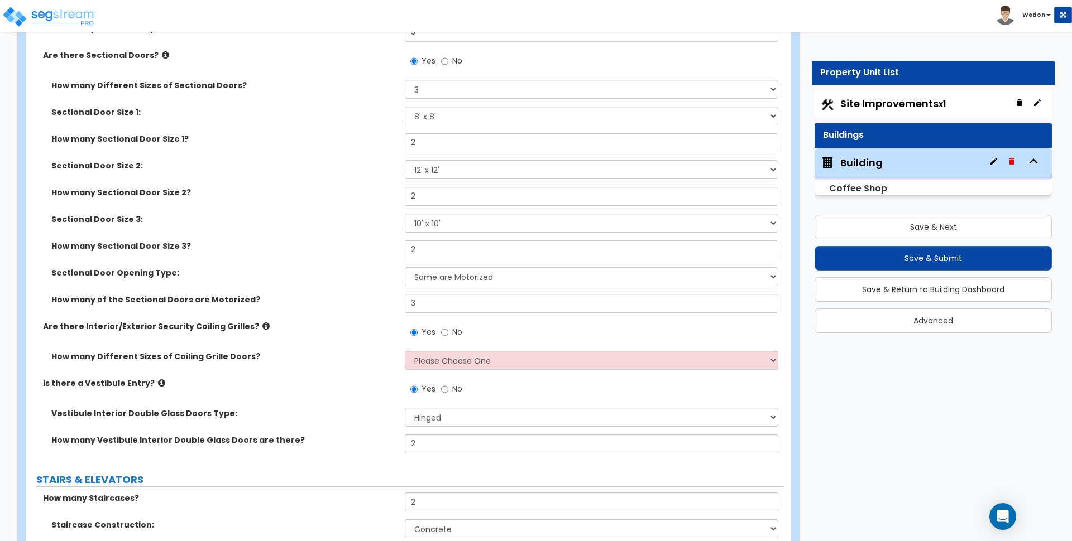
scroll to position [3902, 0]
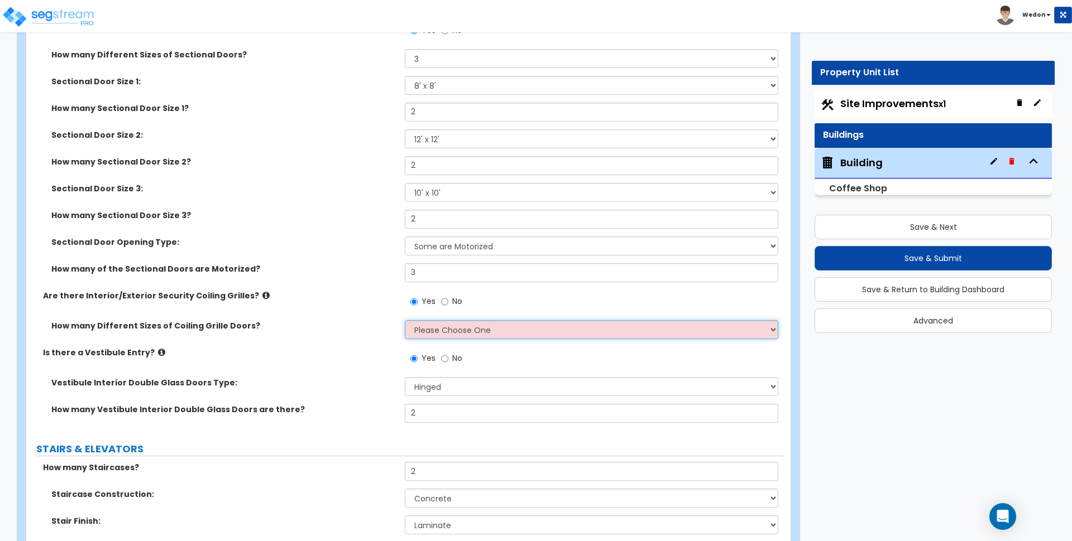
click at [693, 329] on select "Please Choose One 1 2 3 4" at bounding box center [591, 329] width 373 height 19
click at [405, 320] on select "Please Choose One 1 2 3 4" at bounding box center [591, 329] width 373 height 19
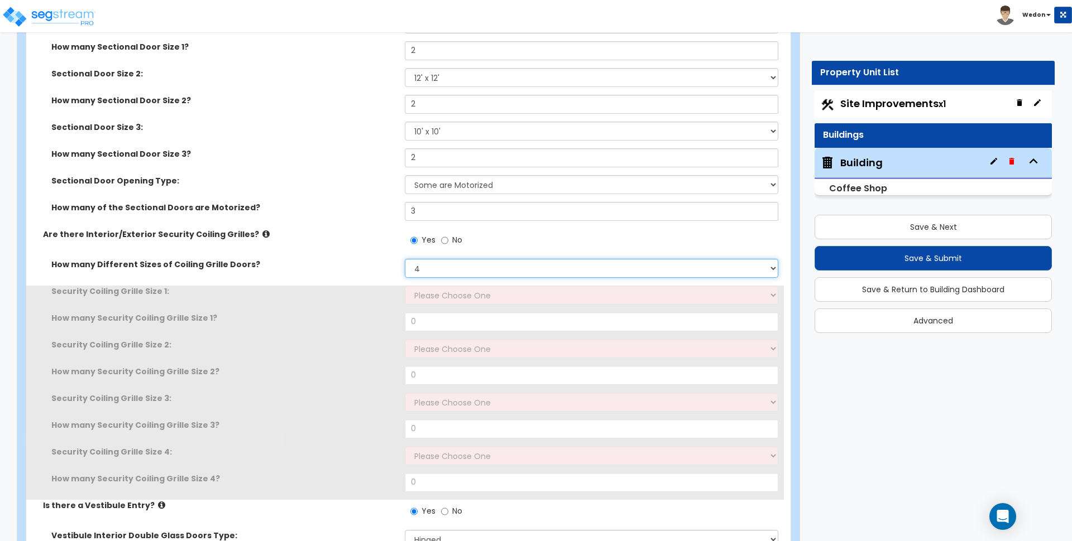
scroll to position [4112, 0]
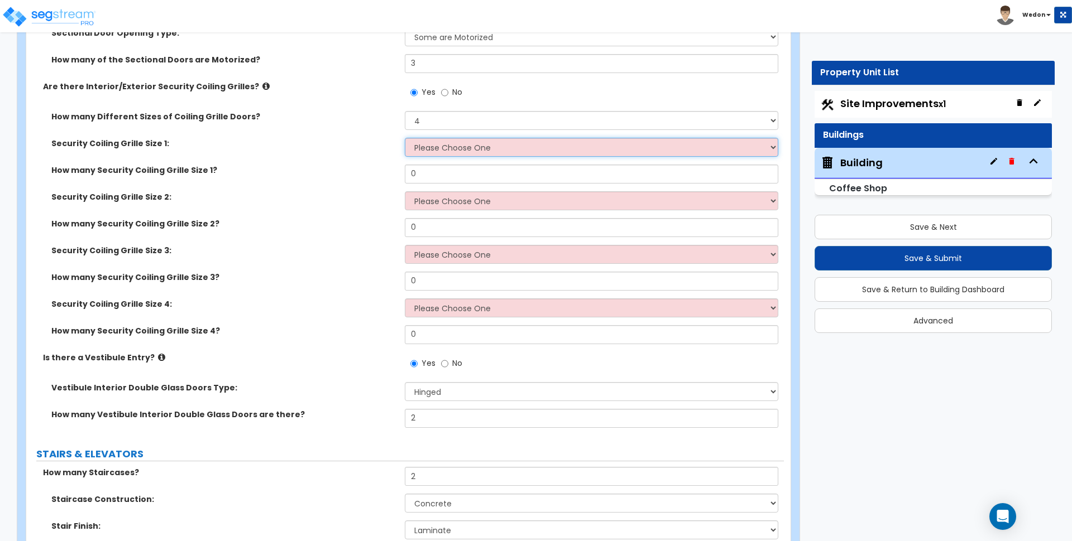
click at [494, 150] on select "Please Choose One 4 feet x 8 feet 6 feet x 12 feet 8 feet x 18 feet 12 feet x 1…" at bounding box center [591, 147] width 373 height 19
click at [405, 138] on select "Please Choose One 4 feet x 8 feet 6 feet x 12 feet 8 feet x 18 feet 12 feet x 1…" at bounding box center [591, 147] width 373 height 19
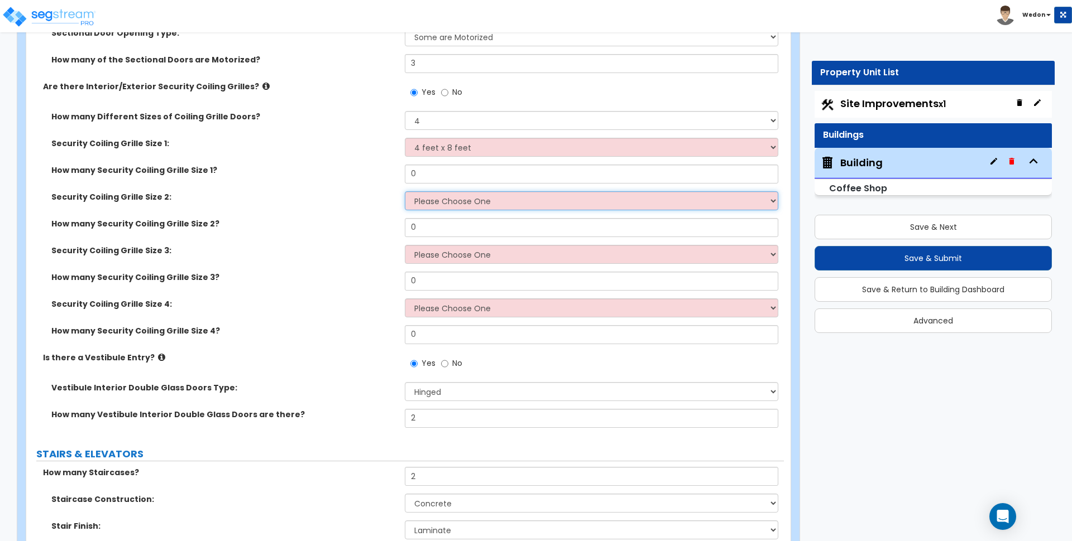
click at [448, 207] on select "Please Choose One 4 feet x 8 feet 6 feet x 12 feet 8 feet x 18 feet 12 feet x 1…" at bounding box center [591, 200] width 373 height 19
click at [405, 191] on select "Please Choose One 4 feet x 8 feet 6 feet x 12 feet 8 feet x 18 feet 12 feet x 1…" at bounding box center [591, 200] width 373 height 19
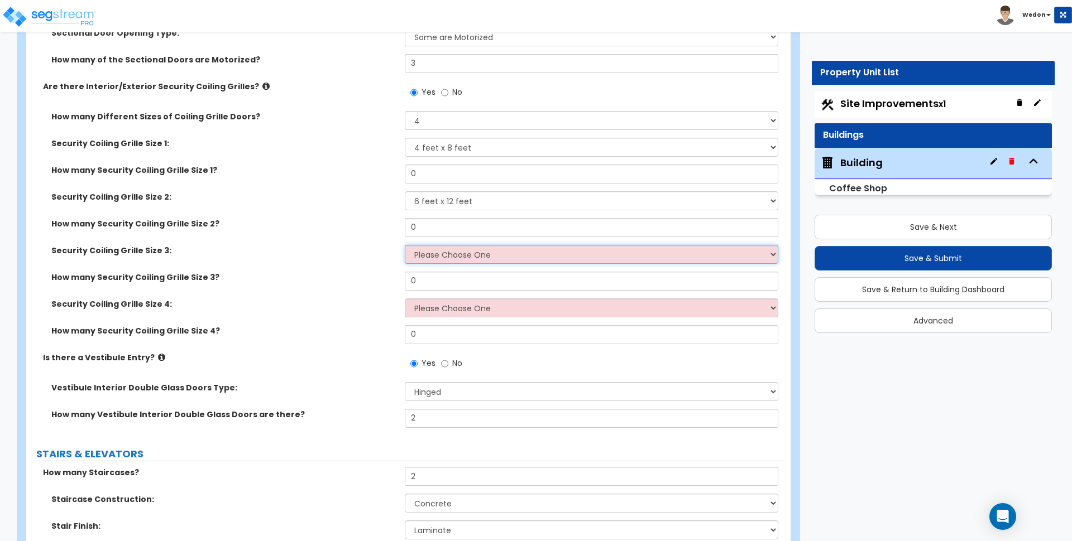
click at [443, 255] on select "Please Choose One 4 feet x 8 feet 6 feet x 12 feet 8 feet x 18 feet 12 feet x 1…" at bounding box center [591, 254] width 373 height 19
click at [405, 245] on select "Please Choose One 4 feet x 8 feet 6 feet x 12 feet 8 feet x 18 feet 12 feet x 1…" at bounding box center [591, 254] width 373 height 19
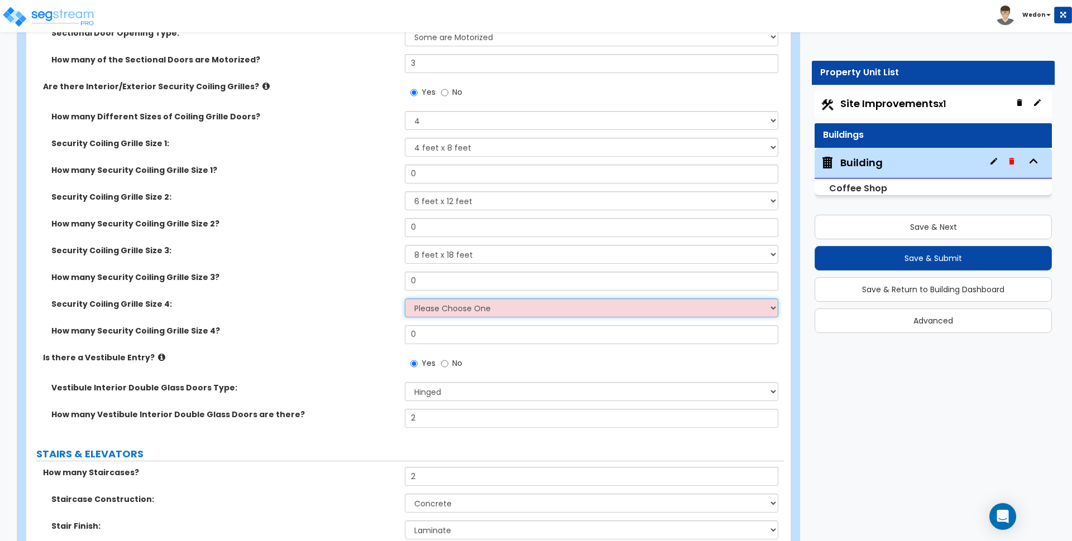
click at [450, 310] on select "Please Choose One 4 feet x 8 feet 6 feet x 12 feet 8 feet x 18 feet 12 feet x 1…" at bounding box center [591, 308] width 373 height 19
click at [405, 299] on select "Please Choose One 4 feet x 8 feet 6 feet x 12 feet 8 feet x 18 feet 12 feet x 1…" at bounding box center [591, 308] width 373 height 19
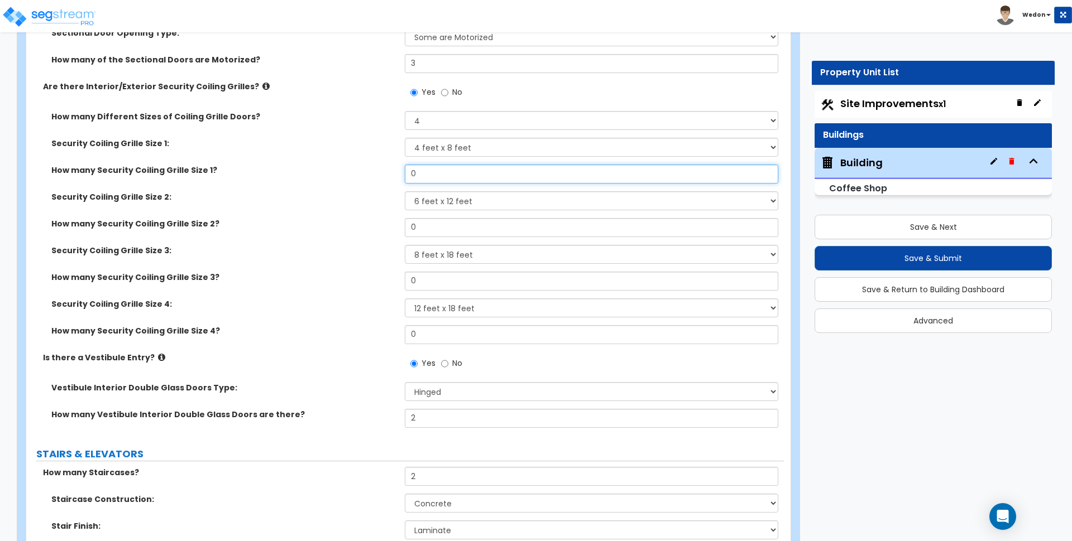
click at [428, 171] on input "0" at bounding box center [591, 174] width 373 height 19
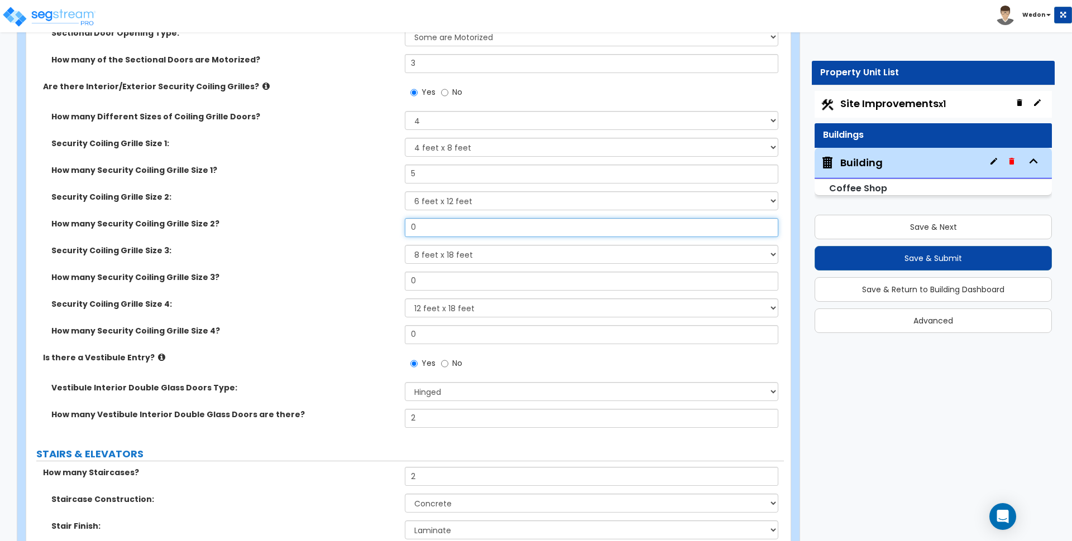
drag, startPoint x: 421, startPoint y: 229, endPoint x: 373, endPoint y: 235, distance: 47.8
click at [376, 235] on div "How many Security Coiling Grille Size 2? 0" at bounding box center [404, 231] width 757 height 27
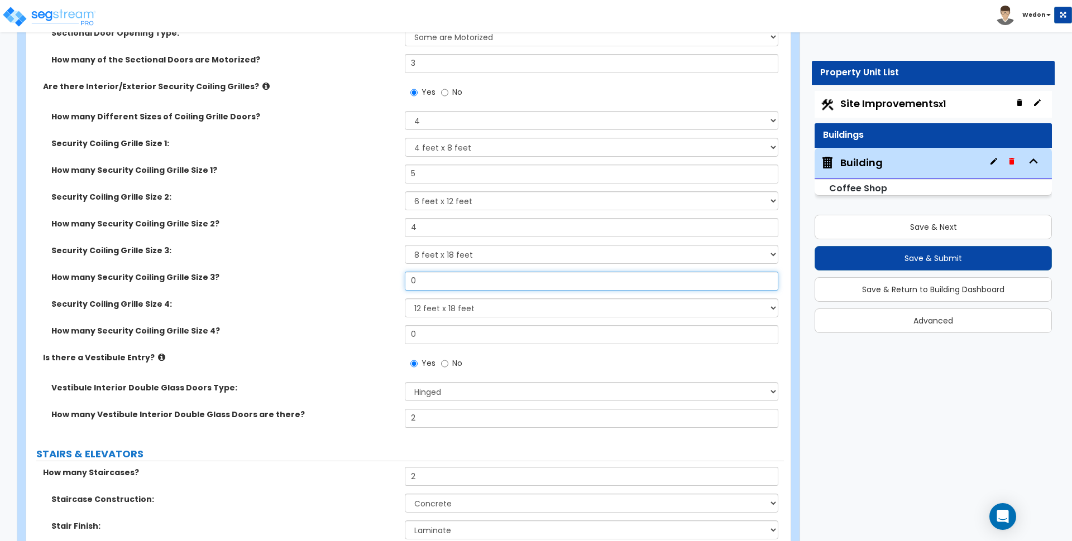
drag, startPoint x: 426, startPoint y: 275, endPoint x: 387, endPoint y: 274, distance: 39.1
click at [387, 274] on div "How many Security Coiling Grille Size 3? 0" at bounding box center [404, 285] width 757 height 27
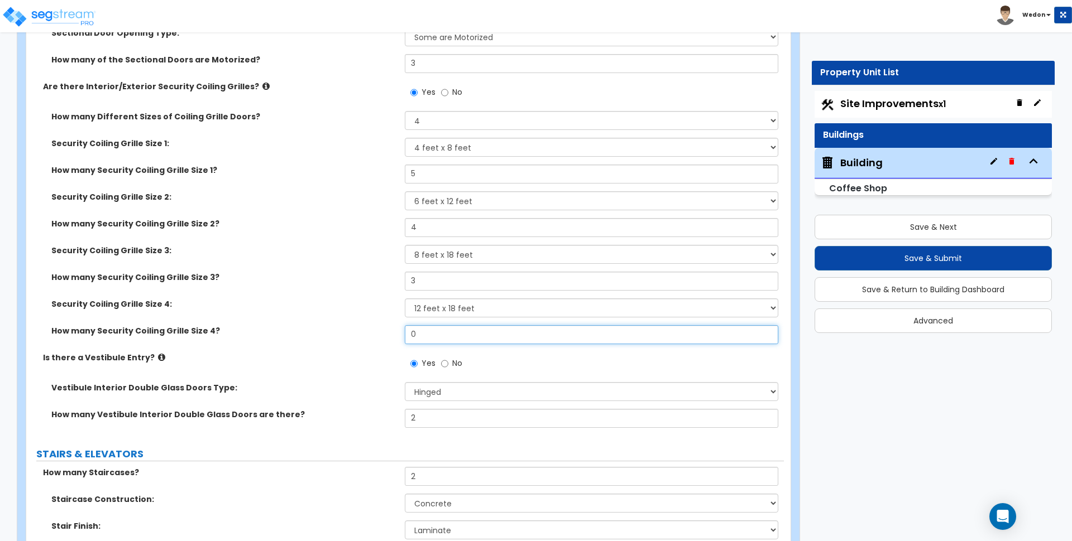
click at [372, 338] on div "How many Security Coiling Grille Size 4? 0" at bounding box center [404, 338] width 757 height 27
click at [342, 270] on div "Security Coiling Grille Size 3: Please Choose One 4 feet x 8 feet 6 feet x 12 f…" at bounding box center [404, 258] width 757 height 27
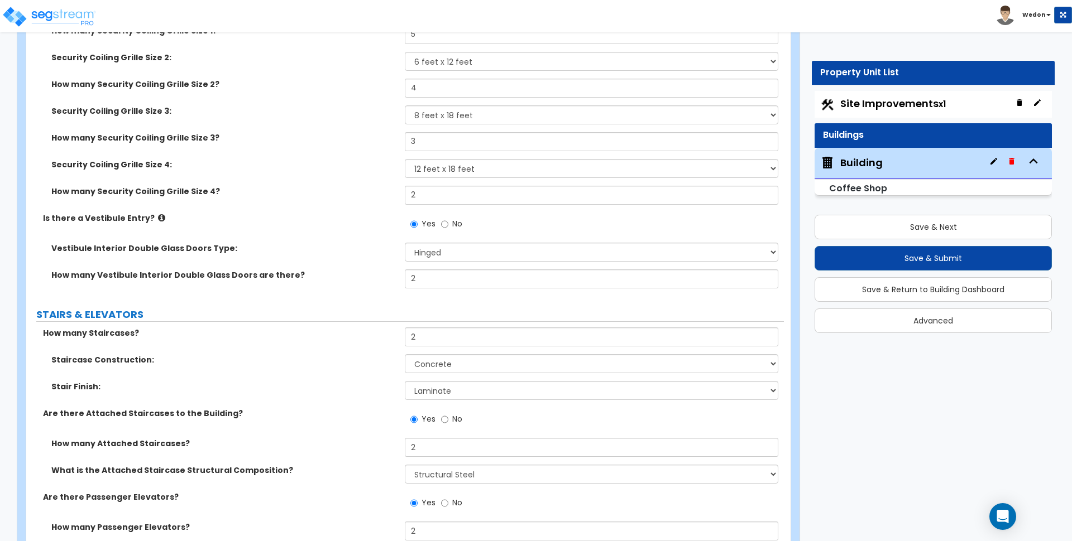
scroll to position [4460, 0]
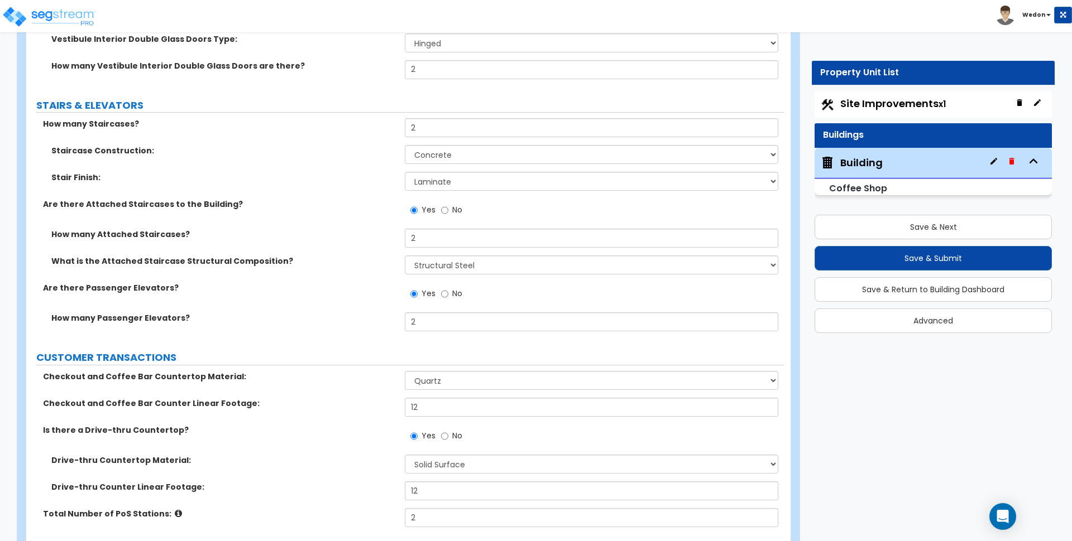
click at [373, 290] on label "Are there Passenger Elevators?" at bounding box center [219, 287] width 353 height 11
click at [486, 151] on select "Please Choose One Concrete Steel Wood Please Choose For Me" at bounding box center [591, 154] width 373 height 19
click at [405, 145] on select "Please Choose One Concrete Steel Wood Please Choose For Me" at bounding box center [591, 154] width 373 height 19
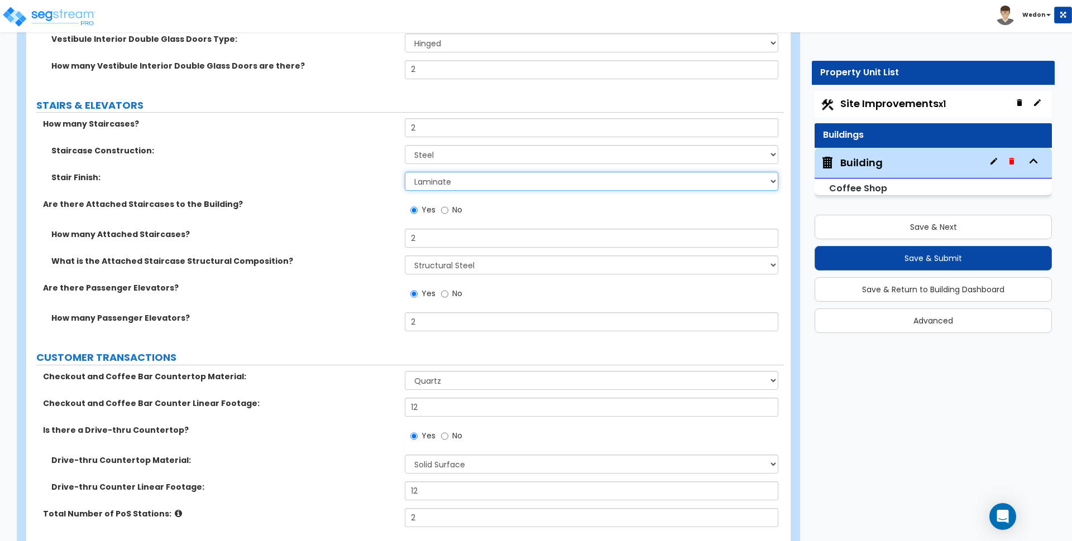
click at [458, 188] on select "None Tile Wood Laminate VCT Sheet Carpet Sheet Vinyl Carpet Tile" at bounding box center [591, 181] width 373 height 19
click at [405, 172] on select "None Tile Wood Laminate VCT Sheet Carpet Sheet Vinyl Carpet Tile" at bounding box center [591, 181] width 373 height 19
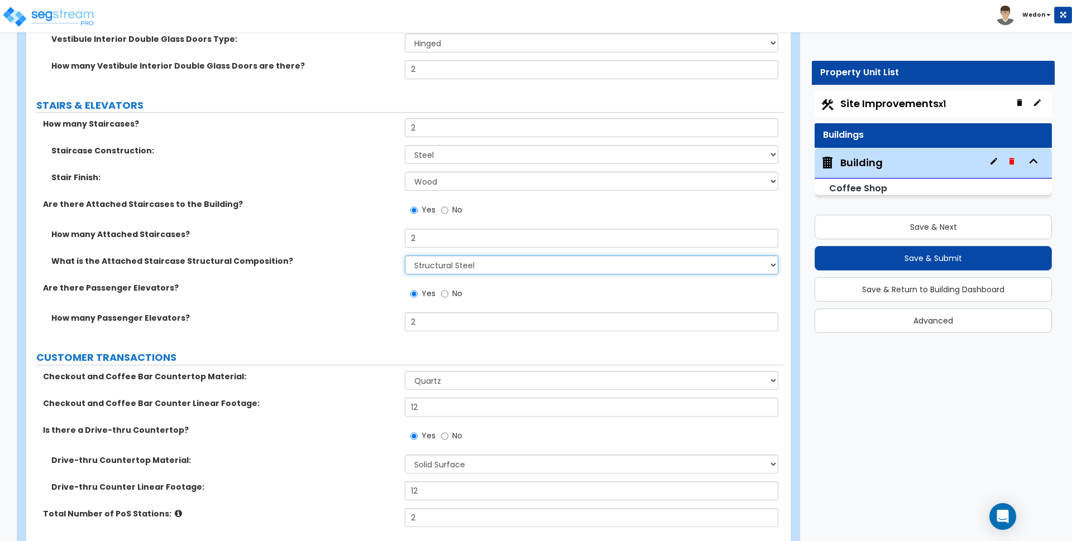
click at [449, 272] on select "Please Choose One Reinforced Concrete Structural Steel Wood" at bounding box center [591, 265] width 373 height 19
click at [405, 256] on select "Please Choose One Reinforced Concrete Structural Steel Wood" at bounding box center [591, 265] width 373 height 19
click at [381, 270] on div "What is the Attached Staircase Structural Composition? Please Choose One Reinfo…" at bounding box center [404, 269] width 757 height 27
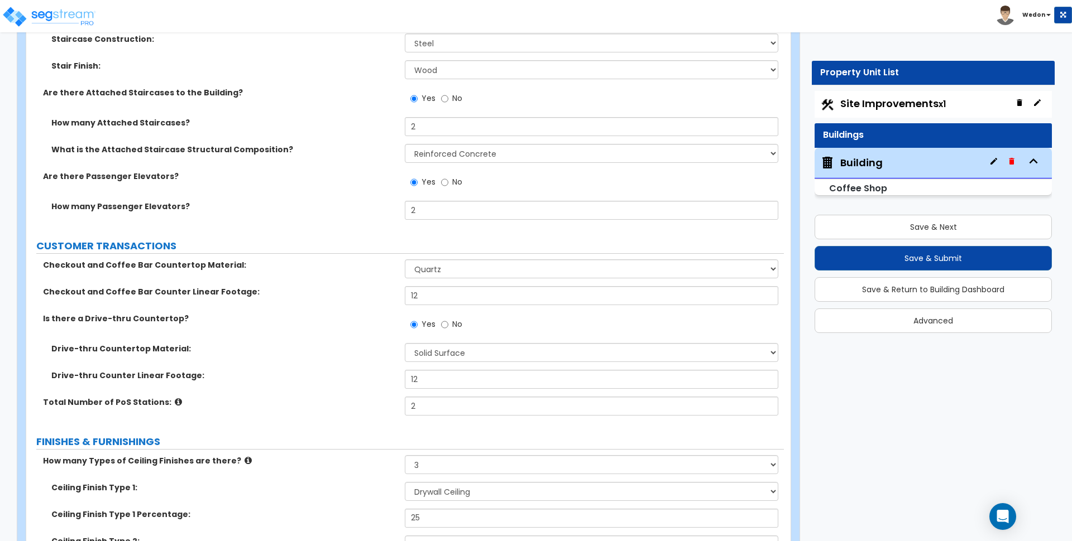
scroll to position [4600, 0]
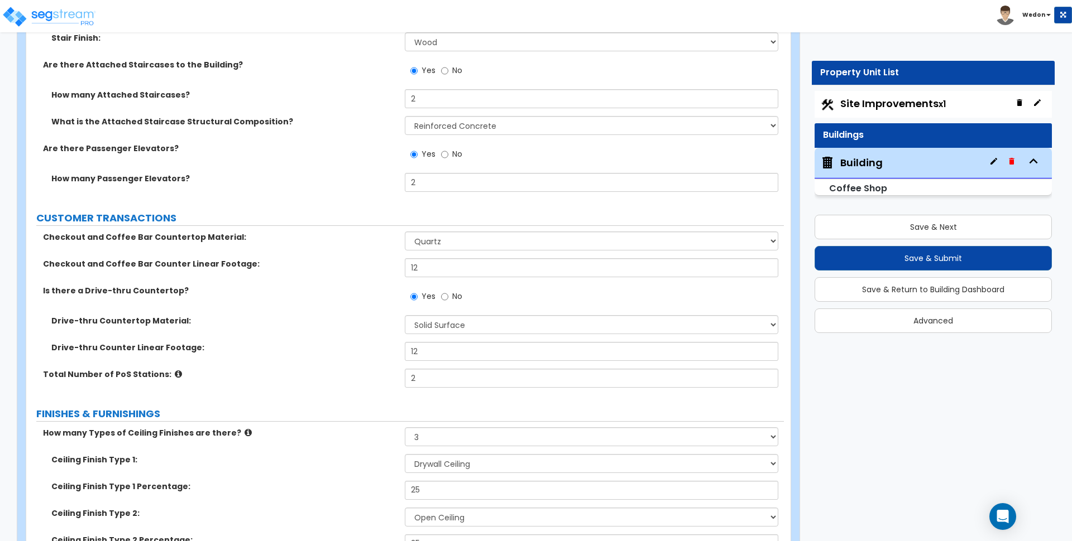
click at [522, 255] on div "Checkout and Coffee Bar Countertop Material: None Plastic Laminate Solid Surfac…" at bounding box center [404, 245] width 757 height 27
click at [530, 247] on select "None Plastic Laminate Solid Surface Stone Quartz Marble Tile Wood Stainless Ste…" at bounding box center [591, 241] width 373 height 19
click at [405, 232] on select "None Plastic Laminate Solid Surface Stone Quartz Marble Tile Wood Stainless Ste…" at bounding box center [591, 241] width 373 height 19
click at [330, 308] on div "Is there a Drive-thru Countertop? Yes No" at bounding box center [404, 300] width 757 height 30
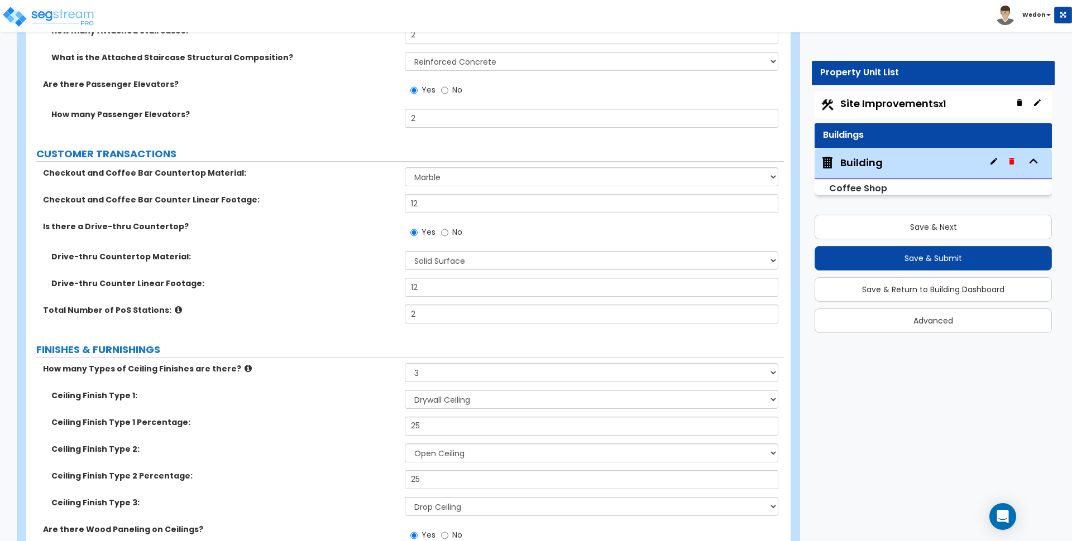
scroll to position [4670, 0]
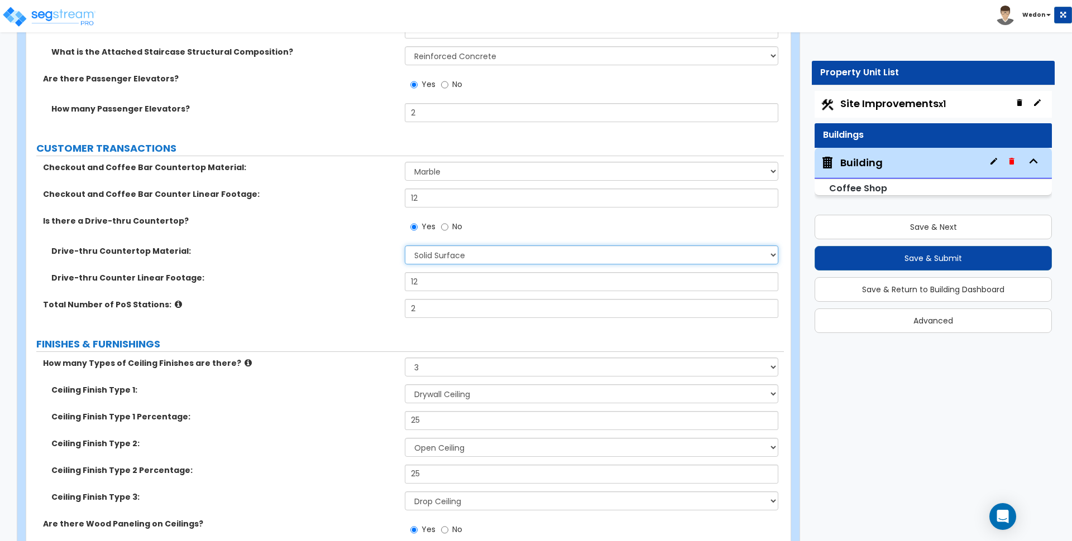
click at [530, 257] on select "None Plastic Laminate Solid Surface Stone Quartz Marble Tile Wood Stainless Ste…" at bounding box center [591, 255] width 373 height 19
click at [405, 246] on select "None Plastic Laminate Solid Surface Stone Quartz Marble Tile Wood Stainless Ste…" at bounding box center [591, 255] width 373 height 19
click at [334, 278] on label "Drive-thru Counter Linear Footage:" at bounding box center [223, 277] width 345 height 11
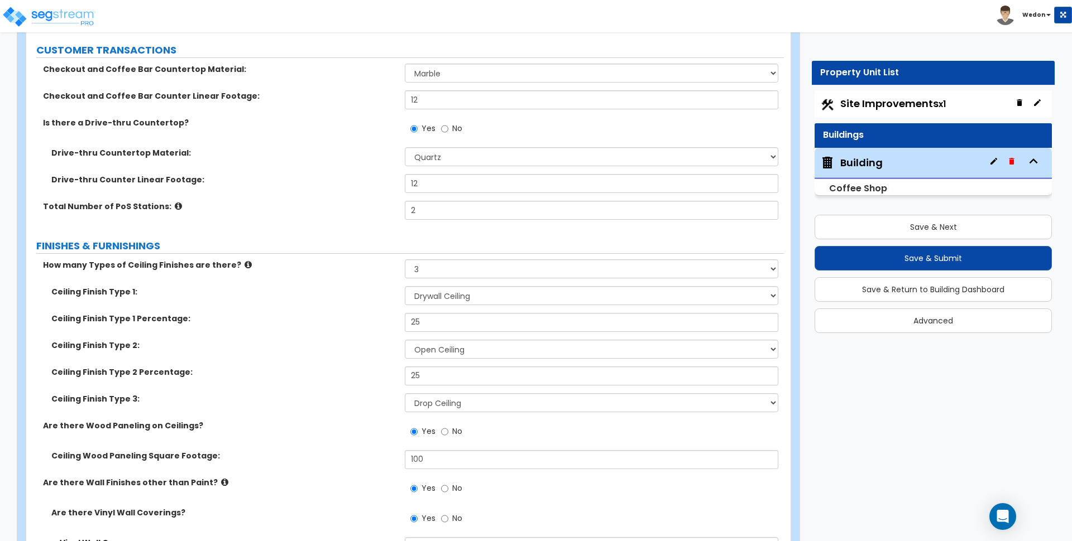
scroll to position [4879, 0]
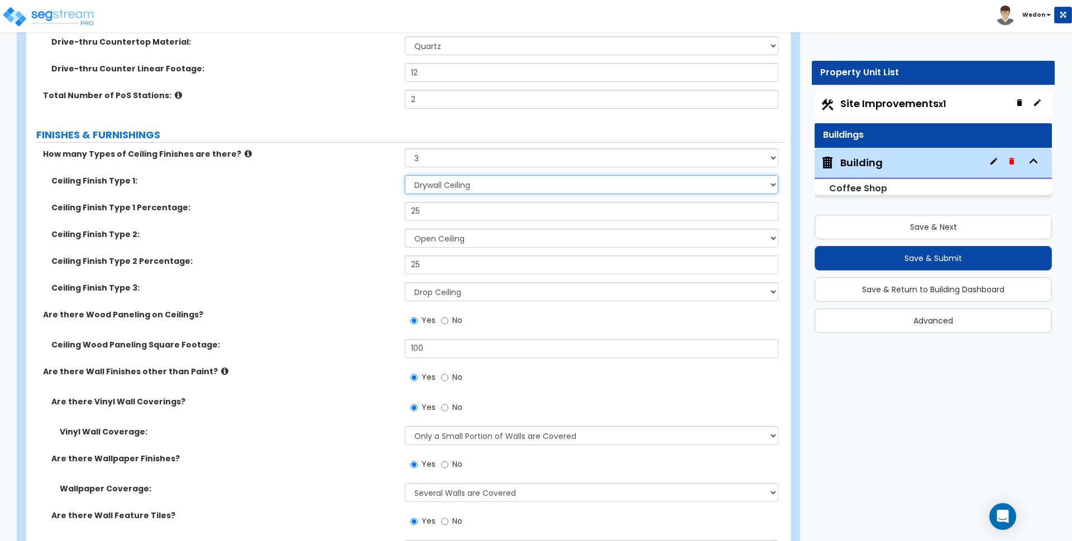
click at [491, 186] on select "Please Choose One Drop Ceiling Drywall Ceiling Open Ceiling" at bounding box center [591, 184] width 373 height 19
click at [351, 239] on label "Ceiling Finish Type 2:" at bounding box center [223, 234] width 345 height 11
click at [361, 296] on div "Ceiling Finish Type 3: Please Choose One Drop Ceiling Drywall Ceiling Open Ceil…" at bounding box center [404, 295] width 757 height 27
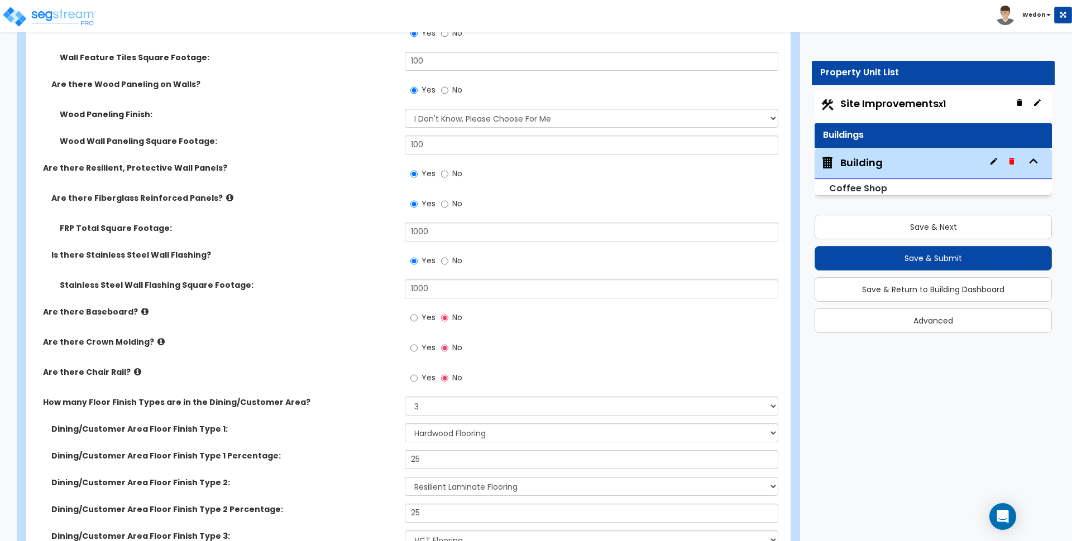
scroll to position [5437, 0]
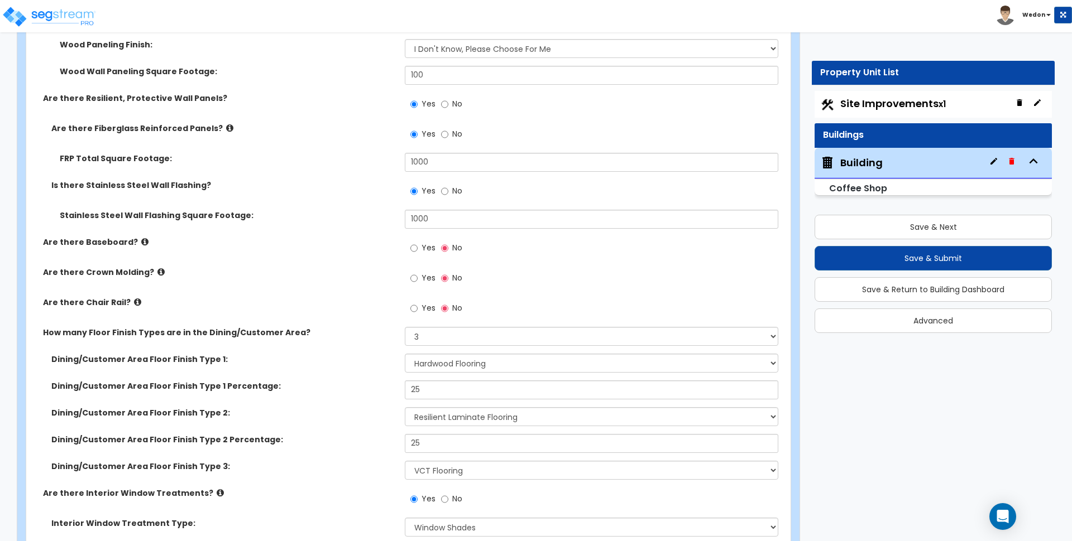
click at [420, 305] on label "Yes" at bounding box center [422, 309] width 25 height 19
click at [418, 305] on input "Yes" at bounding box center [413, 309] width 7 height 12
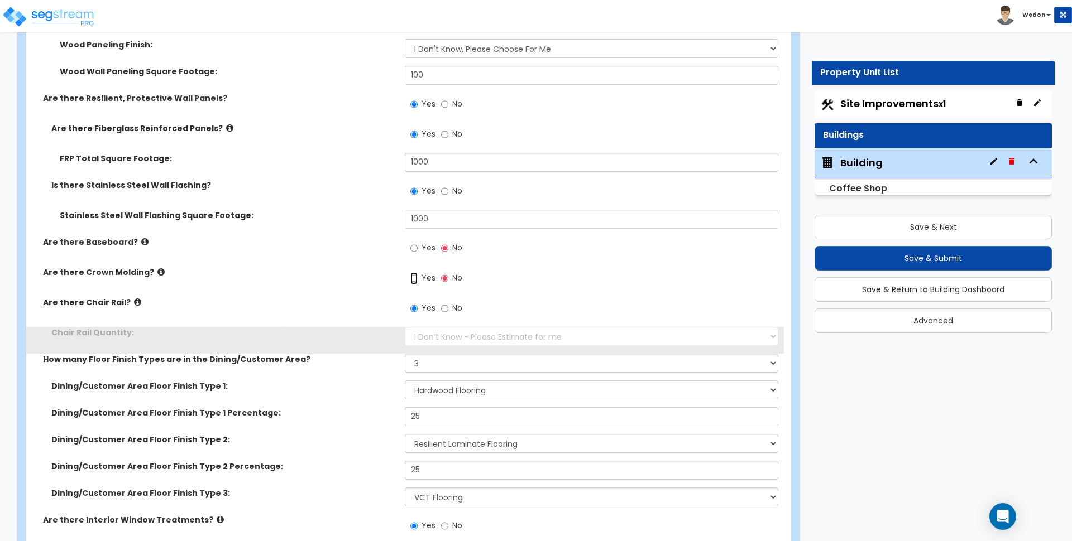
click at [416, 276] on input "Yes" at bounding box center [413, 278] width 7 height 12
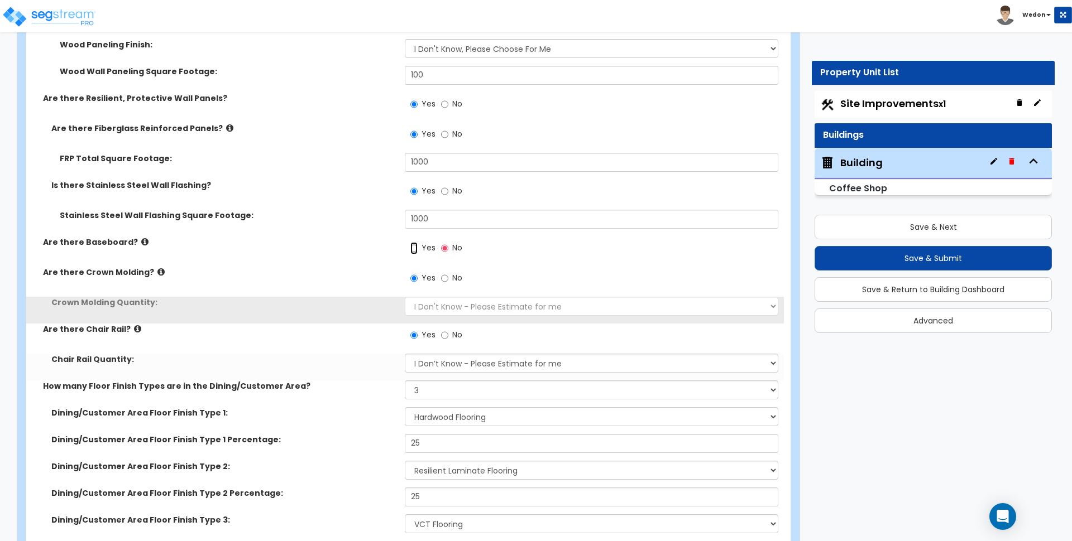
click at [414, 250] on input "Yes" at bounding box center [413, 248] width 7 height 12
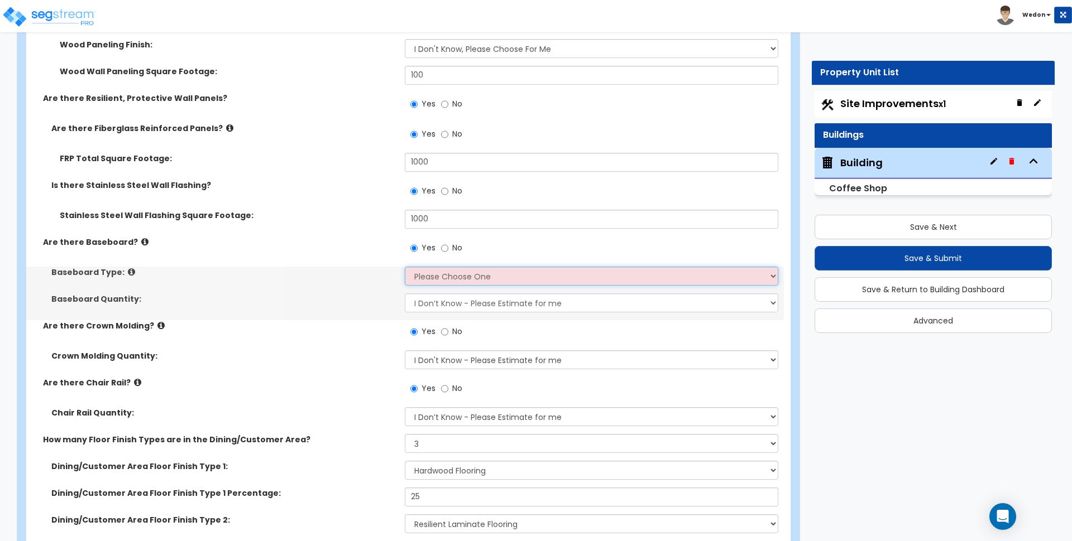
click at [446, 284] on select "Please Choose One Wood Vinyl Carpet Tile" at bounding box center [591, 276] width 373 height 19
click at [405, 267] on select "Please Choose One Wood Vinyl Carpet Tile" at bounding box center [591, 276] width 373 height 19
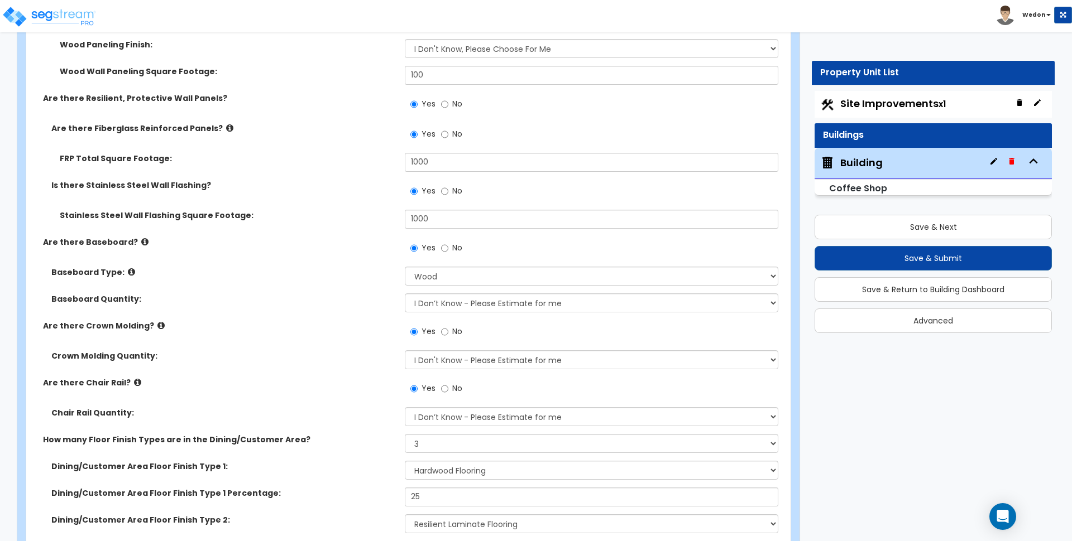
click at [301, 295] on label "Baseboard Quantity:" at bounding box center [223, 299] width 345 height 11
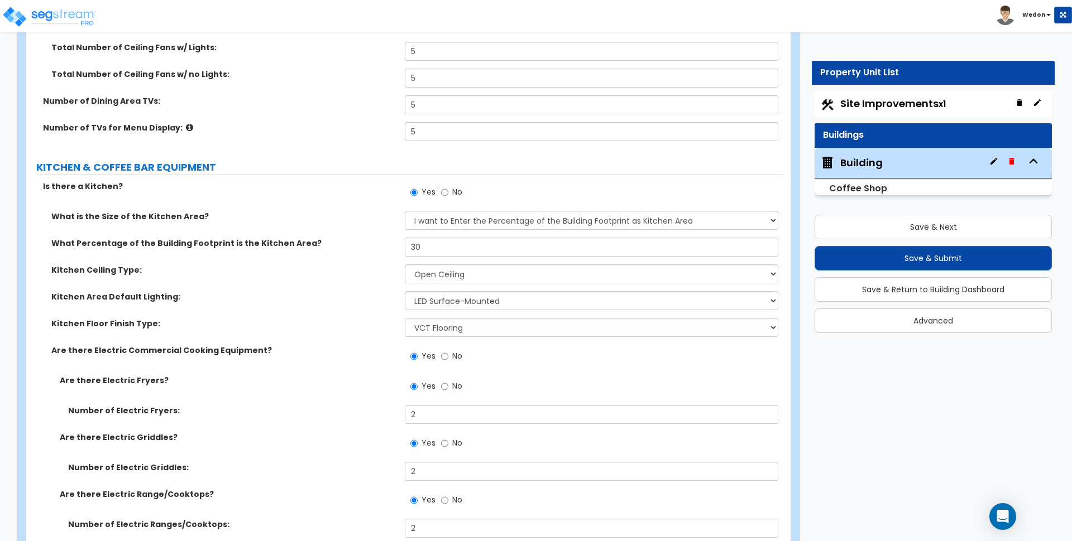
scroll to position [6763, 0]
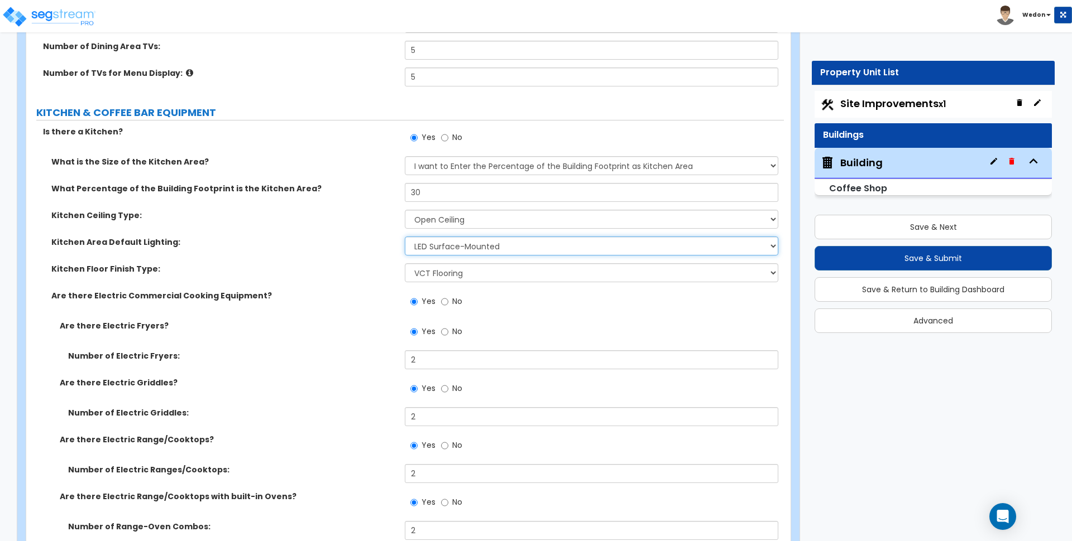
click at [512, 248] on select "Please Choose One LED Surface-Mounted LED Recessed Fluorescent Surface-Mounted …" at bounding box center [591, 246] width 373 height 19
click at [379, 254] on div "Kitchen Area Default Lighting: Please Choose One LED Surface-Mounted LED Recess…" at bounding box center [404, 250] width 757 height 27
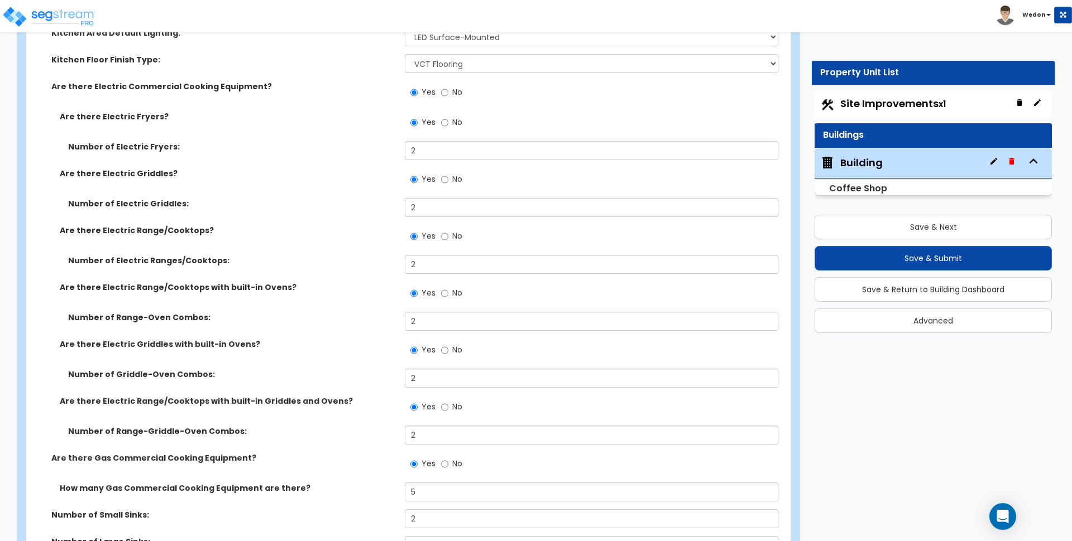
click at [364, 292] on label "Are there Electric Range/Cooktops with built-in Ovens?" at bounding box center [228, 287] width 337 height 11
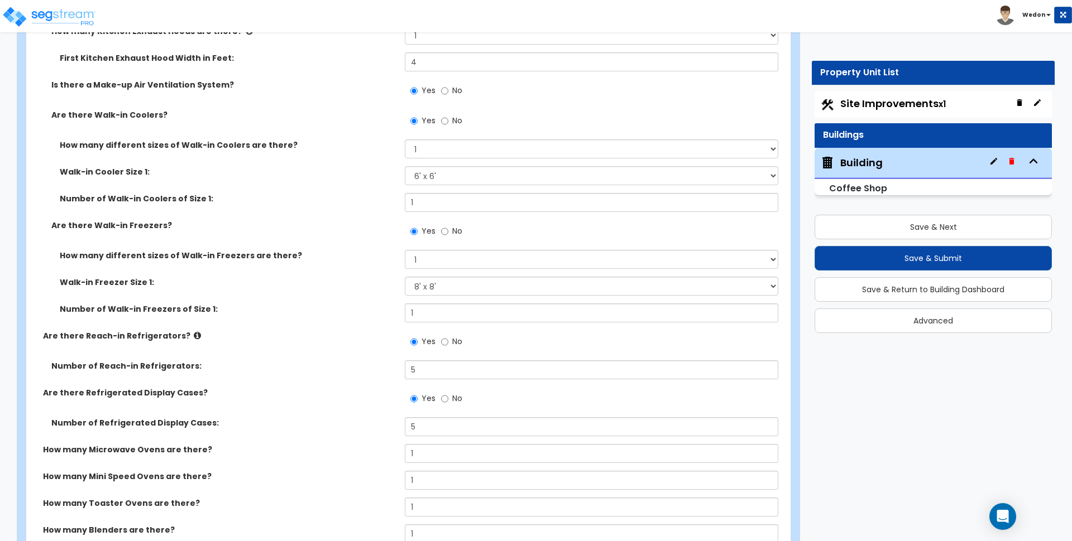
scroll to position [7600, 0]
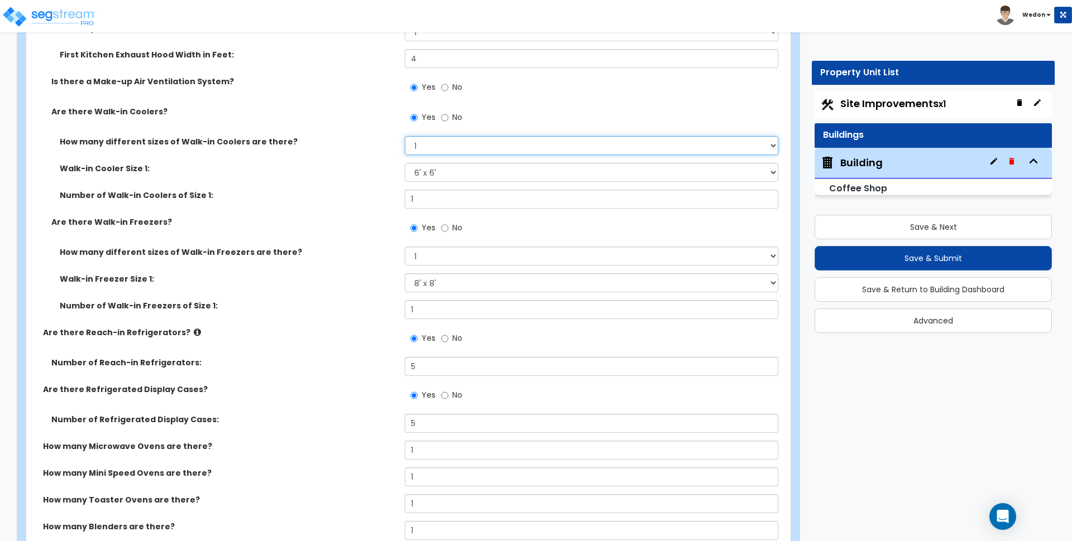
click at [515, 143] on select "Please Choose One 1 2 3 4" at bounding box center [591, 145] width 373 height 19
click at [372, 175] on div "Walk-in Cooler Size 1: Please Choose an Approximate Size 6' x 6' 10' x 6' 12' x…" at bounding box center [404, 176] width 757 height 27
click at [383, 183] on div "Walk-in Cooler Size 1: Please Choose an Approximate Size 6' x 6' 10' x 6' 12' x…" at bounding box center [404, 176] width 757 height 27
click at [380, 333] on label "Are there Reach-in Refrigerators?" at bounding box center [219, 332] width 353 height 11
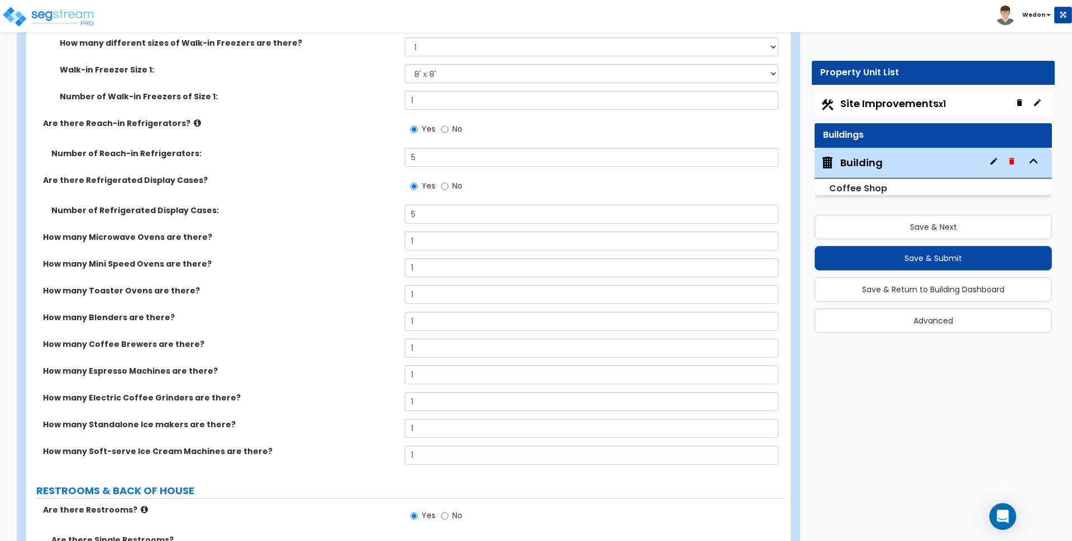
click at [370, 313] on label "How many Blenders are there?" at bounding box center [219, 317] width 353 height 11
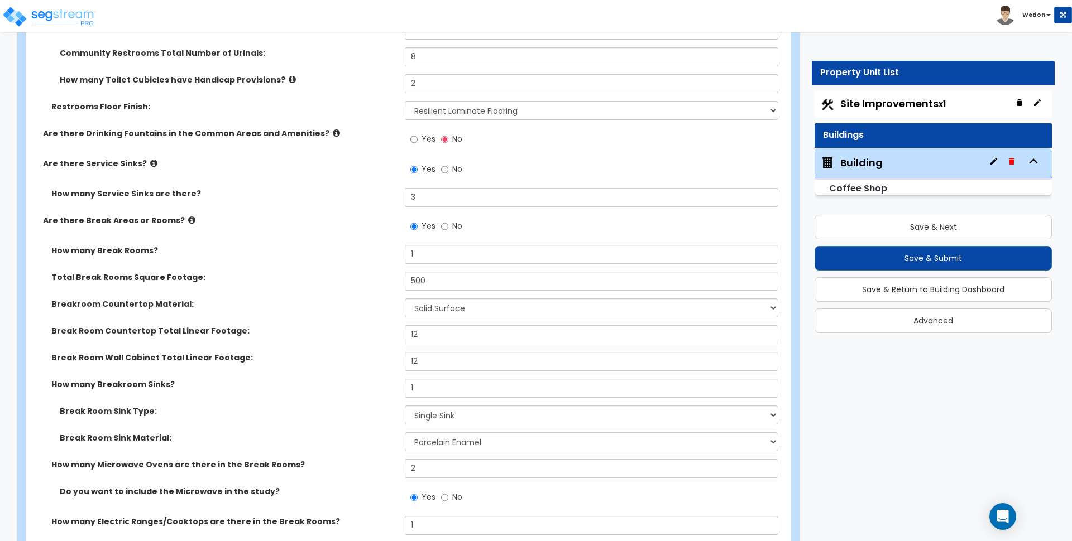
scroll to position [8577, 0]
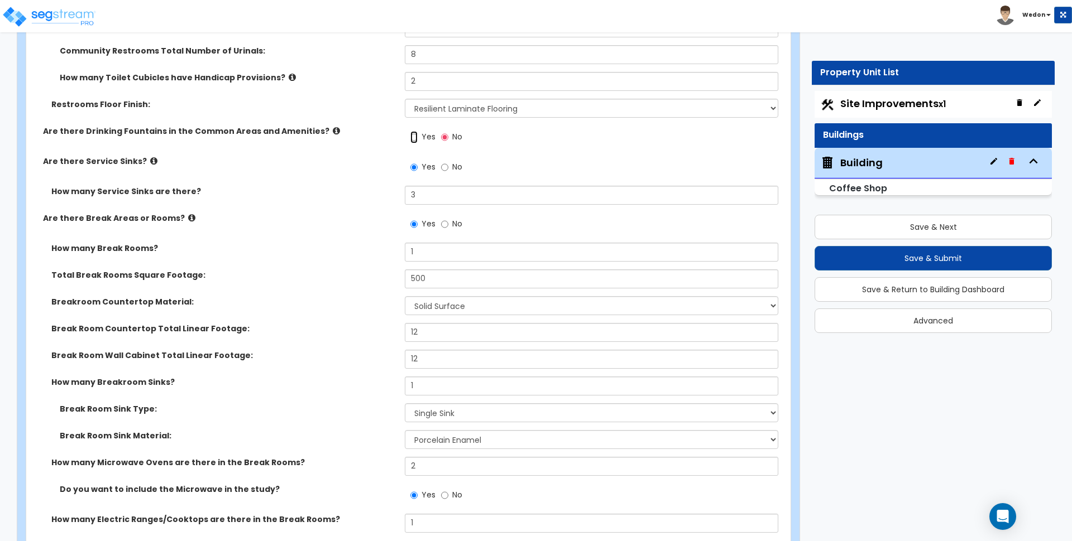
click at [416, 133] on input "Yes" at bounding box center [413, 137] width 7 height 12
click at [413, 136] on input "Yes" at bounding box center [413, 137] width 7 height 12
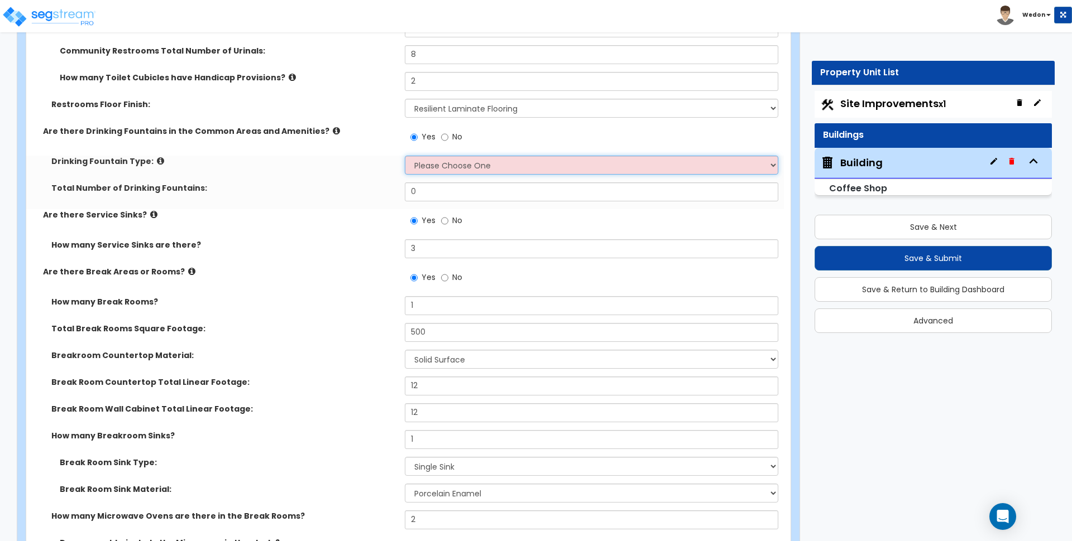
click at [442, 162] on select "Please Choose One Wall-mounted Floor-mounted" at bounding box center [591, 165] width 373 height 19
click at [405, 156] on select "Please Choose One Wall-mounted Floor-mounted" at bounding box center [591, 165] width 373 height 19
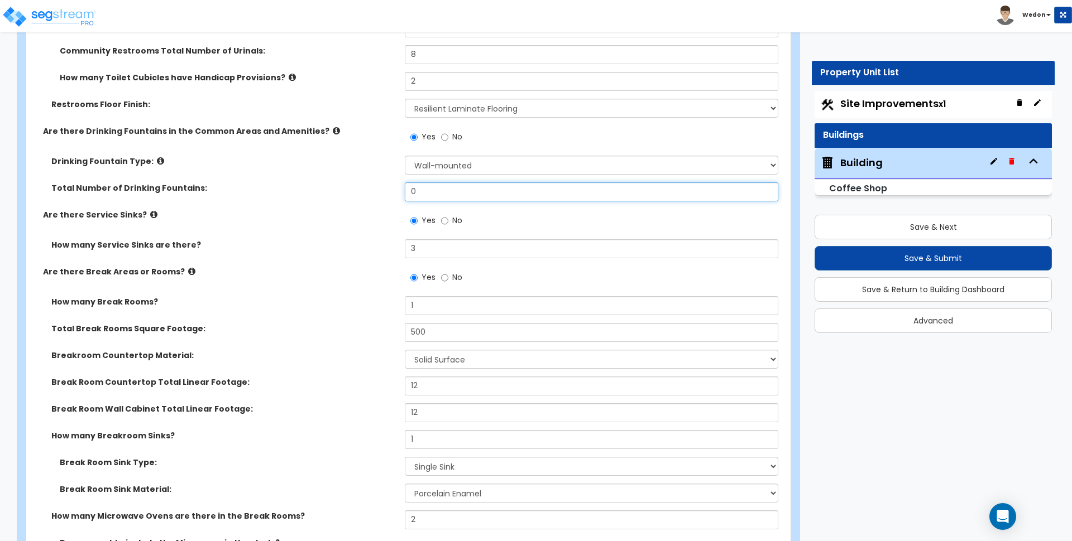
click at [443, 189] on input "0" at bounding box center [591, 192] width 373 height 19
click at [392, 220] on div "Are there Service Sinks? Yes No" at bounding box center [404, 224] width 757 height 30
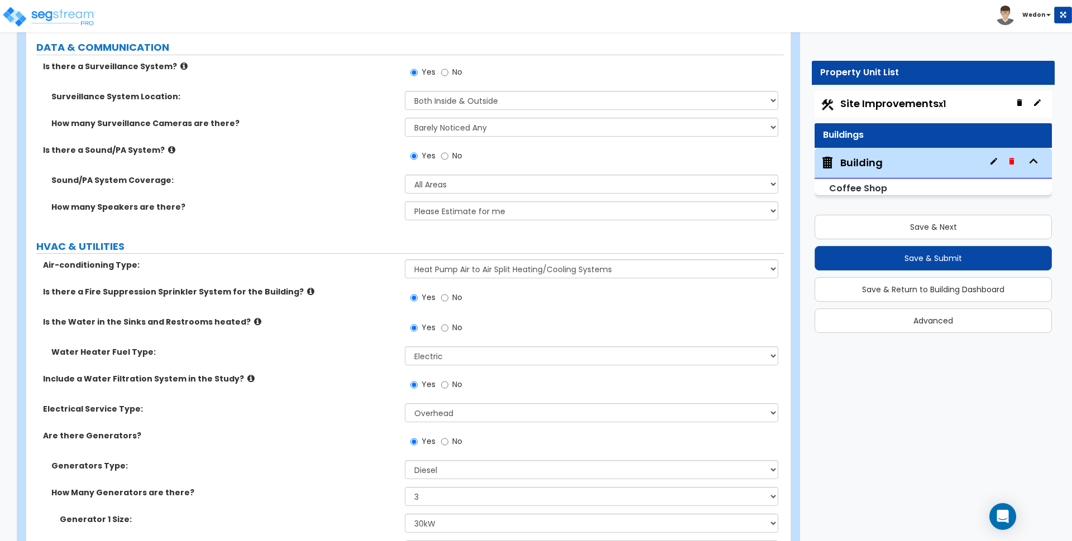
scroll to position [9893, 0]
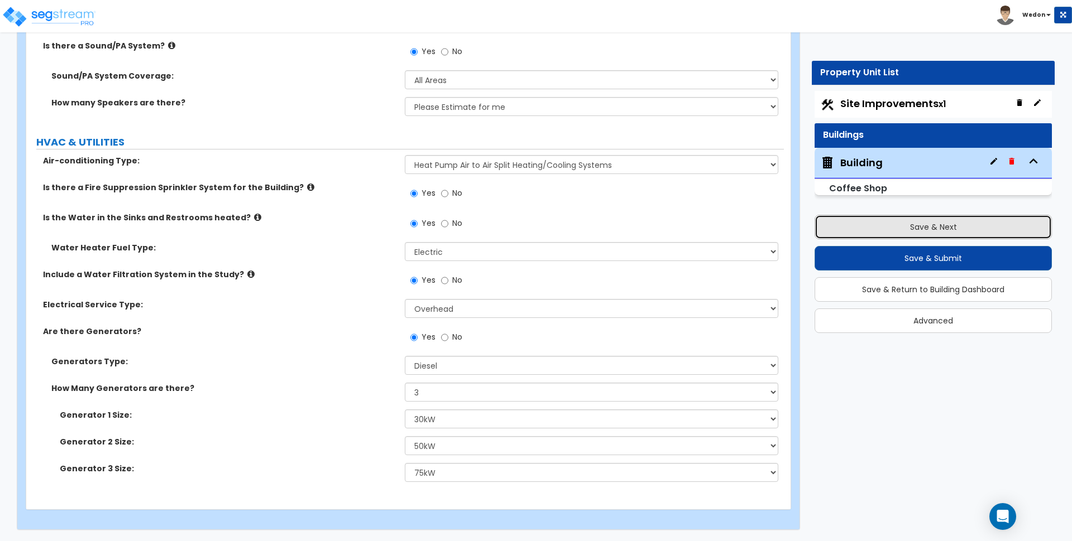
click at [898, 218] on button "Save & Next" at bounding box center [932, 227] width 237 height 25
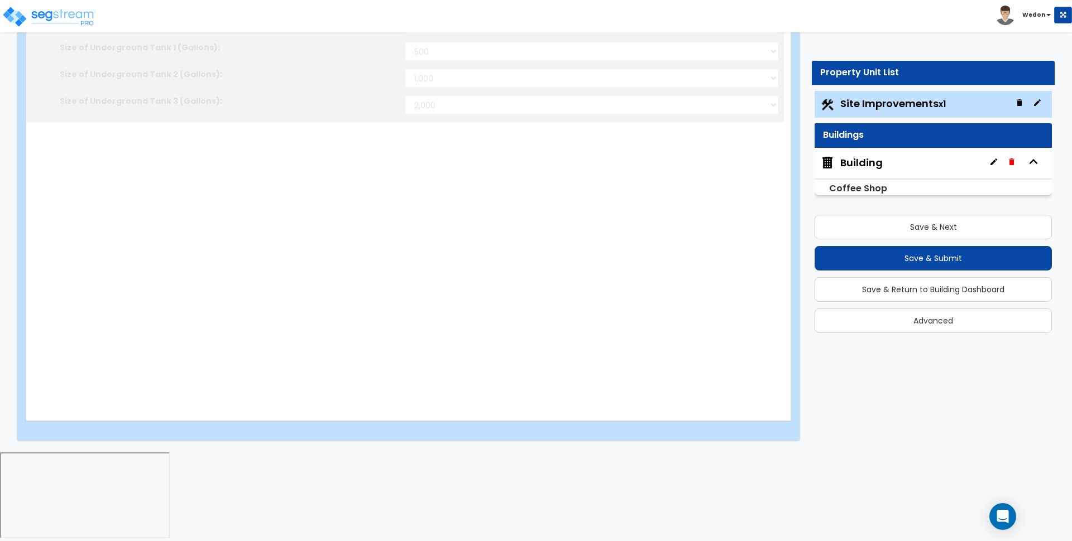
scroll to position [0, 0]
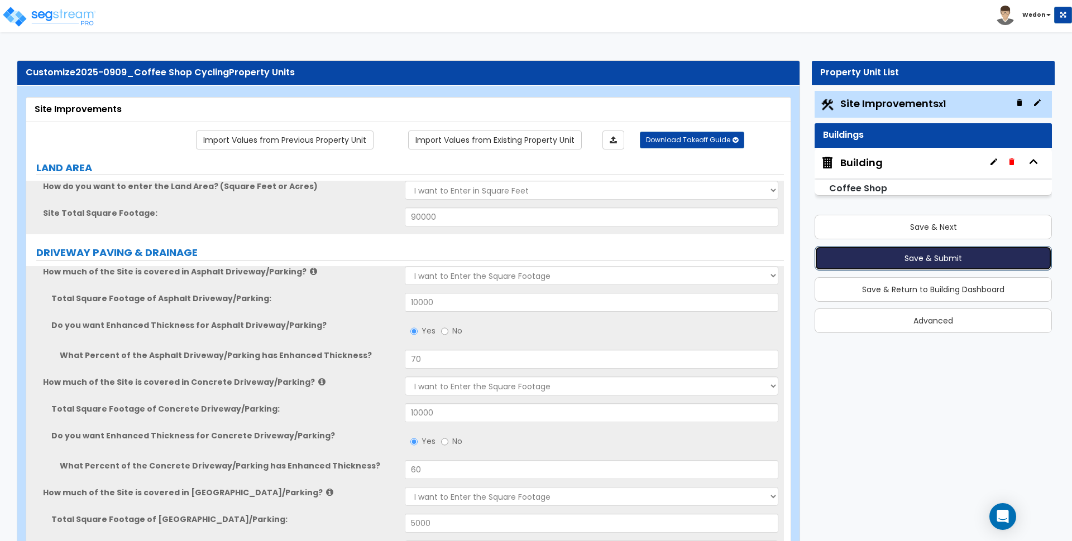
click at [960, 258] on button "Save & Submit" at bounding box center [932, 258] width 237 height 25
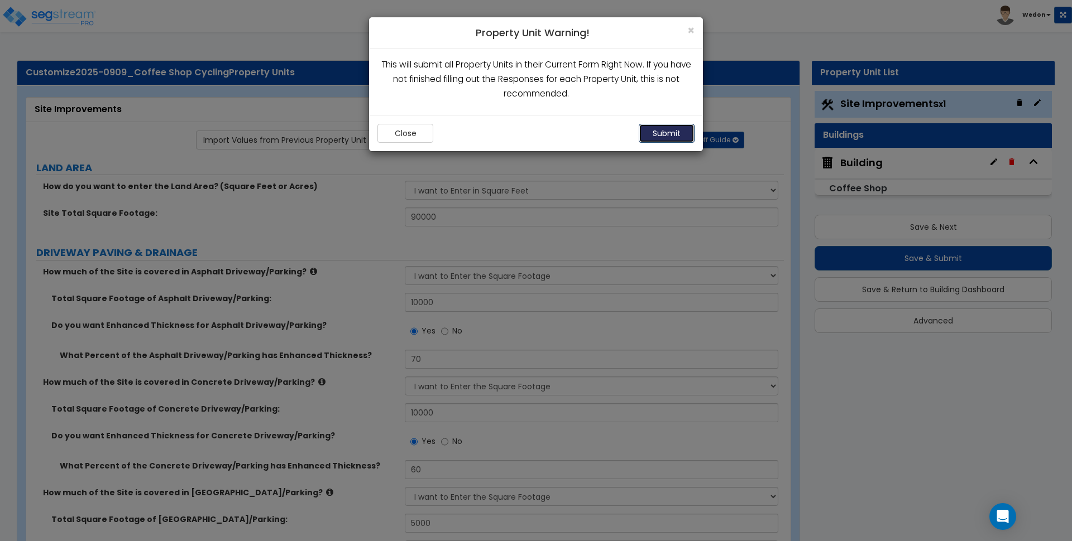
click at [672, 135] on button "Submit" at bounding box center [667, 133] width 56 height 19
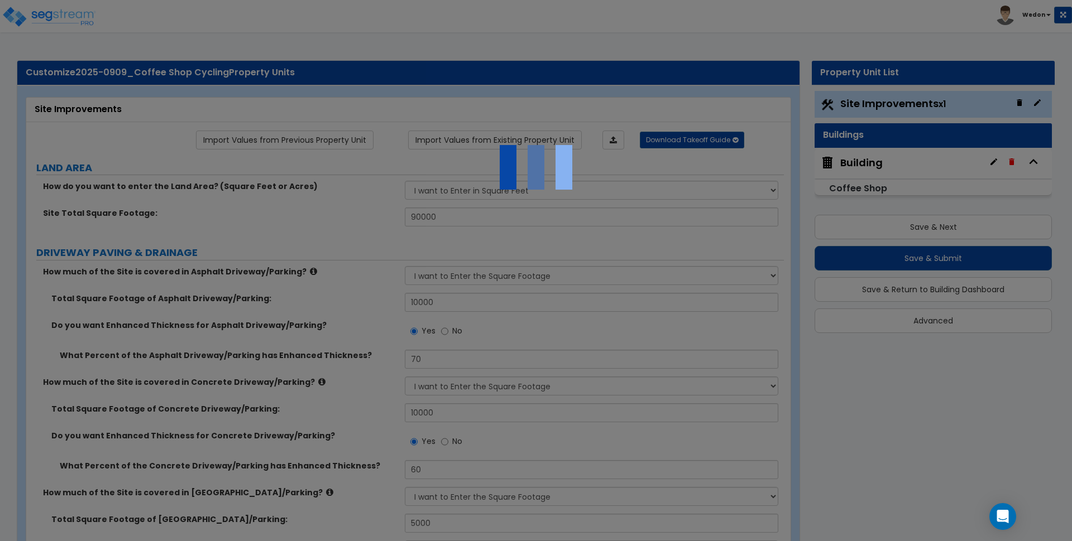
click at [675, 90] on div at bounding box center [536, 270] width 1072 height 541
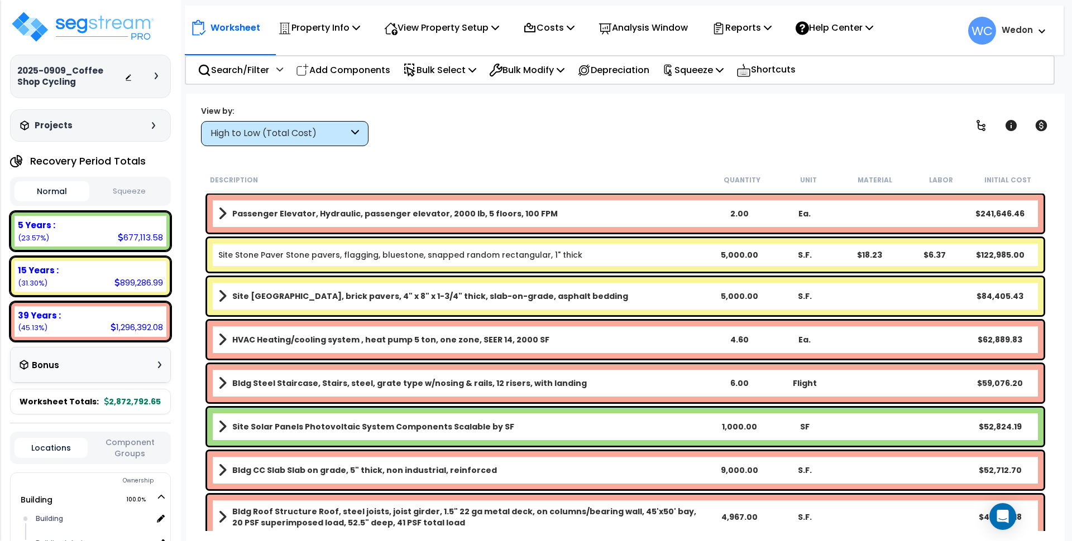
click at [319, 131] on div "High to Low (Total Cost)" at bounding box center [279, 133] width 138 height 13
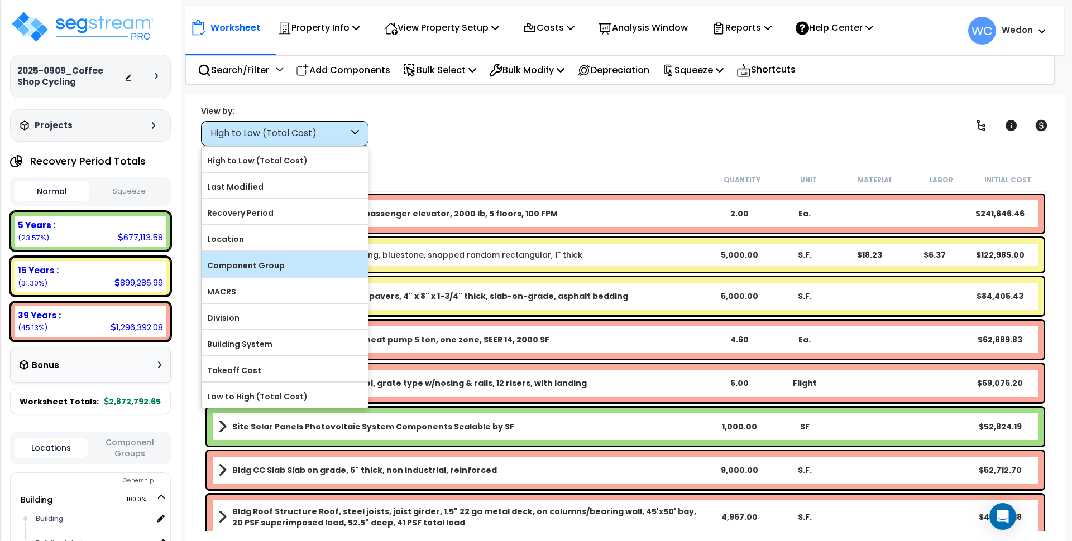
click at [267, 264] on label "Component Group" at bounding box center [285, 265] width 166 height 17
click at [0, 0] on input "Component Group" at bounding box center [0, 0] width 0 height 0
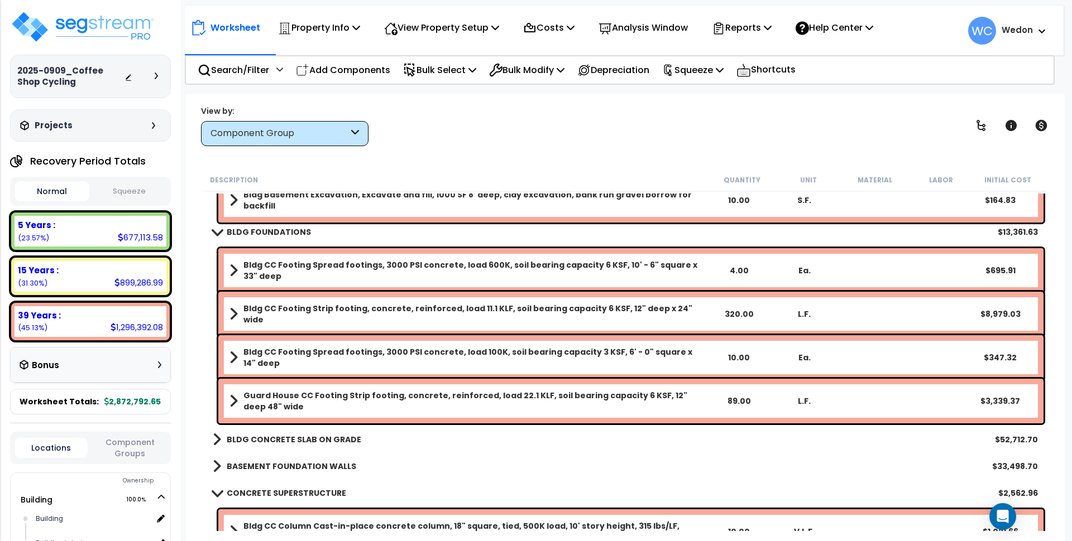
scroll to position [70, 0]
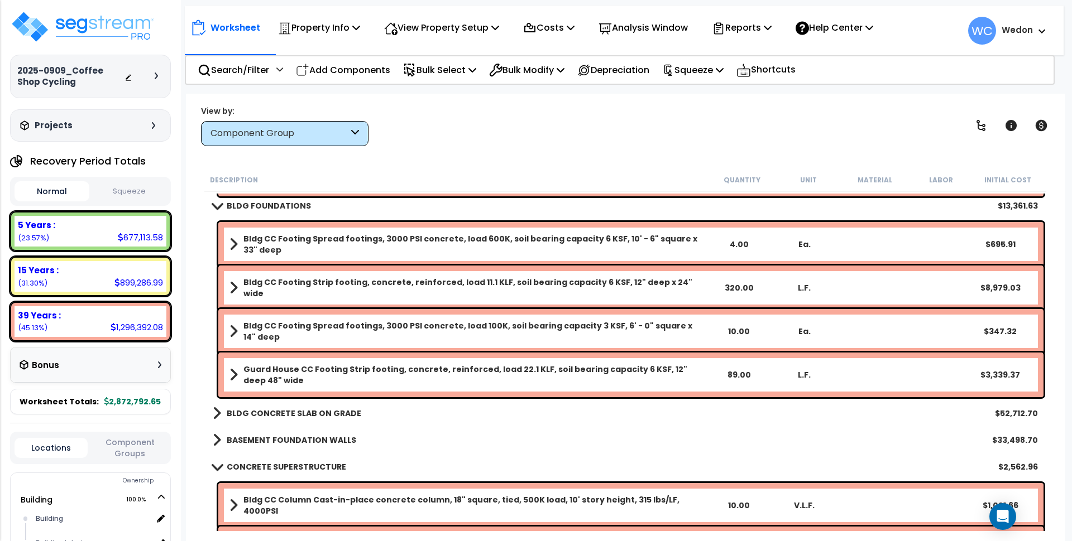
click at [247, 438] on b "BASEMENT FOUNDATION WALLS" at bounding box center [291, 440] width 129 height 11
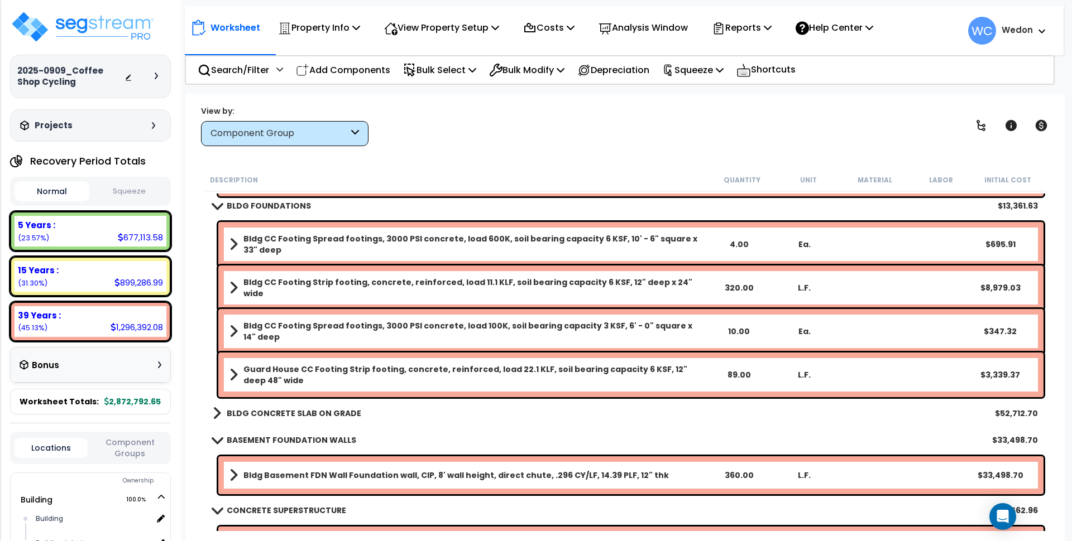
click at [257, 411] on b "BLDG CONCRETE SLAB ON GRADE" at bounding box center [294, 413] width 135 height 11
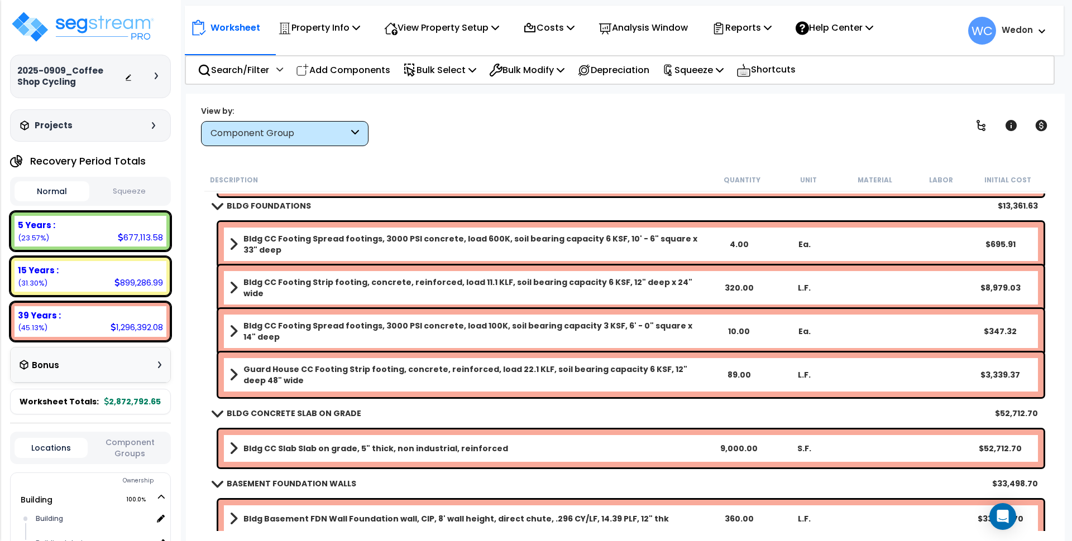
click at [641, 167] on div "Worksheet Property Info Property Setup Add Property Unit Template property Clon…" at bounding box center [625, 364] width 879 height 541
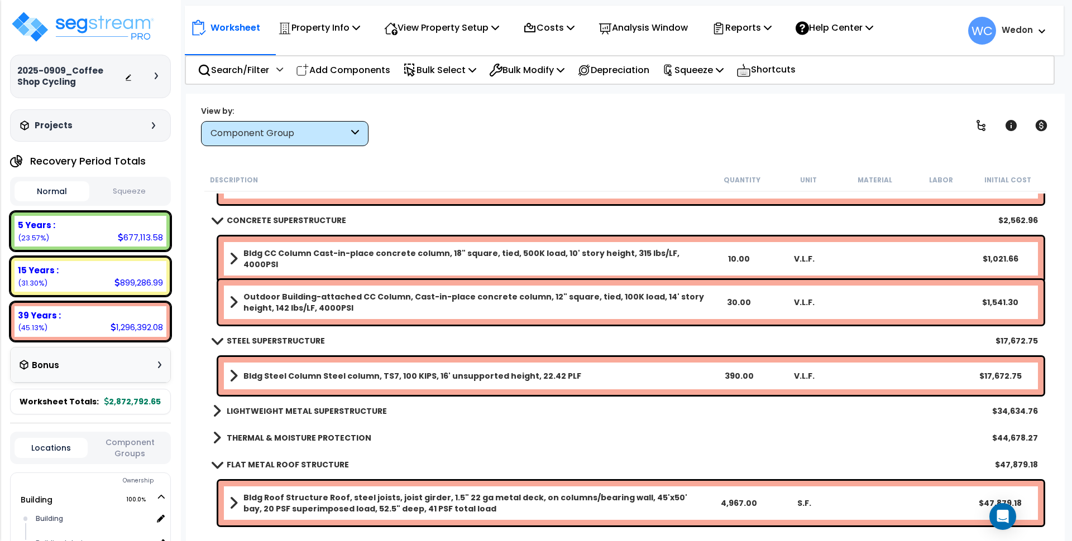
scroll to position [419, 0]
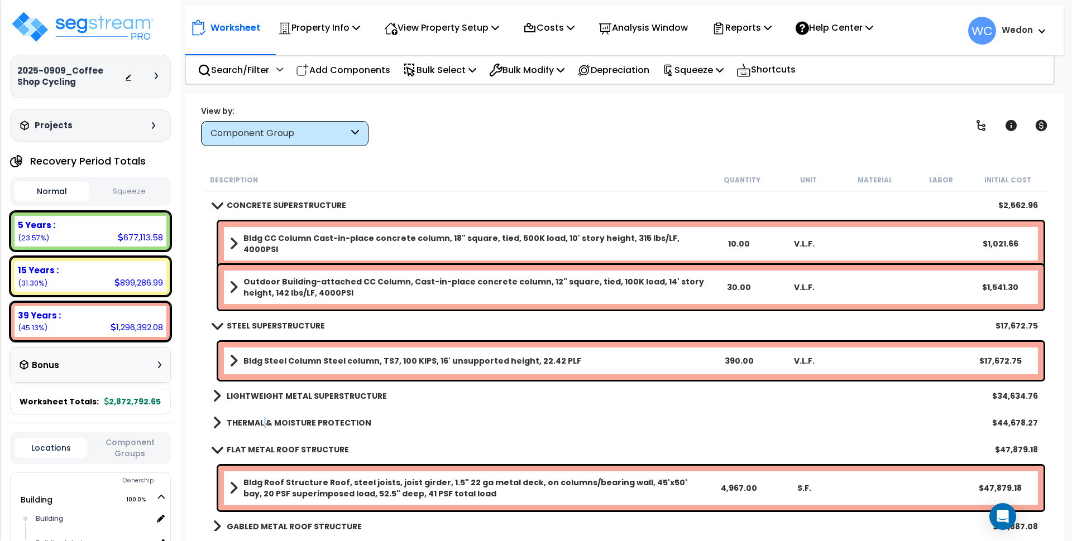
click at [262, 418] on b "THERMAL & MOISTURE PROTECTION" at bounding box center [299, 423] width 145 height 11
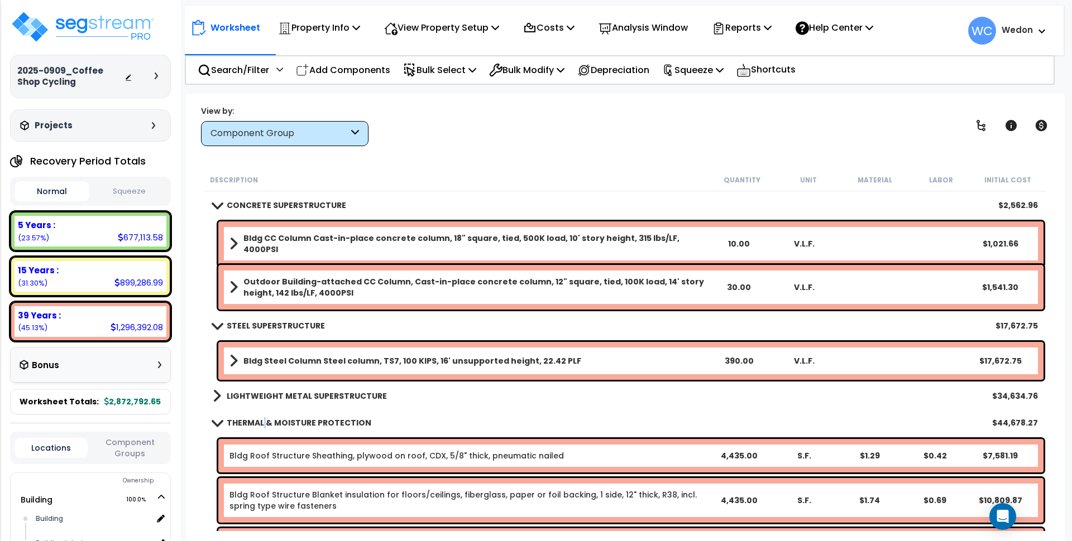
click at [260, 388] on link "LIGHTWEIGHT METAL SUPERSTRUCTURE" at bounding box center [300, 396] width 174 height 16
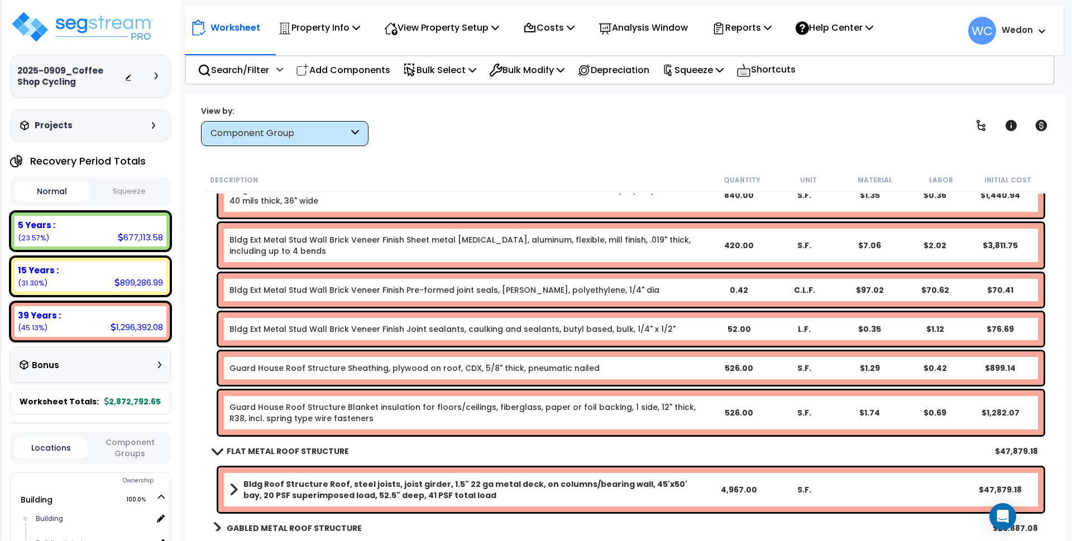
scroll to position [1395, 0]
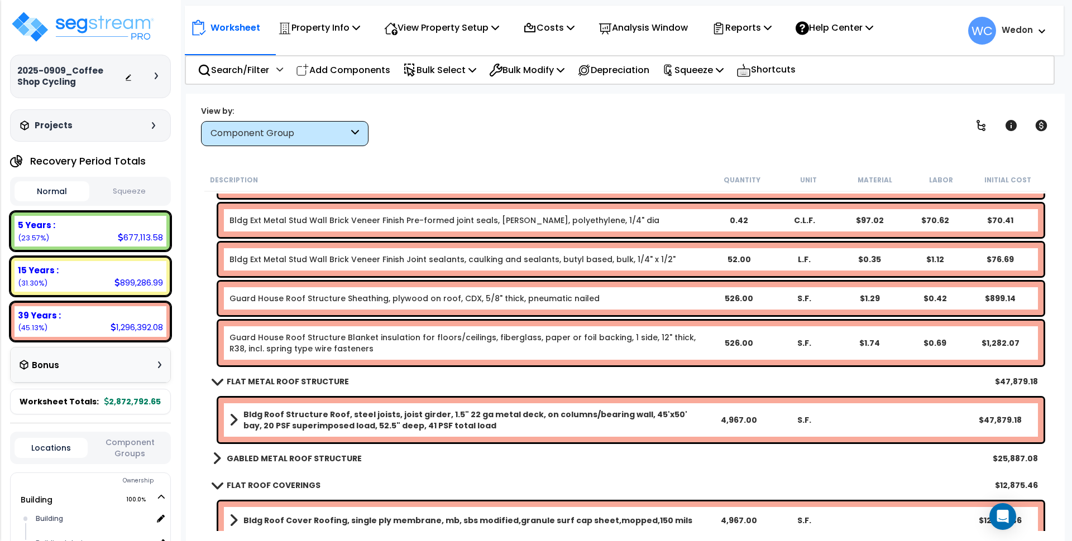
click at [315, 457] on b "GABLED METAL ROOF STRUCTURE" at bounding box center [294, 458] width 135 height 11
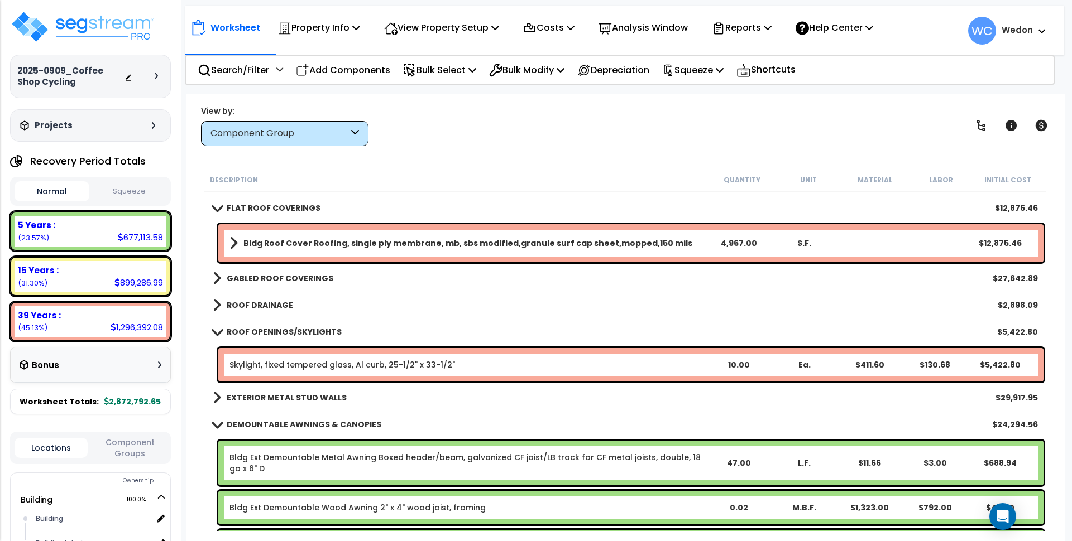
scroll to position [1884, 0]
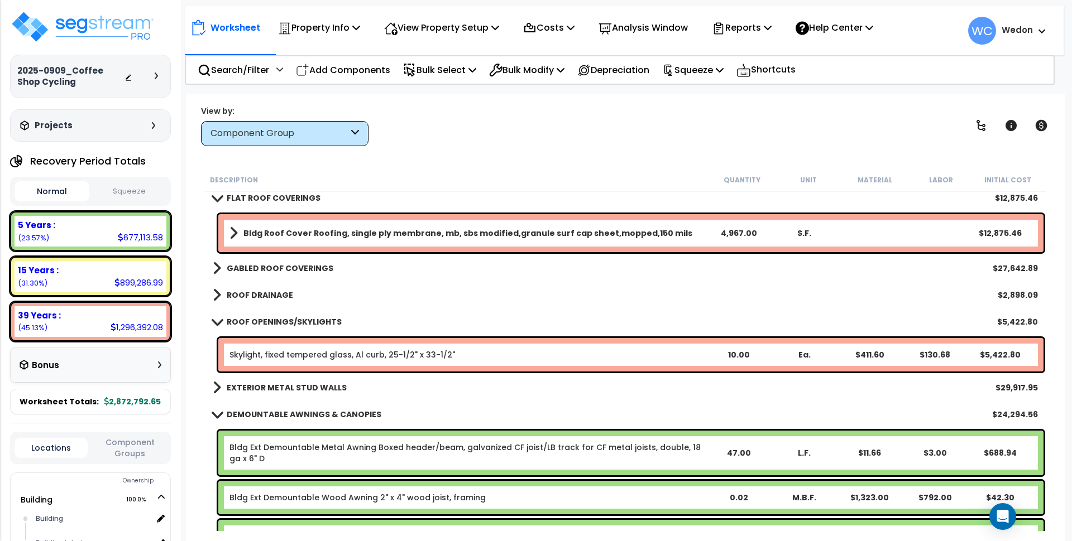
click at [220, 295] on span at bounding box center [217, 295] width 8 height 16
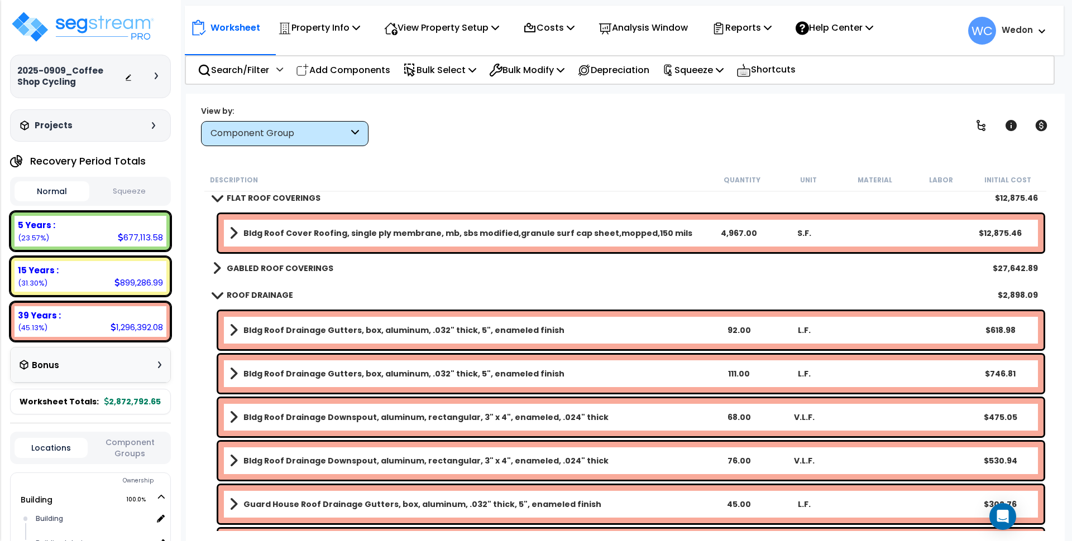
click at [231, 268] on b "GABLED ROOF COVERINGS" at bounding box center [280, 268] width 107 height 11
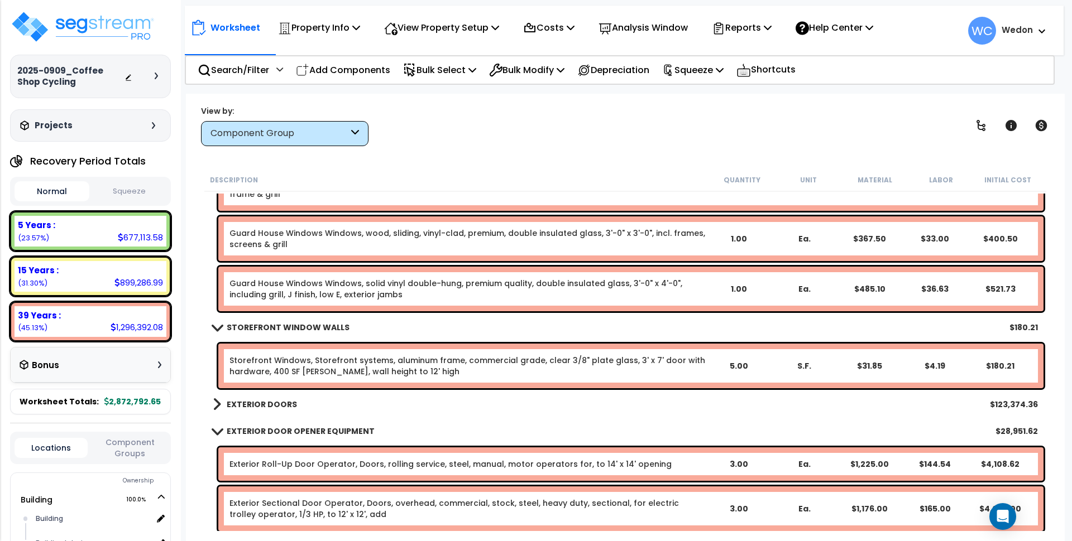
scroll to position [3210, 0]
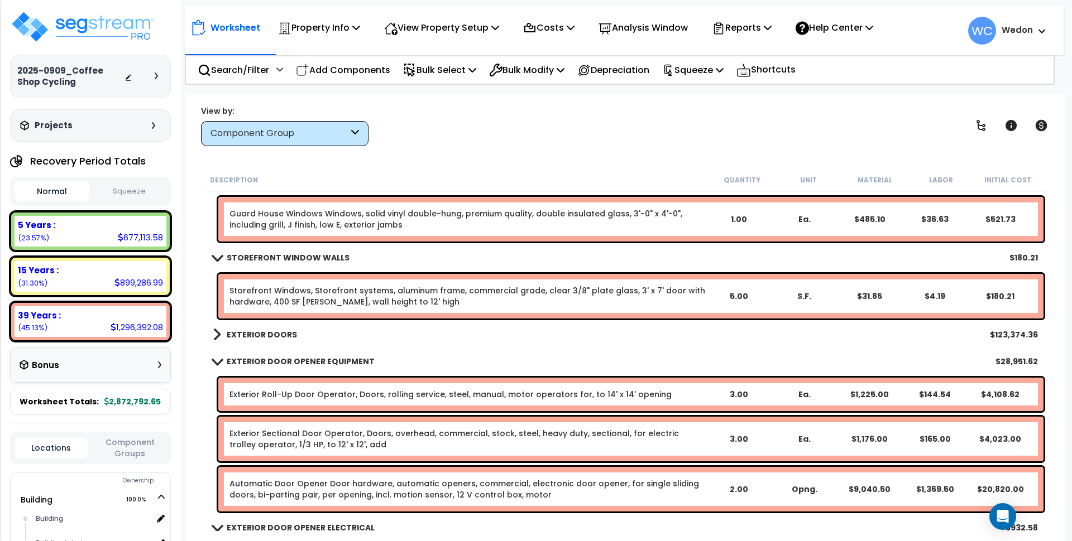
click at [270, 333] on b "EXTERIOR DOORS" at bounding box center [262, 334] width 70 height 11
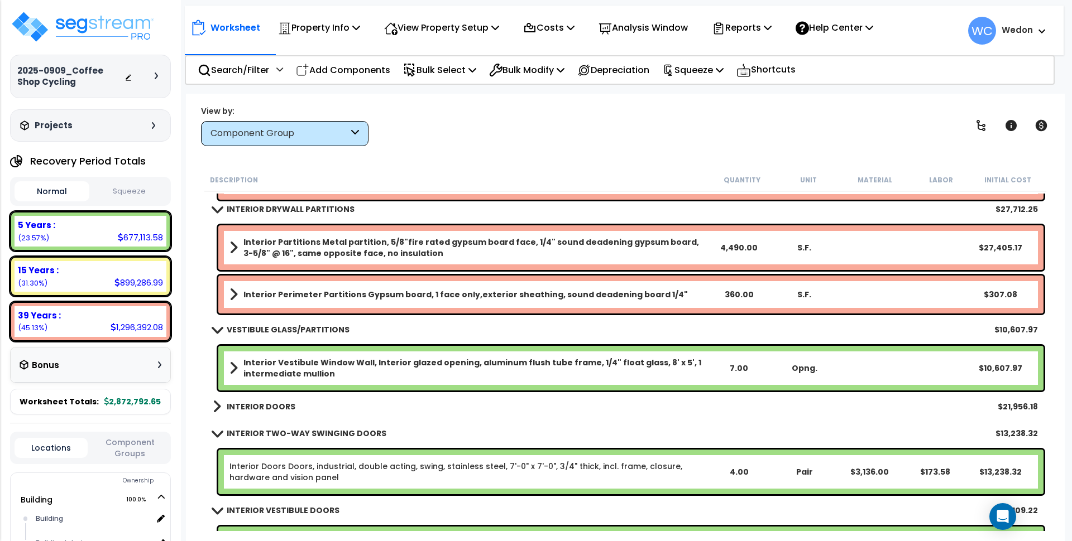
scroll to position [4535, 0]
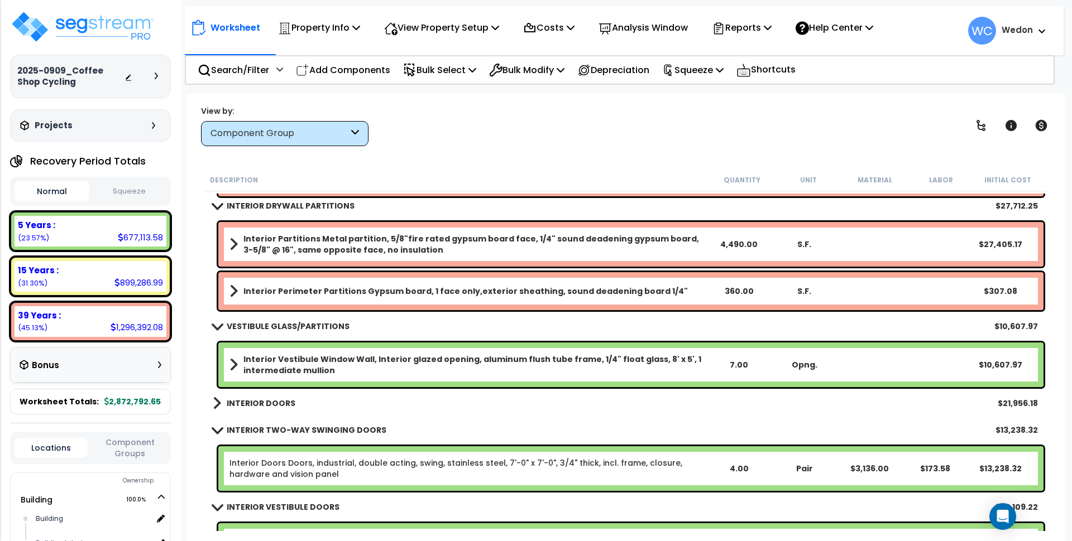
click at [276, 399] on b "INTERIOR DOORS" at bounding box center [261, 403] width 69 height 11
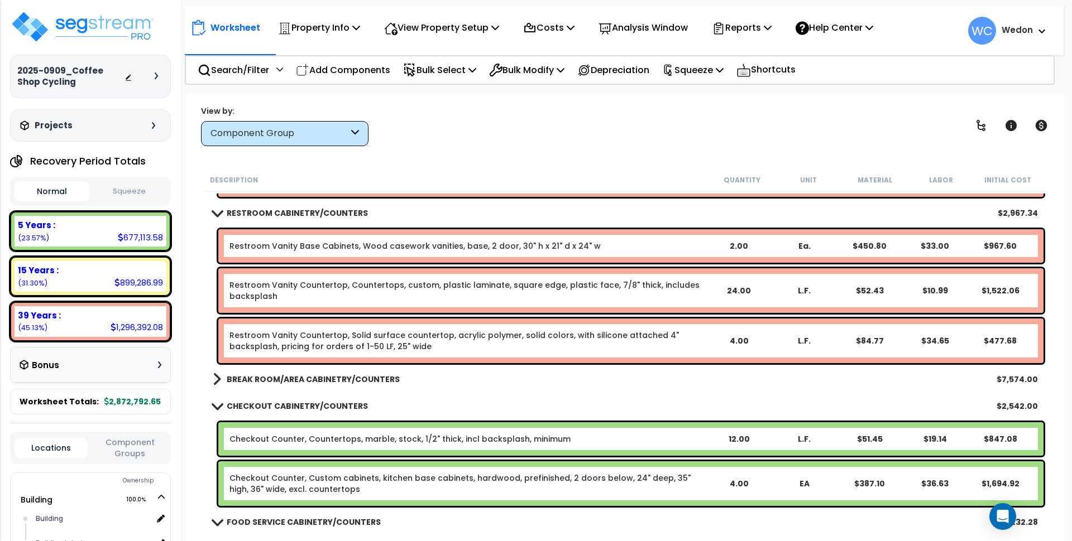
click at [284, 379] on b "BREAK ROOM/AREA CABINETRY/COUNTERS" at bounding box center [313, 379] width 173 height 11
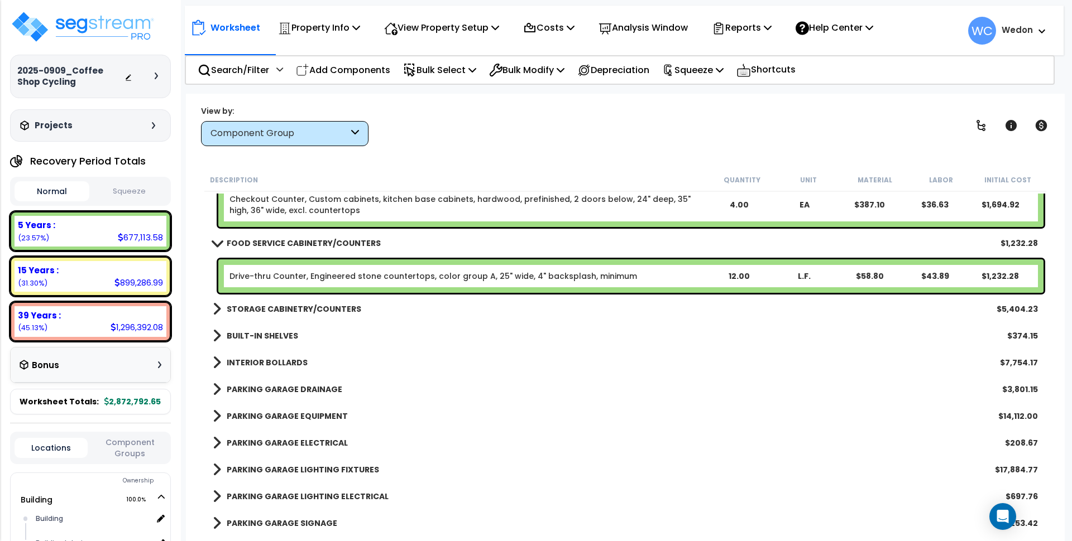
scroll to position [5791, 0]
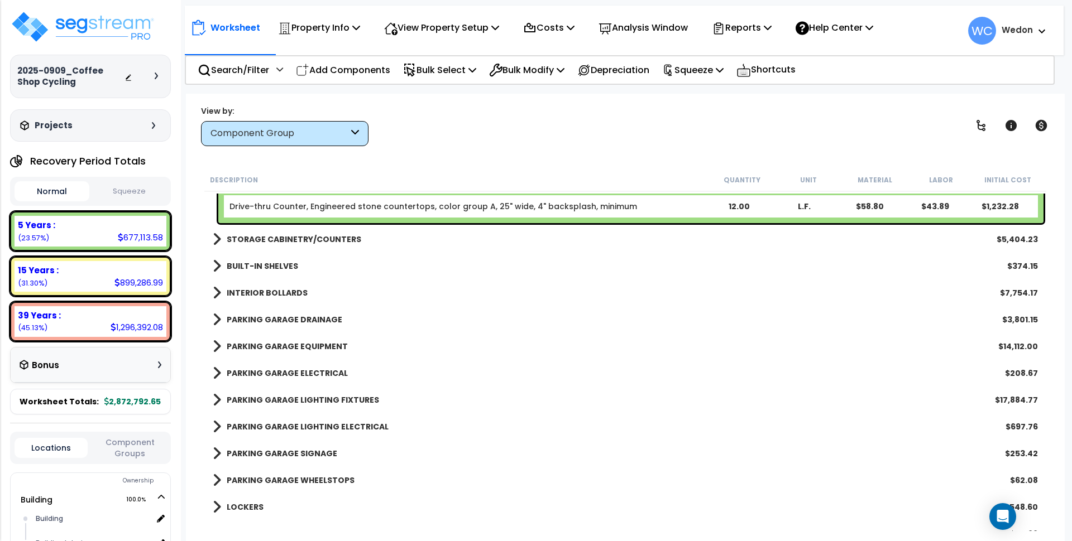
click at [269, 477] on b "PARKING GARAGE WHEELSTOPS" at bounding box center [291, 480] width 128 height 11
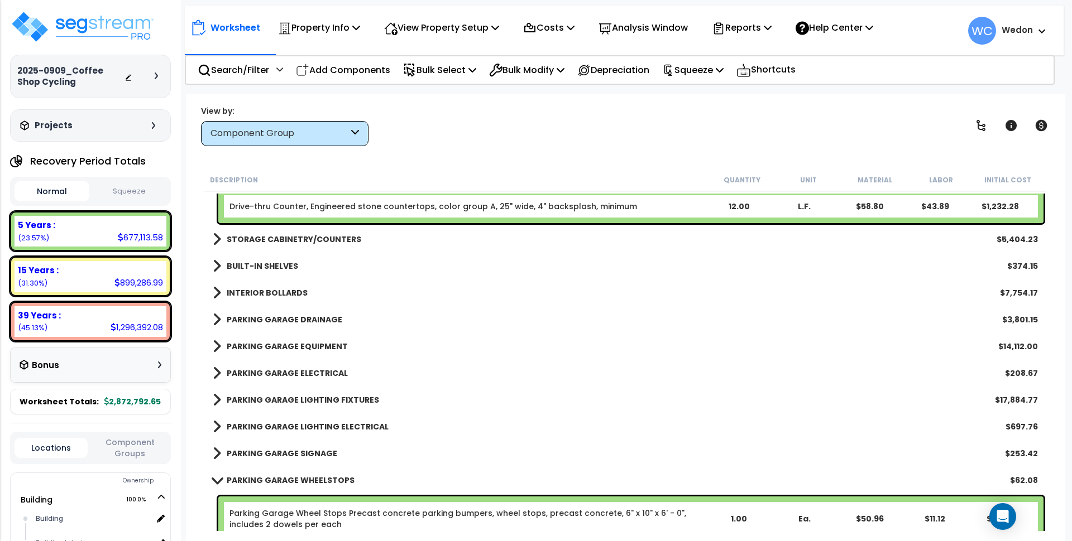
click at [259, 457] on b "PARKING GARAGE SIGNAGE" at bounding box center [282, 453] width 111 height 11
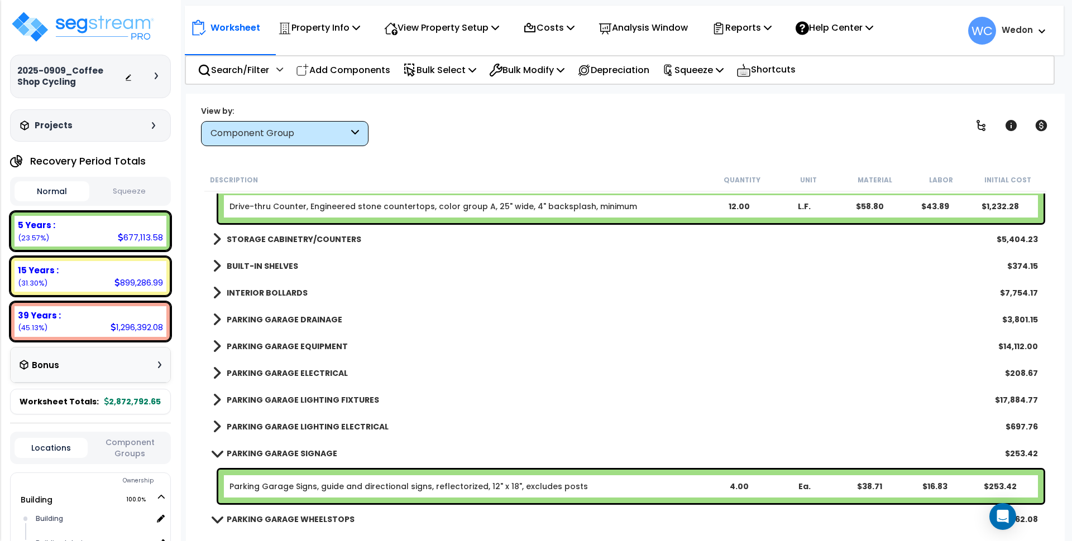
click at [268, 429] on b "PARKING GARAGE LIGHTING ELECTRICAL" at bounding box center [308, 426] width 162 height 11
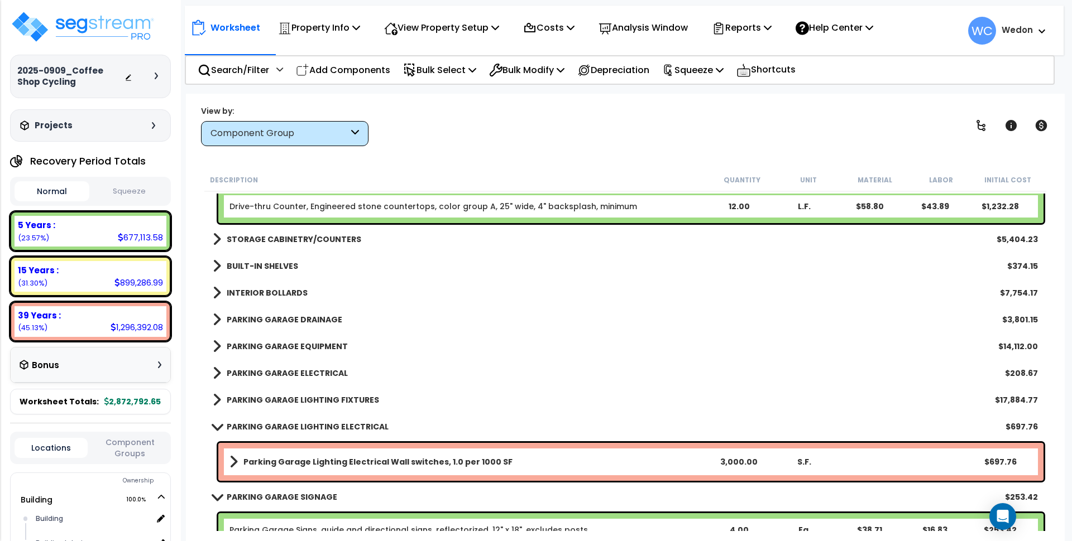
click at [282, 398] on b "PARKING GARAGE LIGHTING FIXTURES" at bounding box center [303, 400] width 152 height 11
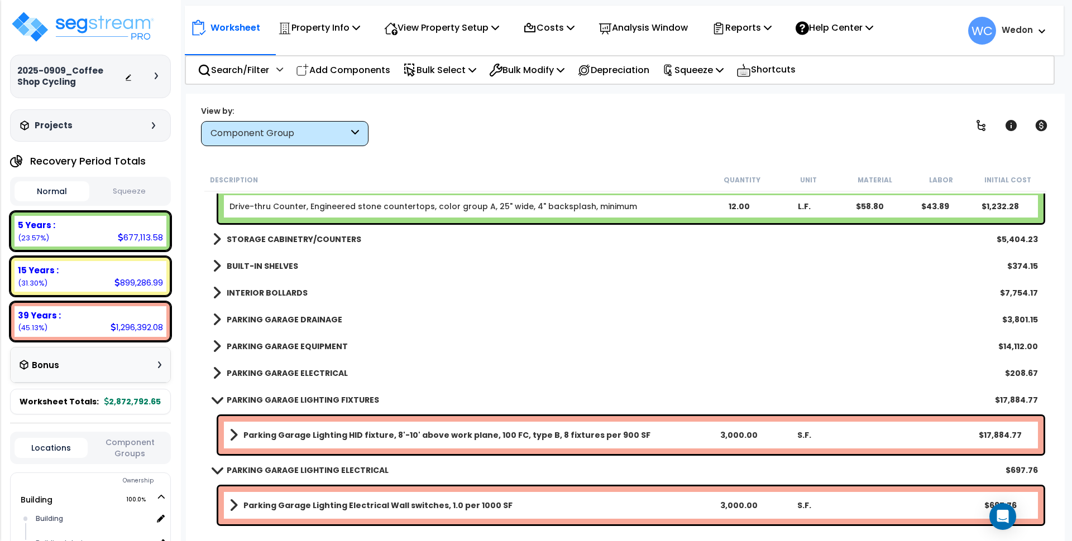
click at [287, 373] on b "PARKING GARAGE ELECTRICAL" at bounding box center [287, 373] width 121 height 11
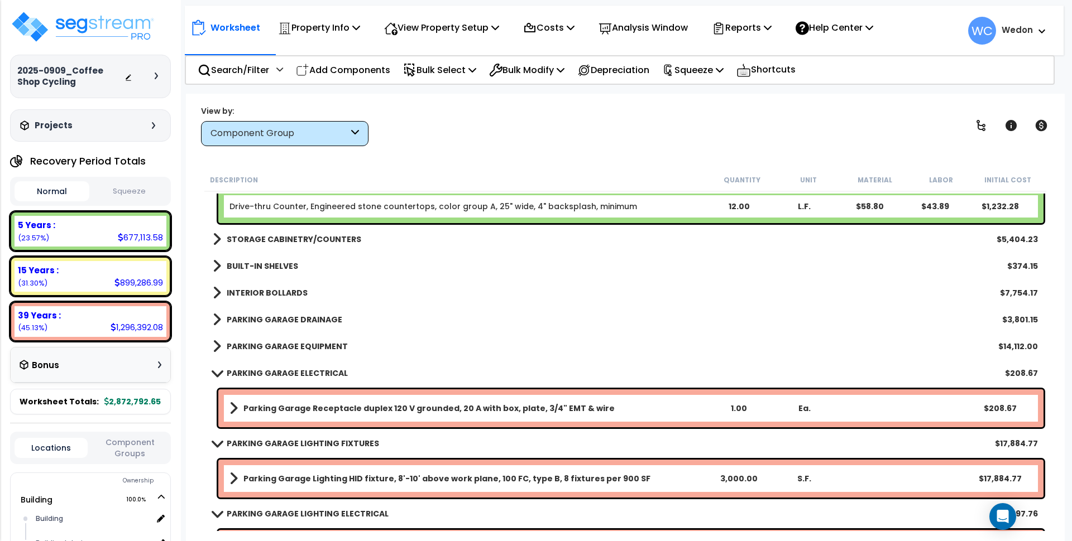
click at [284, 342] on b "PARKING GARAGE EQUIPMENT" at bounding box center [287, 346] width 121 height 11
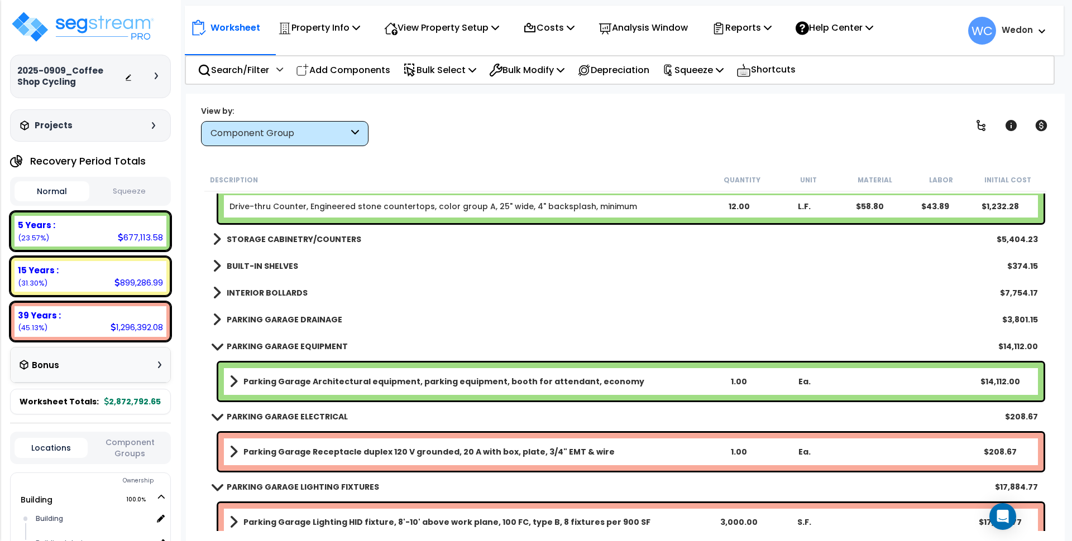
click at [285, 320] on b "PARKING GARAGE DRAINAGE" at bounding box center [285, 319] width 116 height 11
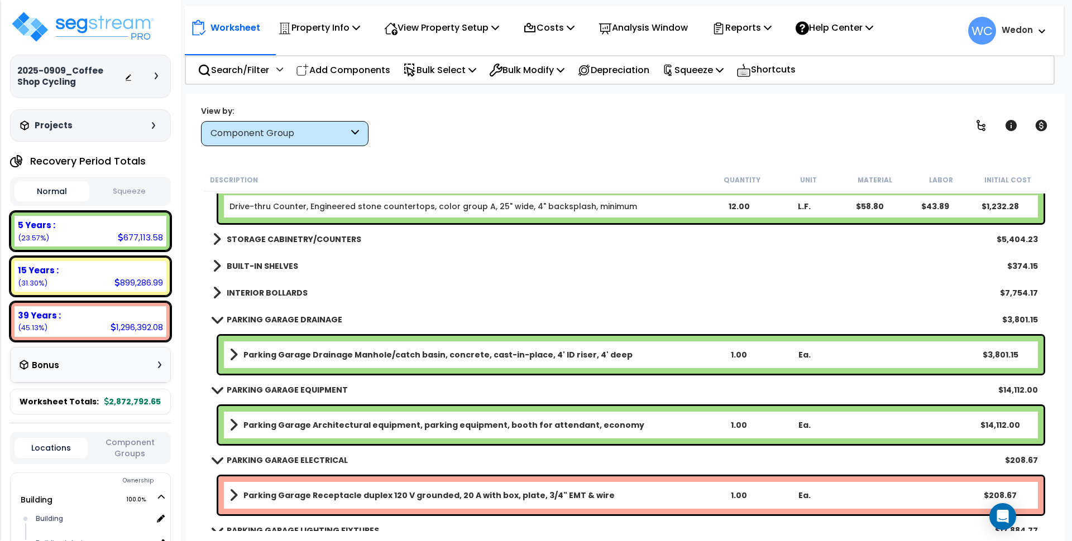
click at [282, 294] on b "INTERIOR BOLLARDS" at bounding box center [267, 292] width 81 height 11
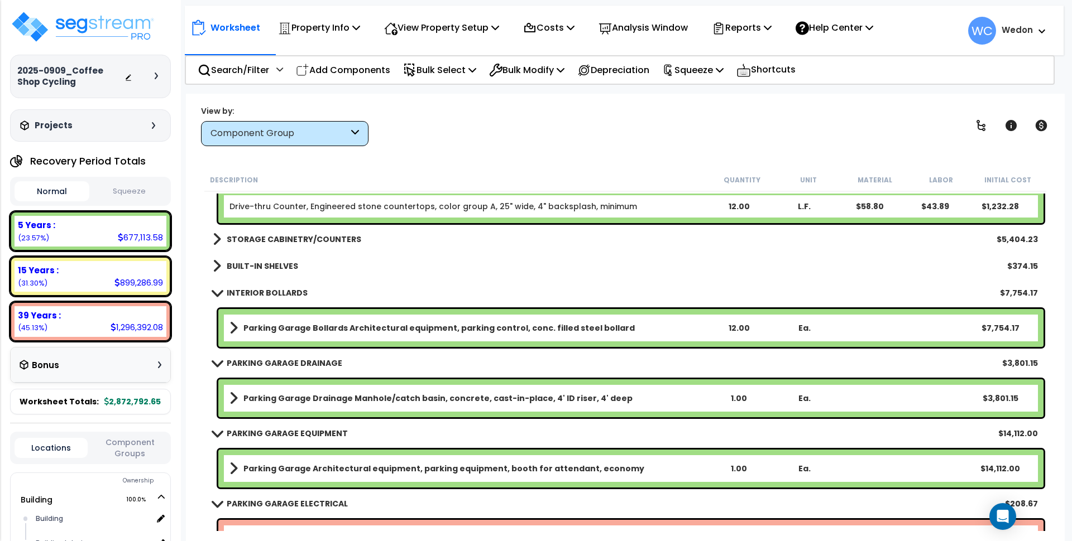
click at [278, 263] on b "BUILT-IN SHELVES" at bounding box center [262, 266] width 71 height 11
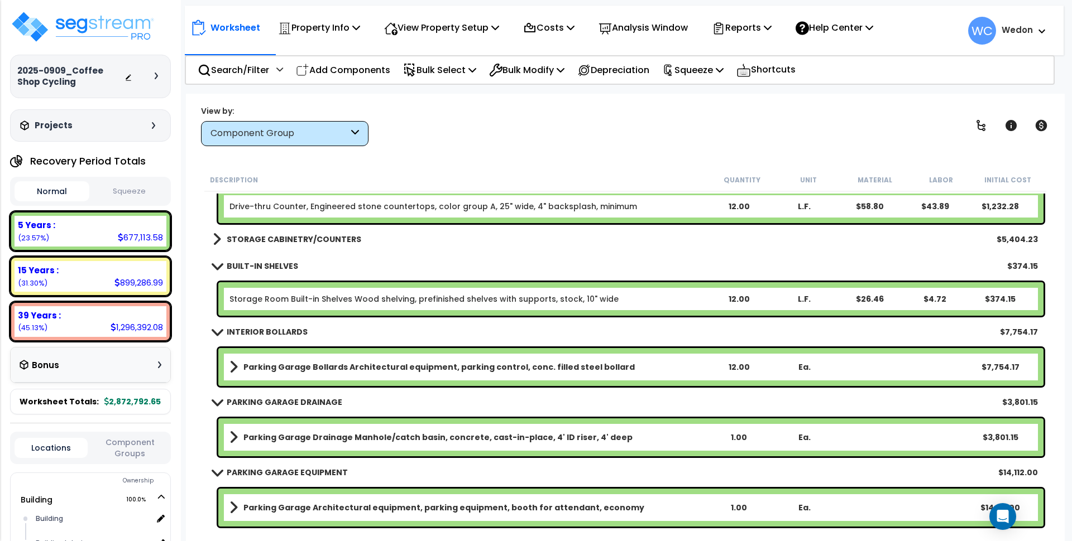
click at [285, 240] on b "STORAGE CABINETRY/COUNTERS" at bounding box center [294, 239] width 135 height 11
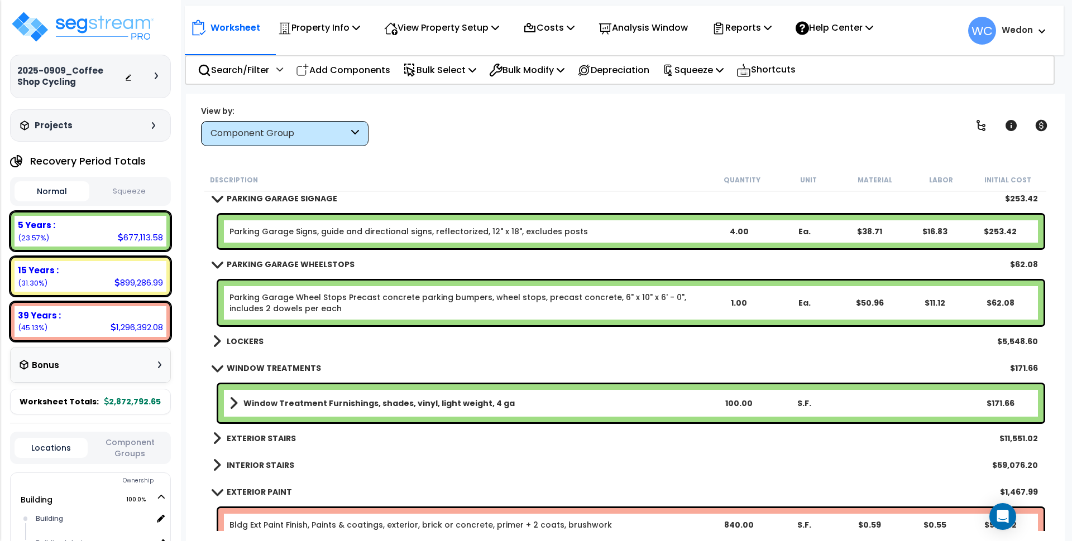
scroll to position [6489, 0]
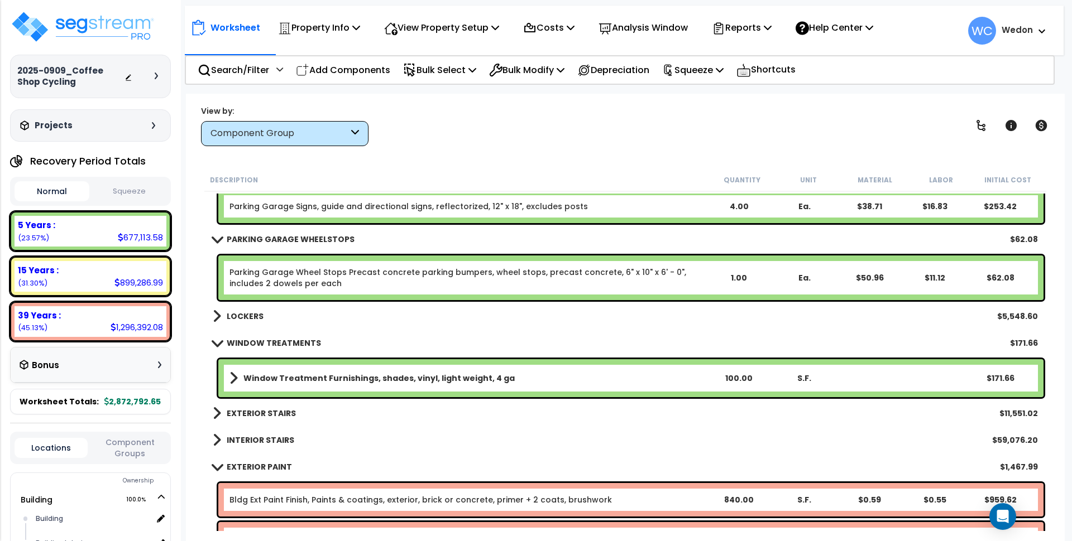
click at [236, 309] on link "LOCKERS" at bounding box center [238, 317] width 51 height 16
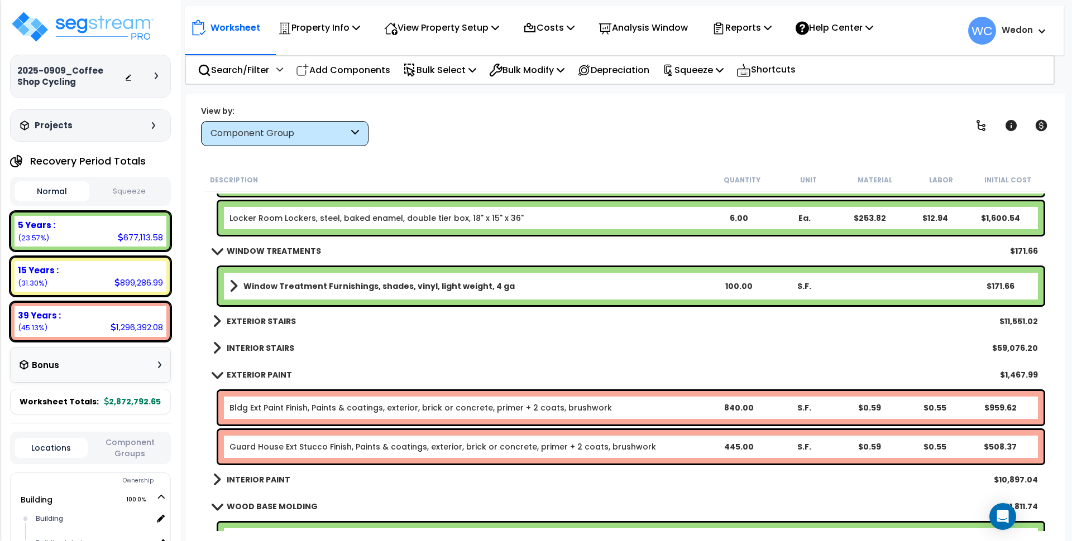
scroll to position [6768, 0]
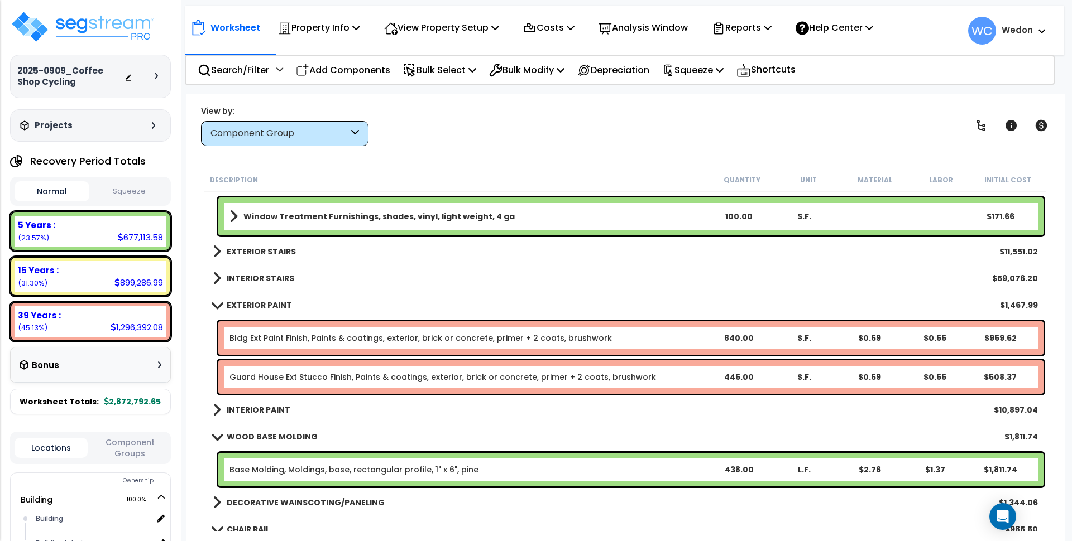
click at [252, 275] on b "INTERIOR STAIRS" at bounding box center [261, 278] width 68 height 11
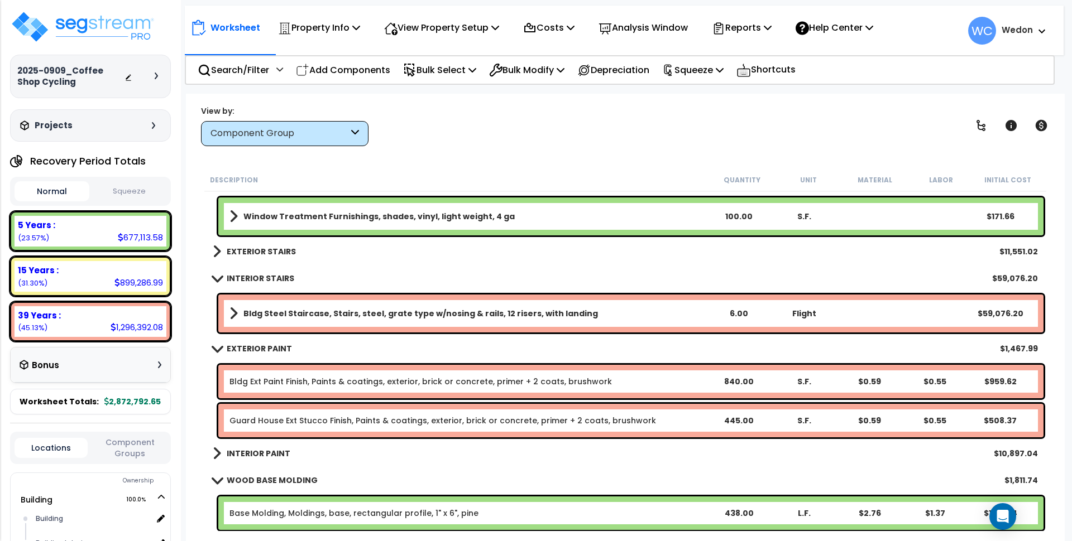
click at [258, 253] on b "EXTERIOR STAIRS" at bounding box center [261, 251] width 69 height 11
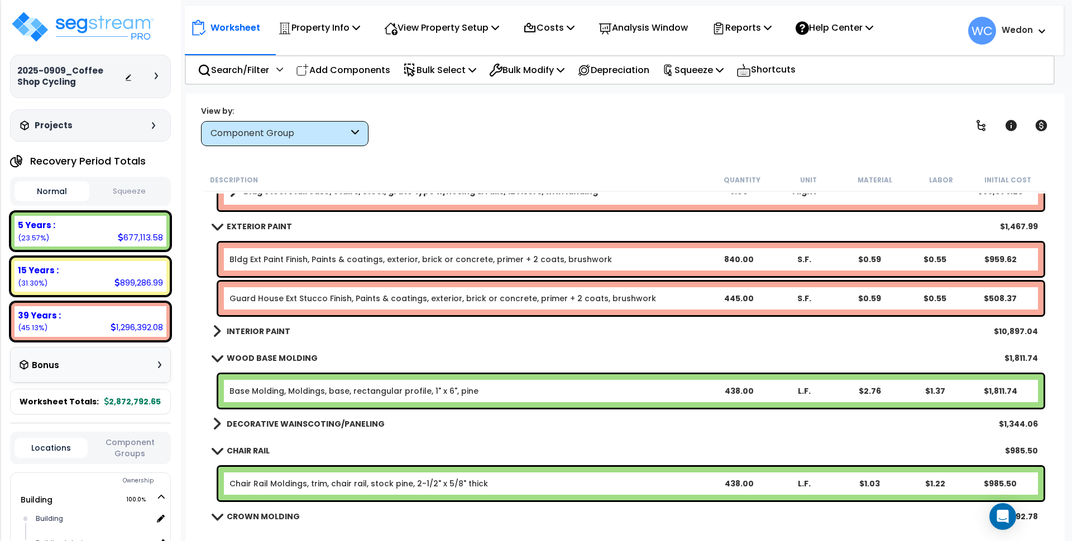
scroll to position [6977, 0]
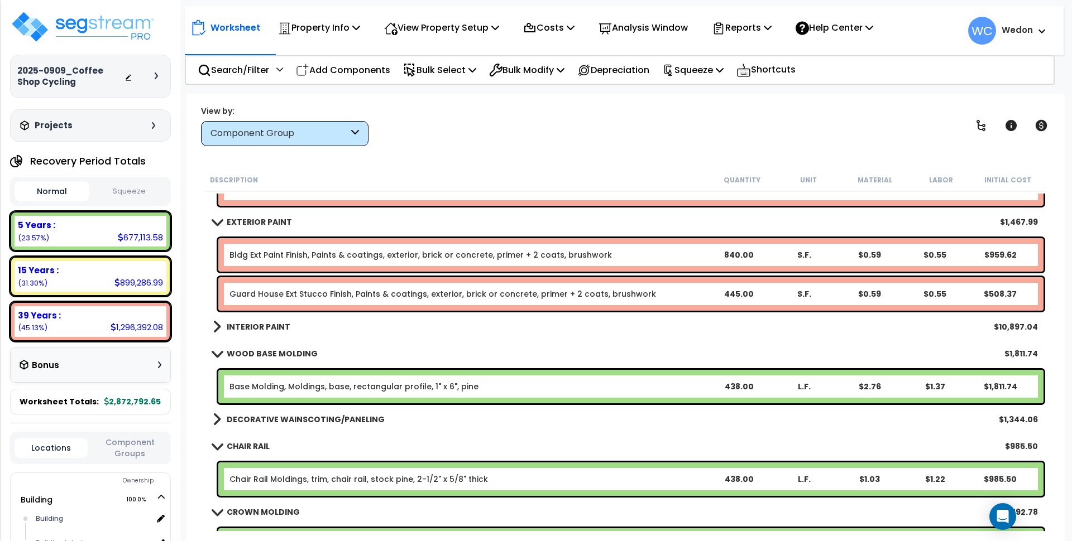
click at [275, 323] on b "INTERIOR PAINT" at bounding box center [259, 327] width 64 height 11
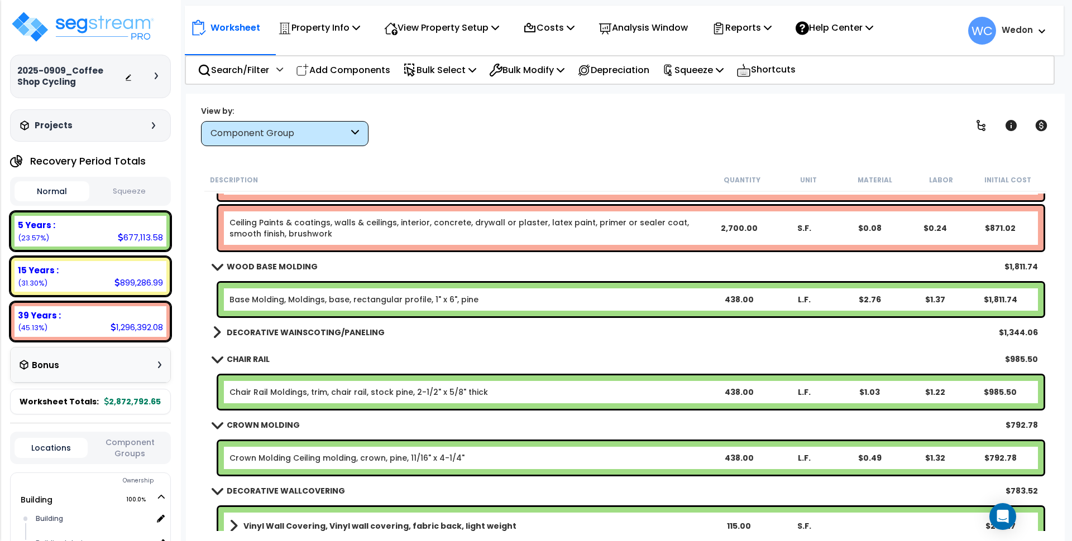
scroll to position [7256, 0]
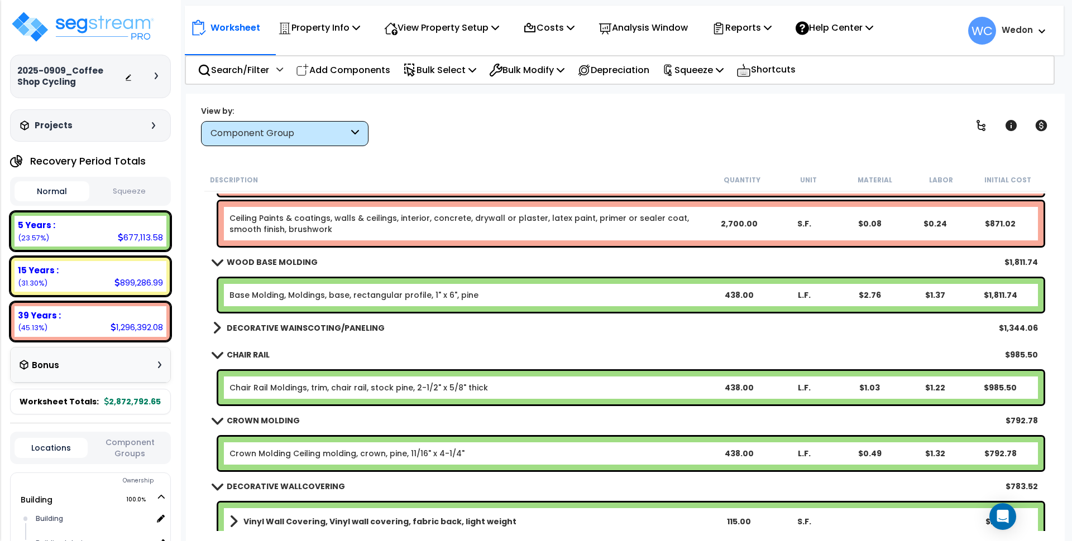
click at [260, 330] on b "DECORATIVE WAINSCOTING/PANELING" at bounding box center [306, 328] width 158 height 11
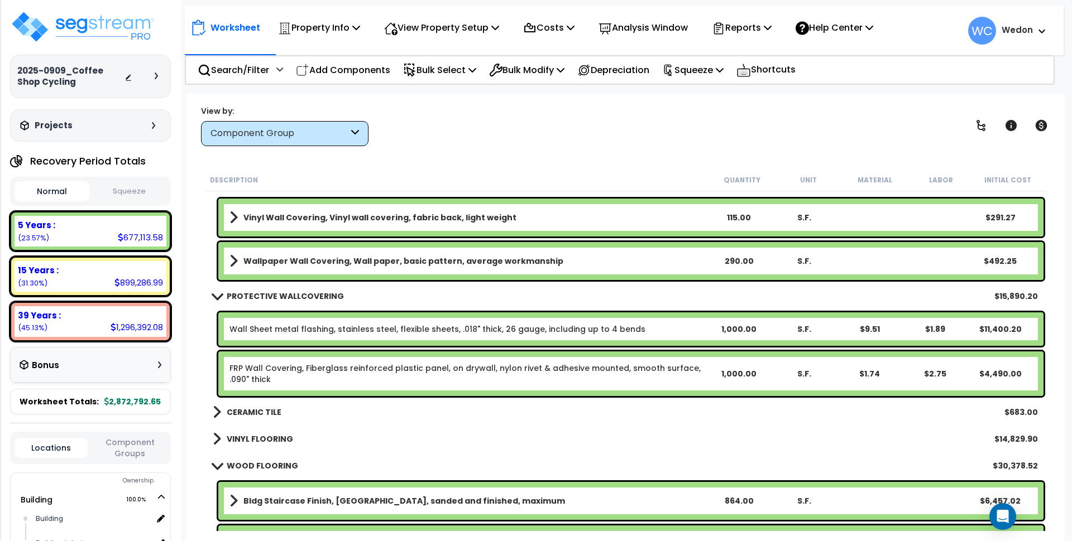
scroll to position [7675, 0]
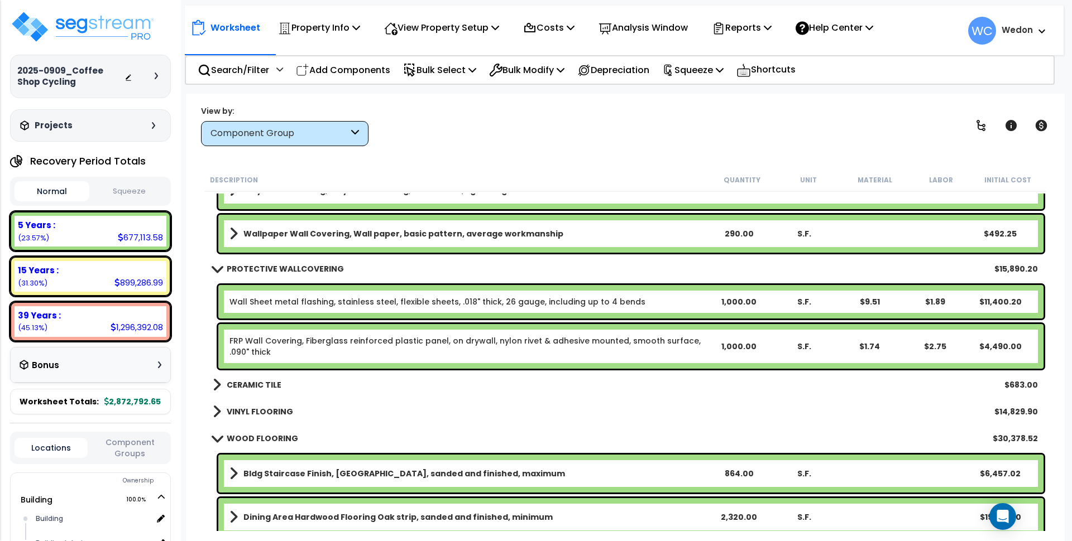
click at [250, 410] on b "VINYL FLOORING" at bounding box center [260, 411] width 66 height 11
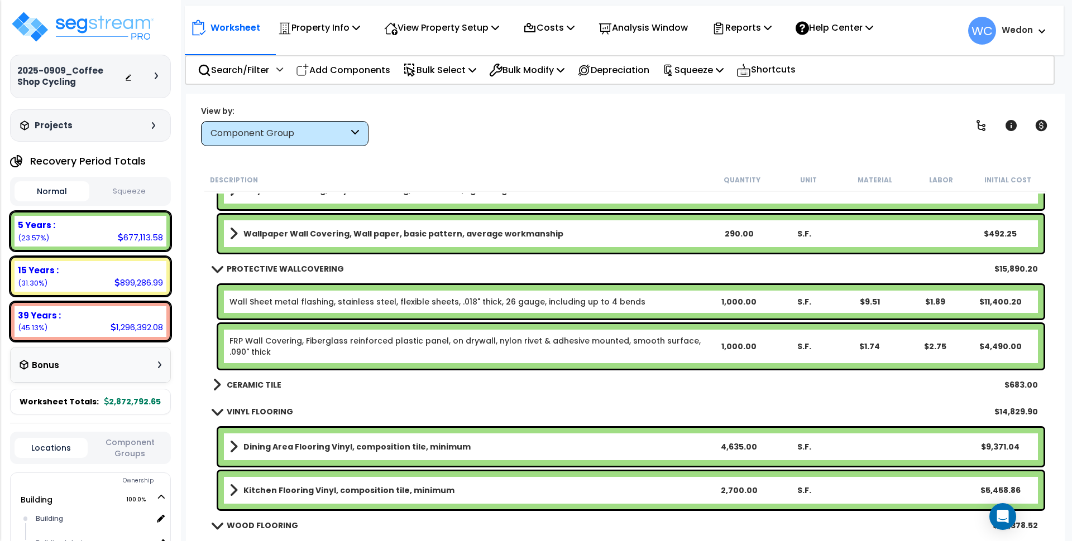
click at [253, 387] on b "CERAMIC TILE" at bounding box center [254, 385] width 55 height 11
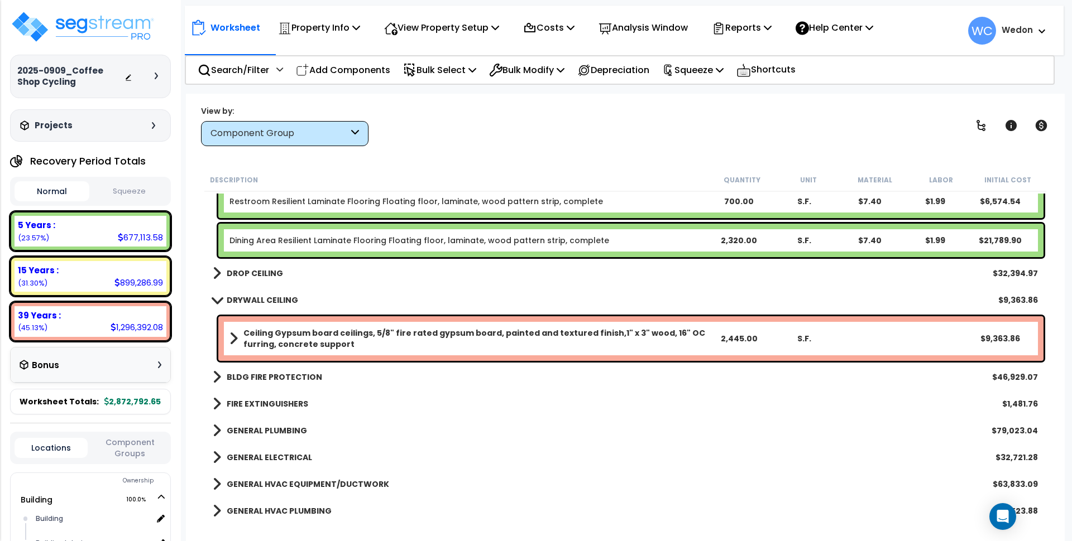
scroll to position [8303, 0]
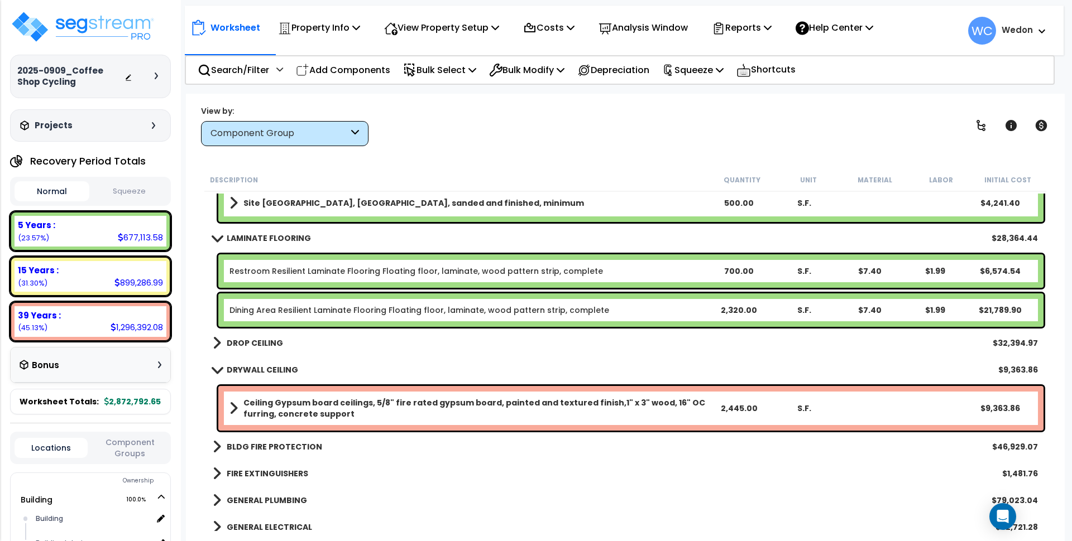
click at [268, 342] on b "DROP CEILING" at bounding box center [255, 343] width 56 height 11
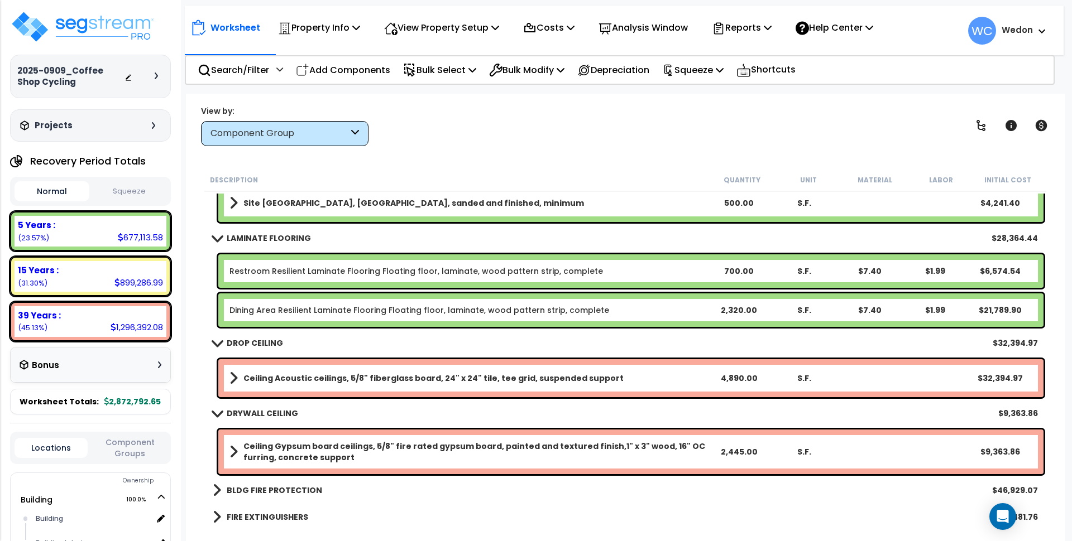
scroll to position [8373, 0]
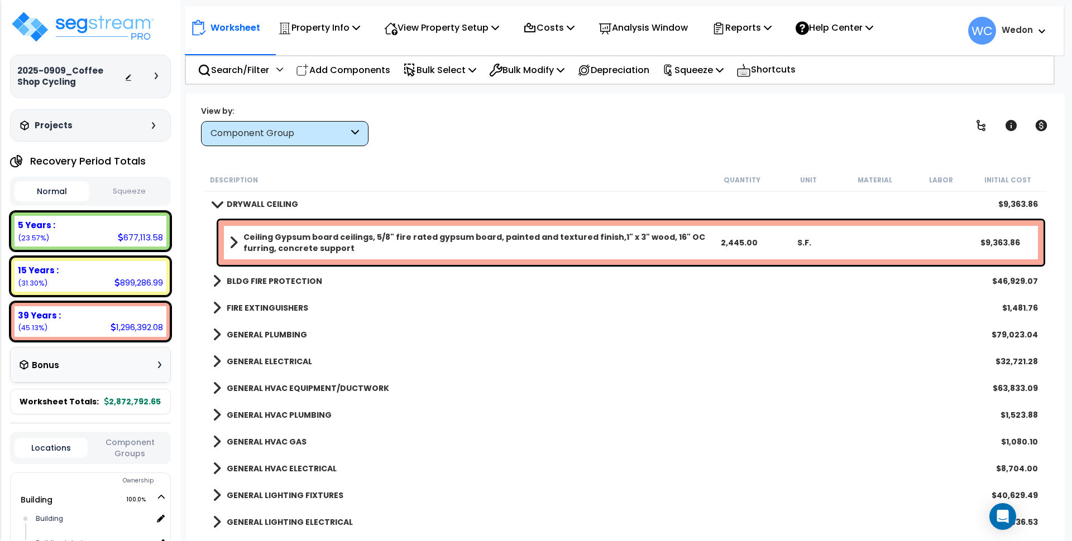
click at [252, 519] on b "GENERAL LIGHTING ELECTRICAL" at bounding box center [290, 522] width 126 height 11
click at [252, 497] on b "GENERAL LIGHTING FIXTURES" at bounding box center [285, 495] width 117 height 11
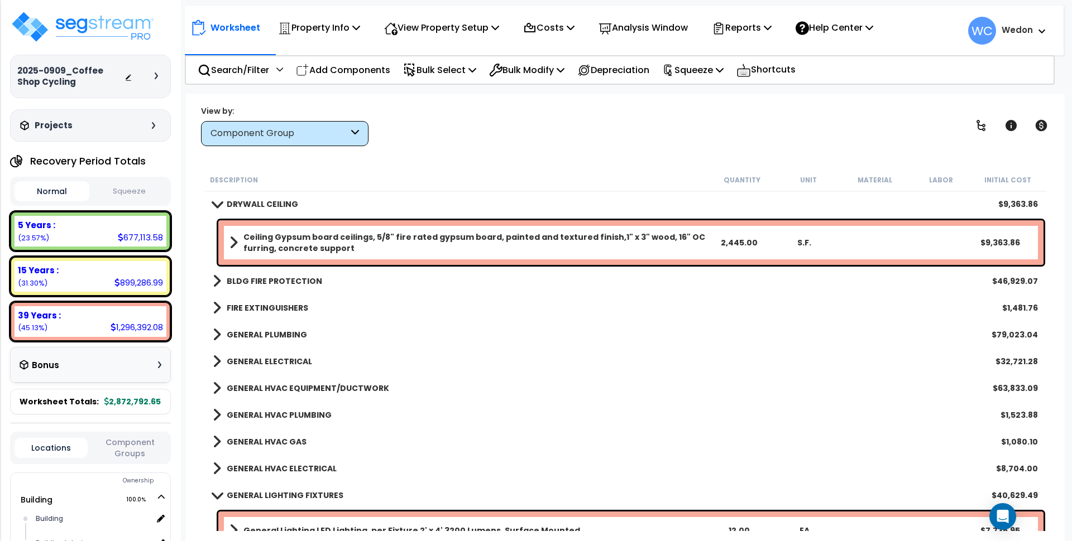
click at [261, 469] on b "GENERAL HVAC ELECTRICAL" at bounding box center [282, 468] width 110 height 11
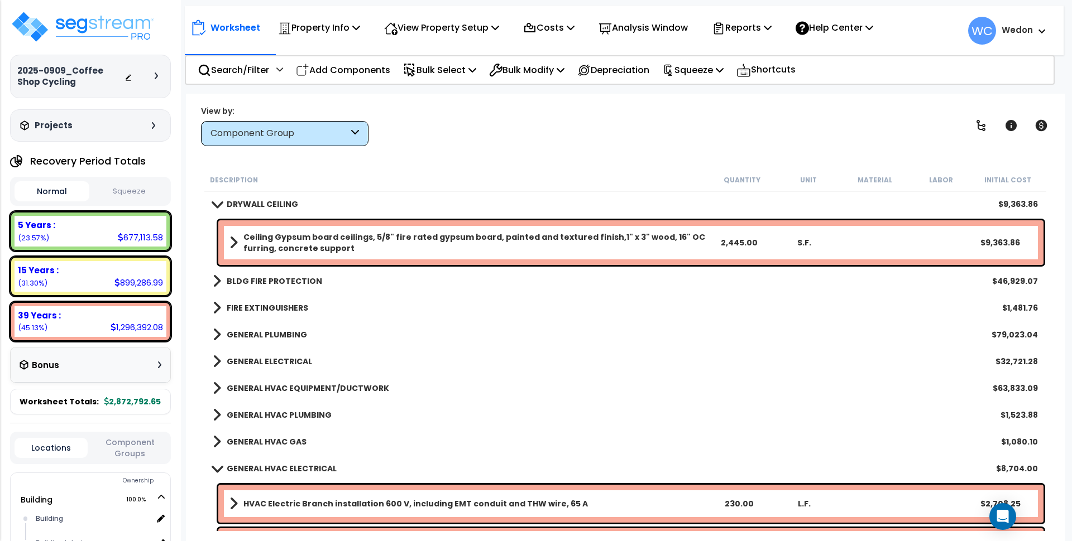
click at [269, 438] on b "GENERAL HVAC GAS" at bounding box center [267, 441] width 80 height 11
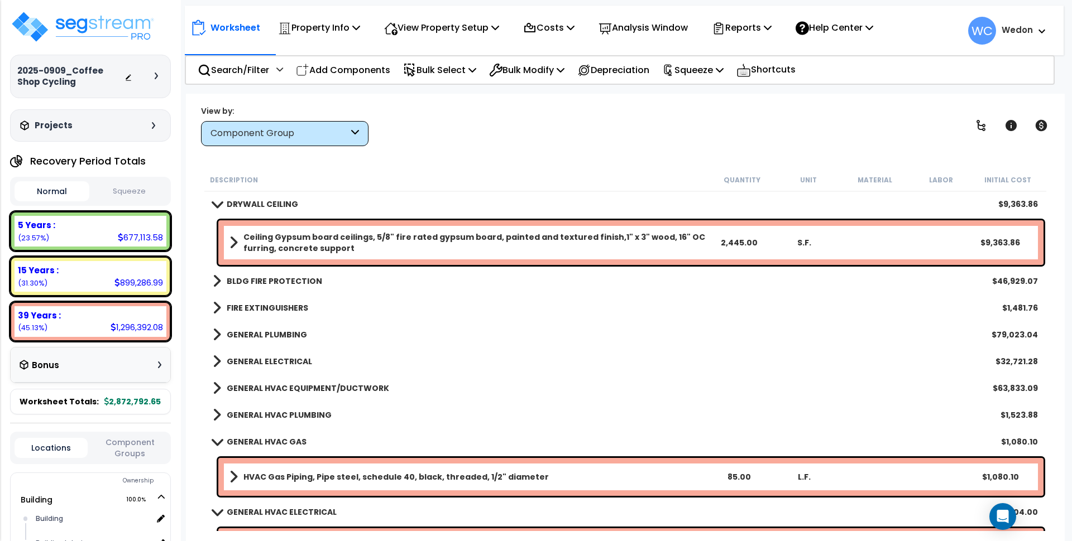
click at [274, 415] on b "GENERAL HVAC PLUMBING" at bounding box center [279, 415] width 105 height 11
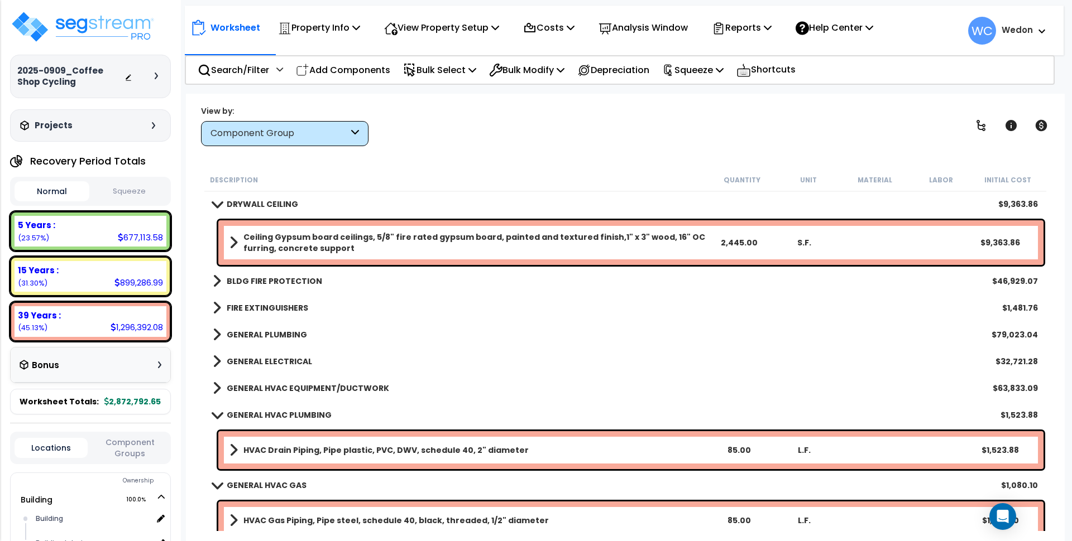
click at [279, 388] on b "GENERAL HVAC EQUIPMENT/DUCTWORK" at bounding box center [308, 388] width 162 height 11
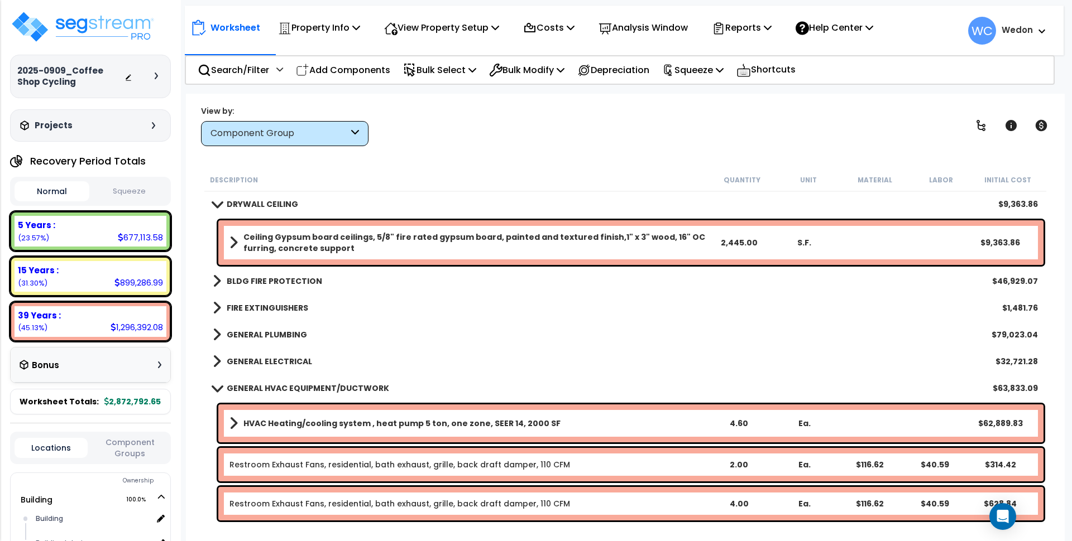
click at [275, 359] on b "GENERAL ELECTRICAL" at bounding box center [269, 361] width 85 height 11
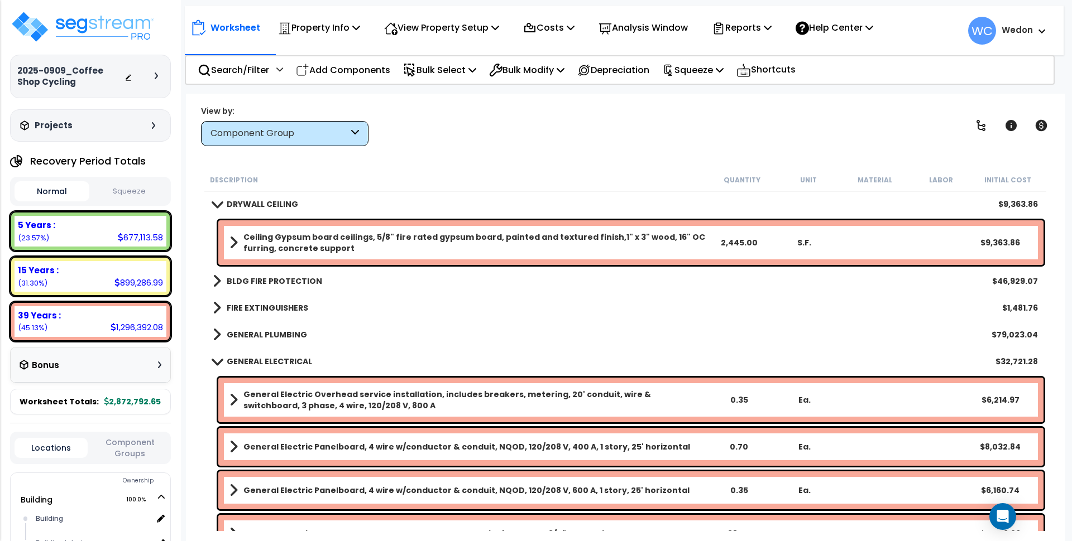
click at [271, 331] on b "GENERAL PLUMBING" at bounding box center [267, 334] width 80 height 11
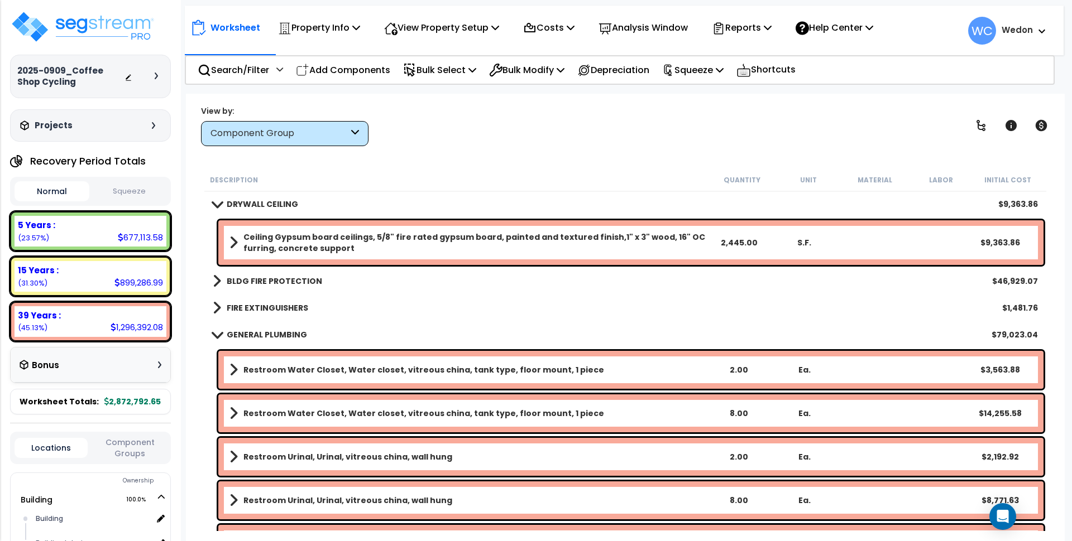
click at [274, 306] on b "FIRE EXTINGUISHERS" at bounding box center [267, 308] width 81 height 11
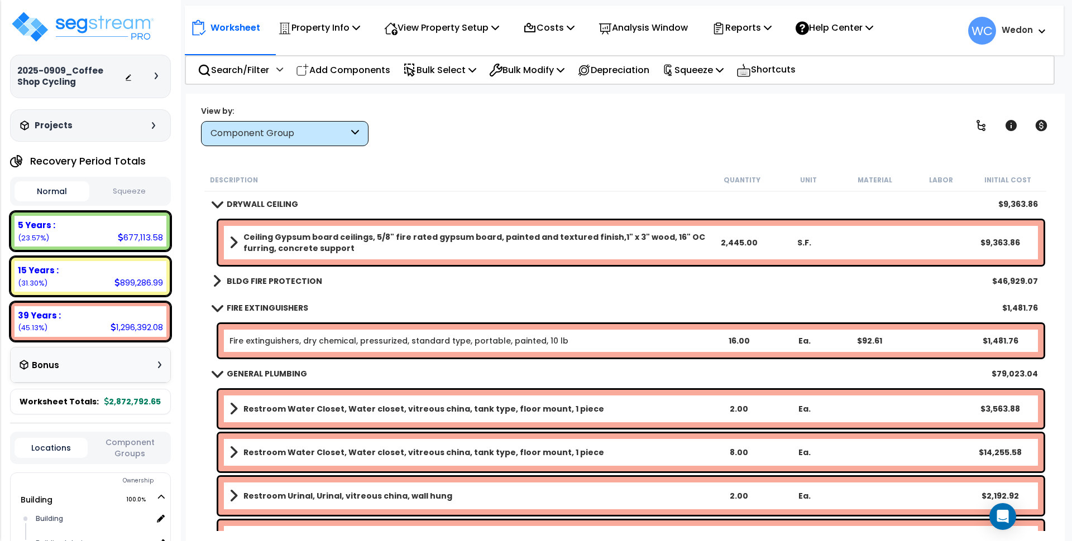
click at [280, 284] on b "BLDG FIRE PROTECTION" at bounding box center [274, 281] width 95 height 11
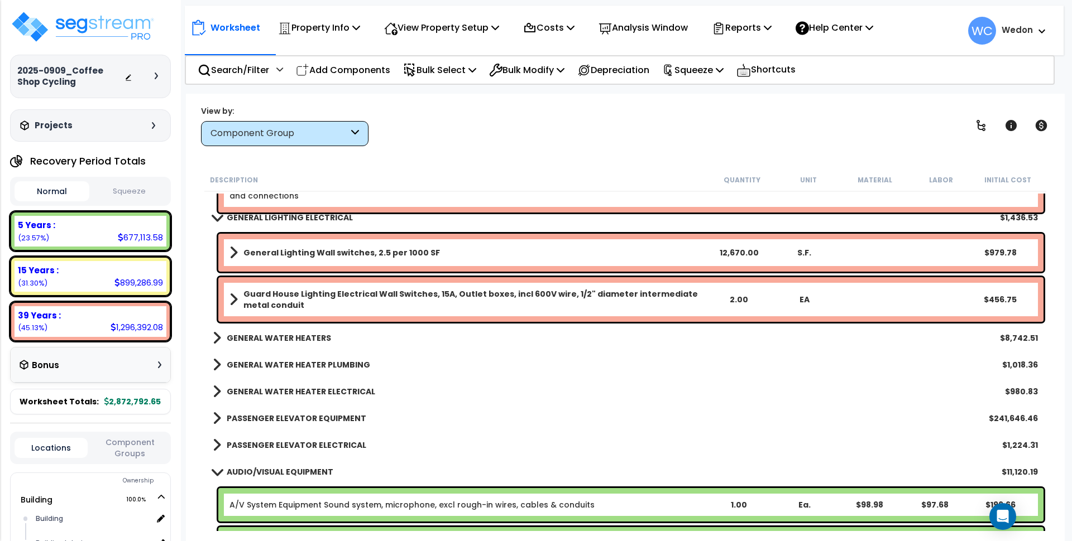
scroll to position [10396, 0]
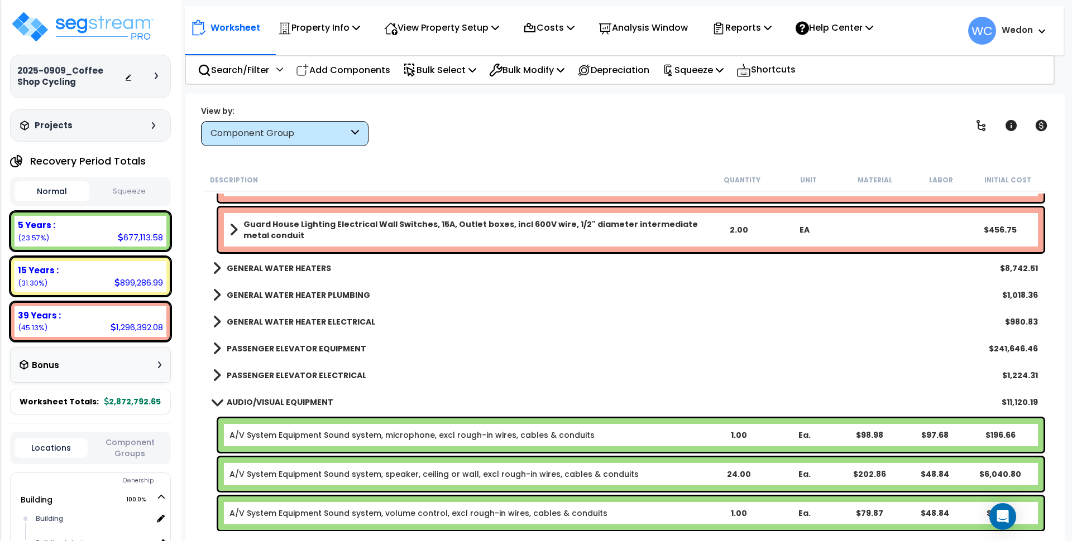
click at [260, 378] on b "PASSENGER ELEVATOR ELECTRICAL" at bounding box center [297, 375] width 140 height 11
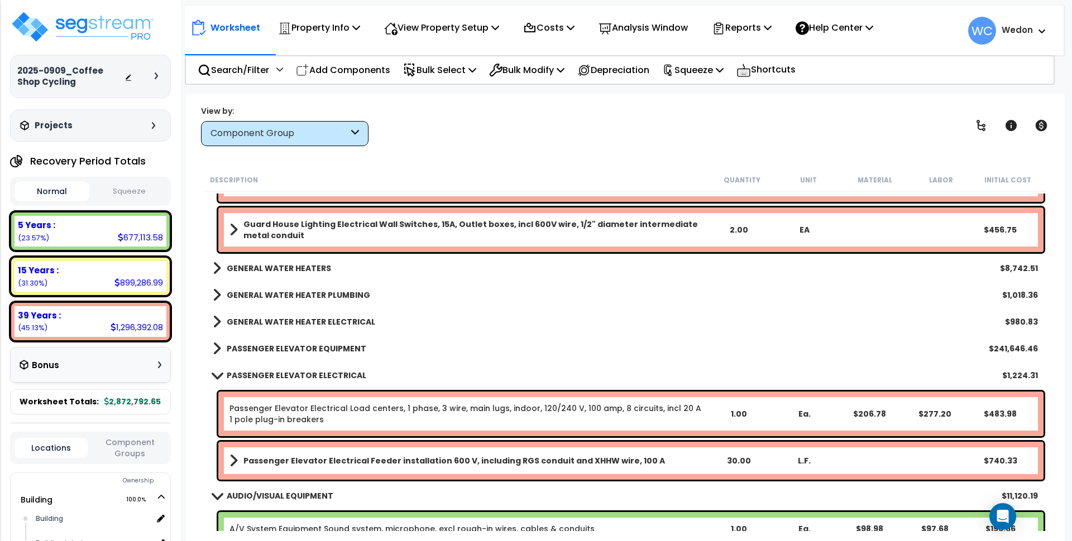
click at [271, 348] on b "PASSENGER ELEVATOR EQUIPMENT" at bounding box center [297, 348] width 140 height 11
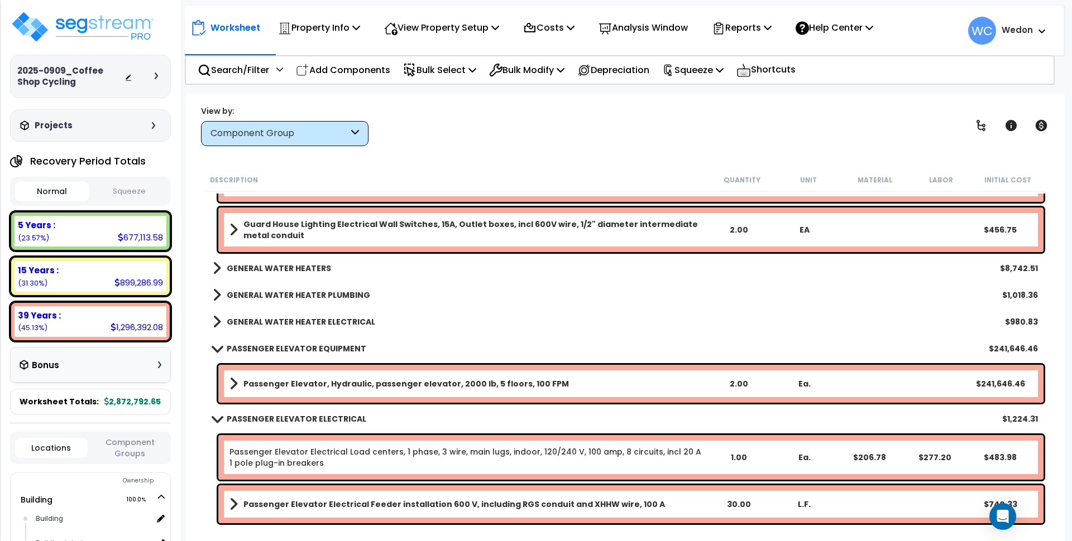
click at [286, 312] on div "GENERAL WATER HEATER ELECTRICAL $980.83" at bounding box center [625, 322] width 836 height 27
click at [288, 317] on b "GENERAL WATER HEATER ELECTRICAL" at bounding box center [301, 321] width 148 height 11
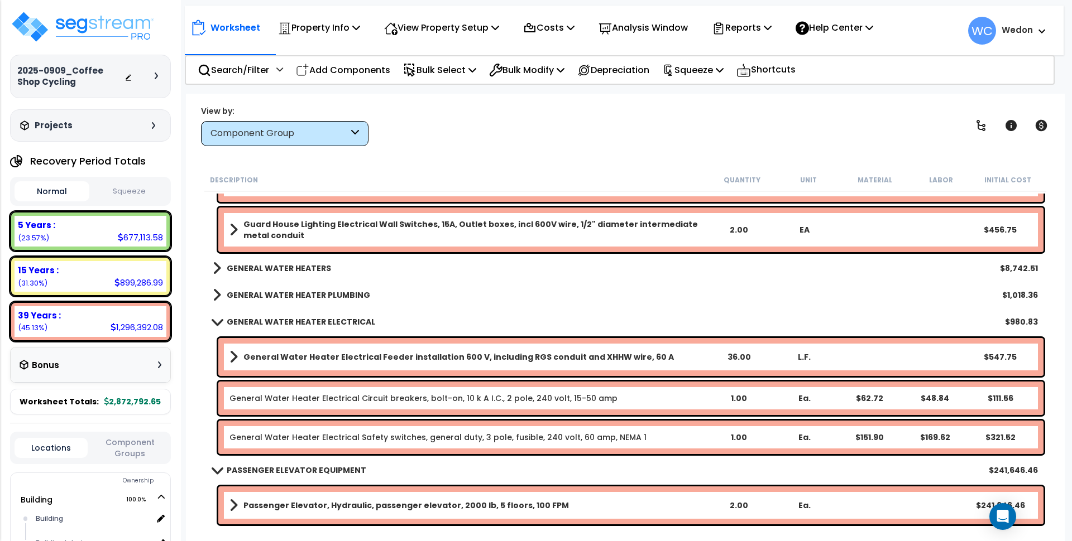
click at [296, 297] on b "GENERAL WATER HEATER PLUMBING" at bounding box center [298, 295] width 143 height 11
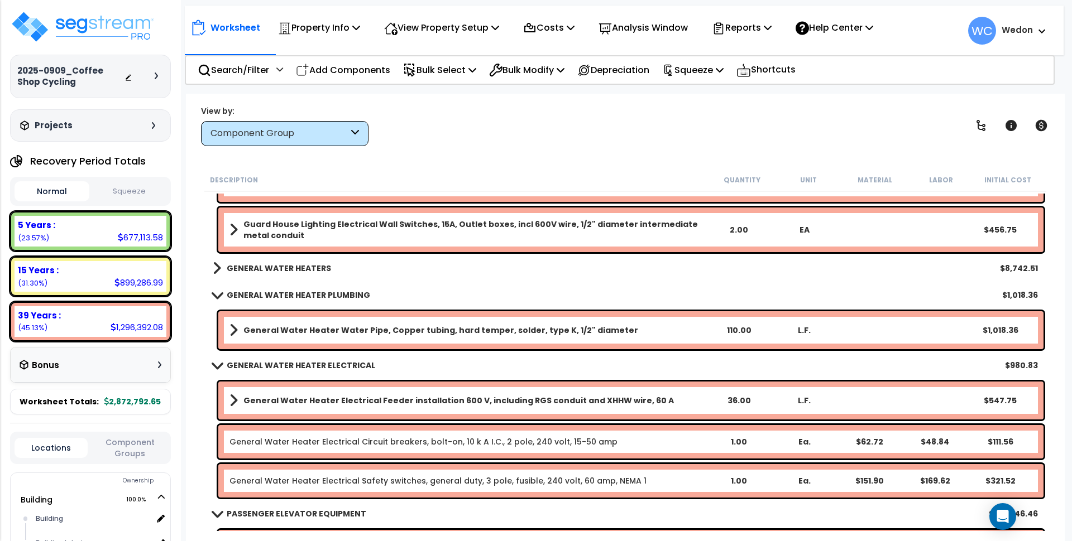
drag, startPoint x: 295, startPoint y: 266, endPoint x: 344, endPoint y: 256, distance: 49.7
click at [295, 265] on b "GENERAL WATER HEATERS" at bounding box center [279, 268] width 104 height 11
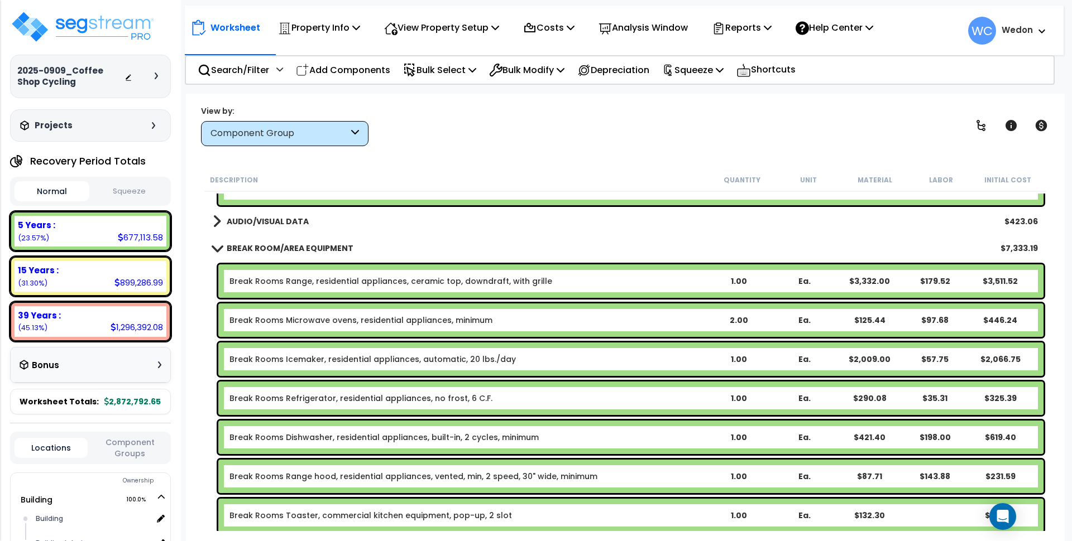
scroll to position [11443, 0]
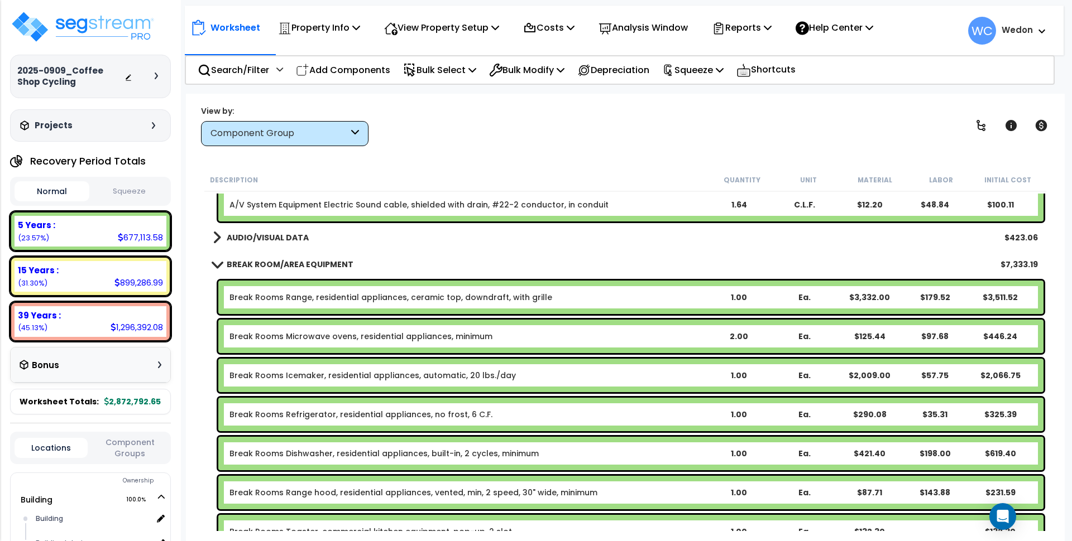
click at [273, 230] on link "AUDIO/VISUAL DATA" at bounding box center [261, 238] width 96 height 16
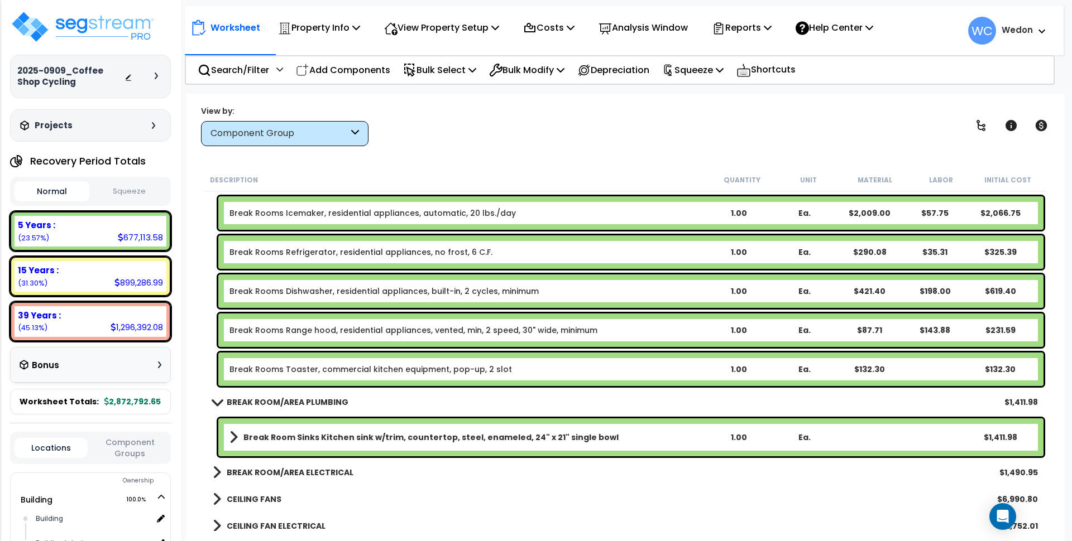
scroll to position [11722, 0]
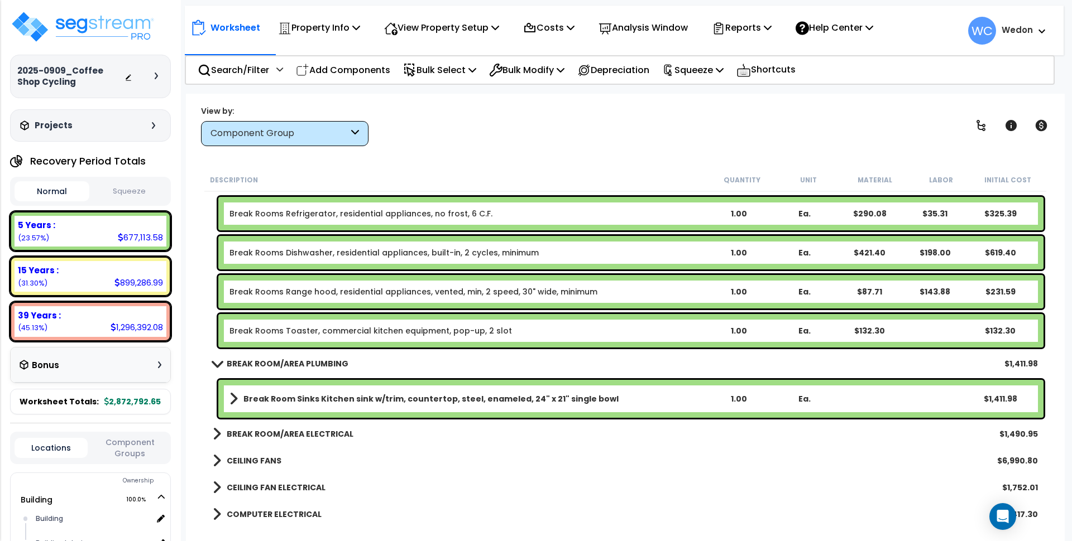
click at [253, 513] on b "COMPUTER ELECTRICAL" at bounding box center [274, 514] width 95 height 11
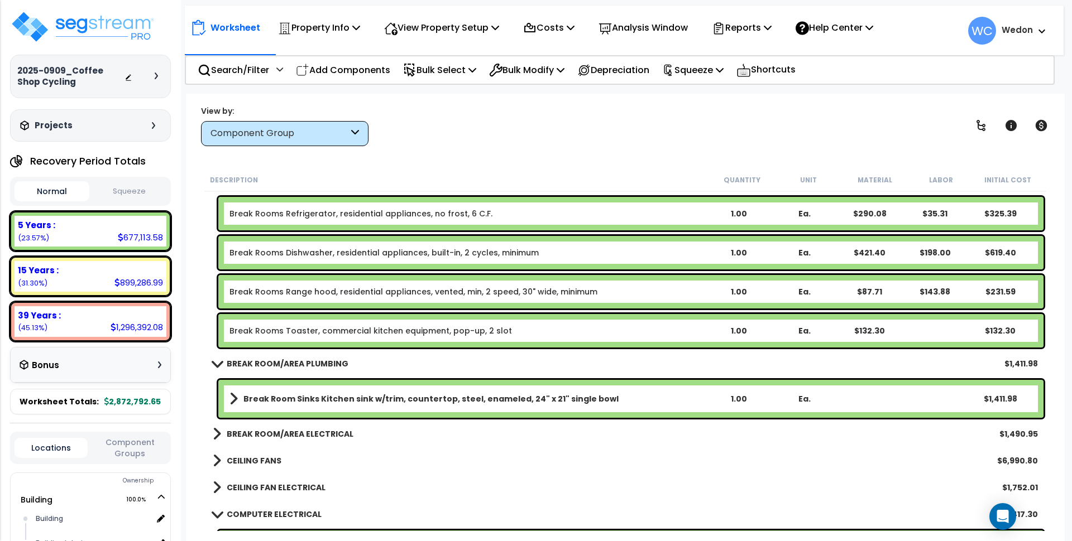
click at [253, 486] on b "CEILING FAN ELECTRICAL" at bounding box center [276, 487] width 99 height 11
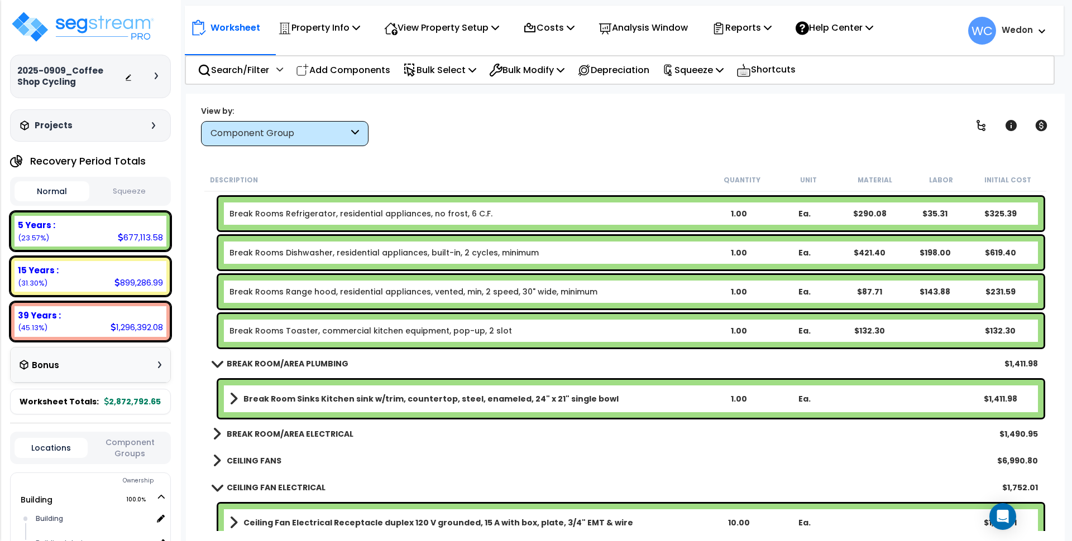
click at [258, 459] on b "CEILING FANS" at bounding box center [254, 460] width 55 height 11
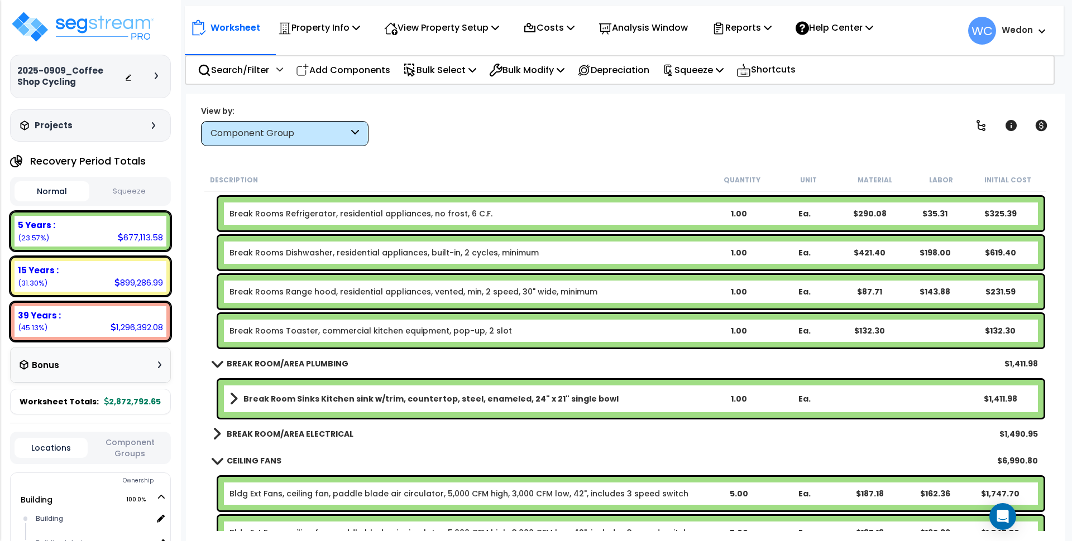
click at [276, 431] on b "BREAK ROOM/AREA ELECTRICAL" at bounding box center [290, 434] width 127 height 11
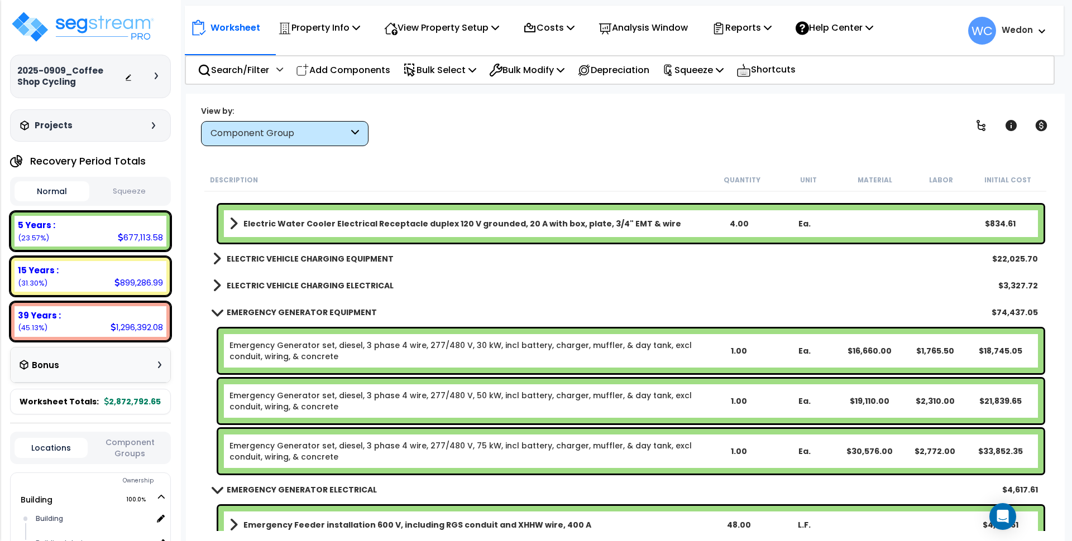
scroll to position [12908, 0]
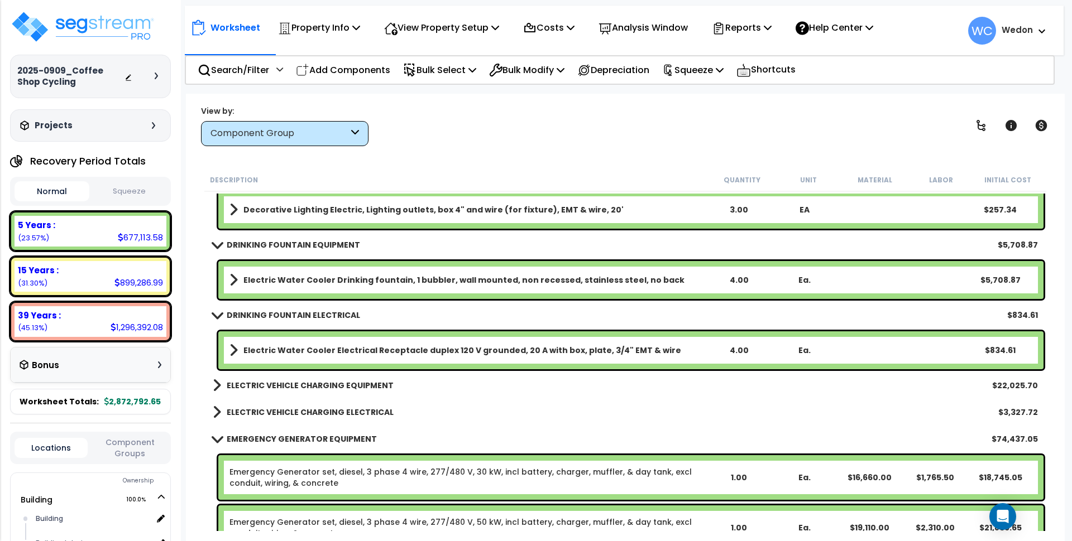
click at [297, 407] on b "ELECTRIC VEHICLE CHARGING ELECTRICAL" at bounding box center [310, 412] width 167 height 11
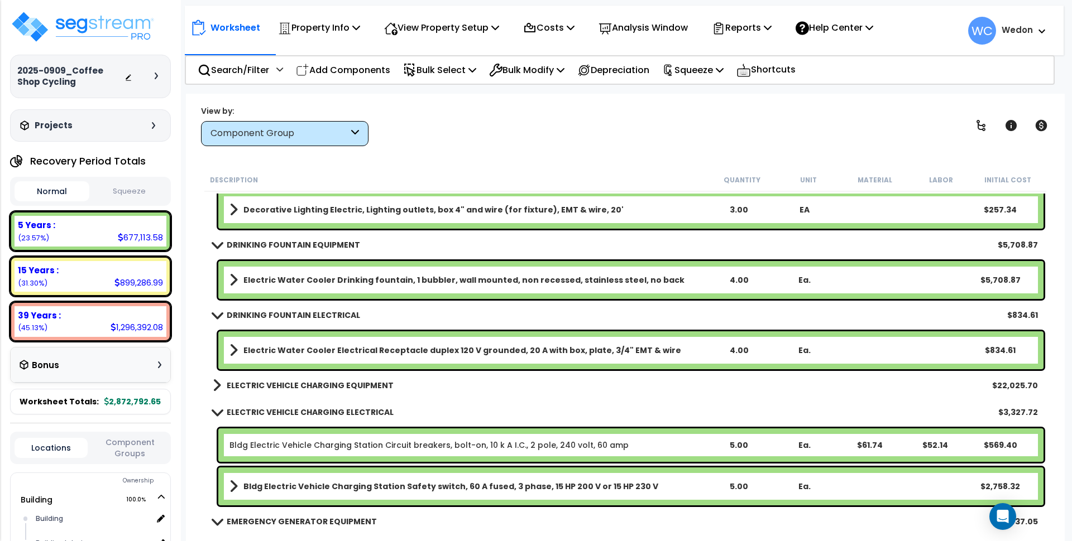
click at [303, 387] on b "ELECTRIC VEHICLE CHARGING EQUIPMENT" at bounding box center [310, 385] width 167 height 11
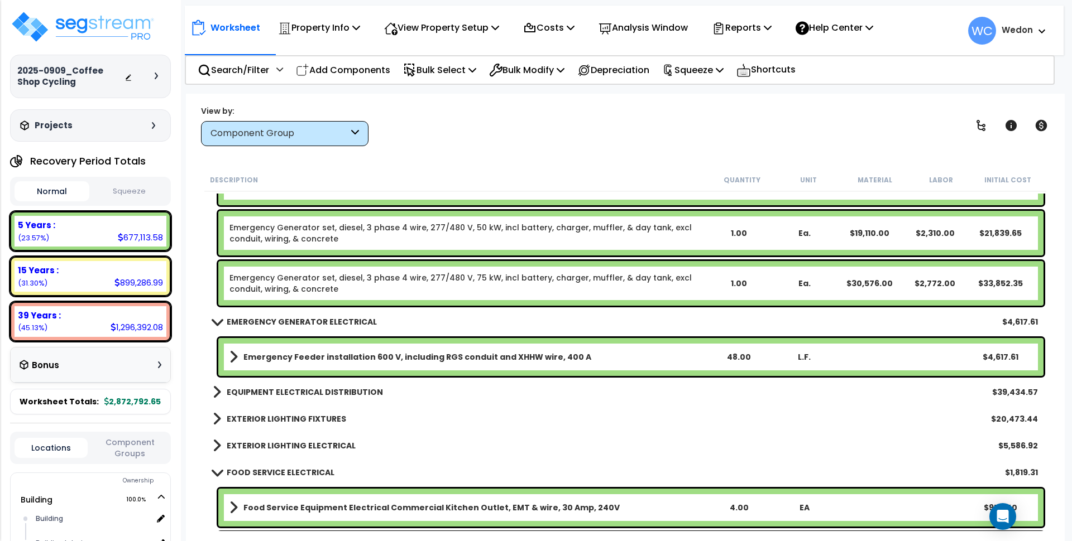
scroll to position [13327, 0]
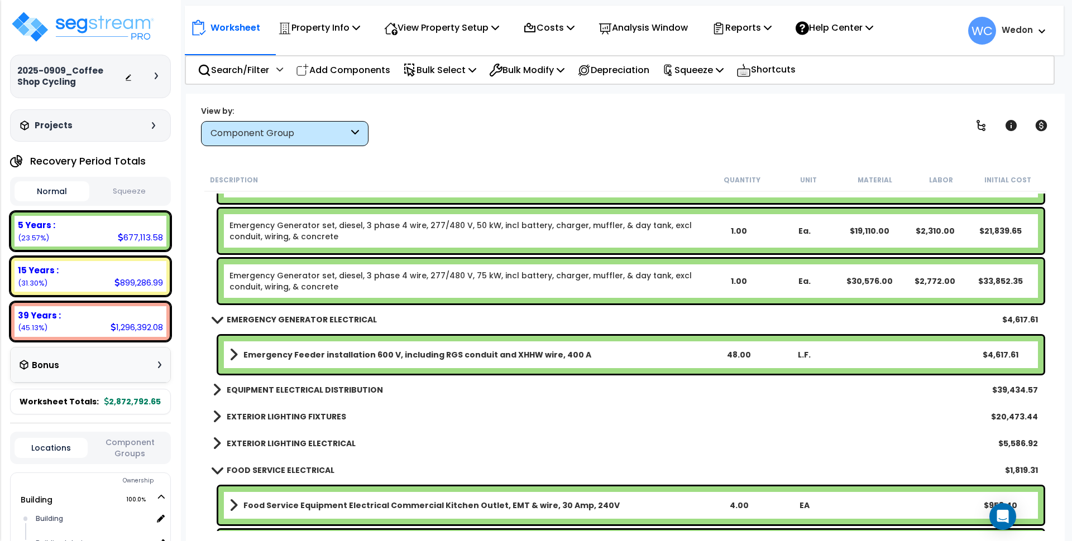
click at [323, 445] on b "EXTERIOR LIGHTING ELECTRICAL" at bounding box center [291, 443] width 129 height 11
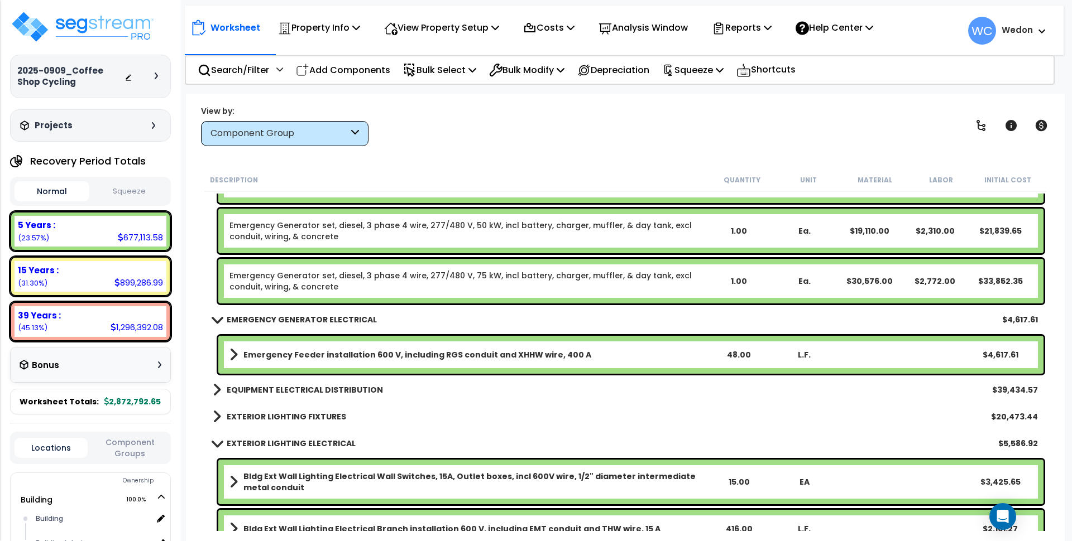
click at [320, 418] on b "EXTERIOR LIGHTING FIXTURES" at bounding box center [286, 416] width 119 height 11
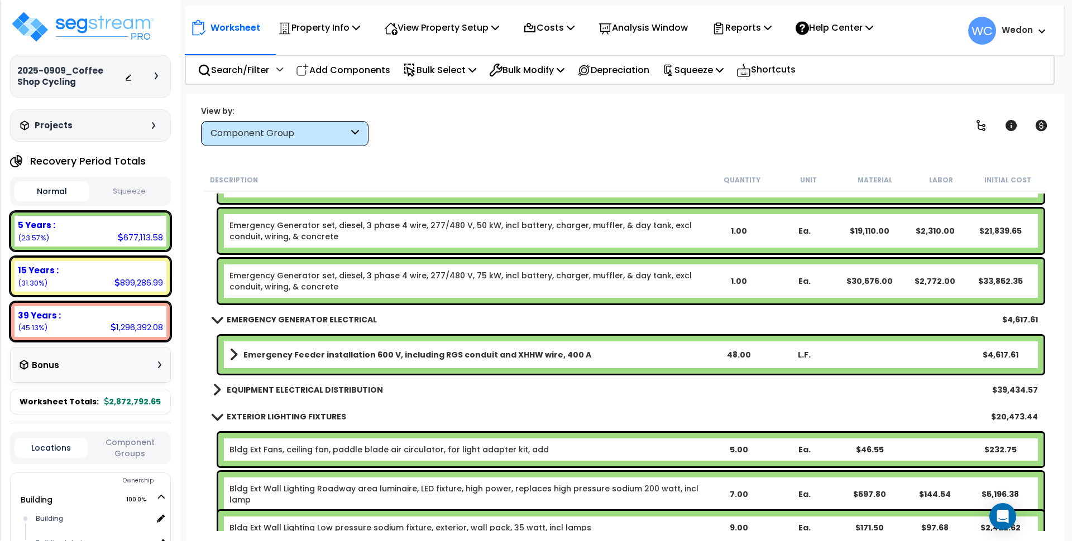
click at [334, 387] on b "EQUIPMENT ELECTRICAL DISTRIBUTION" at bounding box center [305, 390] width 156 height 11
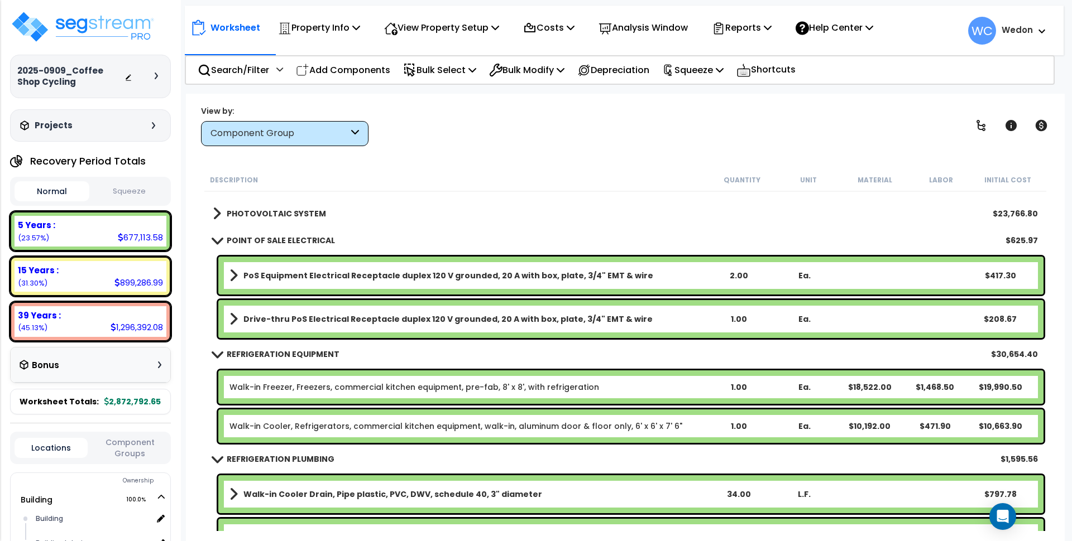
scroll to position [14652, 0]
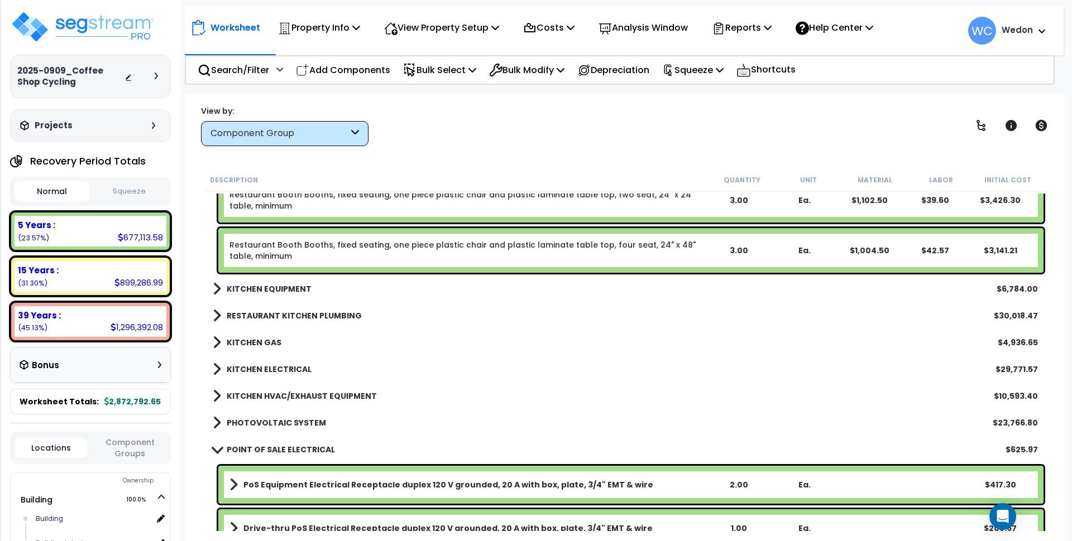
click at [325, 285] on div "KITCHEN EQUIPMENT $6,784.00" at bounding box center [625, 289] width 836 height 27
click at [289, 292] on b "KITCHEN EQUIPMENT" at bounding box center [269, 289] width 85 height 11
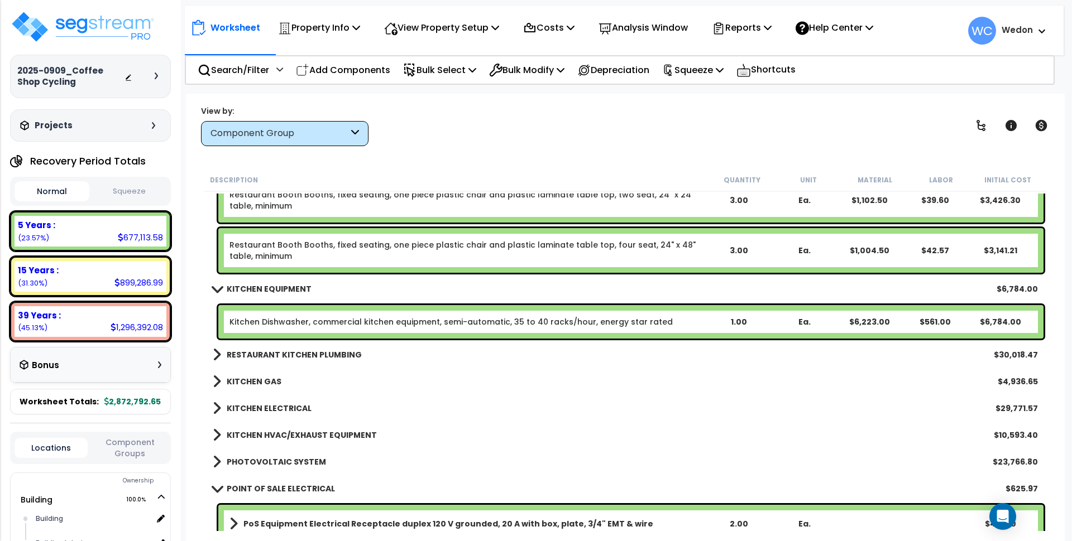
click at [301, 352] on b "RESTAURANT KITCHEN PLUMBING" at bounding box center [294, 354] width 135 height 11
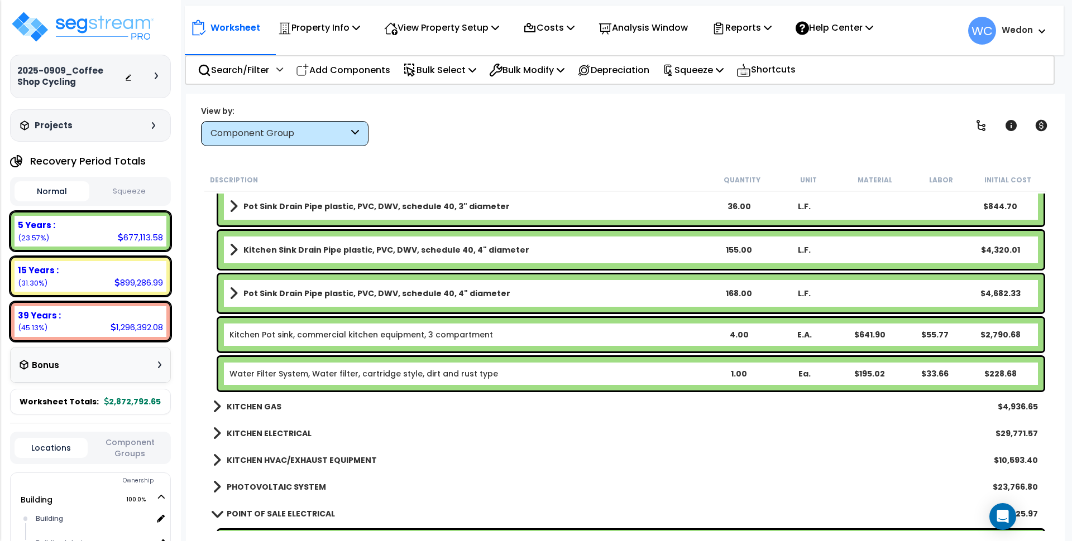
scroll to position [15210, 0]
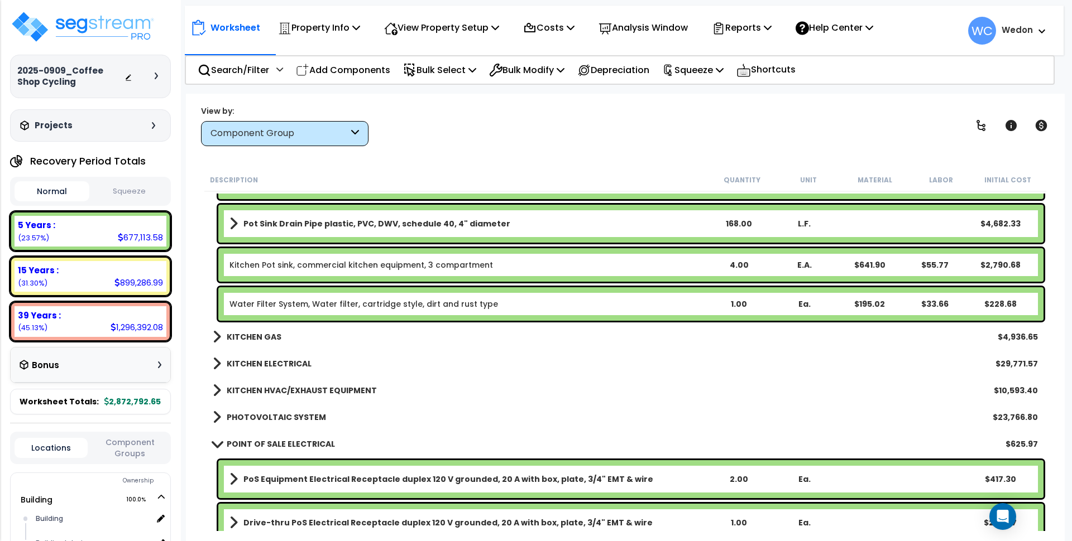
click at [257, 340] on b "KITCHEN GAS" at bounding box center [254, 337] width 55 height 11
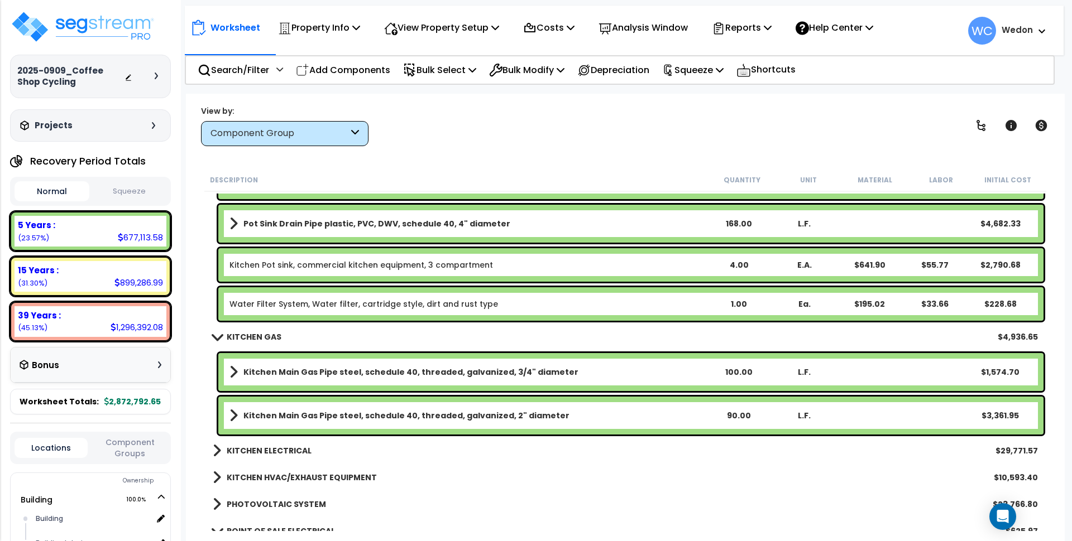
click at [281, 448] on b "KITCHEN ELECTRICAL" at bounding box center [269, 450] width 85 height 11
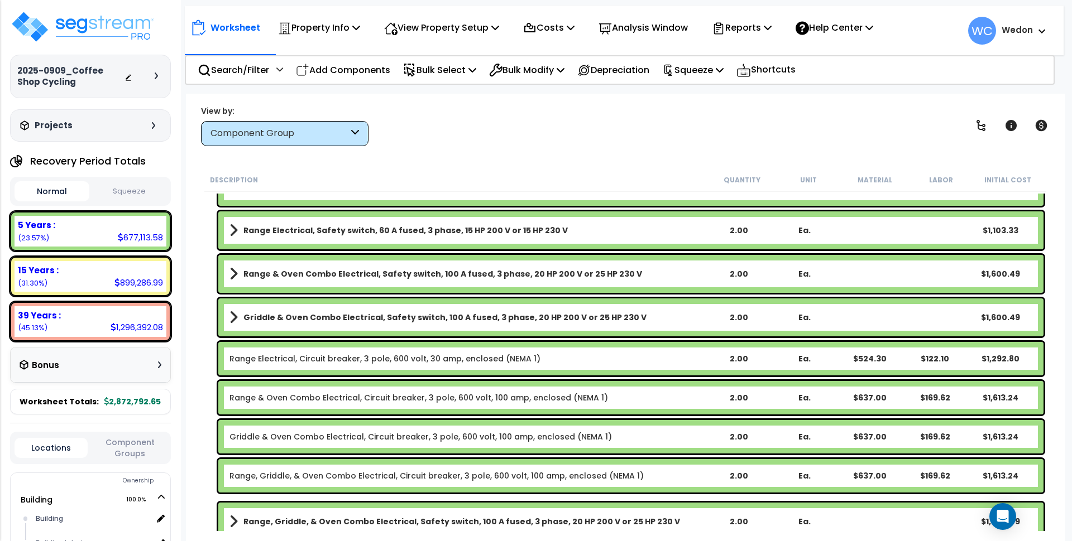
scroll to position [16048, 0]
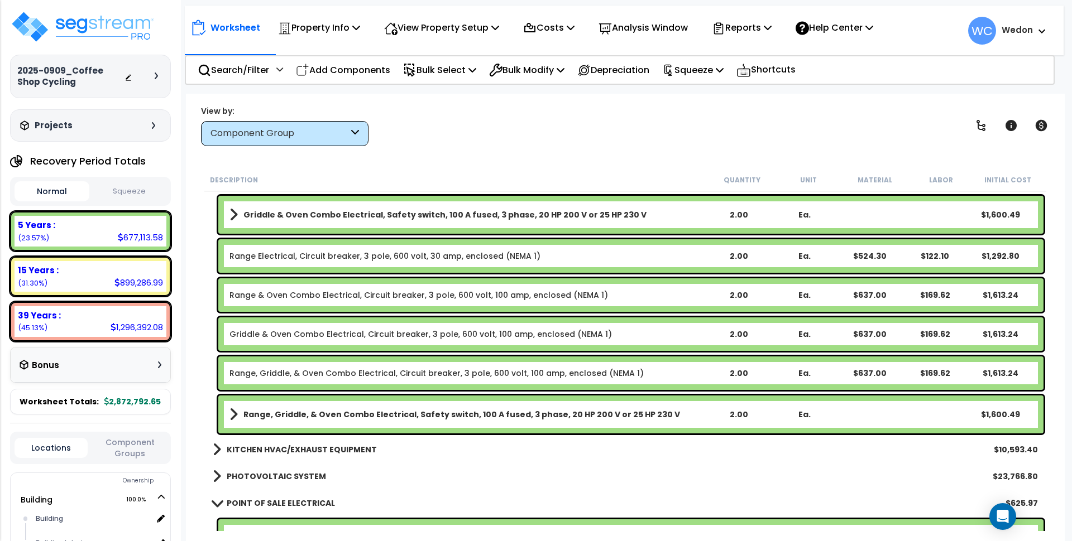
click at [271, 467] on div "PHOTOVOLTAIC SYSTEM $23,766.80" at bounding box center [625, 476] width 836 height 27
click at [276, 454] on b "KITCHEN HVAC/EXHAUST EQUIPMENT" at bounding box center [302, 449] width 150 height 11
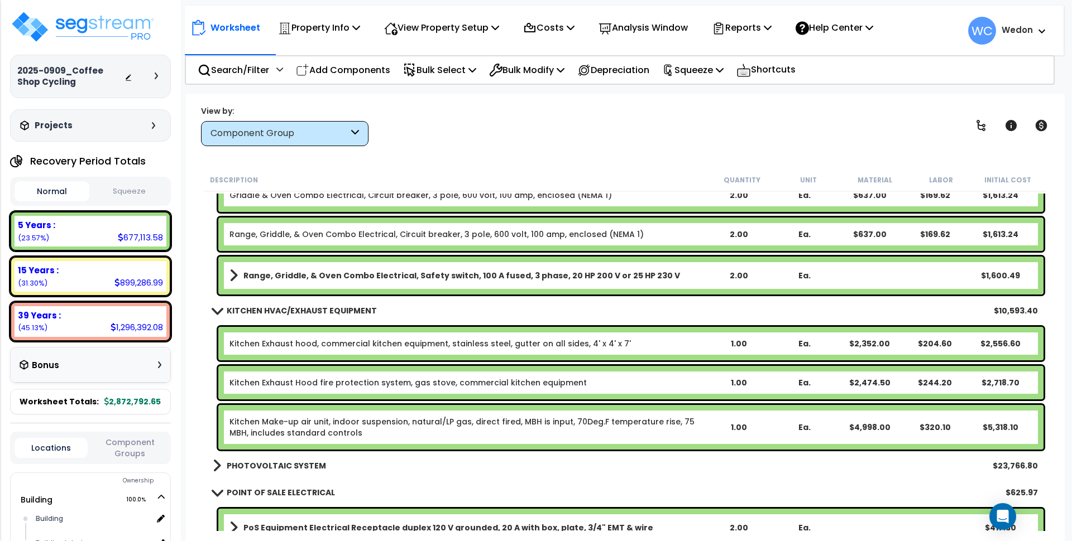
scroll to position [16187, 0]
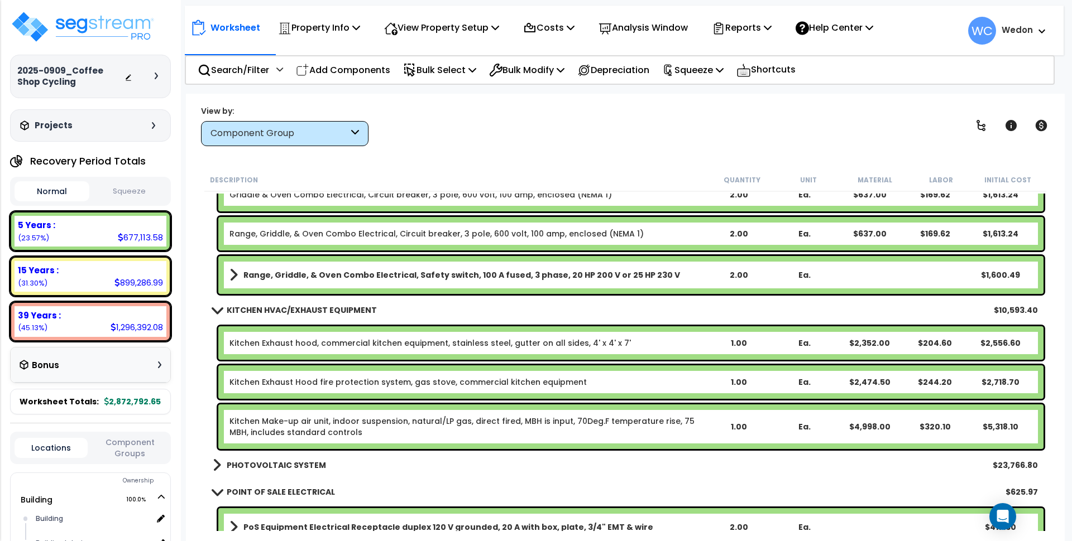
click at [276, 464] on b "PHOTOVOLTAIC SYSTEM" at bounding box center [276, 465] width 99 height 11
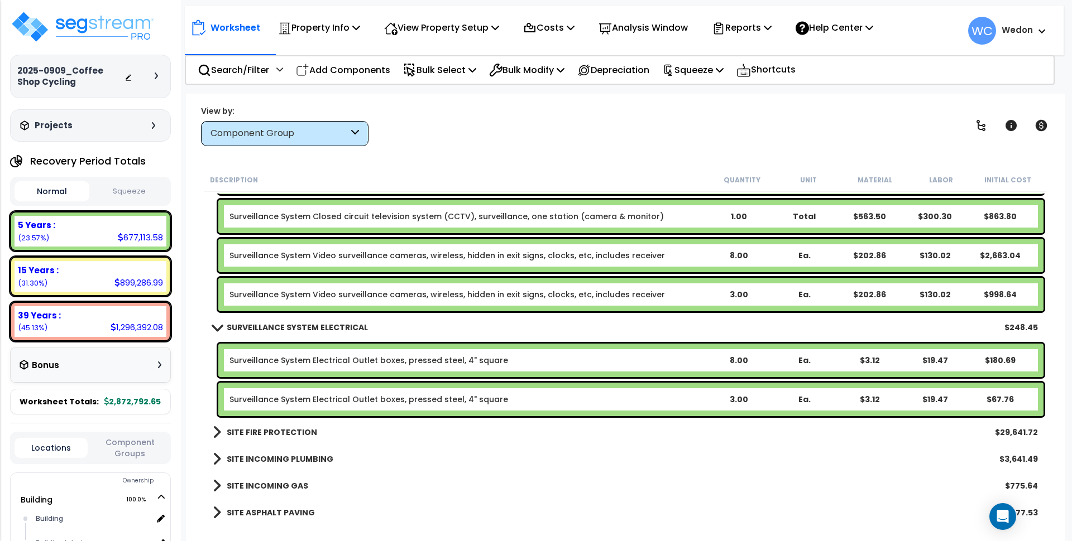
scroll to position [17443, 0]
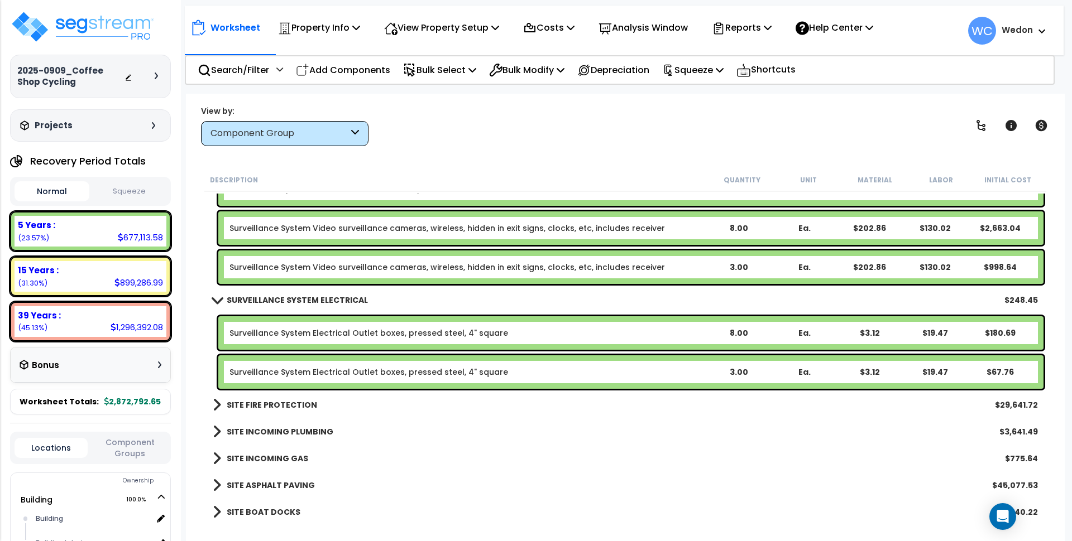
drag, startPoint x: 248, startPoint y: 517, endPoint x: 266, endPoint y: 503, distance: 23.1
click at [248, 517] on b "SITE BOAT DOCKS" at bounding box center [264, 512] width 74 height 11
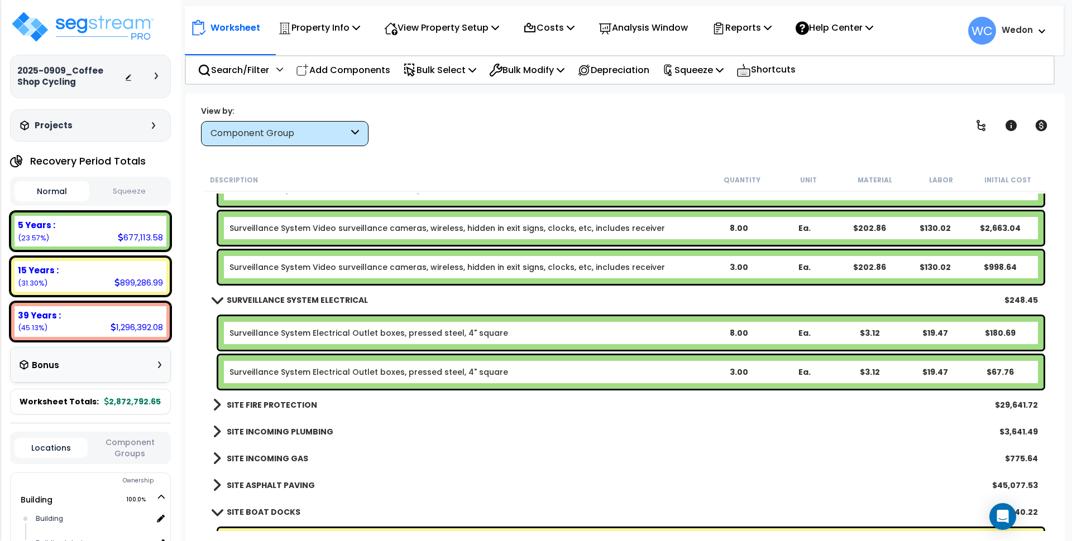
click at [272, 489] on b "SITE ASPHALT PAVING" at bounding box center [271, 485] width 88 height 11
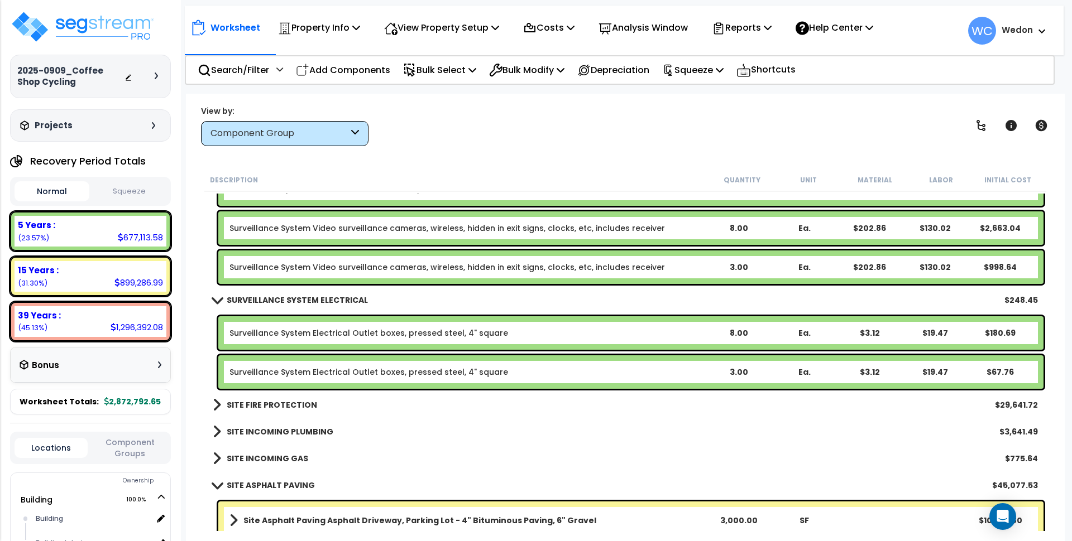
click at [275, 457] on b "SITE INCOMING GAS" at bounding box center [267, 458] width 81 height 11
click at [285, 424] on link "SITE INCOMING PLUMBING" at bounding box center [273, 432] width 121 height 16
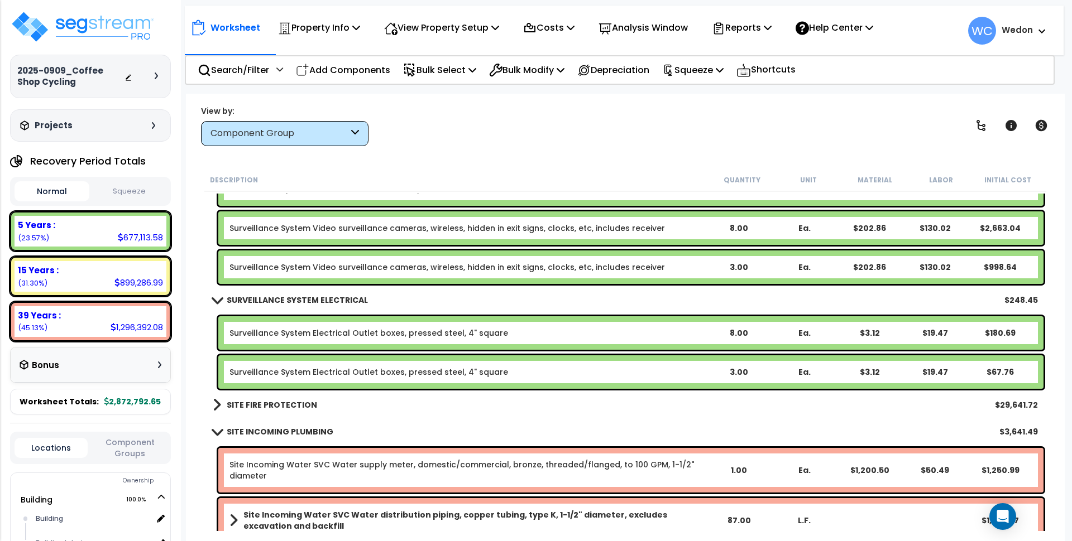
click at [284, 400] on b "SITE FIRE PROTECTION" at bounding box center [272, 405] width 90 height 11
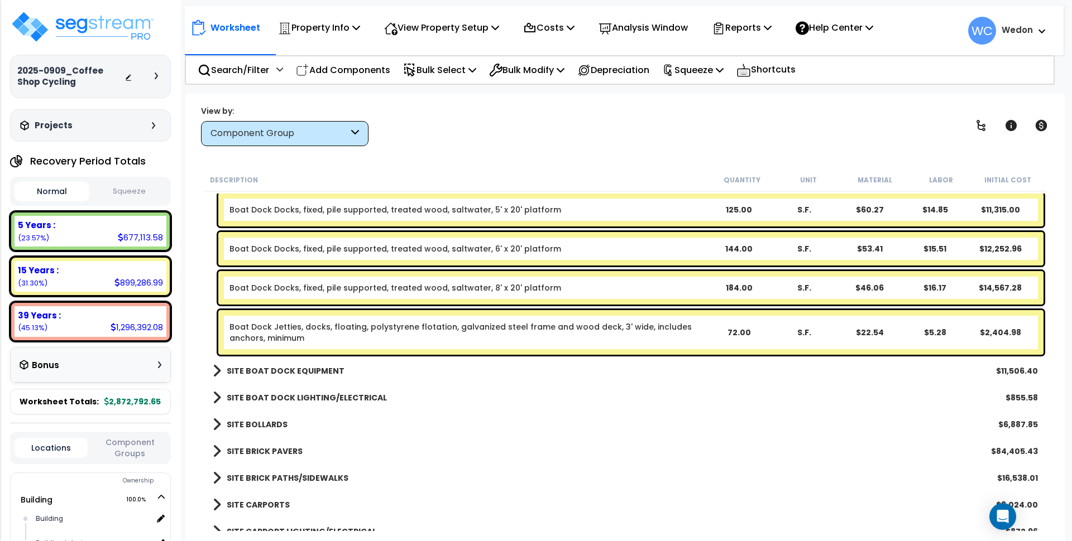
scroll to position [18280, 0]
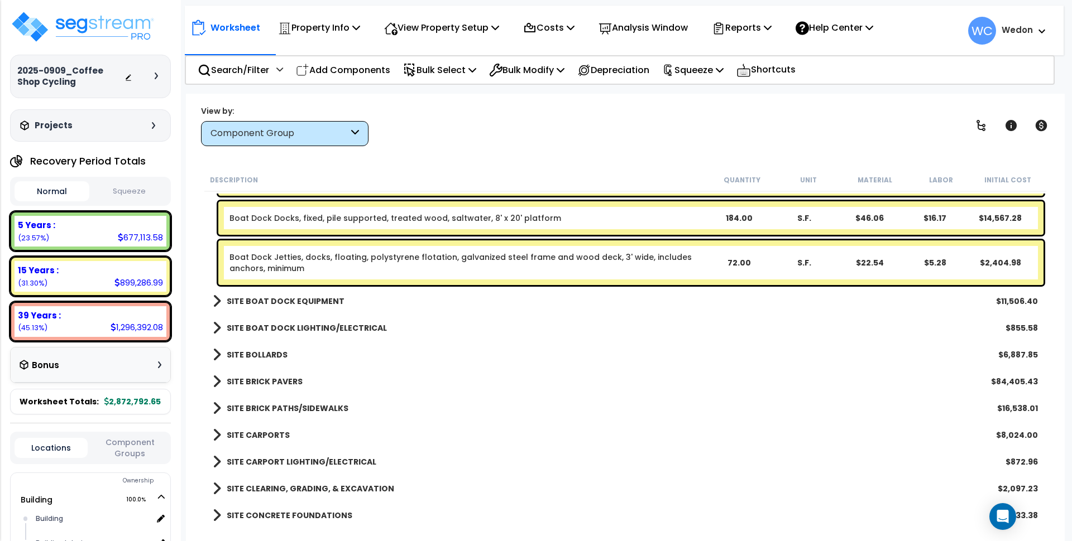
click at [268, 515] on b "SITE CONCRETE FOUNDATIONS" at bounding box center [290, 515] width 126 height 11
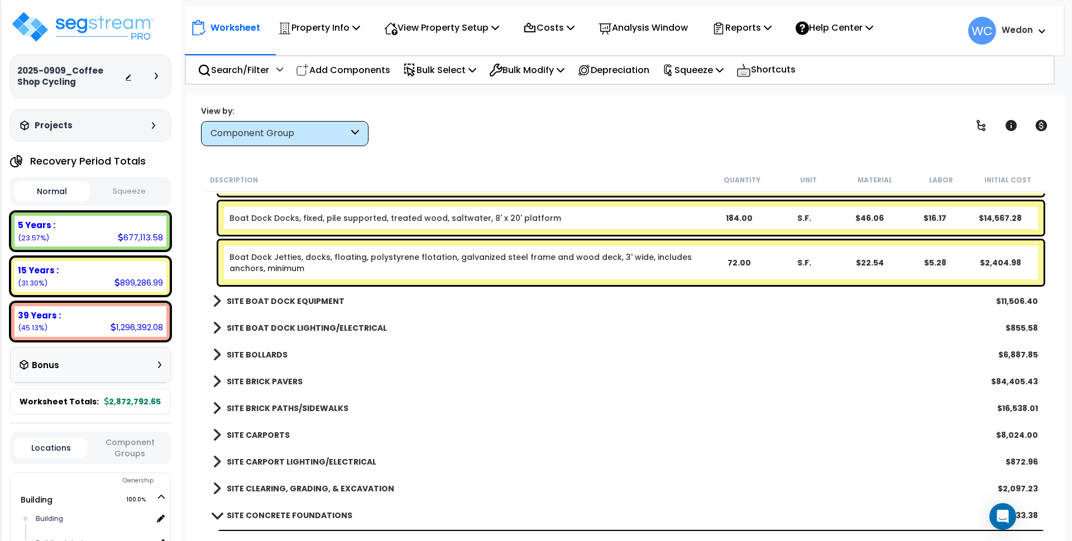
click at [275, 485] on b "SITE CLEARING, GRADING, & EXCAVATION" at bounding box center [310, 488] width 167 height 11
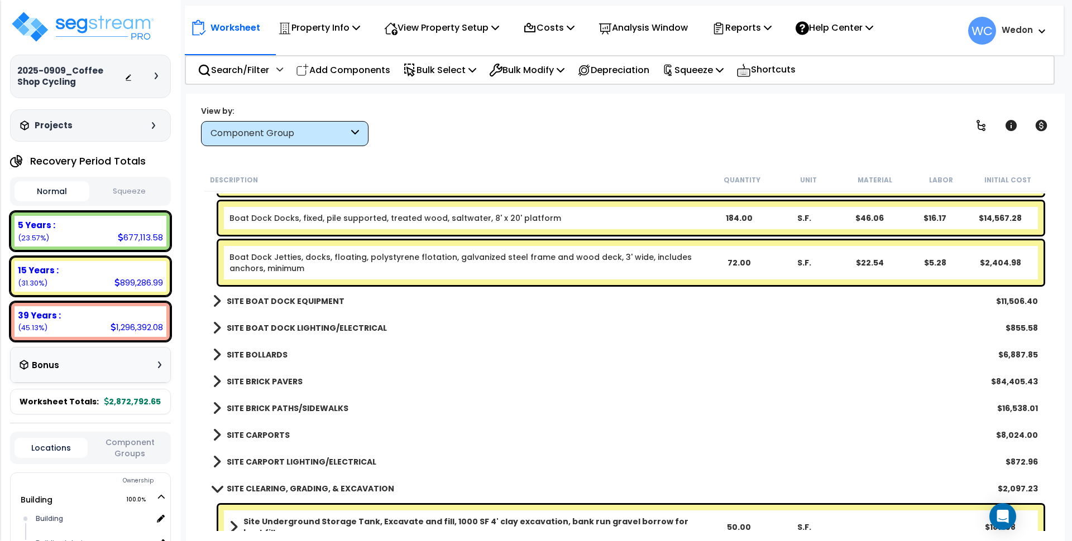
click at [291, 459] on b "SITE CARPORT LIGHTING/ELECTRICAL" at bounding box center [302, 462] width 150 height 11
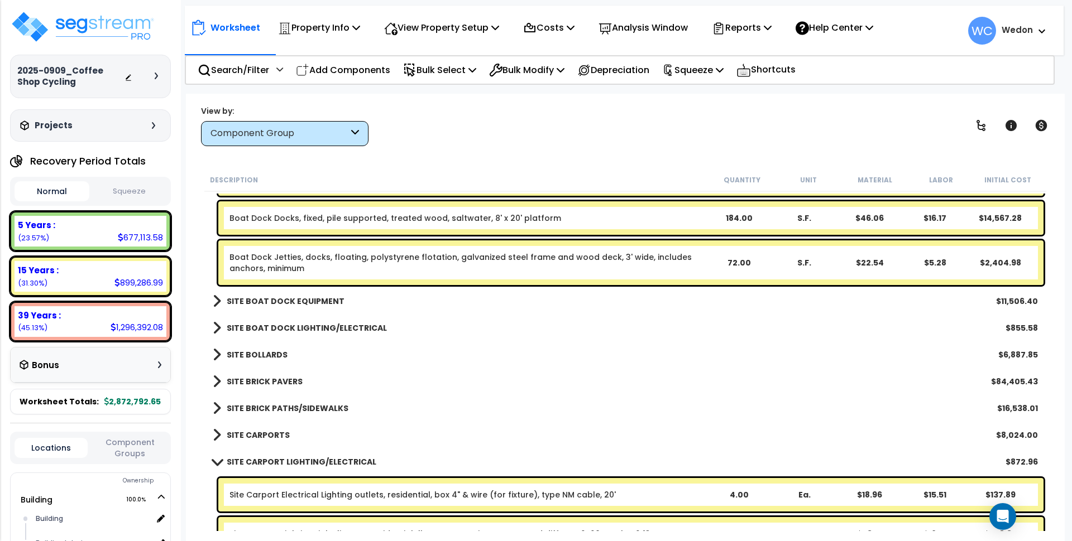
click at [261, 426] on div "SITE CARPORTS $8,024.00" at bounding box center [625, 435] width 836 height 27
click at [264, 408] on b "SITE BRICK PATHS/SIDEWALKS" at bounding box center [288, 408] width 122 height 11
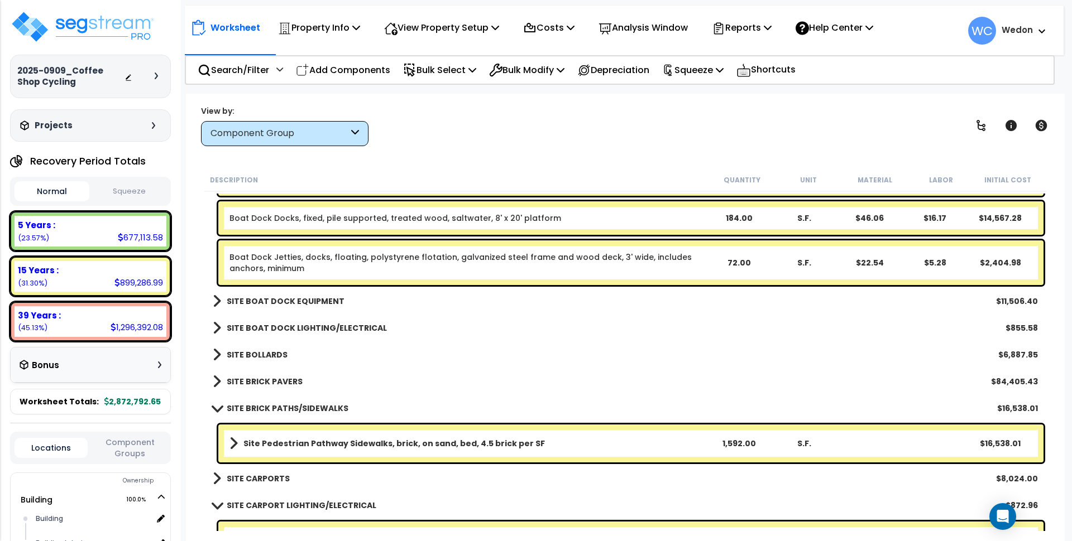
click at [250, 473] on b "SITE CARPORTS" at bounding box center [258, 478] width 63 height 11
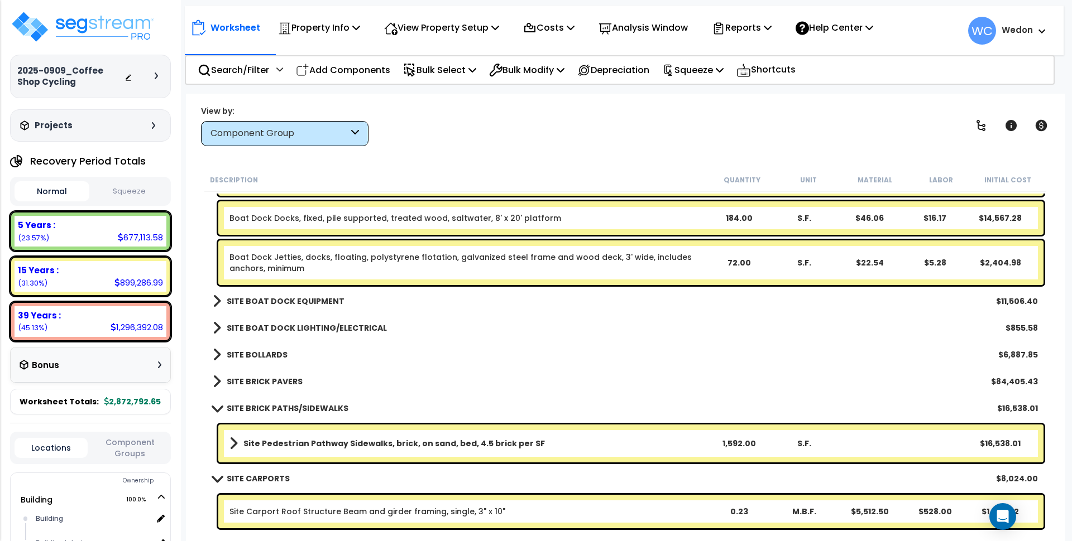
click at [252, 380] on b "SITE BRICK PAVERS" at bounding box center [265, 381] width 76 height 11
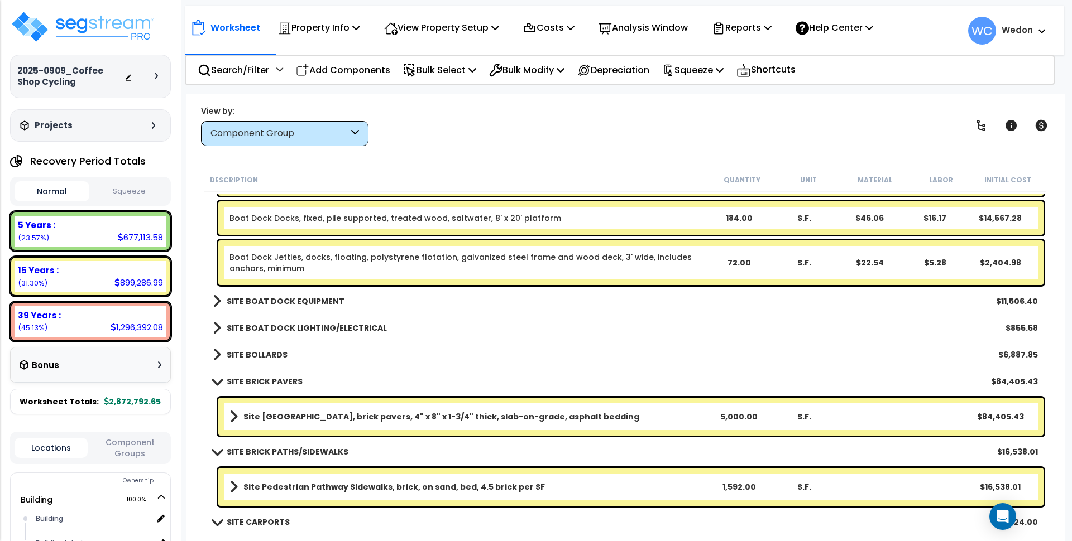
click at [265, 343] on div "SITE BOLLARDS $6,887.85" at bounding box center [625, 355] width 836 height 27
click at [263, 352] on b "SITE BOLLARDS" at bounding box center [257, 354] width 61 height 11
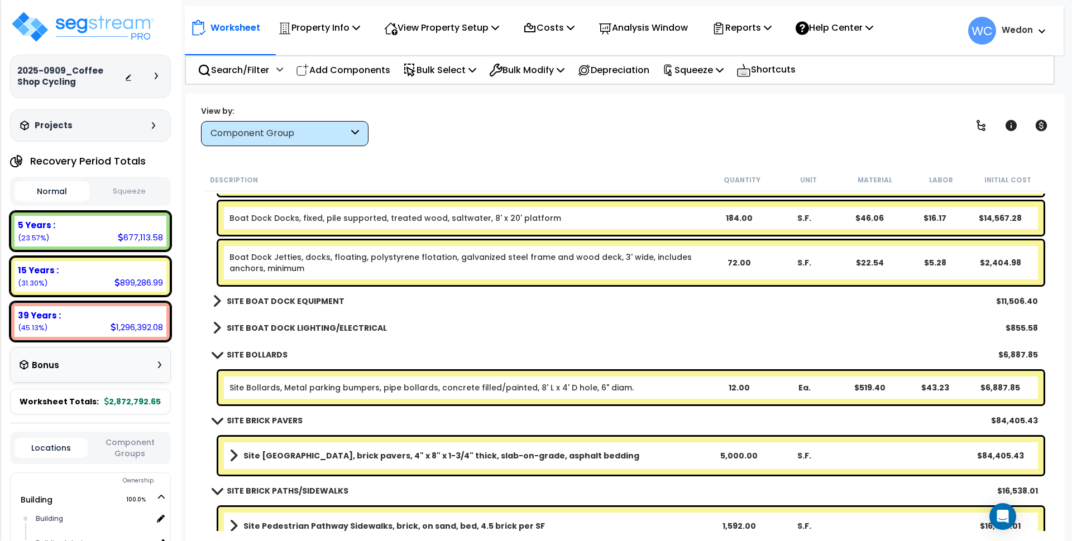
click at [264, 337] on div "SITE BOAT DOCK LIGHTING/ELECTRICAL $855.58" at bounding box center [625, 328] width 836 height 27
click at [256, 323] on b "SITE BOAT DOCK LIGHTING/ELECTRICAL" at bounding box center [307, 328] width 160 height 11
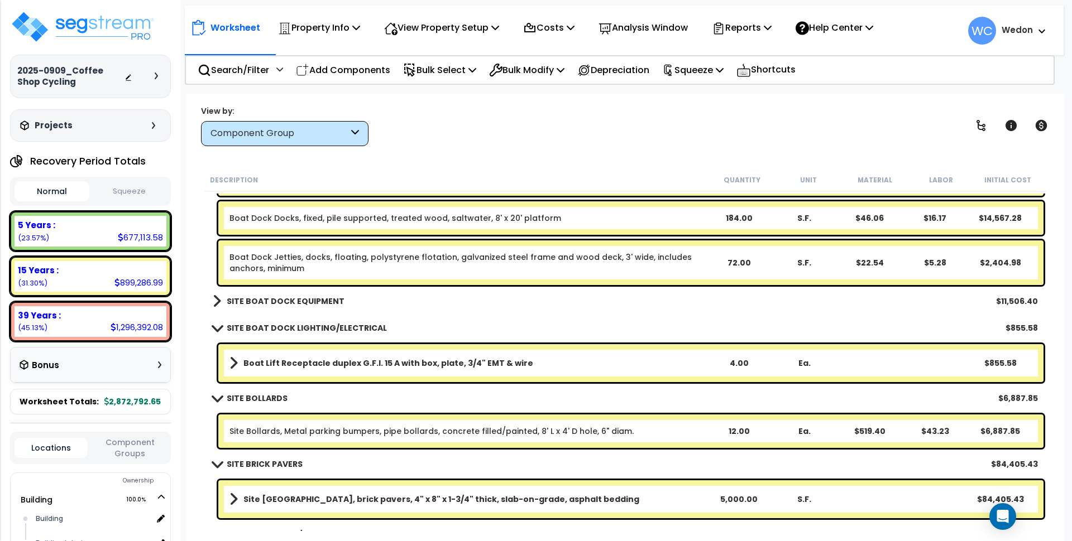
click at [249, 296] on b "SITE BOAT DOCK EQUIPMENT" at bounding box center [286, 301] width 118 height 11
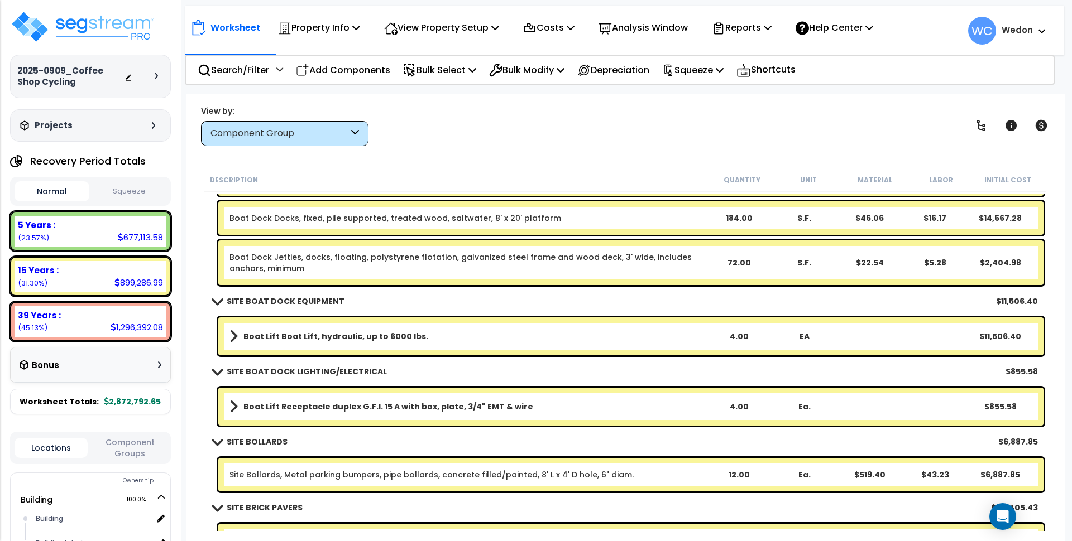
click at [607, 129] on div "View by: Component Group High to Low (Total Cost)" at bounding box center [625, 125] width 856 height 41
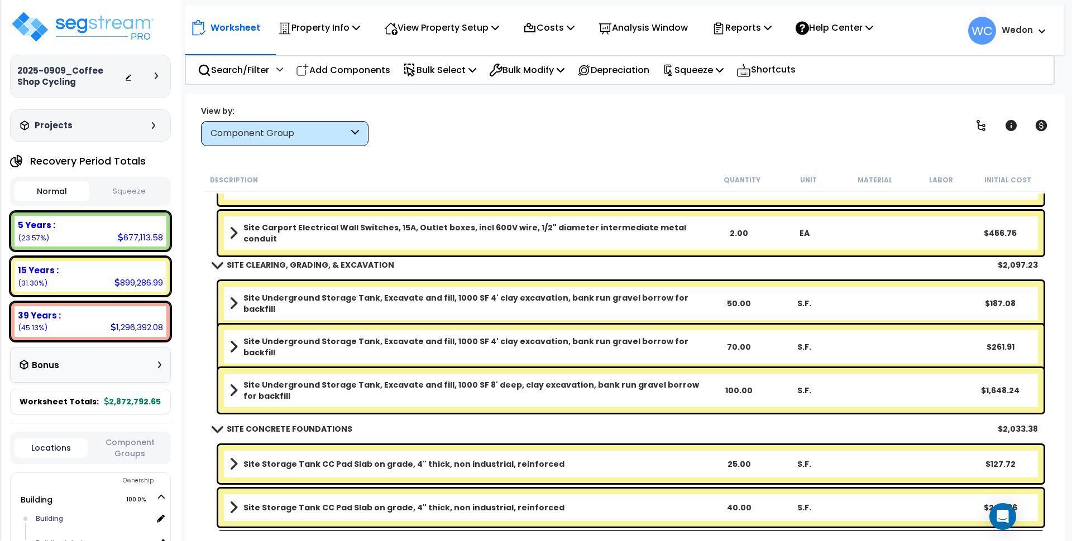
scroll to position [0, 0]
click at [569, 90] on div "Property Name DB Costs Setup Indirect Costs Direct Costs Costs Setup Rapid Take…" at bounding box center [536, 71] width 1072 height 45
